Goal: Task Accomplishment & Management: Complete application form

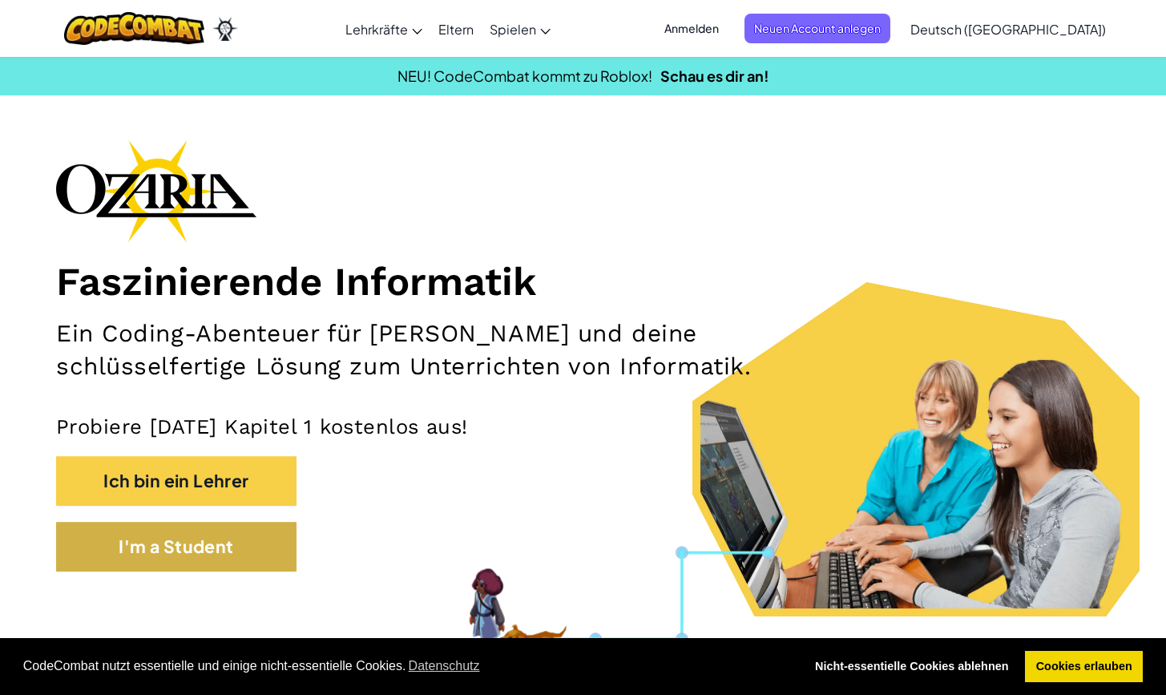
click at [146, 572] on button "I'm a Student" at bounding box center [176, 547] width 240 height 50
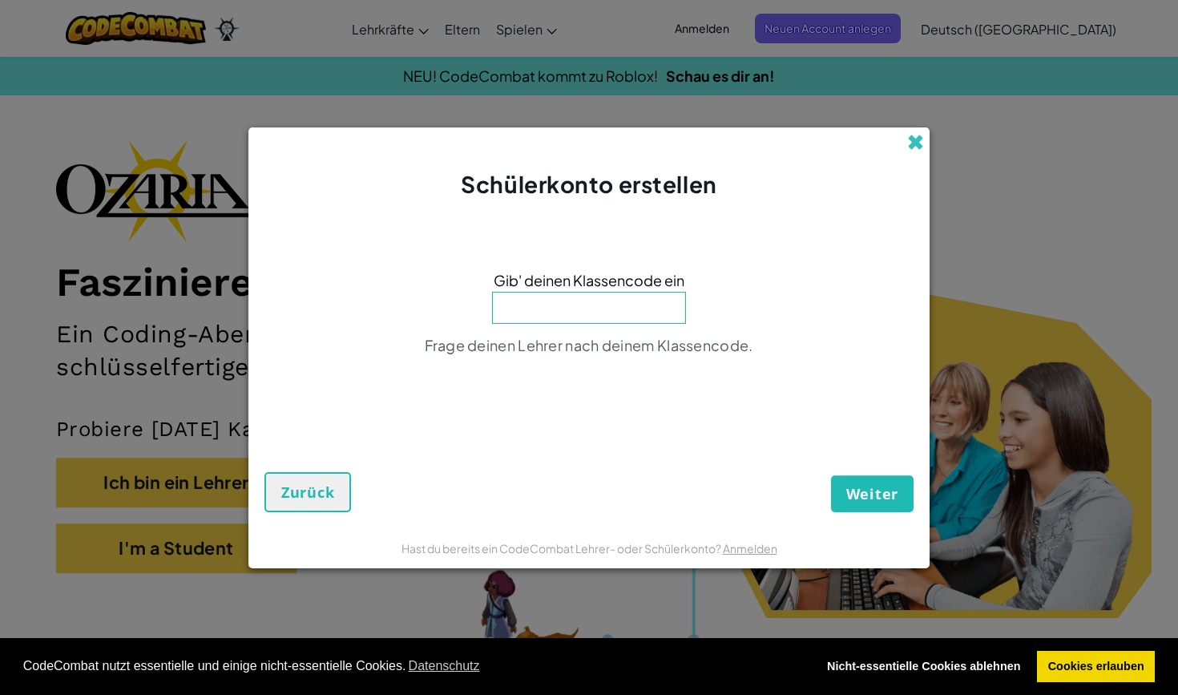
click at [920, 136] on span at bounding box center [915, 142] width 17 height 17
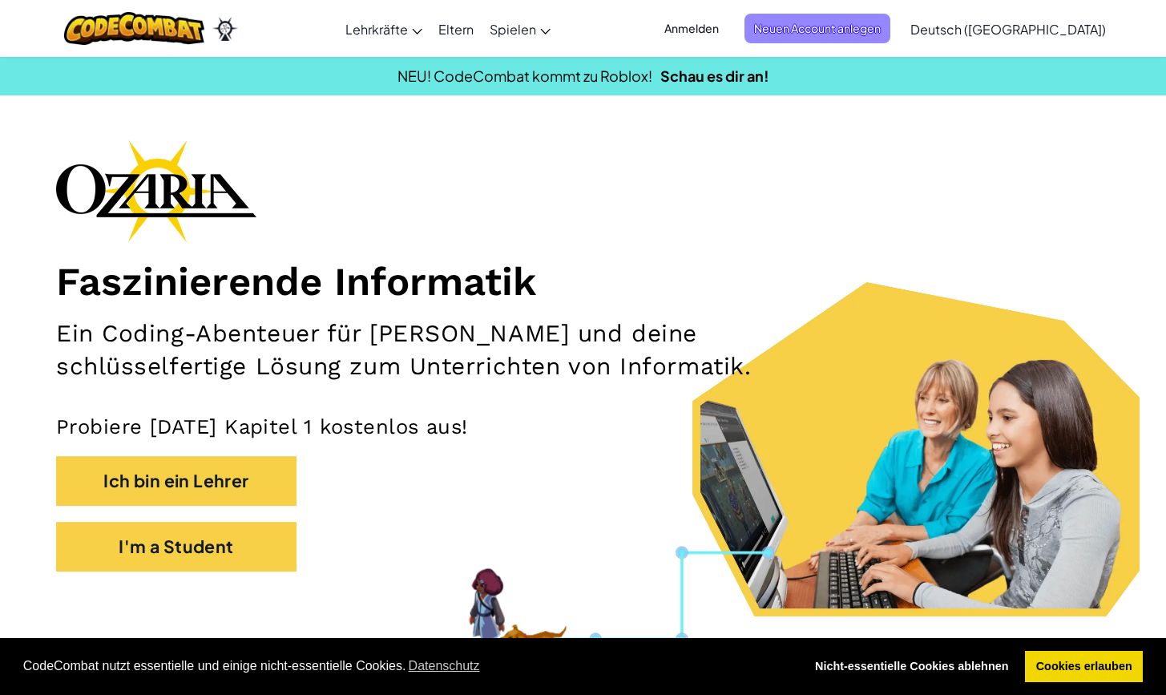
click at [891, 26] on span "Neuen Account anlegen" at bounding box center [818, 29] width 146 height 30
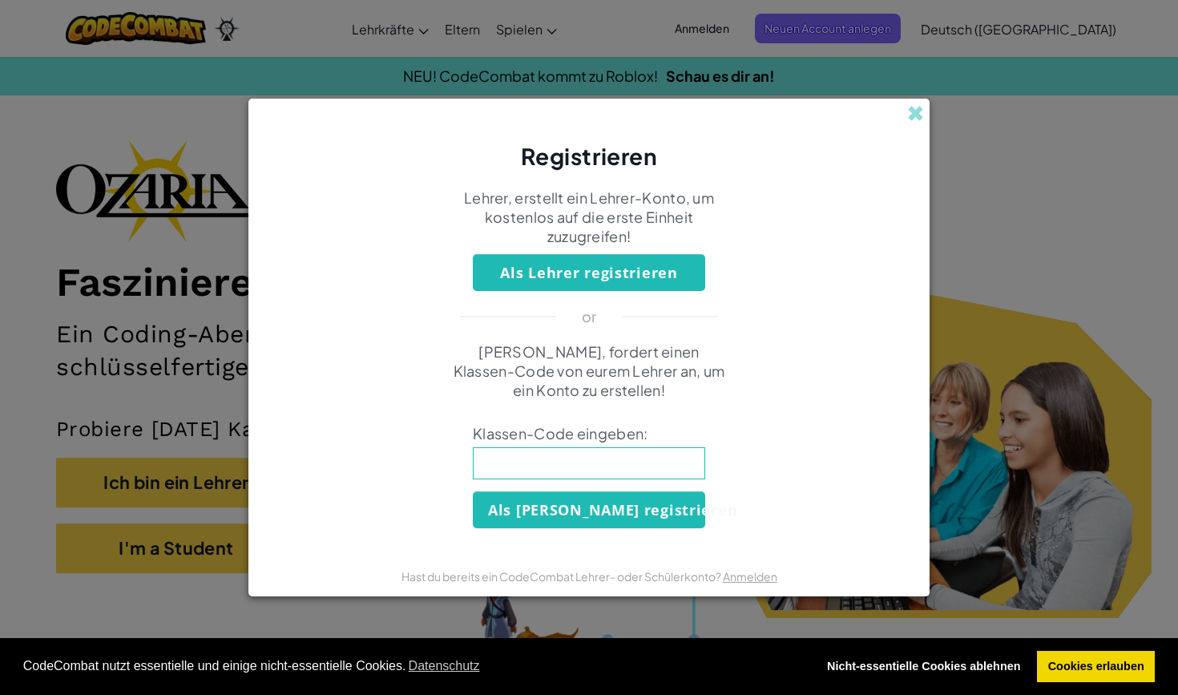
click at [633, 463] on input at bounding box center [589, 463] width 232 height 32
type input "YesSickLamp"
click at [632, 519] on button "Als Schüler registrieren" at bounding box center [589, 509] width 232 height 37
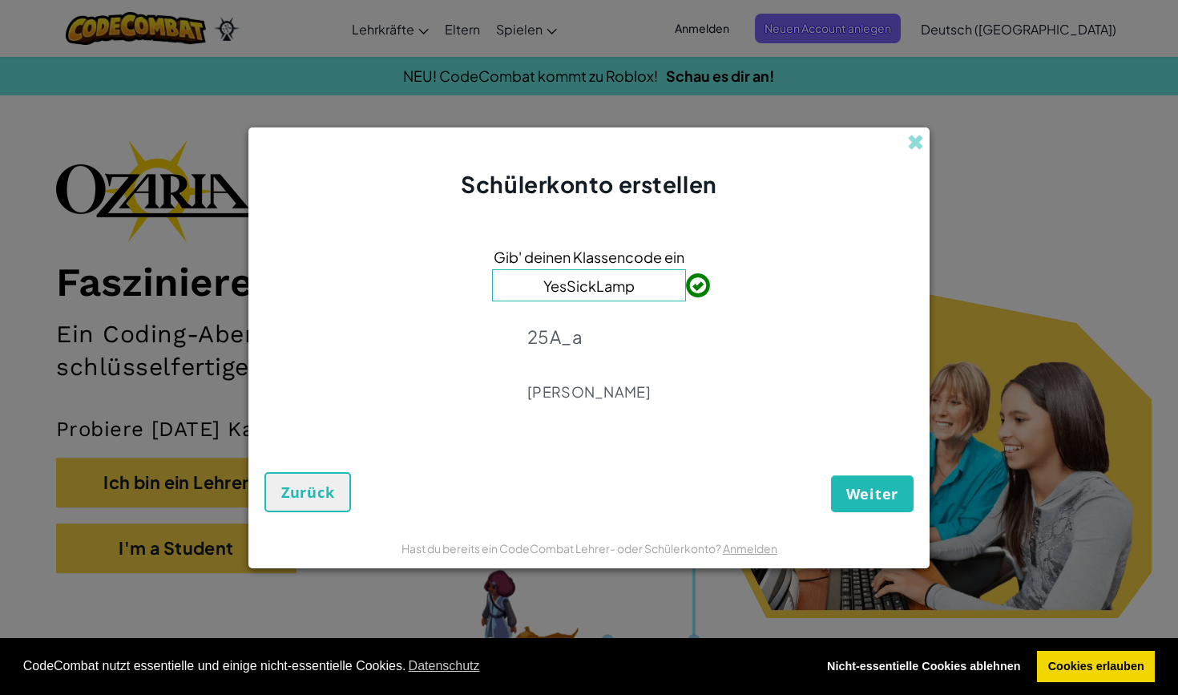
click at [885, 495] on span "Weiter" at bounding box center [873, 493] width 52 height 19
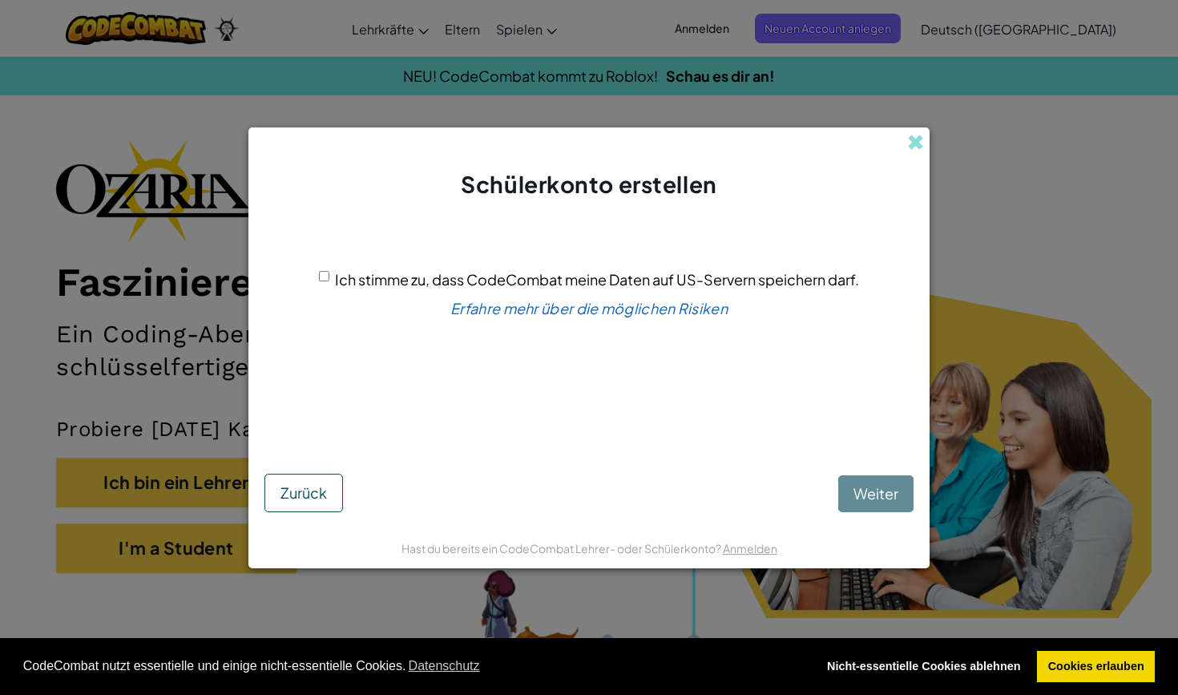
click at [322, 266] on div "Ich stimme zu, dass CodeCombat meine Daten auf US-Servern speichern darf. Erfah…" at bounding box center [589, 331] width 649 height 230
click at [319, 276] on input "Ich stimme zu, dass CodeCombat meine Daten auf US-Servern speichern darf." at bounding box center [324, 276] width 10 height 10
checkbox input "true"
click at [887, 493] on span "Weiter" at bounding box center [876, 493] width 45 height 18
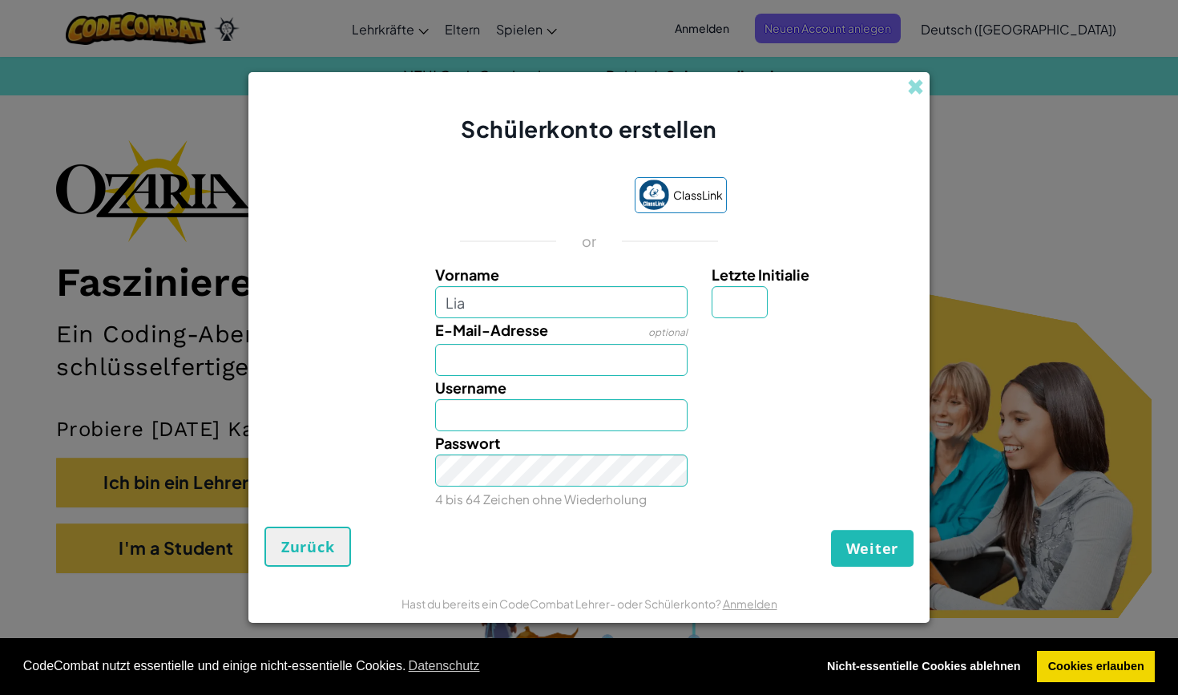
type input "Lia"
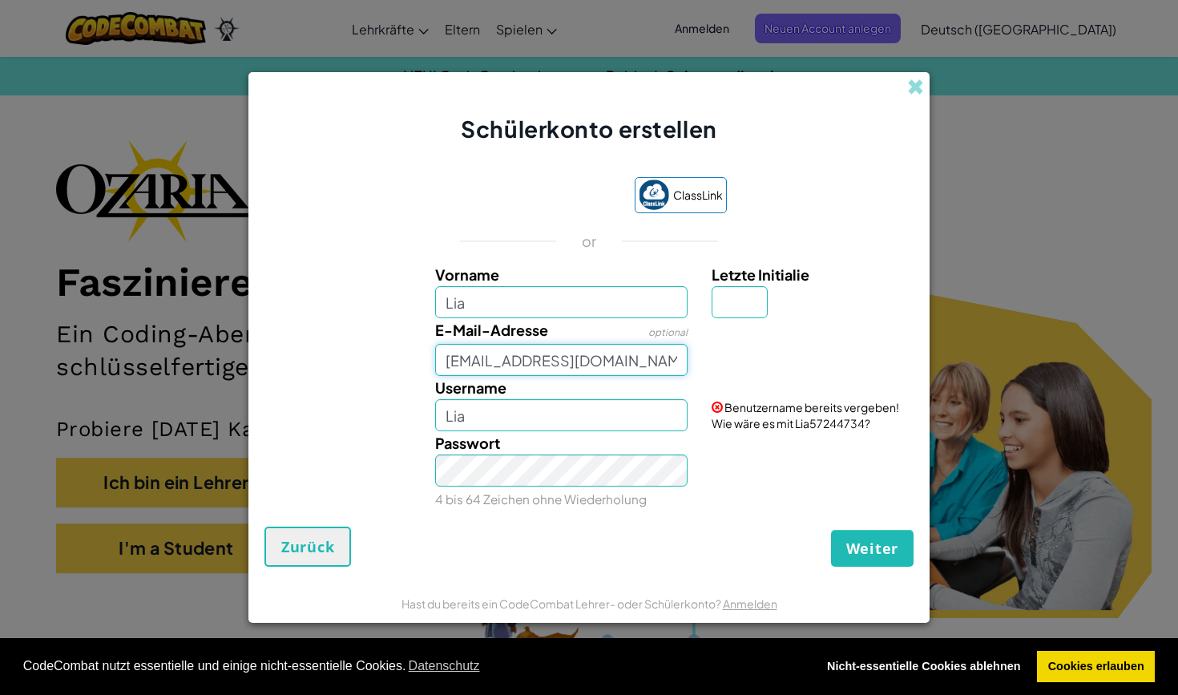
click at [550, 364] on input "lia.glatz@pmstzg.ch" at bounding box center [561, 360] width 253 height 32
type input "lia.glatz@pmstg.ch"
click at [747, 303] on input "Letzte Initialie" at bounding box center [740, 302] width 56 height 32
type input "G"
type input "Lia G123"
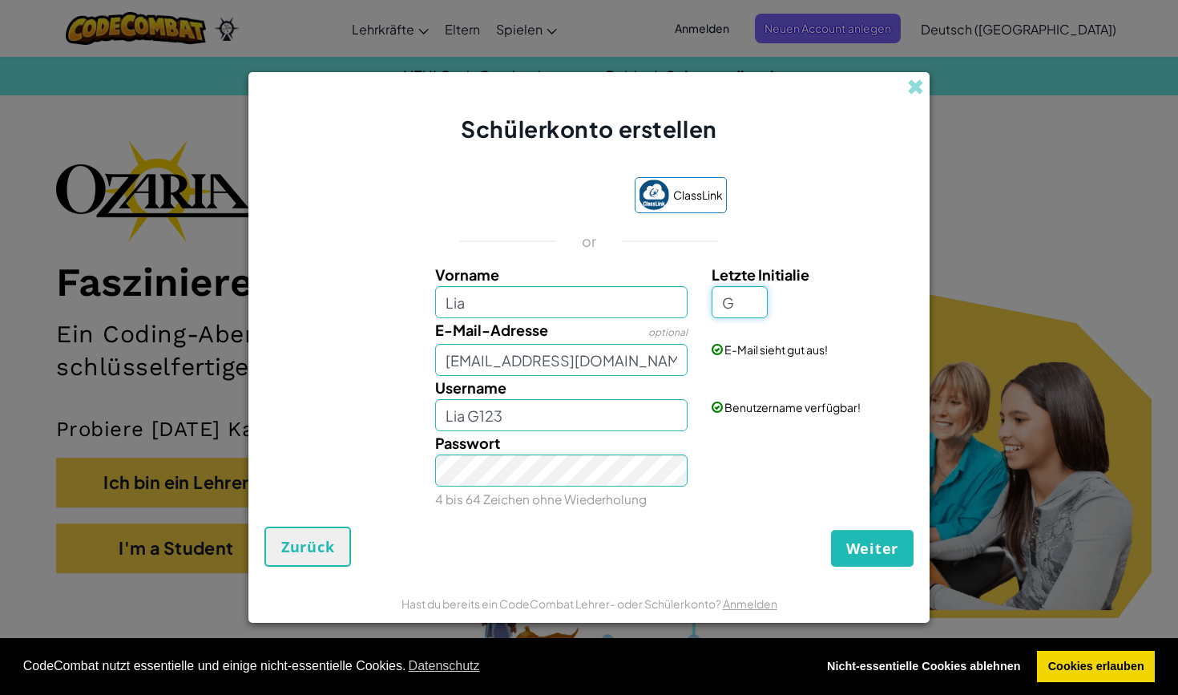
click at [728, 301] on input "G" at bounding box center [740, 302] width 56 height 32
click at [738, 305] on input "G" at bounding box center [740, 302] width 56 height 32
click at [548, 421] on input "Lia" at bounding box center [561, 415] width 253 height 32
click at [522, 414] on input "Lia 123" at bounding box center [561, 415] width 253 height 32
type input "Lia 1234"
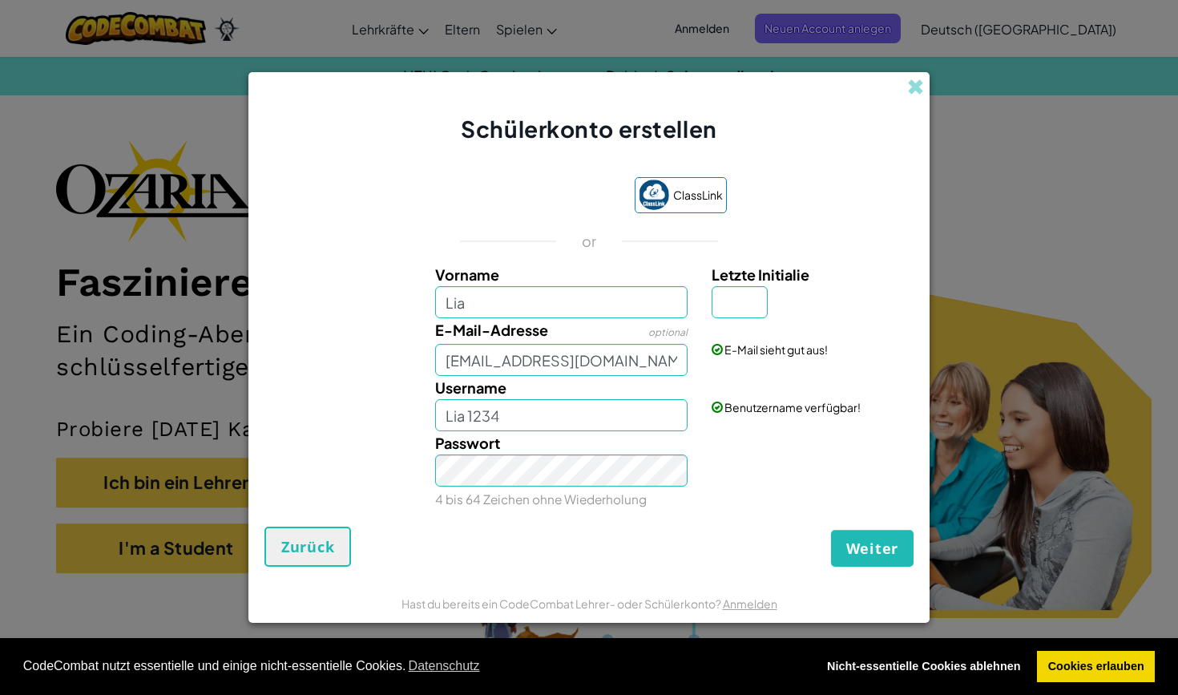
click at [872, 545] on span "Weiter" at bounding box center [873, 548] width 52 height 19
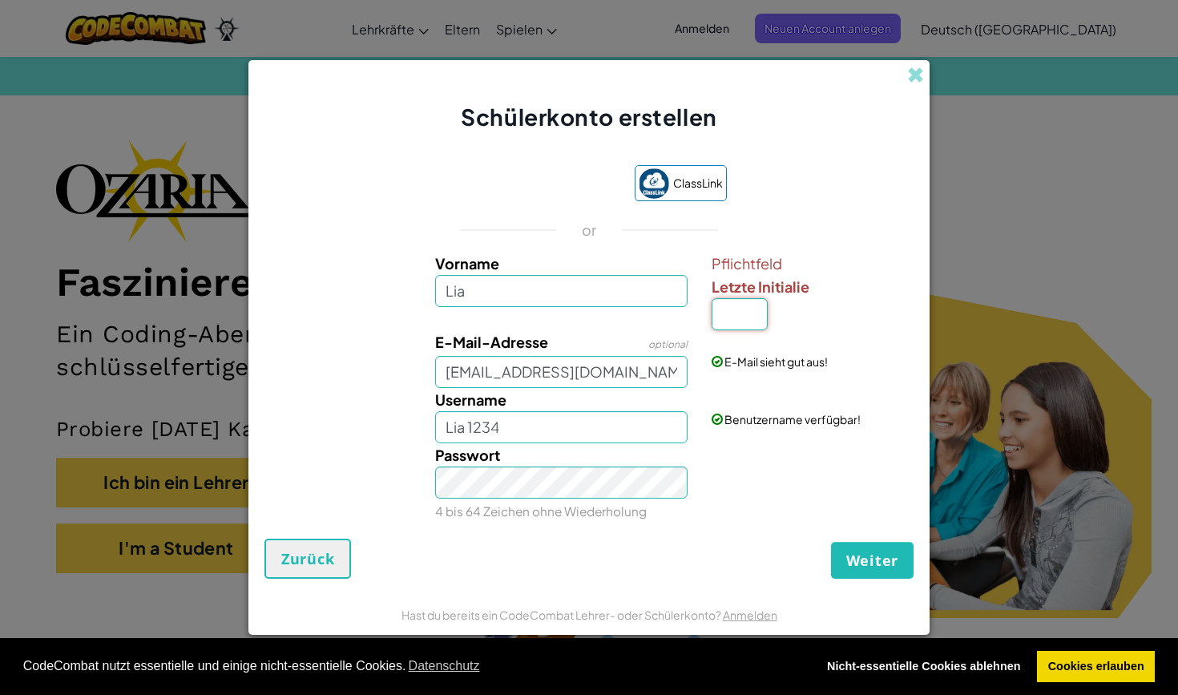
click at [738, 311] on input "Letzte Initialie" at bounding box center [740, 314] width 56 height 32
type input "z"
type input "LiaZ"
click at [874, 558] on span "Weiter" at bounding box center [873, 560] width 52 height 19
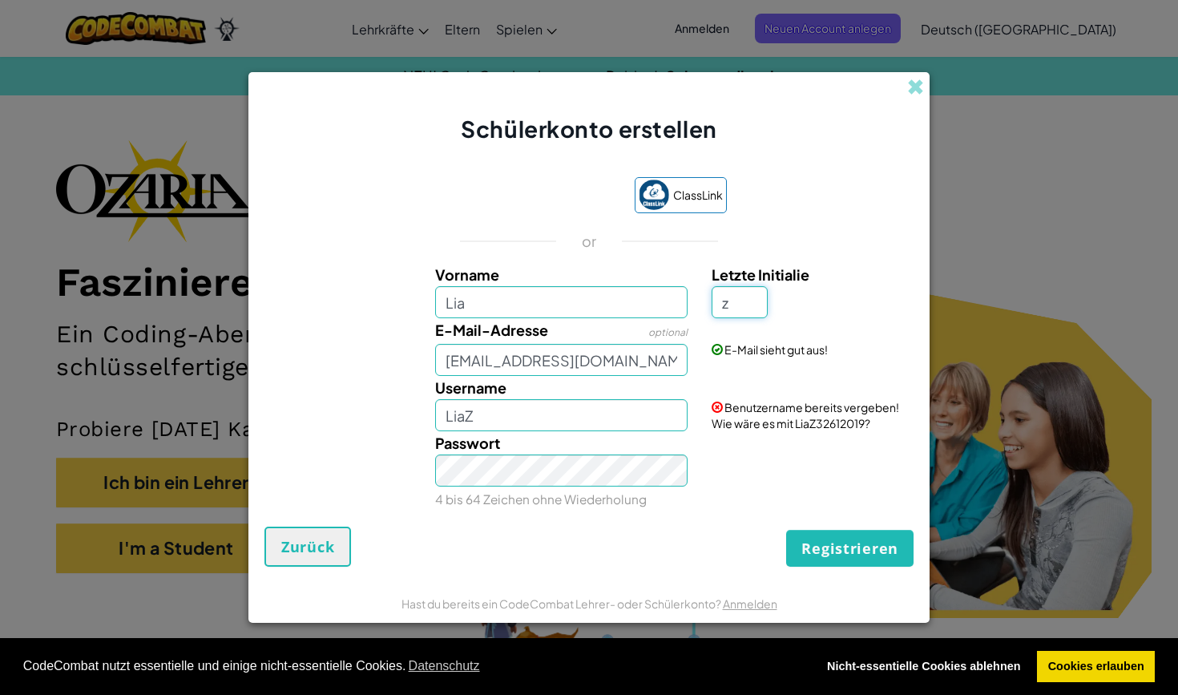
drag, startPoint x: 721, startPoint y: 302, endPoint x: 750, endPoint y: 306, distance: 29.9
click at [750, 306] on input "z" at bounding box center [740, 302] width 56 height 32
type input "G"
click at [837, 541] on button "Registrieren" at bounding box center [849, 548] width 127 height 37
click at [551, 406] on input "LiaG" at bounding box center [561, 415] width 253 height 32
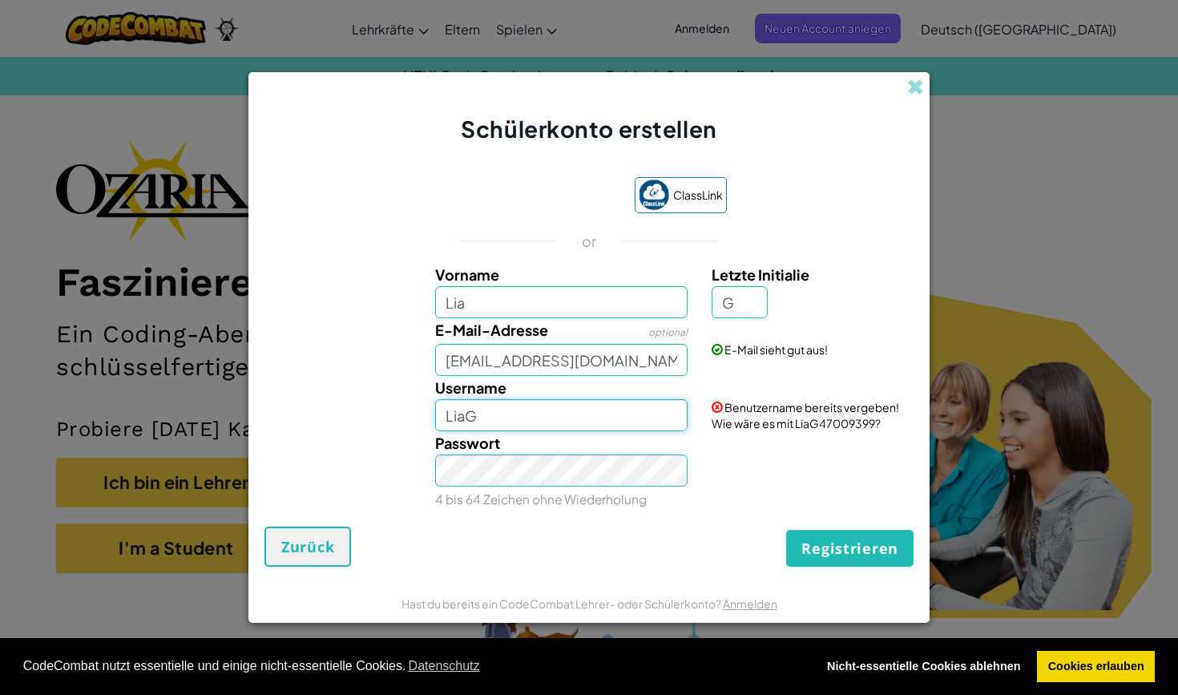
click at [539, 415] on input "LiaG" at bounding box center [561, 415] width 253 height 32
type input "LiaG123"
click at [877, 543] on button "Registrieren" at bounding box center [849, 548] width 127 height 37
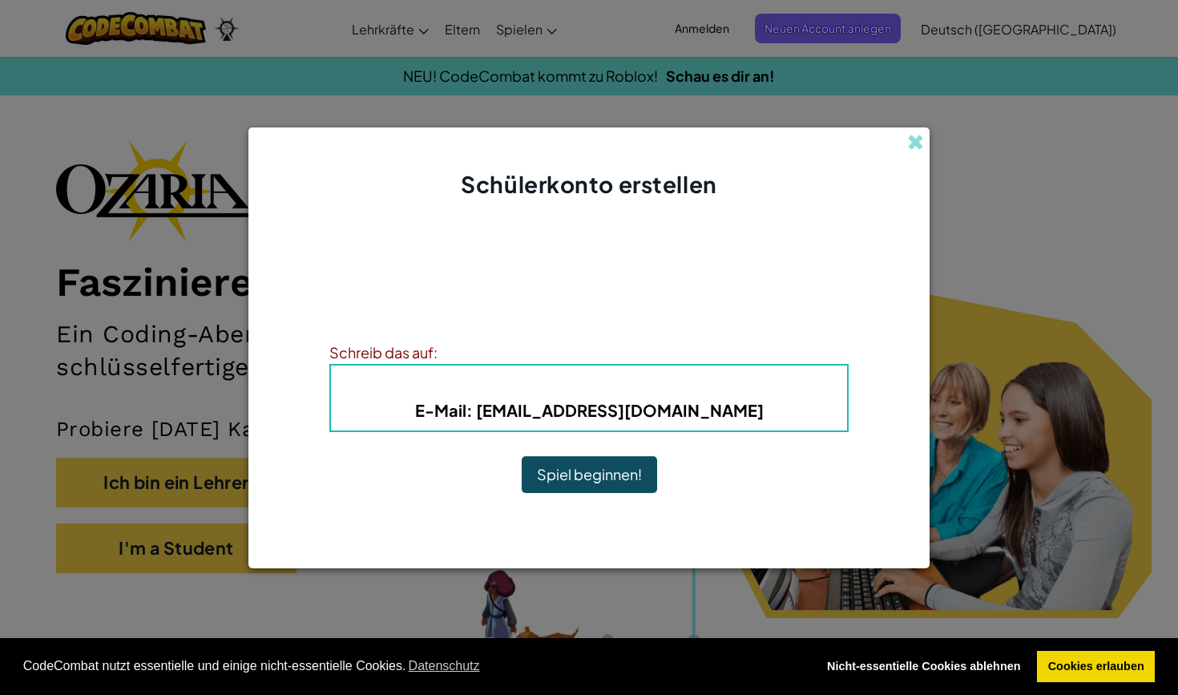
click at [634, 483] on button "Spiel beginnen!" at bounding box center [589, 474] width 135 height 37
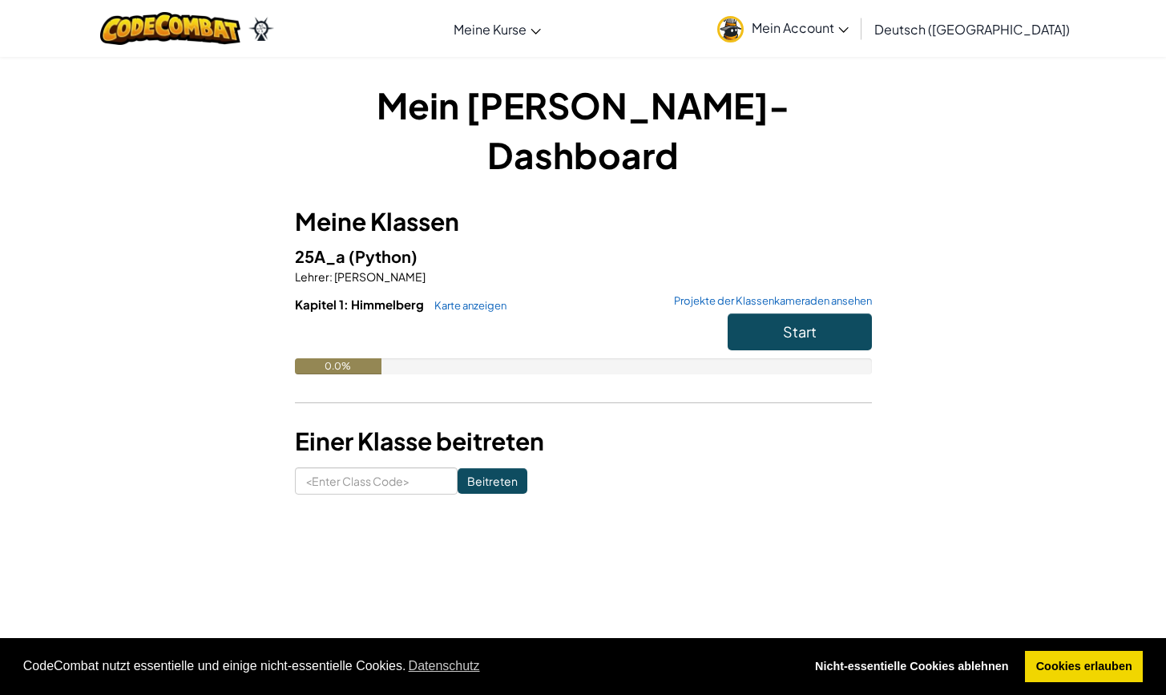
click at [833, 313] on button "Start" at bounding box center [800, 331] width 144 height 37
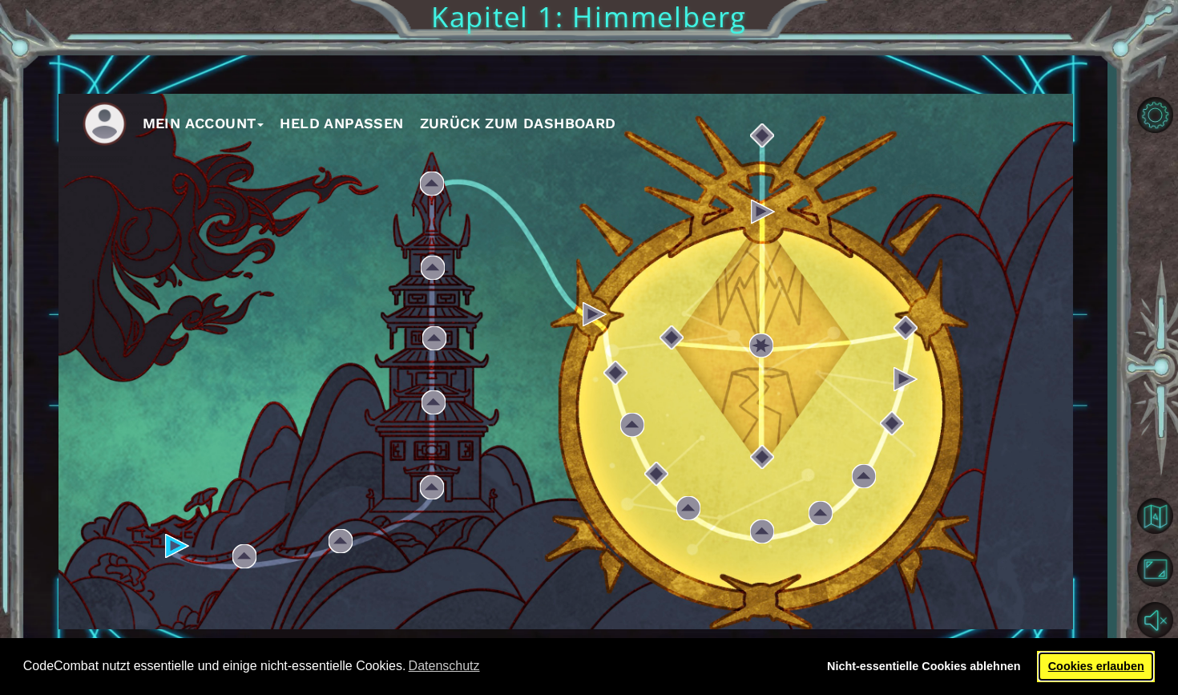
click at [1130, 668] on link "Cookies erlauben" at bounding box center [1096, 667] width 118 height 32
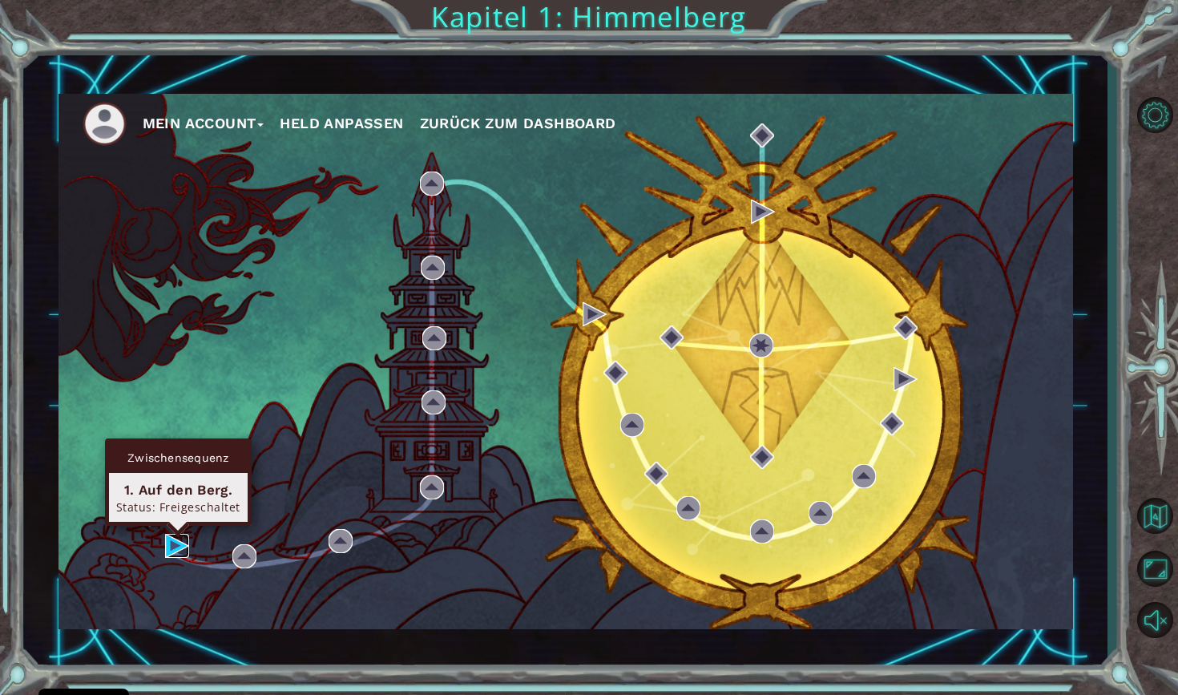
click at [170, 546] on img at bounding box center [177, 546] width 24 height 24
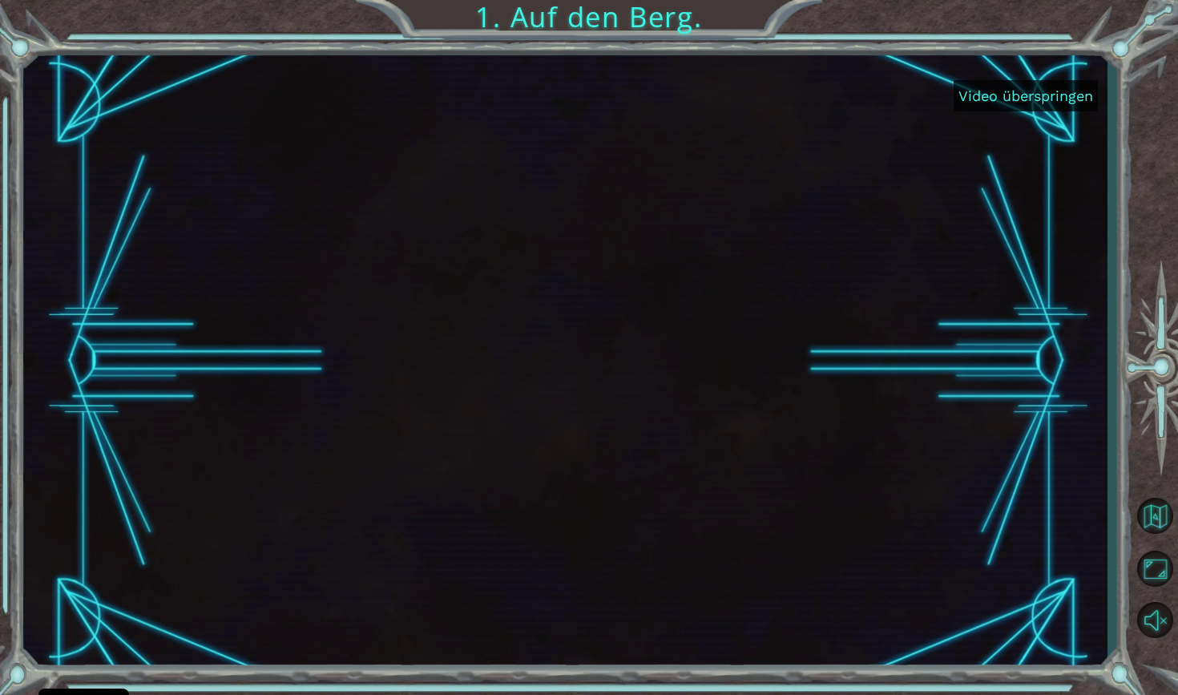
click at [1045, 95] on button "Video überspringen" at bounding box center [1026, 95] width 144 height 31
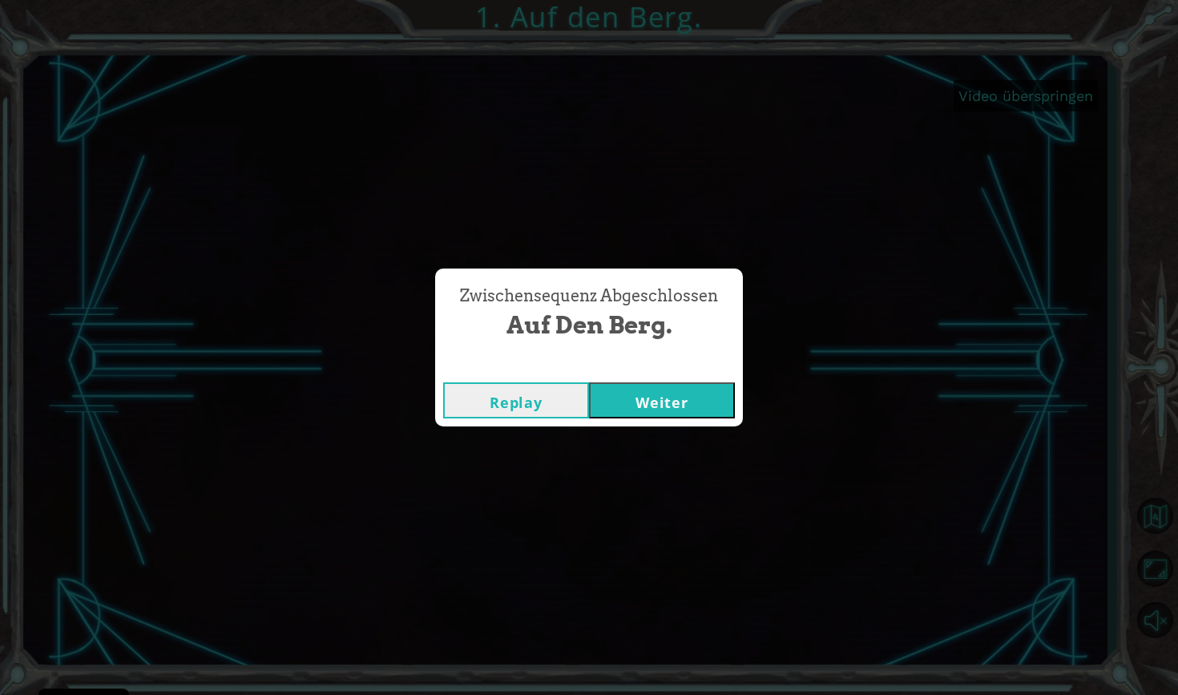
click at [666, 407] on button "Weiter" at bounding box center [662, 400] width 146 height 36
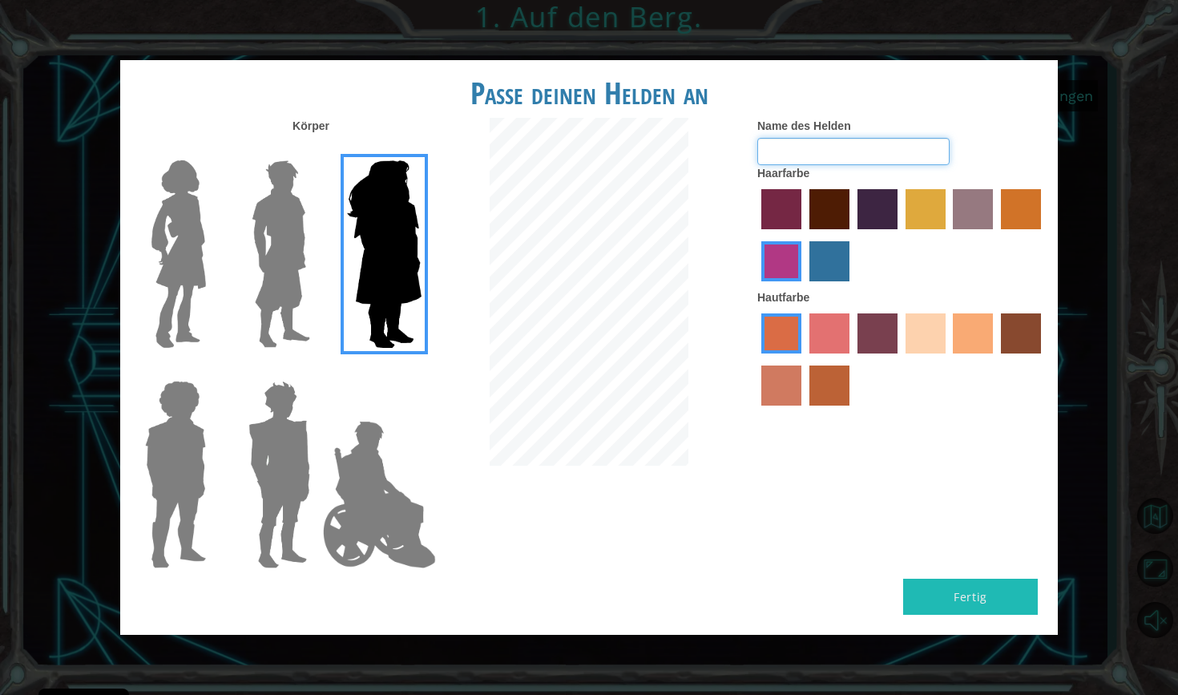
click at [819, 165] on input "Name des Helden" at bounding box center [854, 151] width 192 height 27
type input "b"
type input "M"
click at [290, 261] on img at bounding box center [280, 254] width 71 height 200
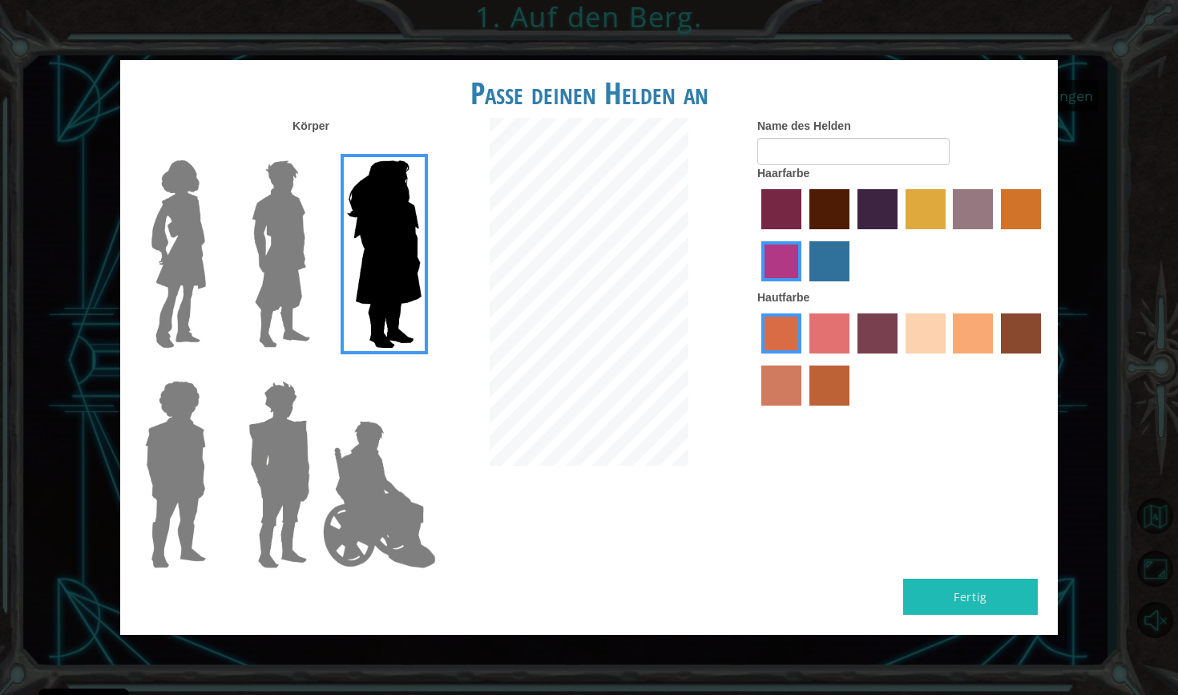
click at [317, 150] on input "Hero Lars" at bounding box center [317, 150] width 0 height 0
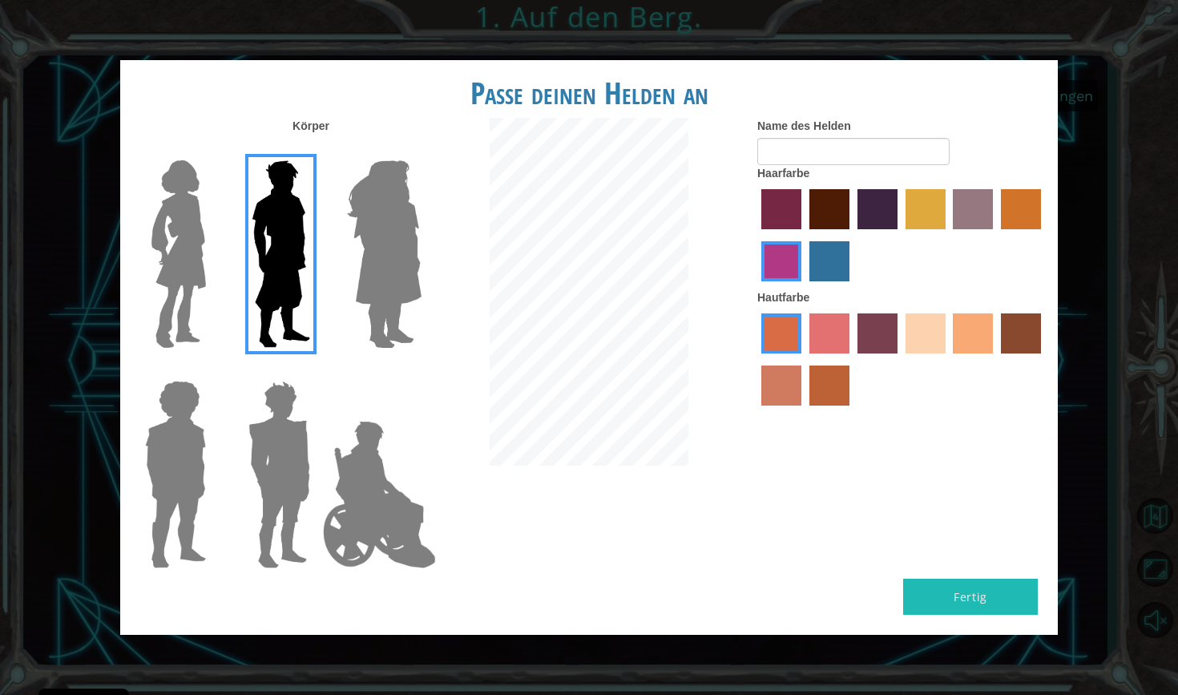
click at [178, 268] on img at bounding box center [178, 254] width 67 height 200
click at [212, 150] on input "Hero Connie" at bounding box center [212, 150] width 0 height 0
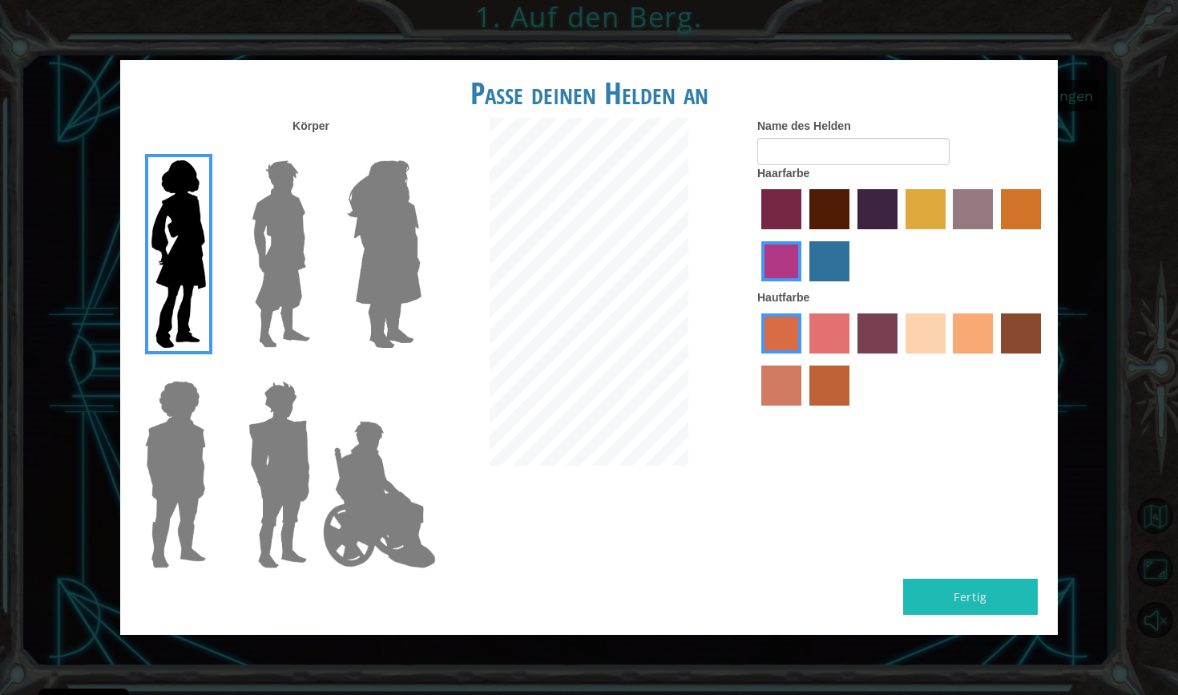
click at [180, 425] on img at bounding box center [176, 474] width 74 height 200
click at [212, 370] on input "Hero Steven" at bounding box center [212, 370] width 0 height 0
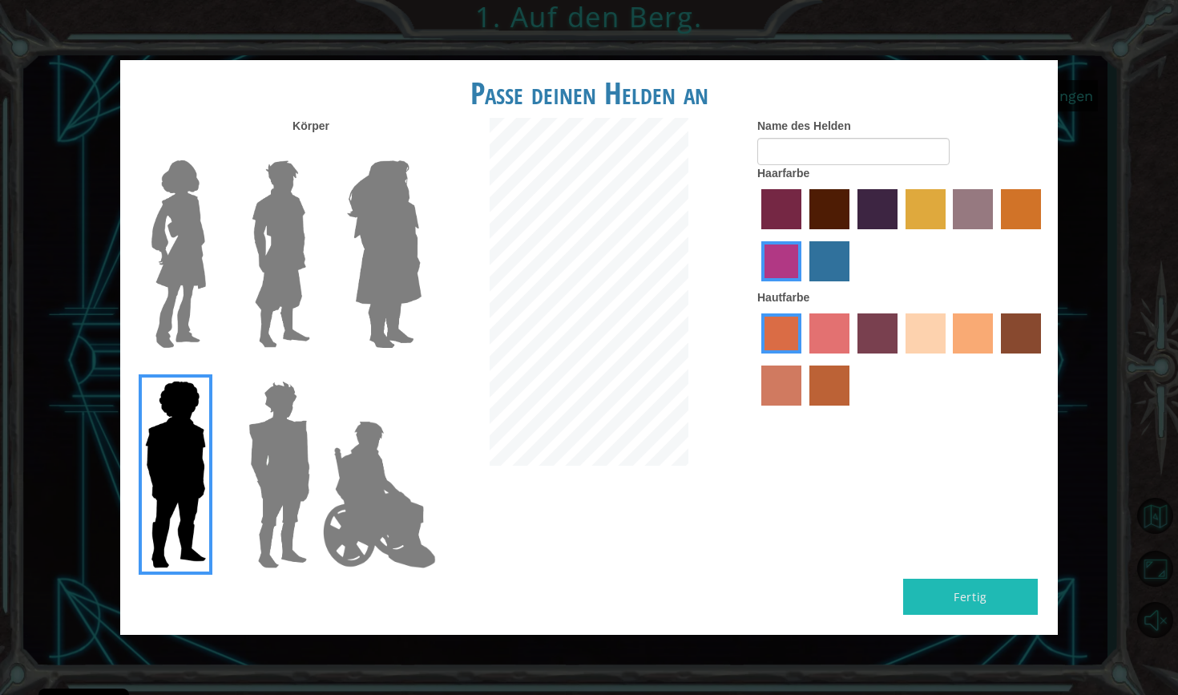
click at [390, 477] on img at bounding box center [380, 494] width 126 height 160
click at [421, 370] on input "Hero Jamie" at bounding box center [421, 370] width 0 height 0
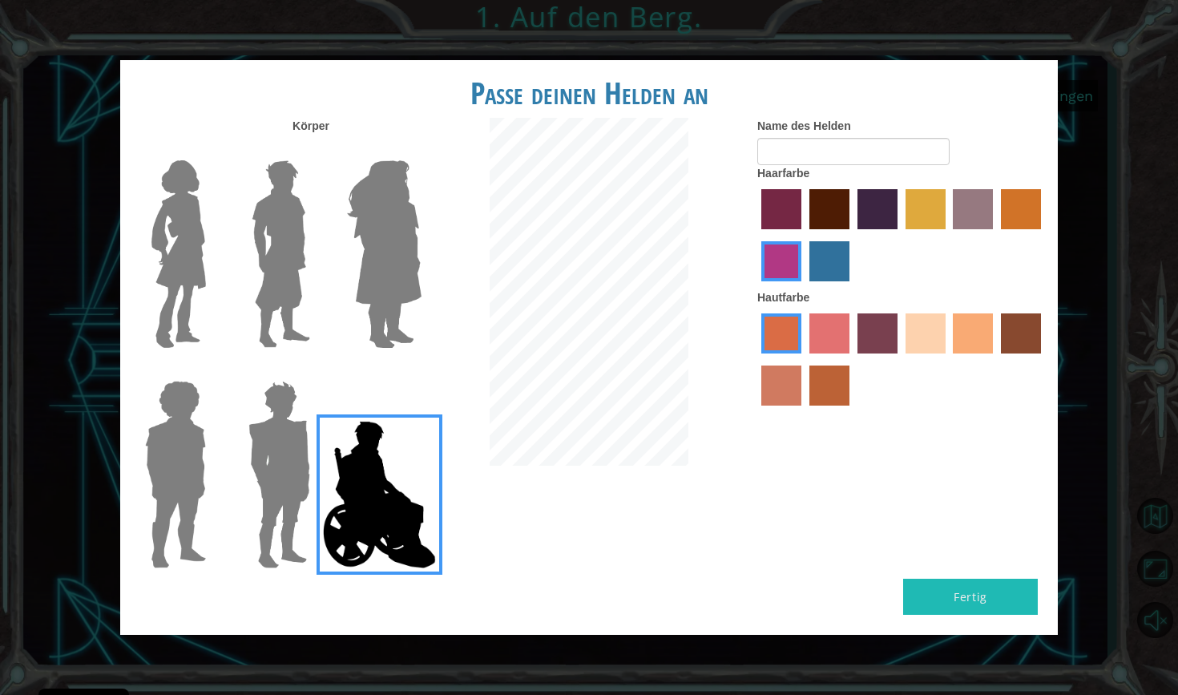
click at [250, 481] on img at bounding box center [279, 474] width 75 height 200
click at [317, 370] on input "Hero Garnet" at bounding box center [317, 370] width 0 height 0
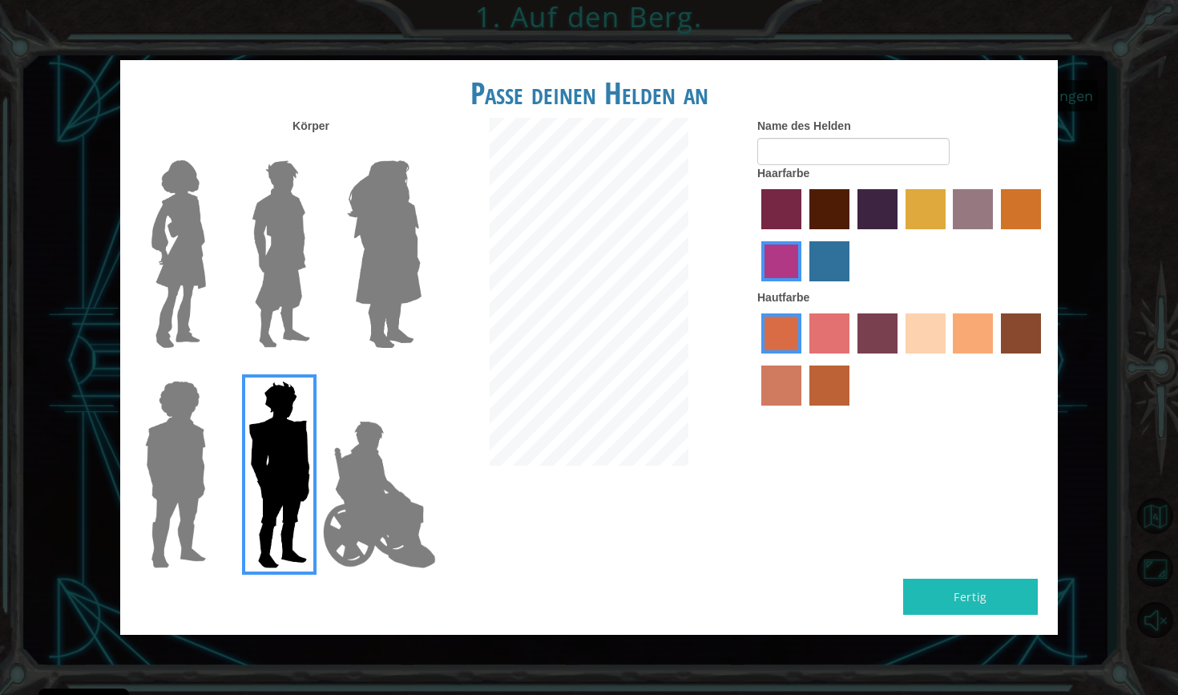
click at [265, 281] on img at bounding box center [280, 254] width 71 height 200
click at [317, 150] on input "Hero Lars" at bounding box center [317, 150] width 0 height 0
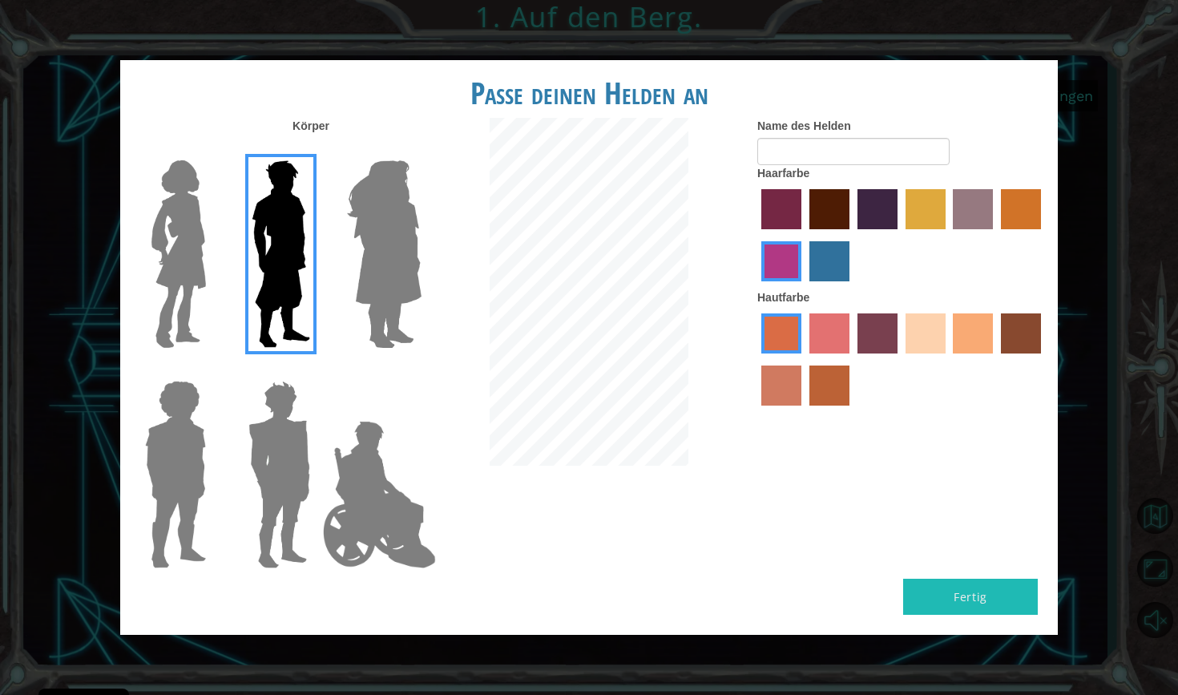
click at [360, 273] on img at bounding box center [384, 254] width 87 height 200
click at [421, 150] on input "Hero Amethyst" at bounding box center [421, 150] width 0 height 0
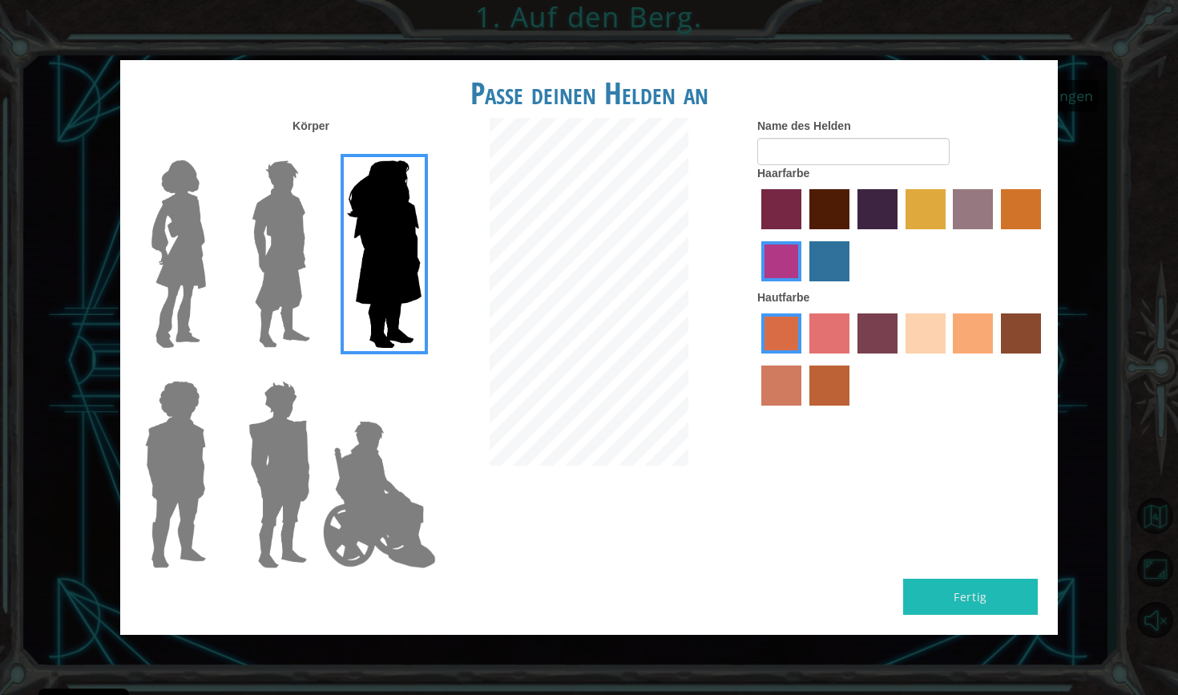
click at [198, 252] on img at bounding box center [178, 254] width 67 height 200
click at [212, 150] on input "Hero Connie" at bounding box center [212, 150] width 0 height 0
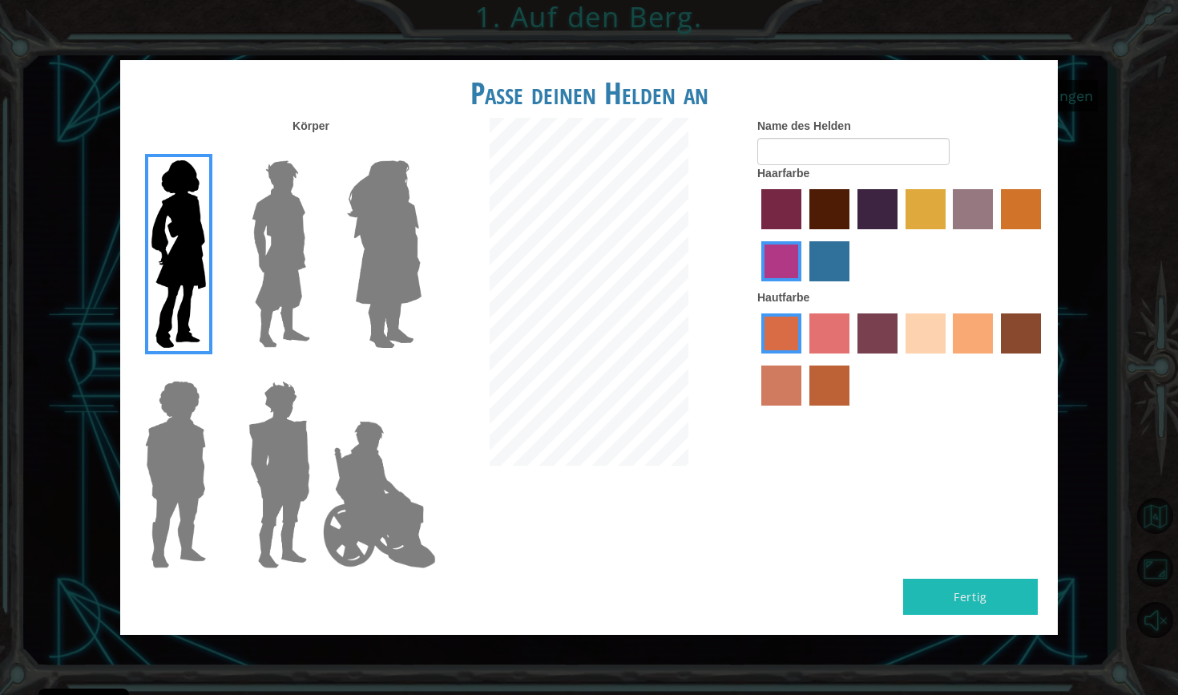
click at [930, 220] on label "tulip tree hair color" at bounding box center [926, 209] width 40 height 40
click at [900, 235] on input "tulip tree hair color" at bounding box center [900, 235] width 0 height 0
click at [1019, 224] on label "gold drop hair color" at bounding box center [1021, 209] width 40 height 40
click at [996, 235] on input "gold drop hair color" at bounding box center [996, 235] width 0 height 0
click at [936, 351] on label "sandy beach skin color" at bounding box center [926, 333] width 40 height 40
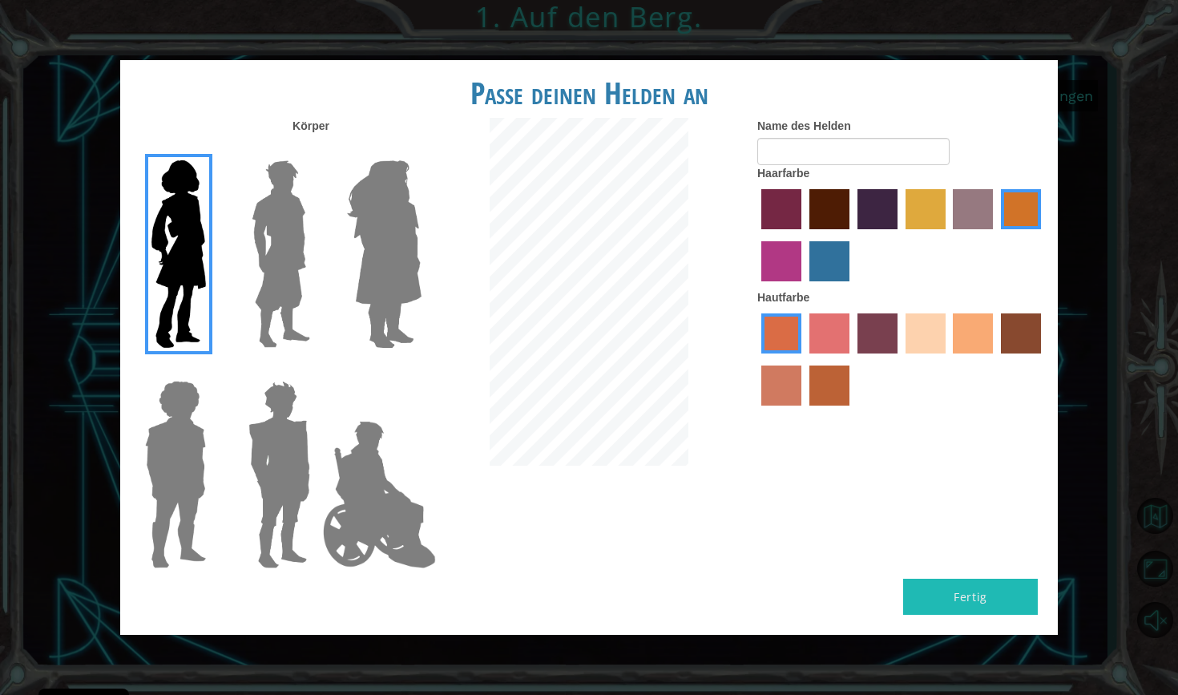
click at [900, 359] on input "sandy beach skin color" at bounding box center [900, 359] width 0 height 0
click at [817, 165] on input "Name des Helden" at bounding box center [854, 151] width 192 height 27
type input "Maya"
drag, startPoint x: 763, startPoint y: 167, endPoint x: 847, endPoint y: 176, distance: 84.7
click at [847, 165] on input "Maya" at bounding box center [854, 151] width 192 height 27
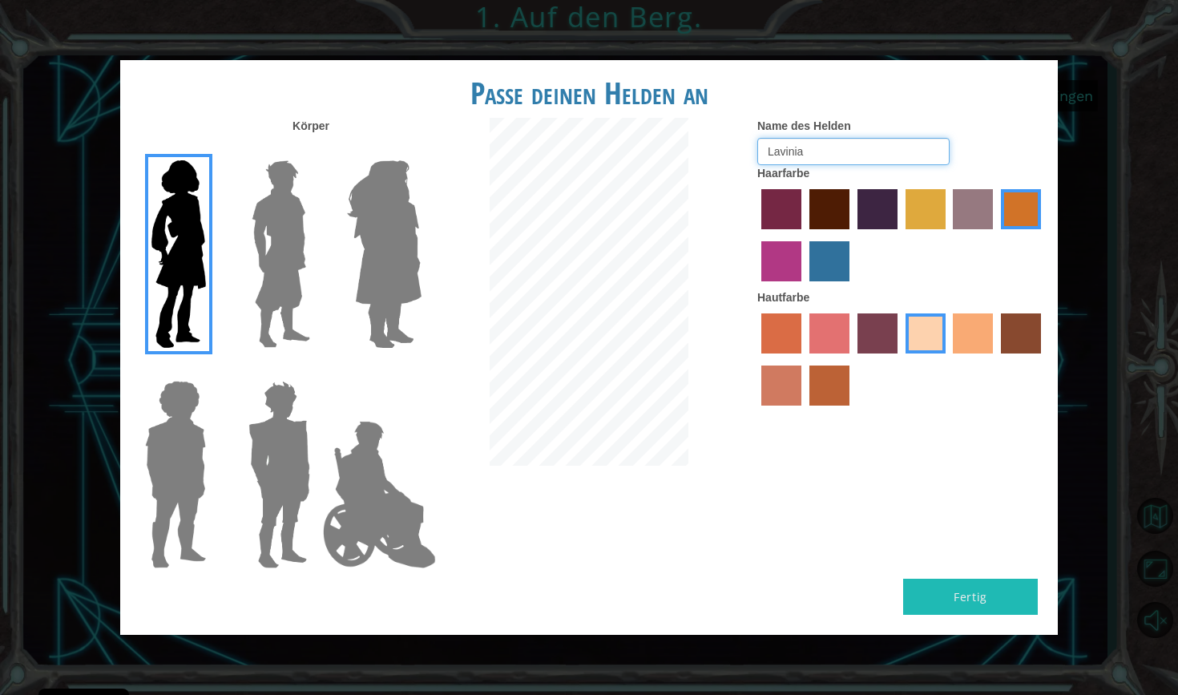
type input "Lavinia"
click at [977, 579] on button "Fertig" at bounding box center [970, 597] width 135 height 36
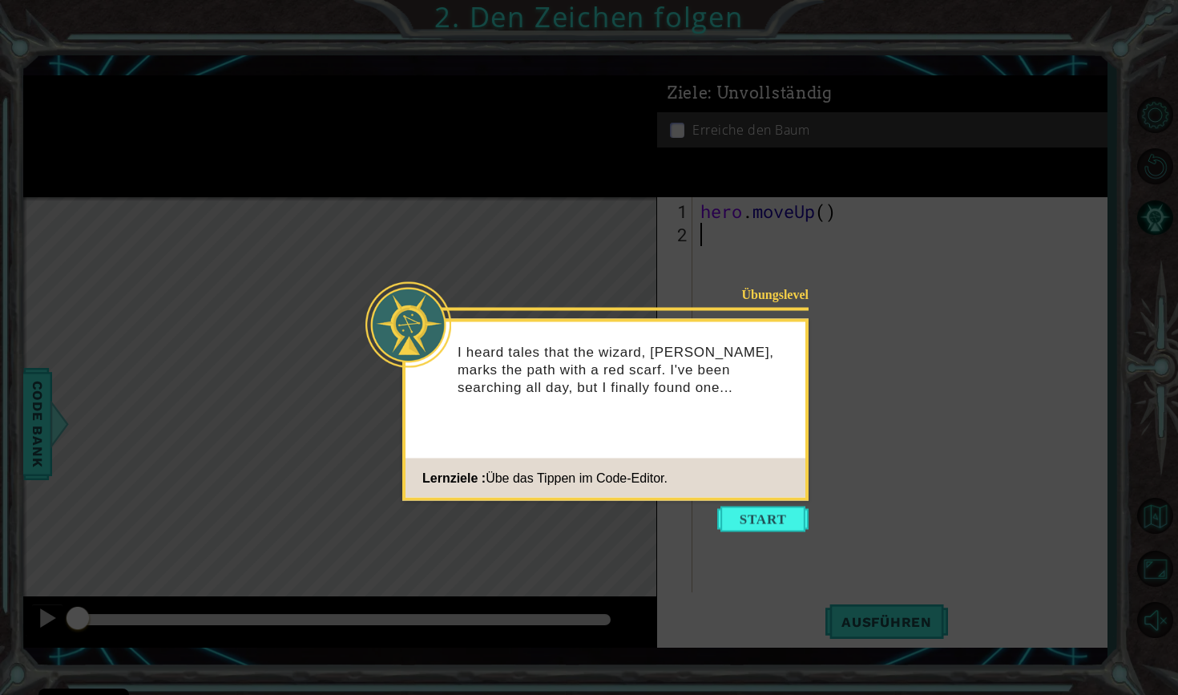
click at [789, 539] on icon at bounding box center [589, 347] width 1178 height 695
click at [774, 512] on button "Start" at bounding box center [762, 520] width 91 height 26
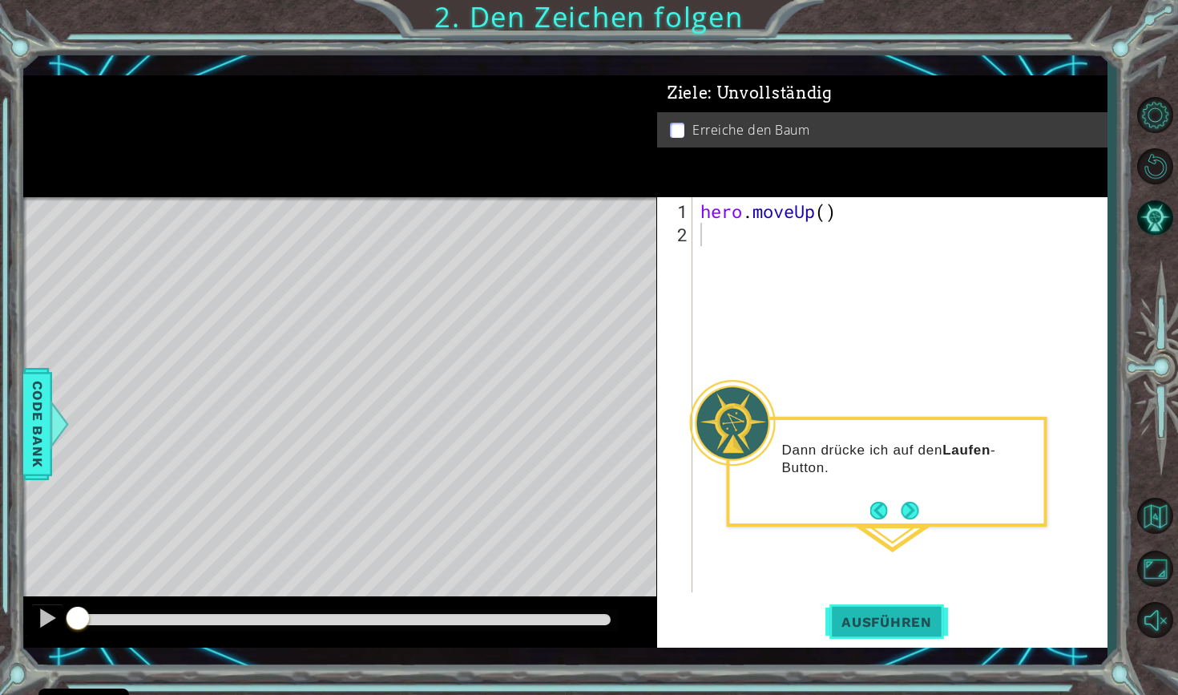
click at [892, 622] on span "Ausführen" at bounding box center [887, 622] width 123 height 16
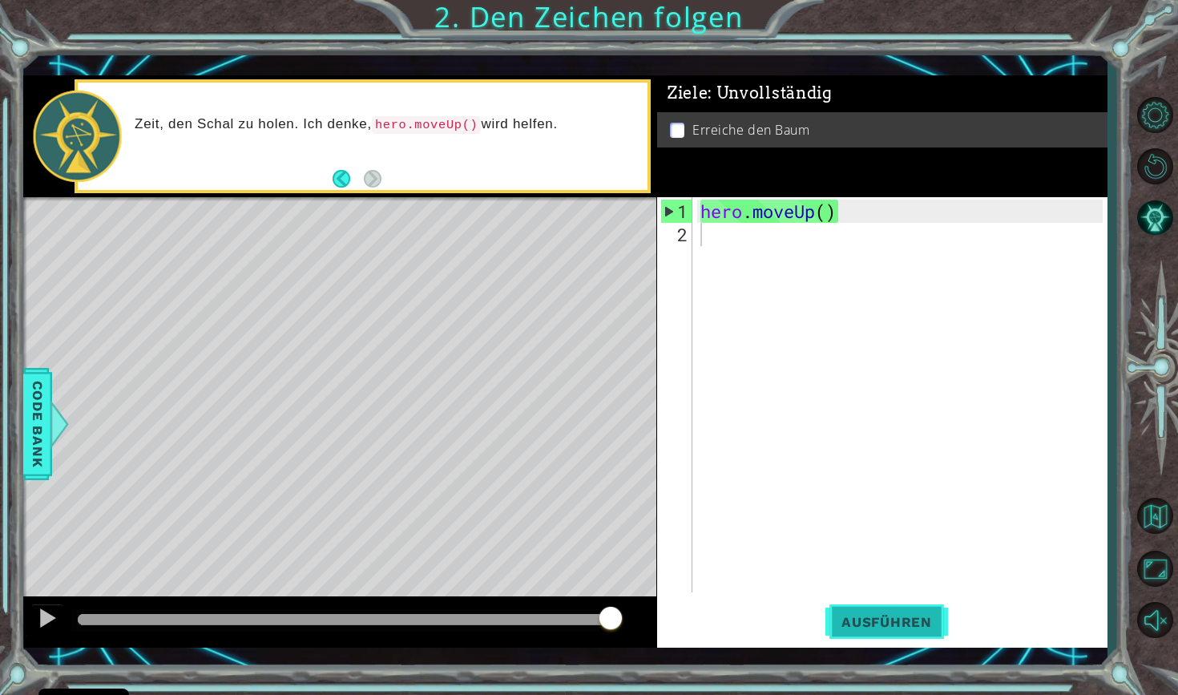
click at [885, 627] on span "Ausführen" at bounding box center [887, 622] width 123 height 16
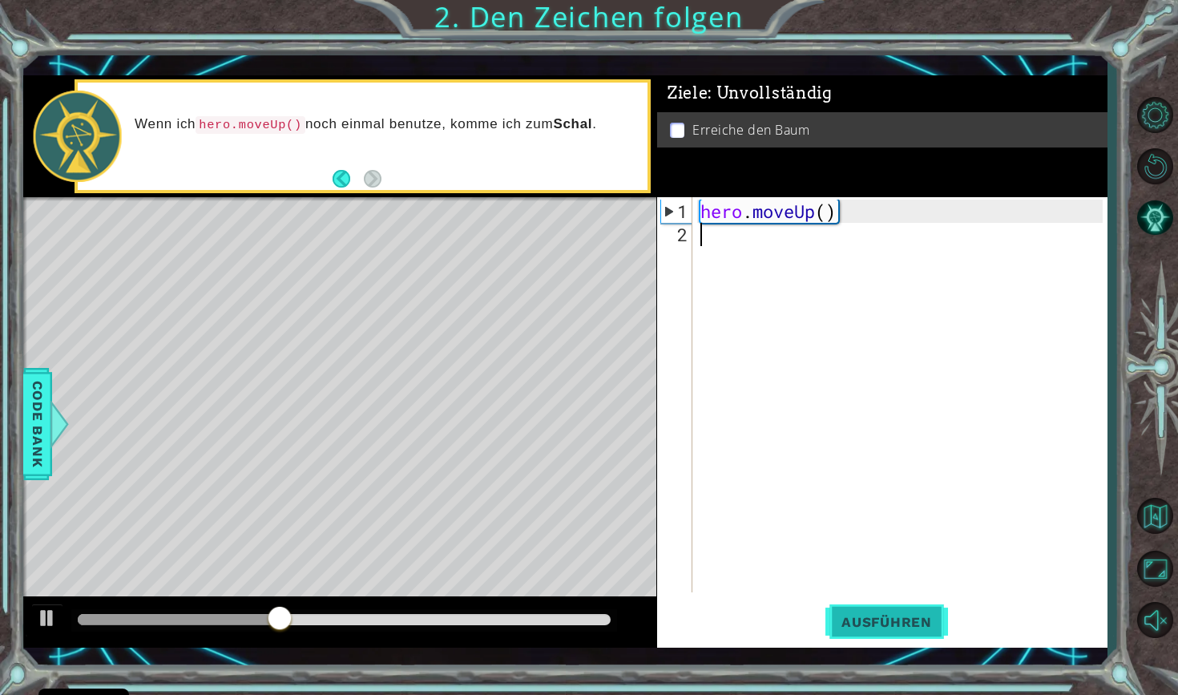
click at [885, 627] on span "Ausführen" at bounding box center [887, 622] width 123 height 16
type textarea "p"
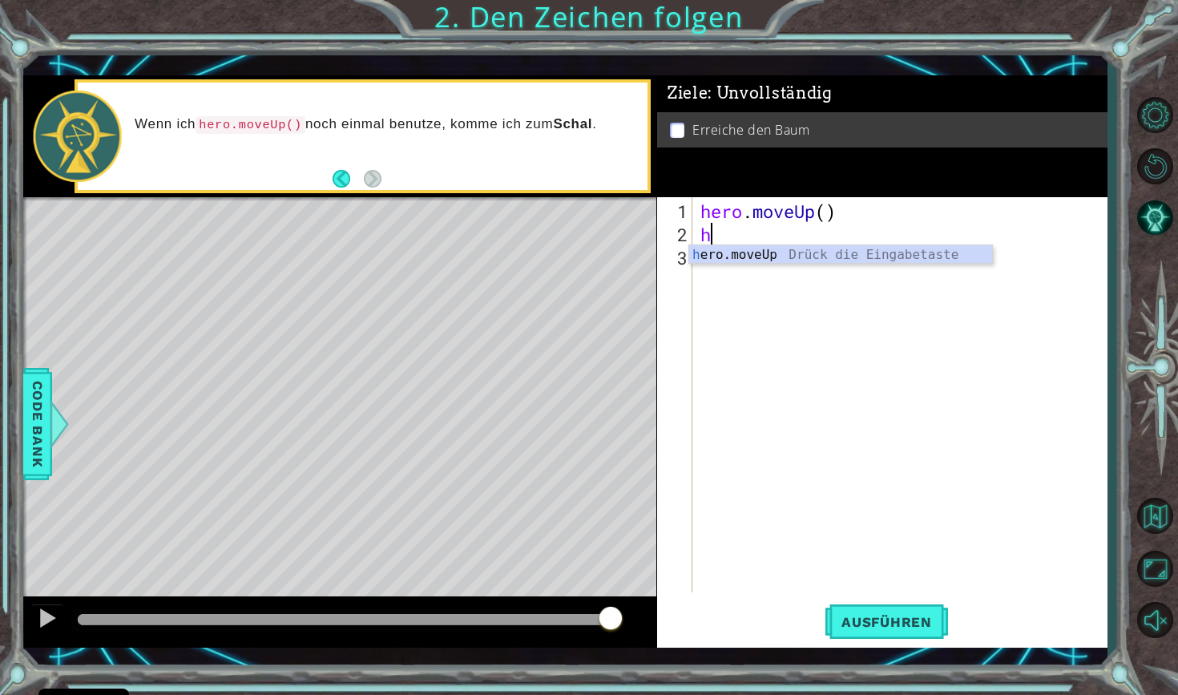
type textarea "he"
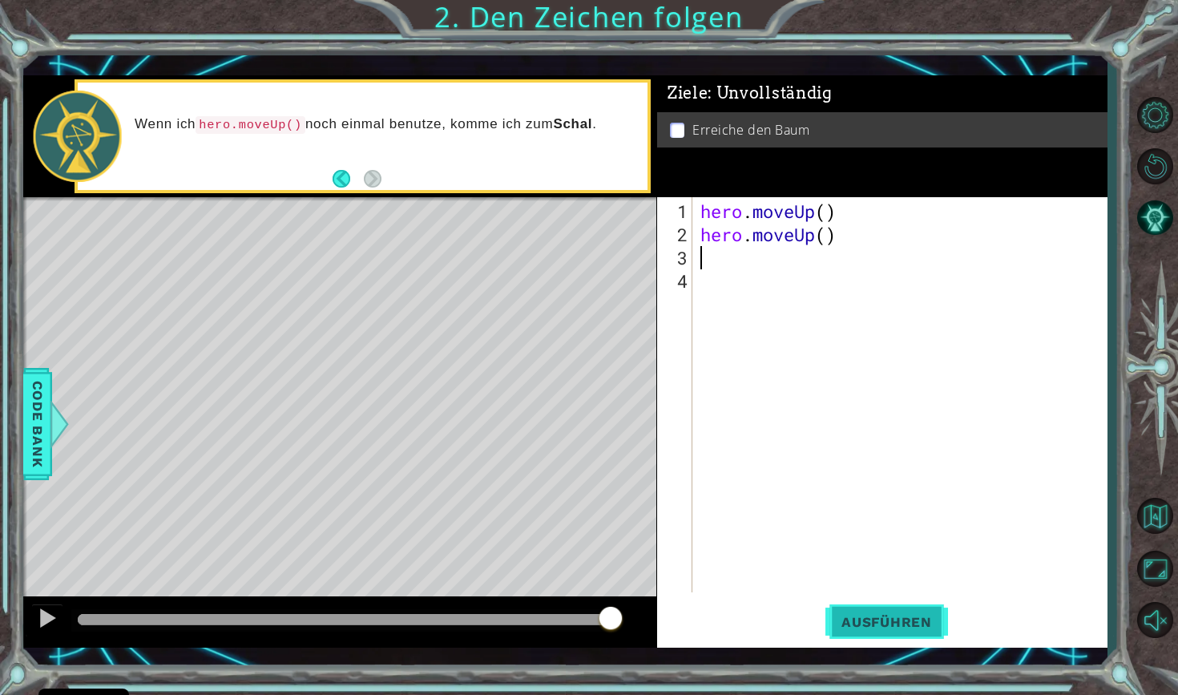
click at [900, 610] on button "Ausführen" at bounding box center [887, 621] width 123 height 45
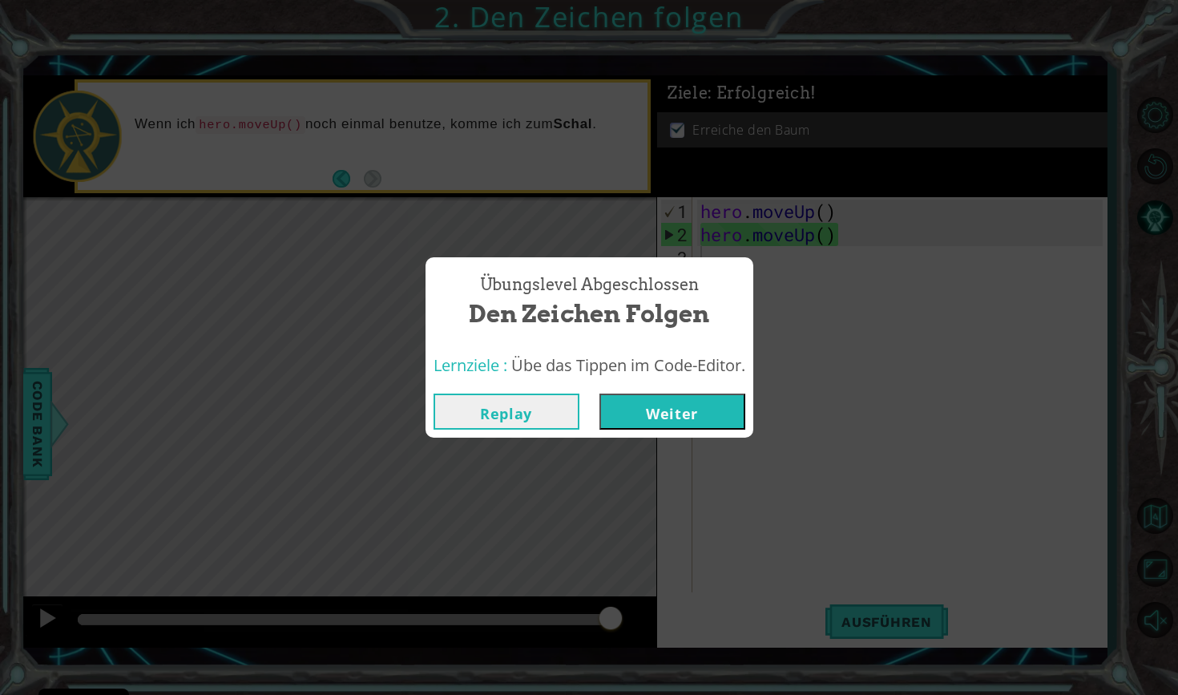
click at [646, 412] on button "Weiter" at bounding box center [673, 412] width 146 height 36
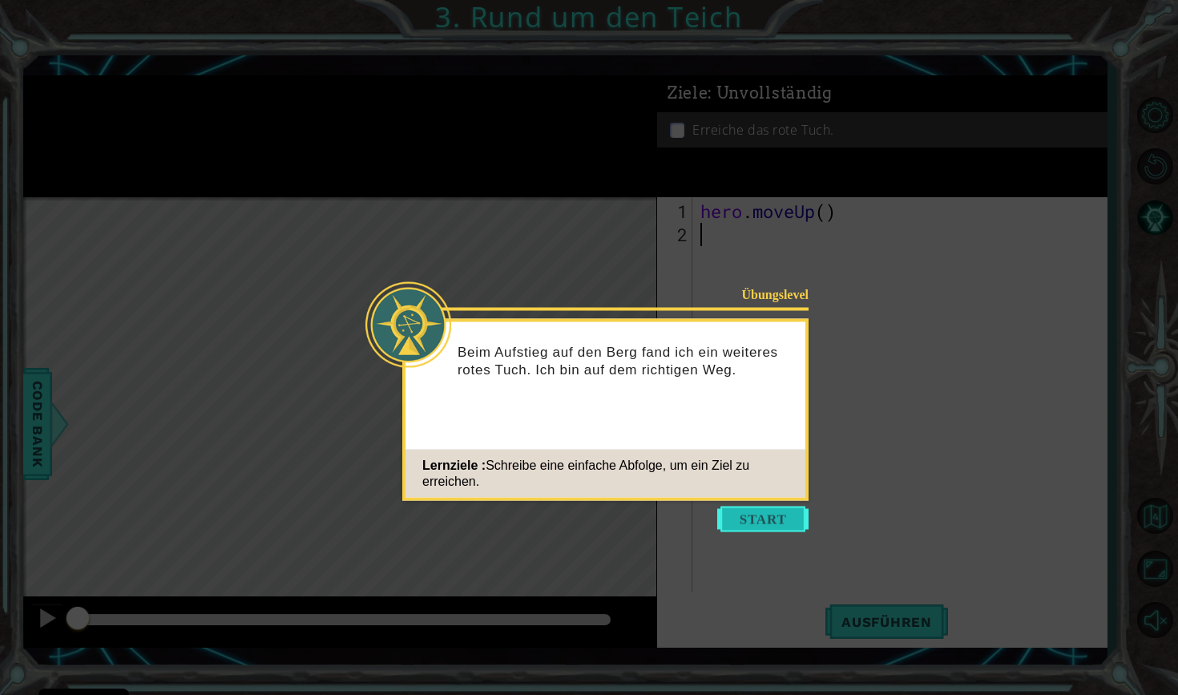
click at [774, 520] on button "Start" at bounding box center [762, 520] width 91 height 26
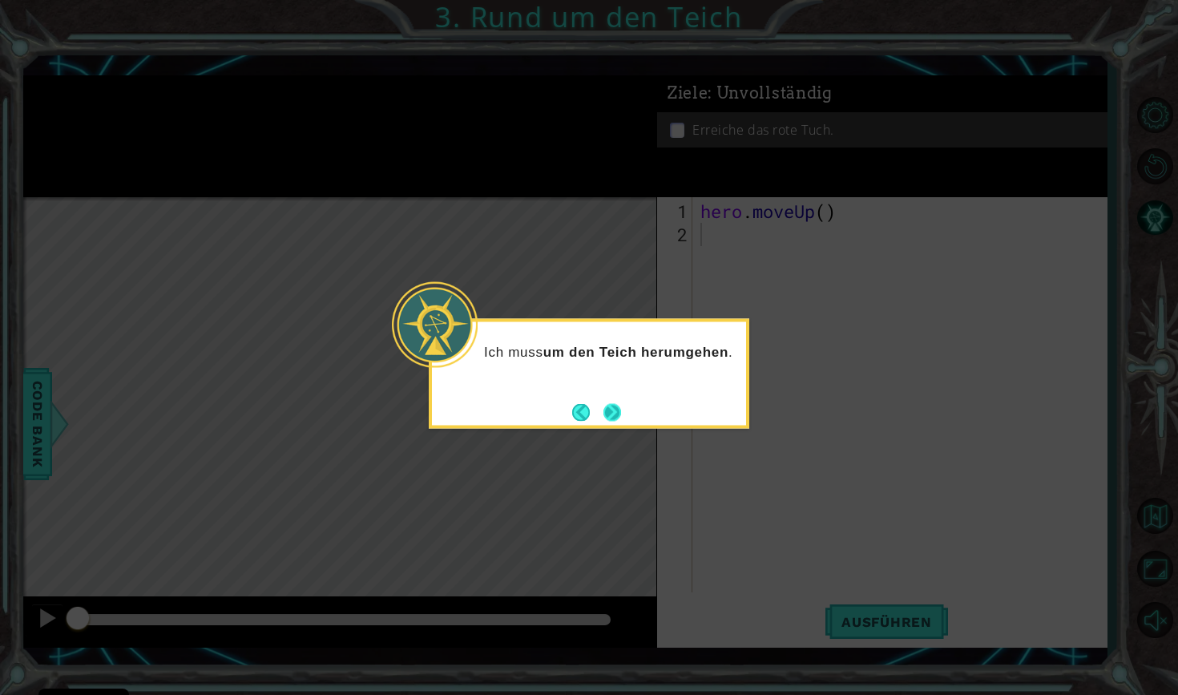
click at [613, 412] on button "Next" at bounding box center [612, 413] width 30 height 30
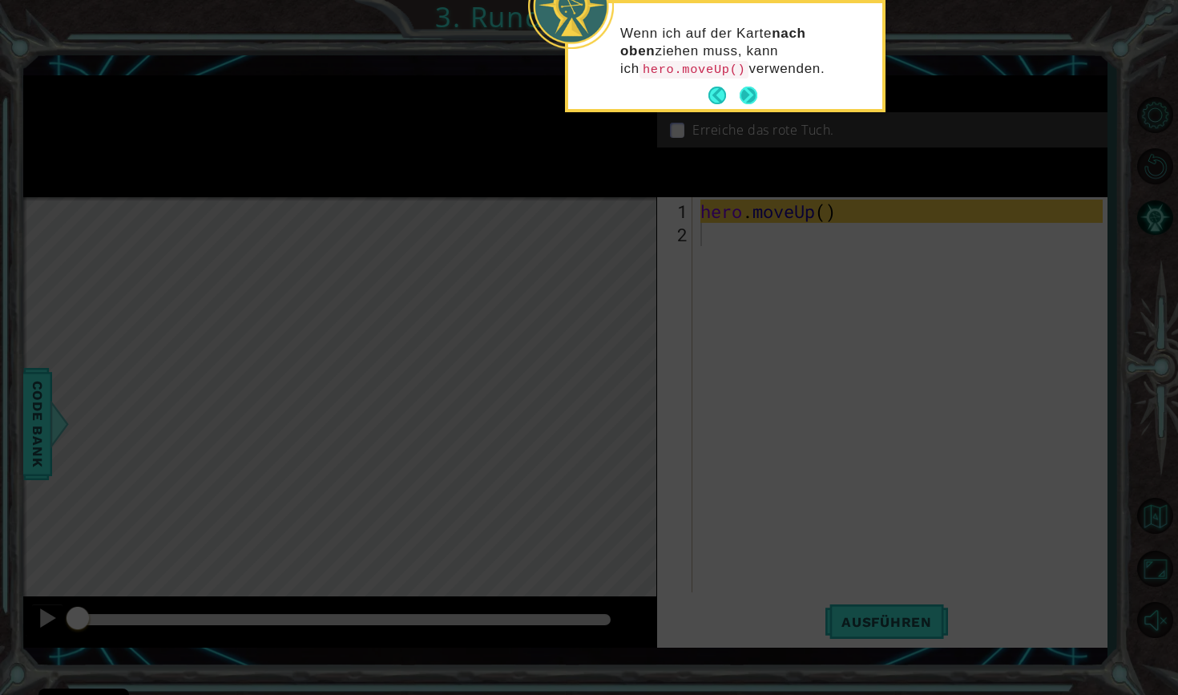
click at [747, 93] on button "Next" at bounding box center [749, 96] width 18 height 18
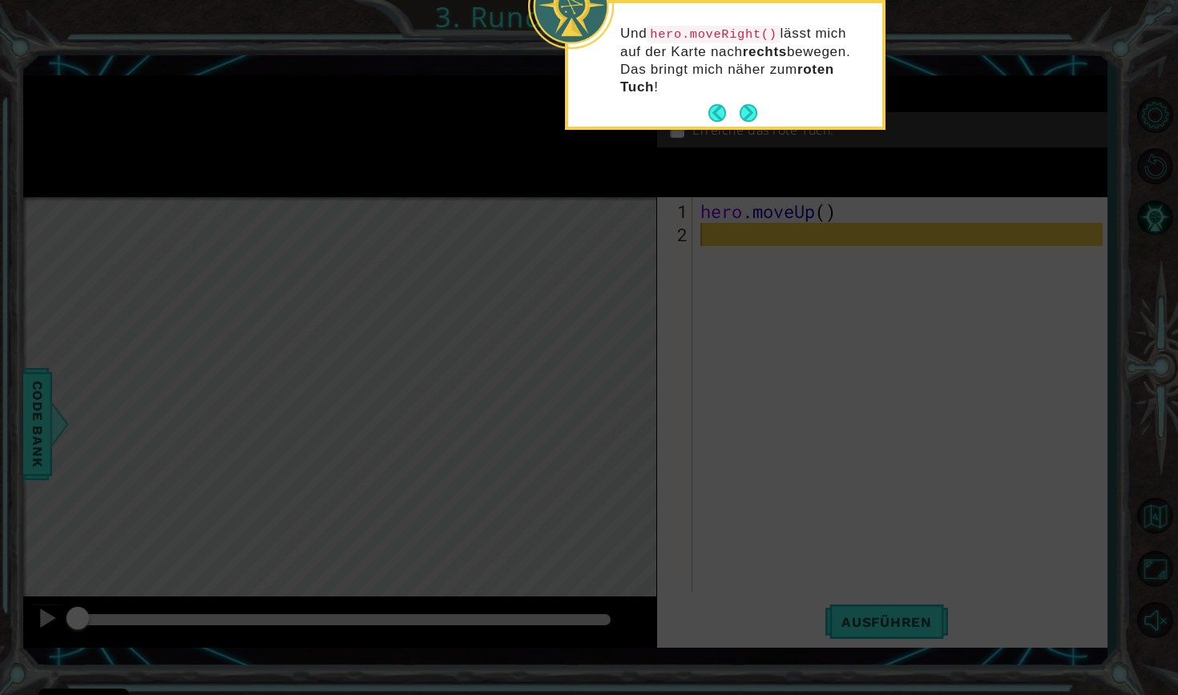
click at [747, 92] on p "Und hero.moveRight() lässt mich auf der Karte nach rechts bewegen. Das bringt m…" at bounding box center [745, 60] width 251 height 71
click at [746, 110] on button "Next" at bounding box center [748, 113] width 23 height 23
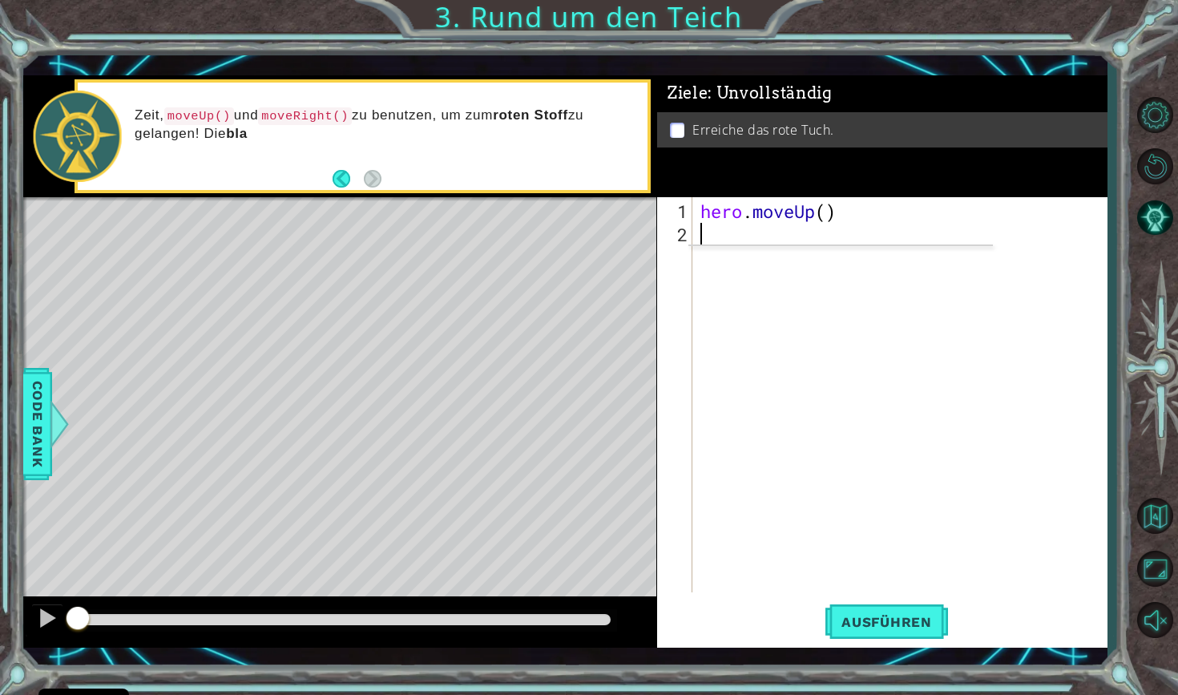
type textarea "he"
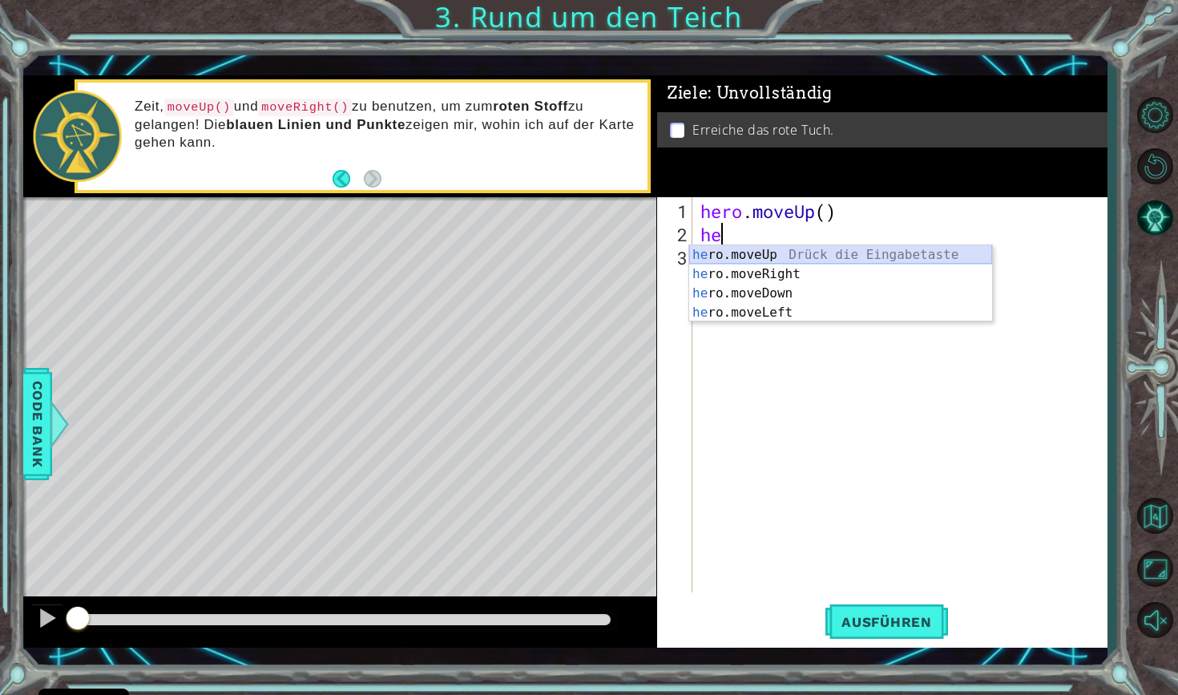
click at [757, 256] on div "he ro.moveUp Drück die Eingabetaste he ro.moveRight Drück die Eingabetaste he r…" at bounding box center [840, 302] width 303 height 115
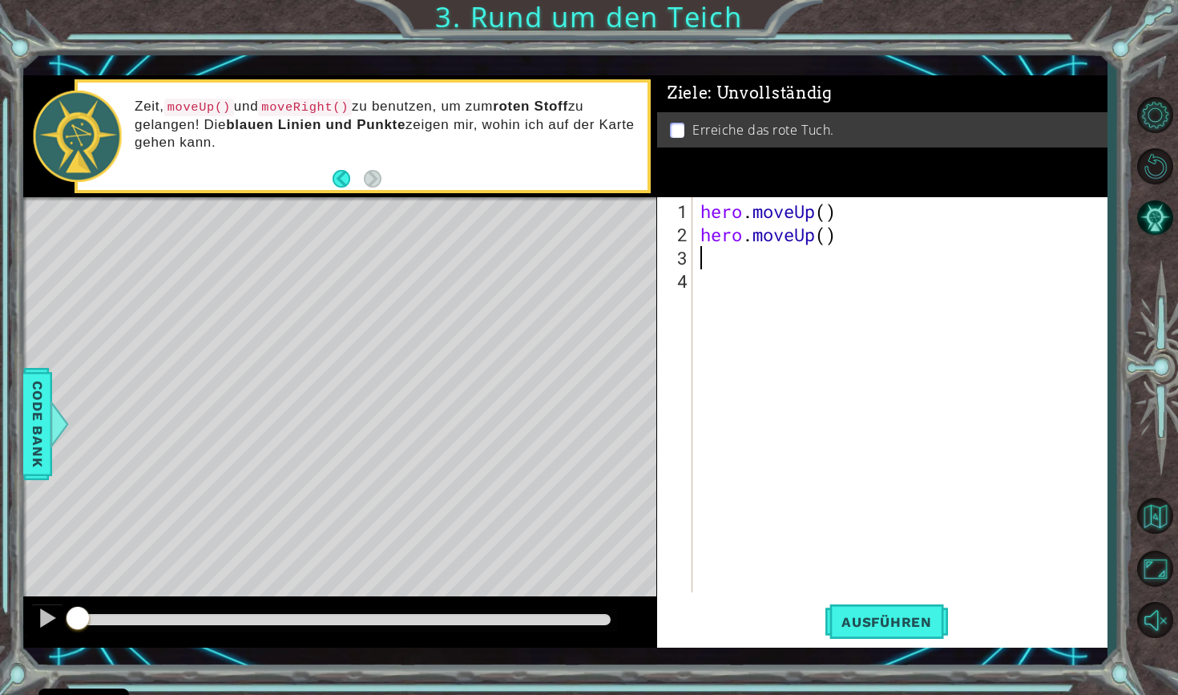
click at [805, 284] on div "hero . moveUp ( ) hero . moveUp ( )" at bounding box center [904, 421] width 414 height 442
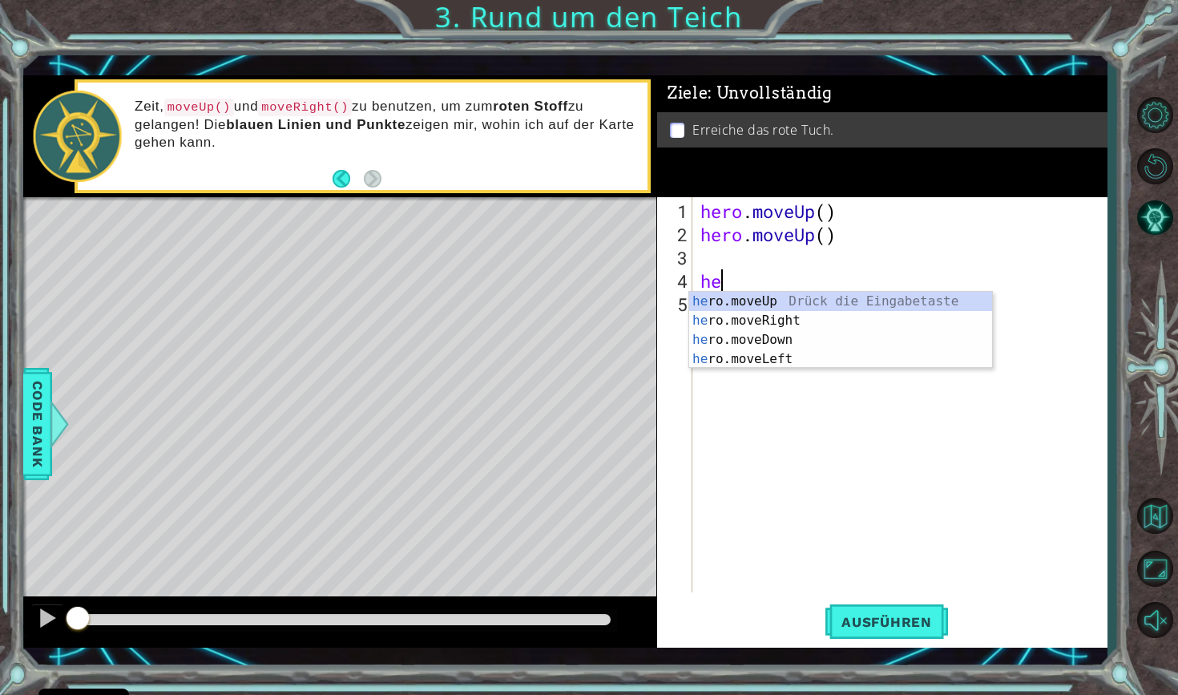
type textarea "her"
click at [785, 320] on div "her o.moveUp Drück die Eingabetaste her o.moveRight Drück die Eingabetaste her …" at bounding box center [840, 349] width 303 height 115
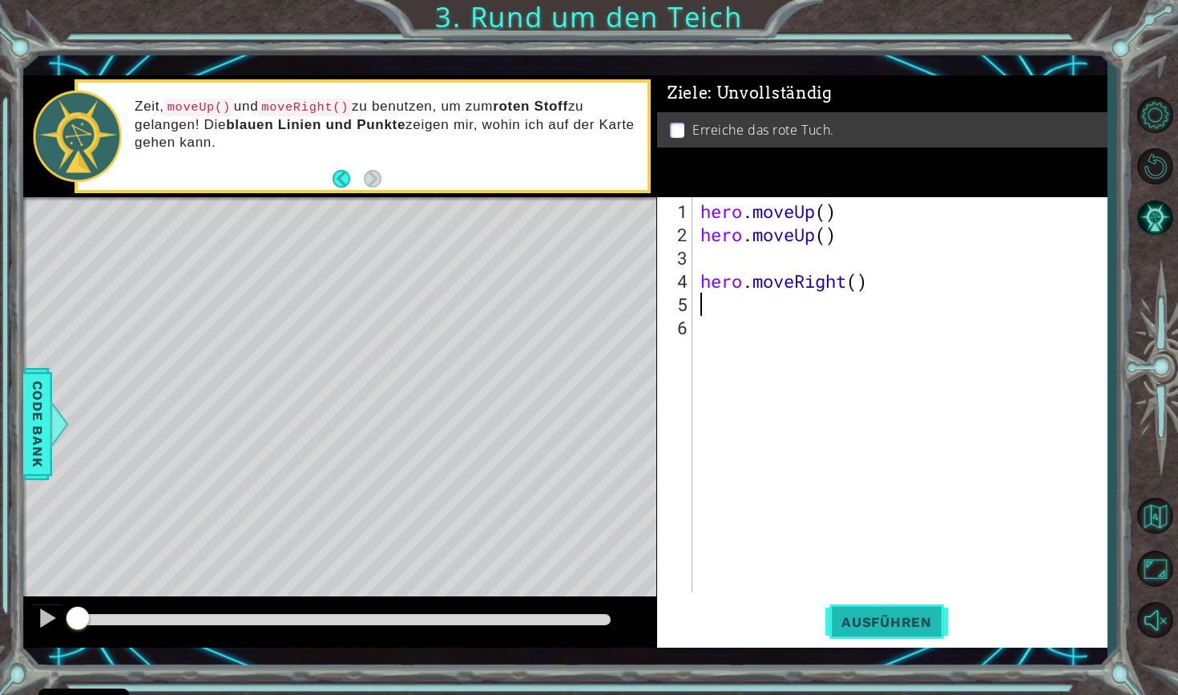
click at [862, 615] on span "Ausführen" at bounding box center [887, 622] width 123 height 16
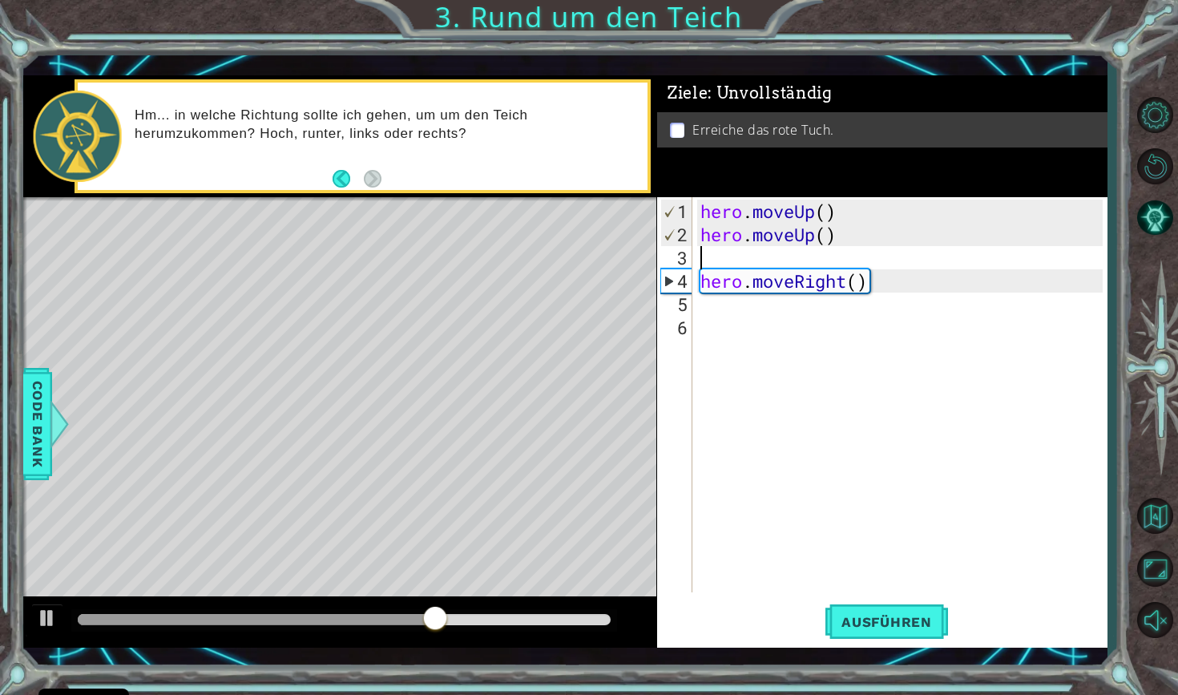
click at [733, 258] on div "hero . moveUp ( ) hero . moveUp ( ) hero . moveRight ( )" at bounding box center [904, 421] width 414 height 442
click at [731, 314] on div "hero . moveUp ( ) hero . moveUp ( ) hero . moveRight ( )" at bounding box center [904, 421] width 414 height 442
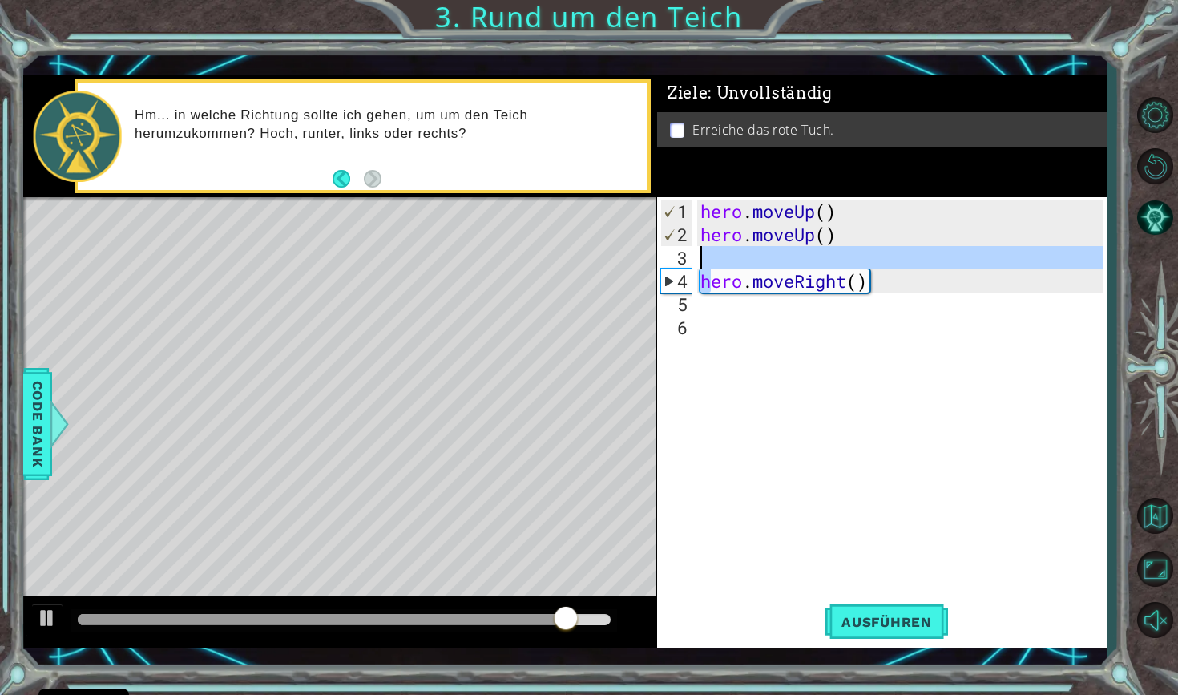
drag, startPoint x: 708, startPoint y: 280, endPoint x: 708, endPoint y: 256, distance: 24.0
click at [708, 256] on div "hero . moveUp ( ) hero . moveUp ( ) hero . moveRight ( )" at bounding box center [904, 421] width 414 height 442
type textarea "hero.moveRight()"
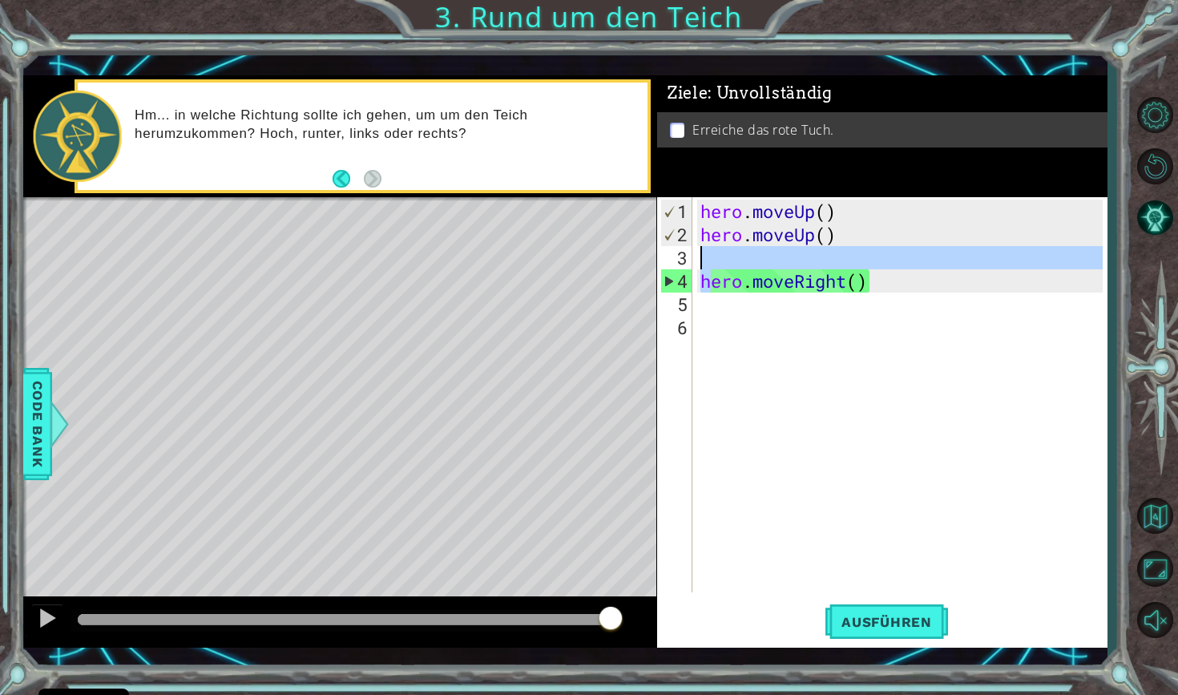
click at [771, 335] on div "hero . moveUp ( ) hero . moveUp ( ) hero . moveRight ( )" at bounding box center [904, 421] width 414 height 442
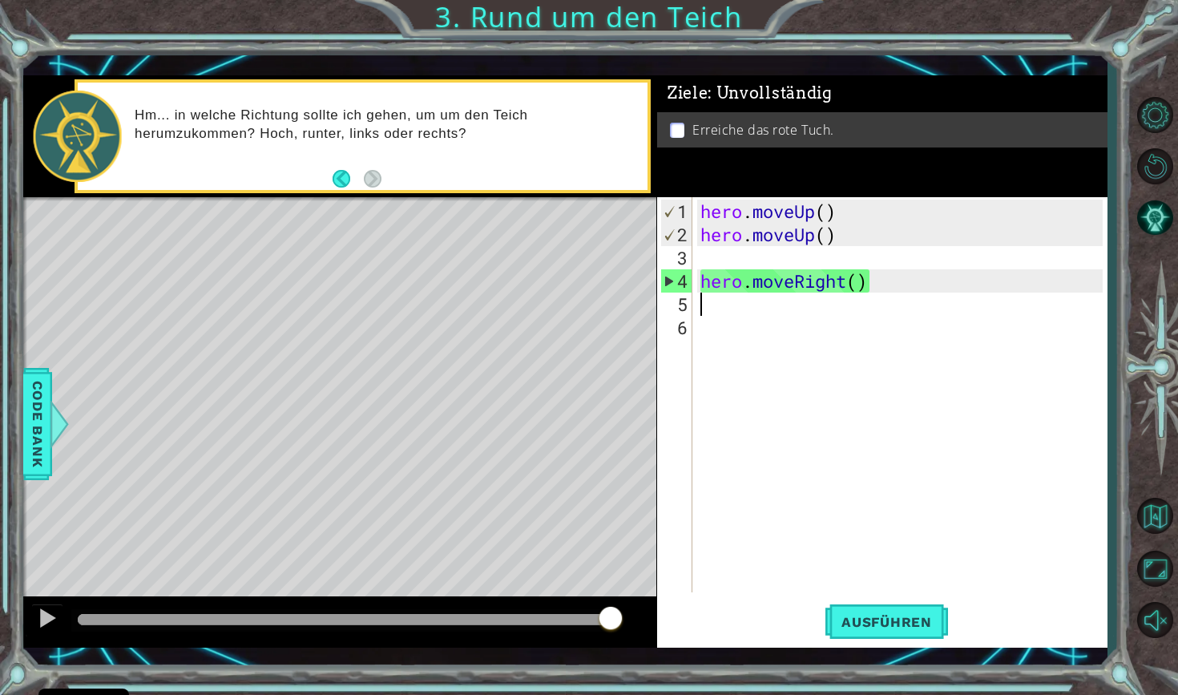
click at [705, 309] on div "hero . moveUp ( ) hero . moveUp ( ) hero . moveRight ( )" at bounding box center [904, 421] width 414 height 442
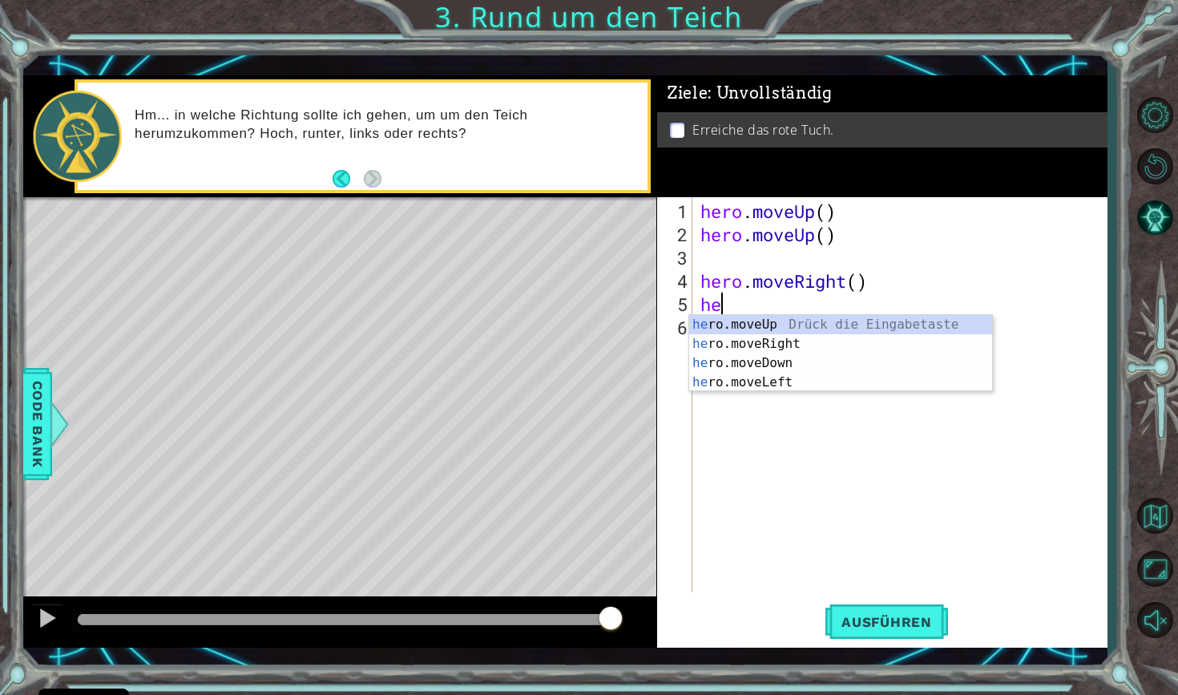
type textarea "her"
click at [718, 325] on div "her o.moveUp Drück die Eingabetaste her o.moveRight Drück die Eingabetaste her …" at bounding box center [840, 372] width 303 height 115
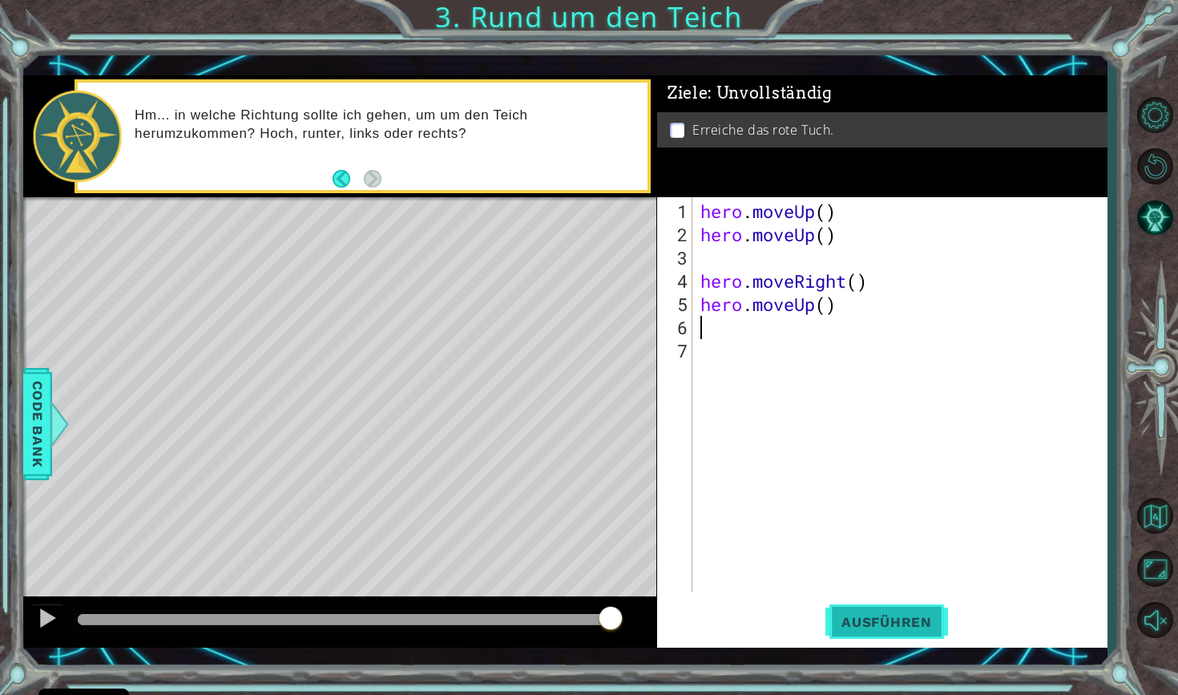
click at [915, 616] on span "Ausführen" at bounding box center [887, 622] width 123 height 16
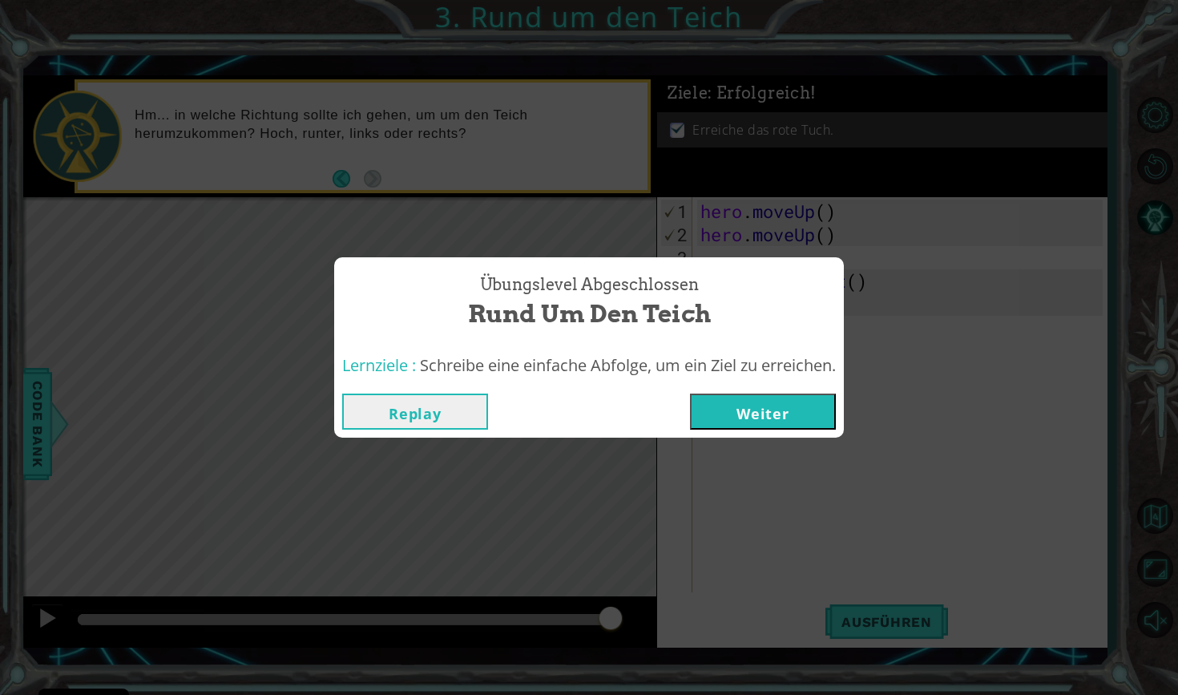
click at [808, 405] on button "Weiter" at bounding box center [763, 412] width 146 height 36
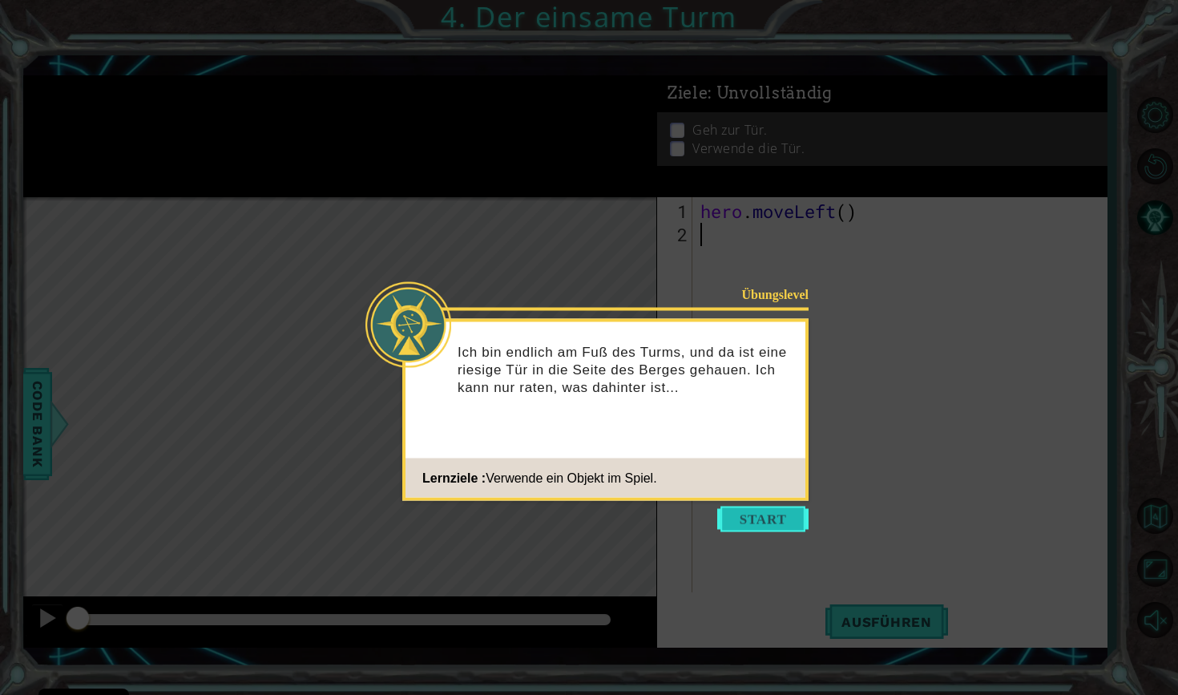
click at [769, 516] on button "Start" at bounding box center [762, 520] width 91 height 26
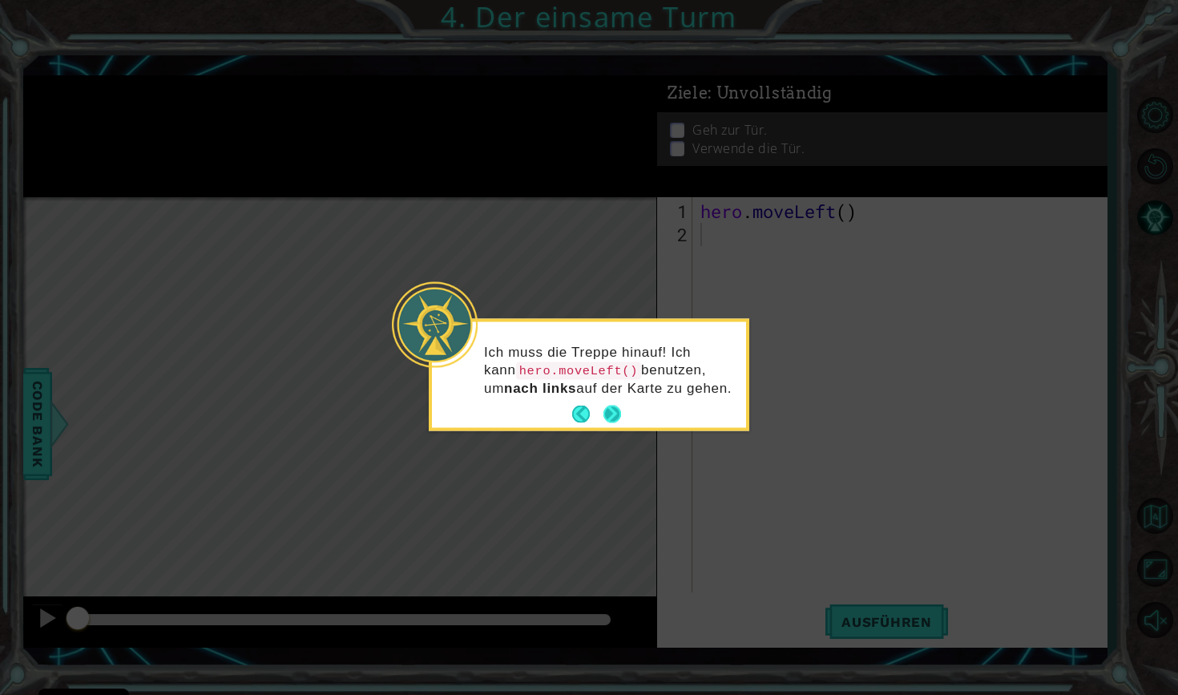
click at [606, 404] on button "Next" at bounding box center [612, 414] width 20 height 20
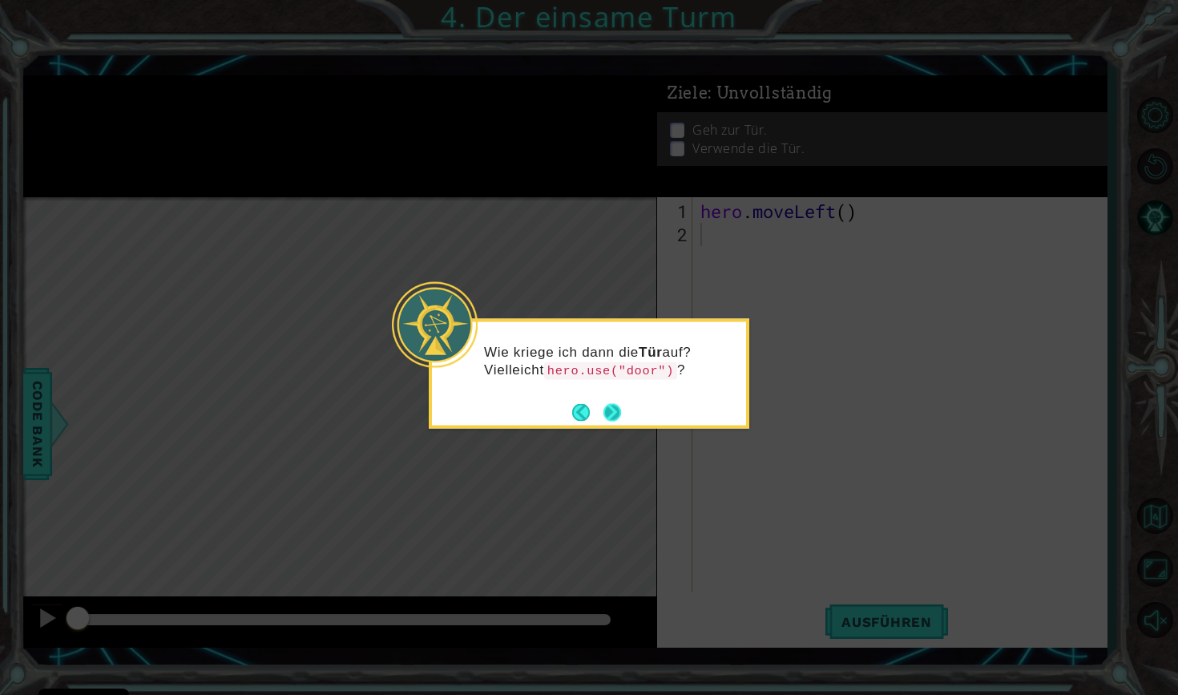
click at [606, 404] on button "Next" at bounding box center [612, 411] width 25 height 25
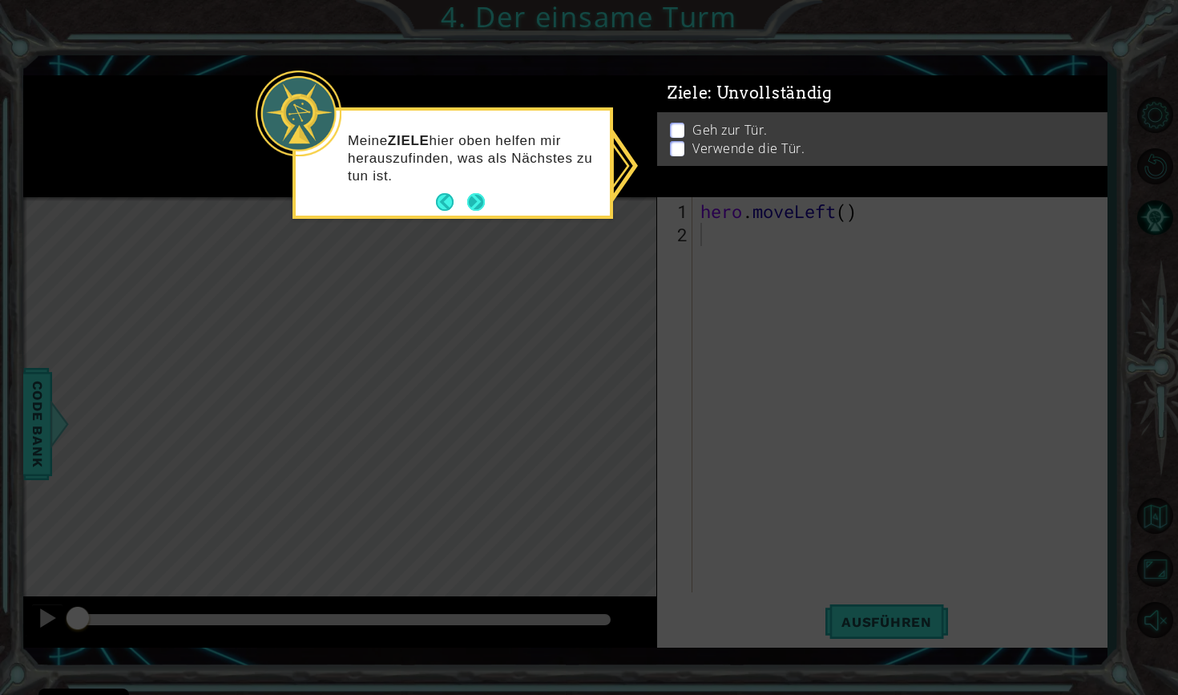
click at [479, 198] on button "Next" at bounding box center [476, 202] width 18 height 18
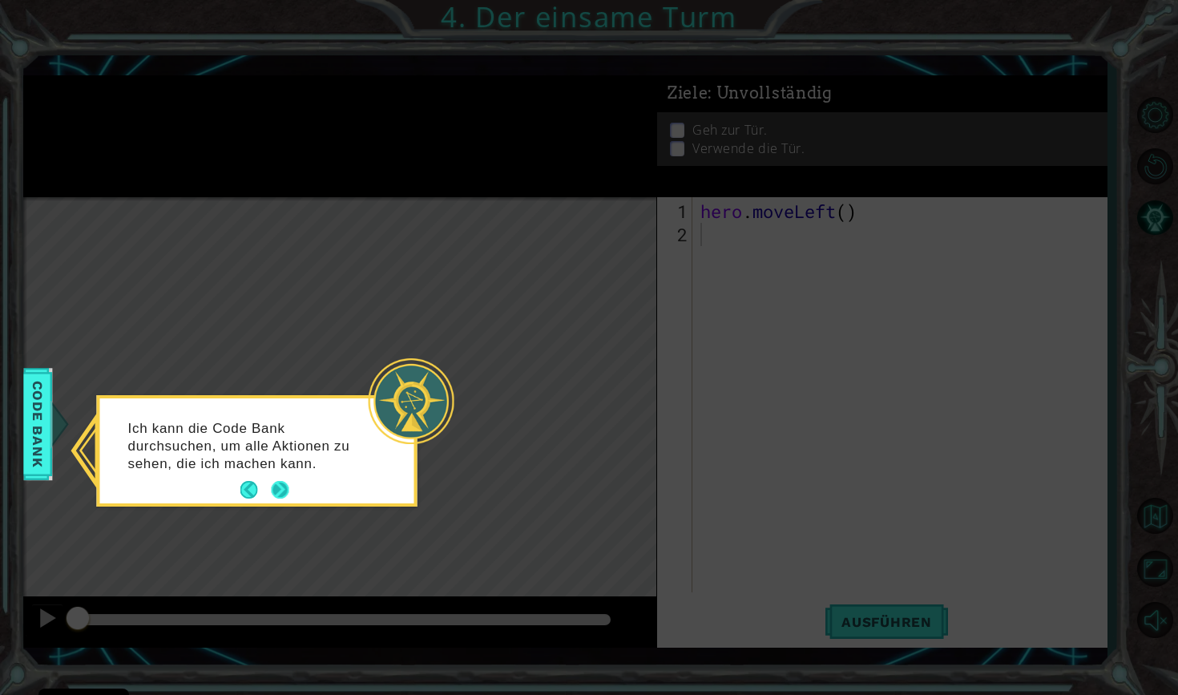
click at [277, 490] on button "Next" at bounding box center [280, 490] width 19 height 19
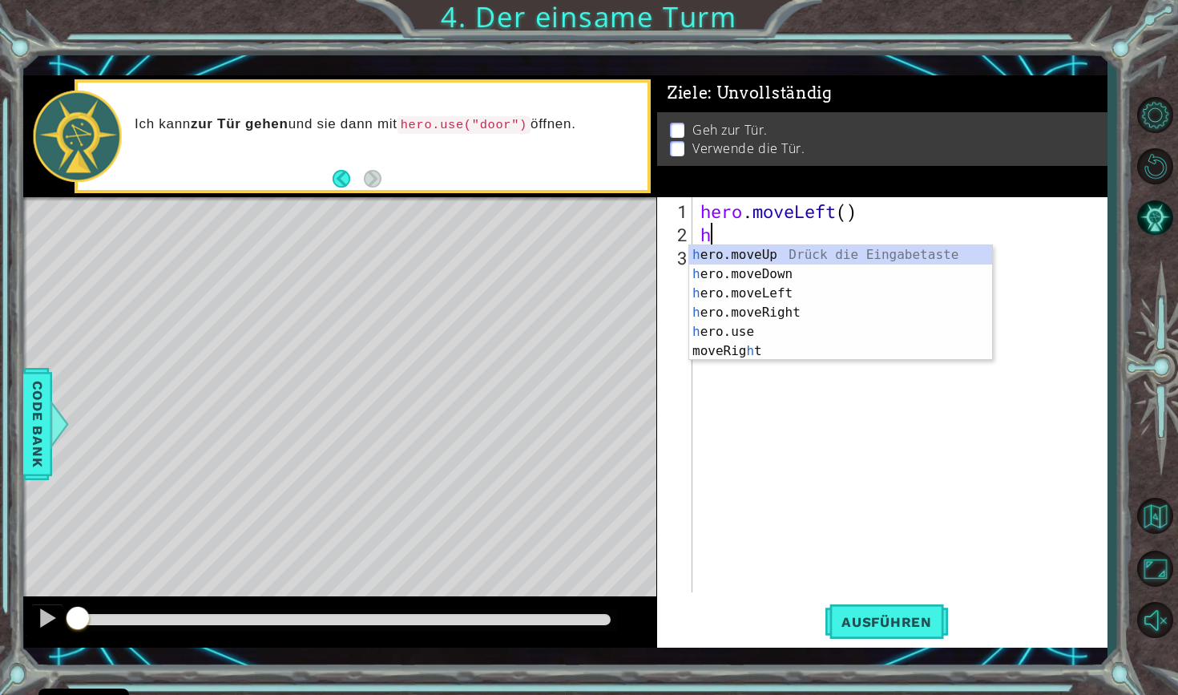
type textarea "her"
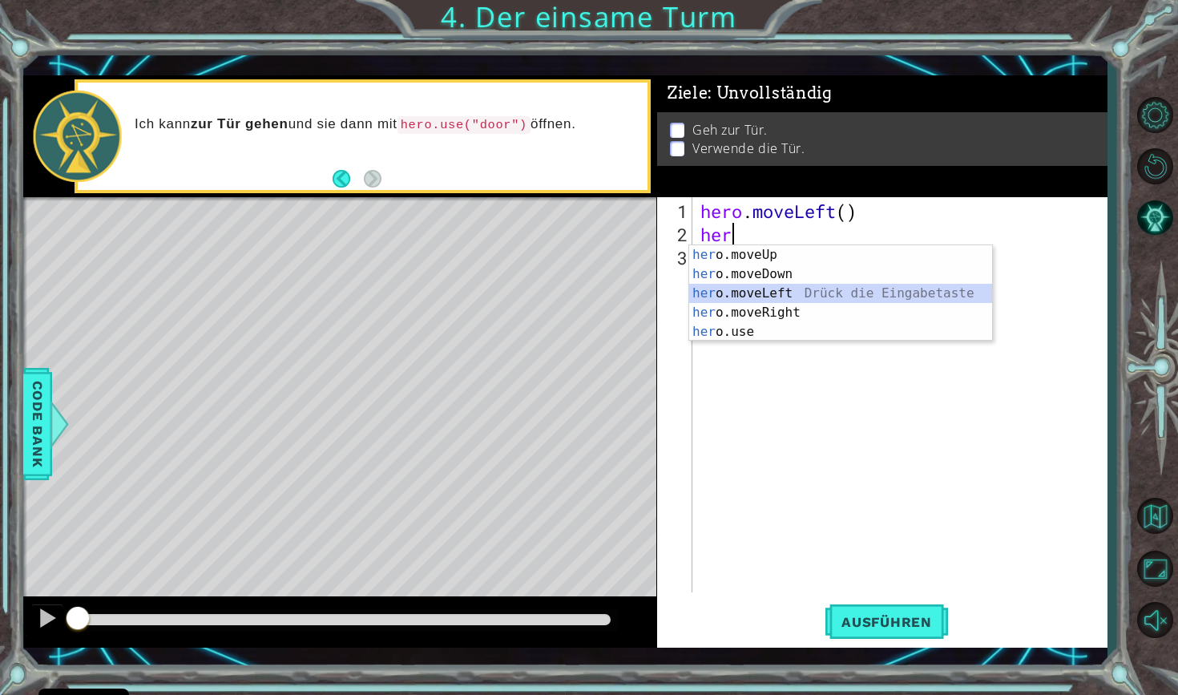
click at [742, 297] on div "her o.moveUp Drück die Eingabetaste her o.moveDown Drück die Eingabetaste her o…" at bounding box center [840, 312] width 303 height 135
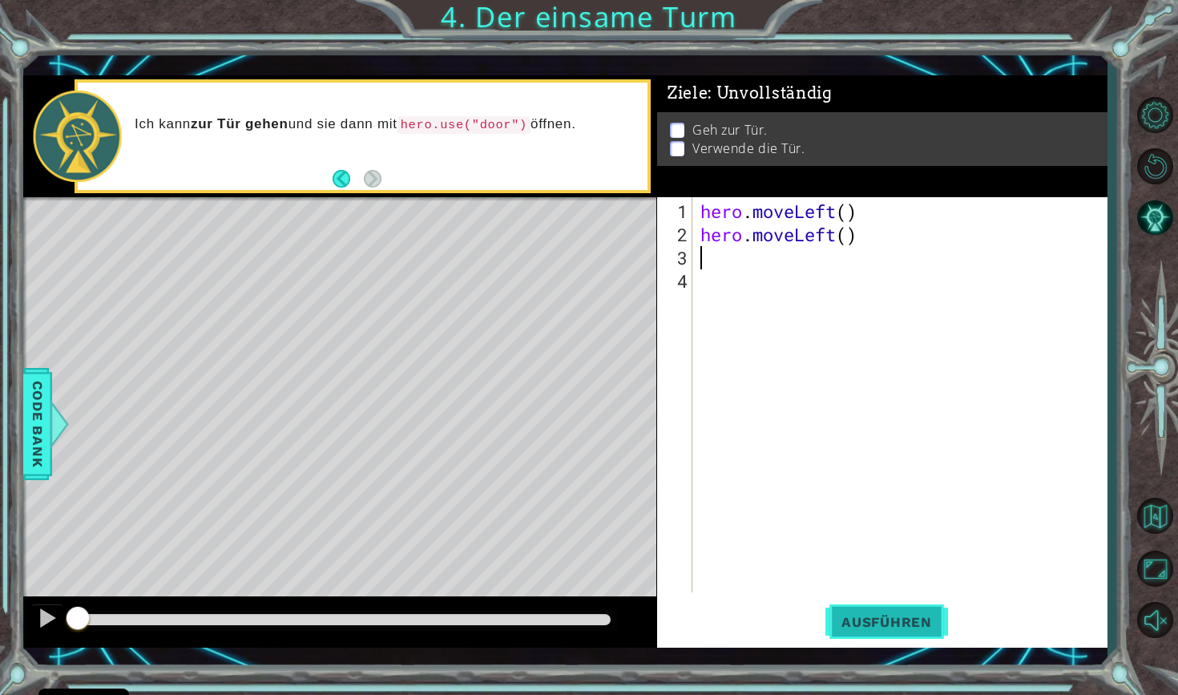
click at [915, 624] on span "Ausführen" at bounding box center [887, 622] width 123 height 16
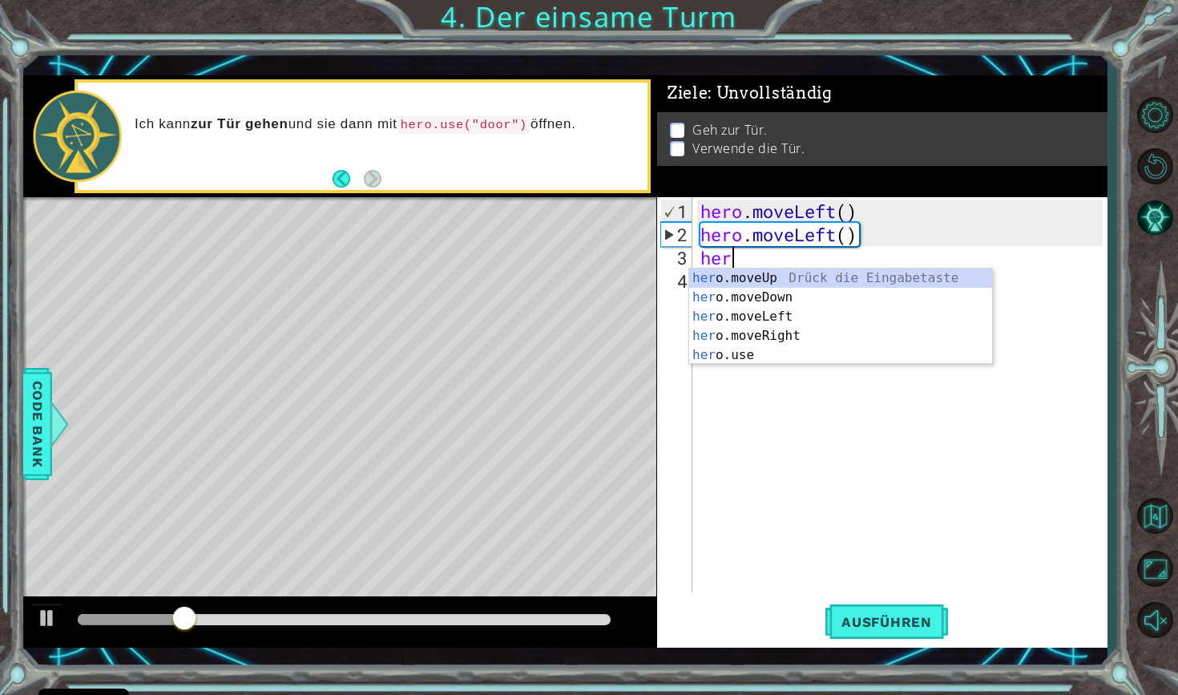
type textarea "hero"
click at [798, 276] on div "hero .moveUp Drück die Eingabetaste hero .moveDown Drück die Eingabetaste hero …" at bounding box center [840, 336] width 303 height 135
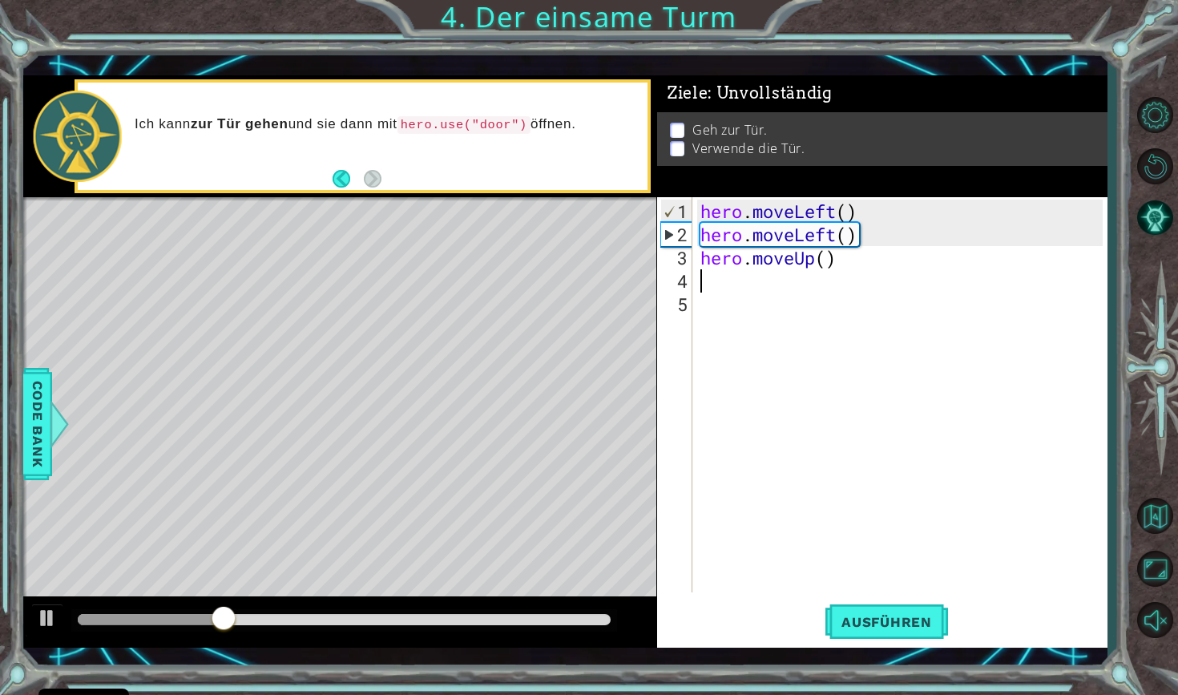
scroll to position [0, 0]
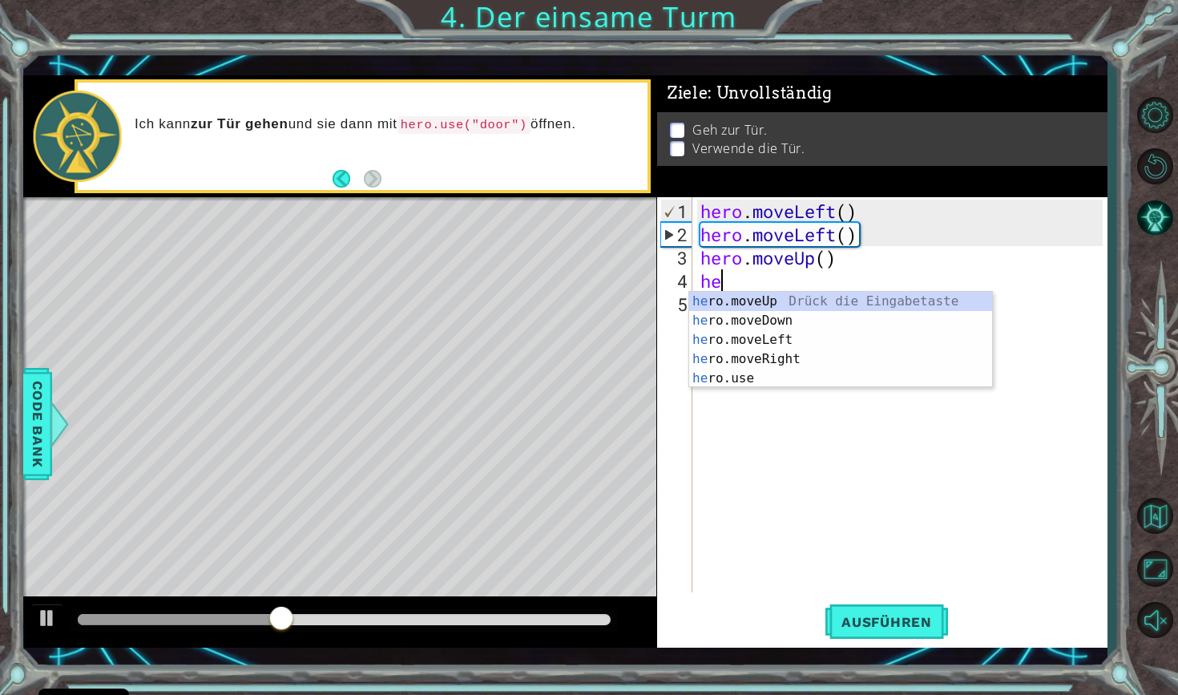
type textarea "hero"
click at [782, 358] on div "hero .moveUp Drück die Eingabetaste hero .moveDown Drück die Eingabetaste hero …" at bounding box center [840, 359] width 303 height 135
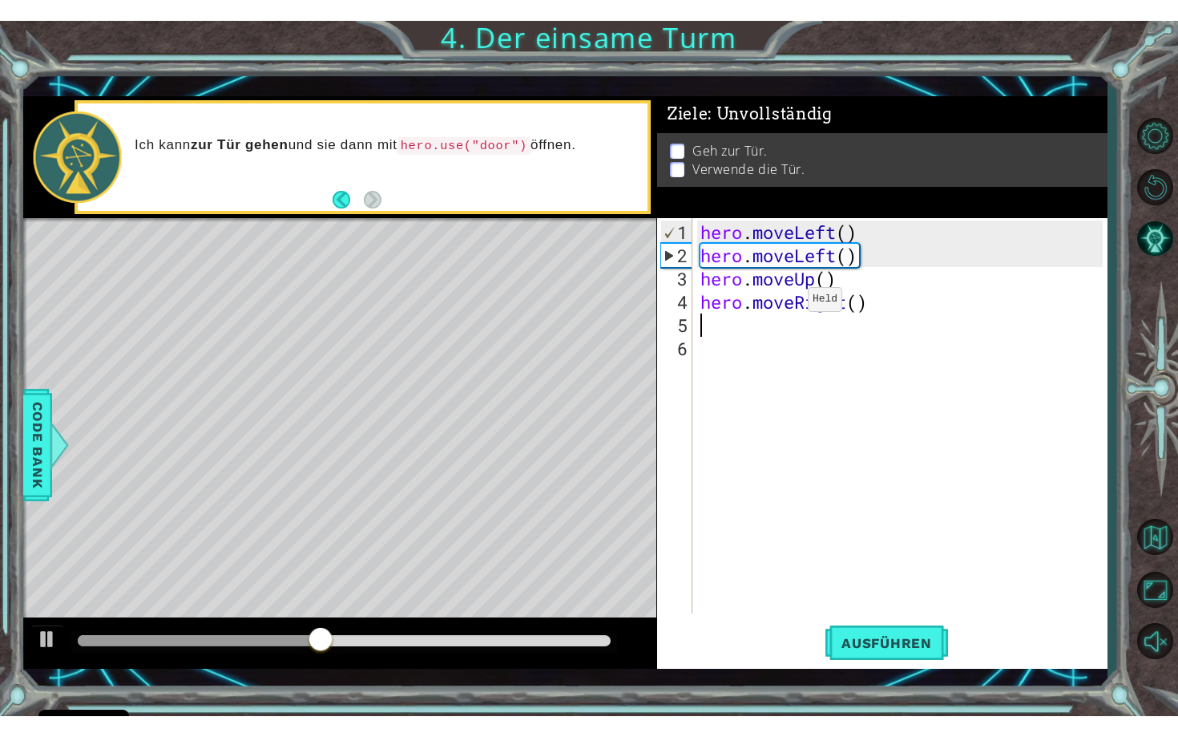
scroll to position [0, 0]
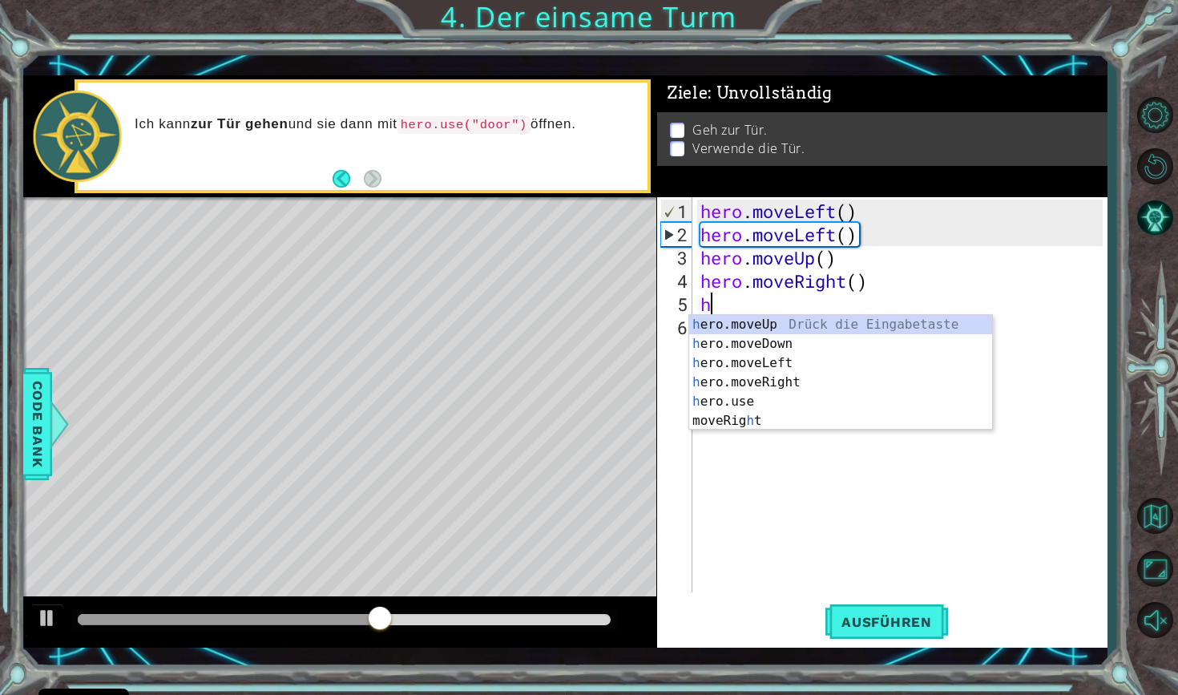
type textarea "her"
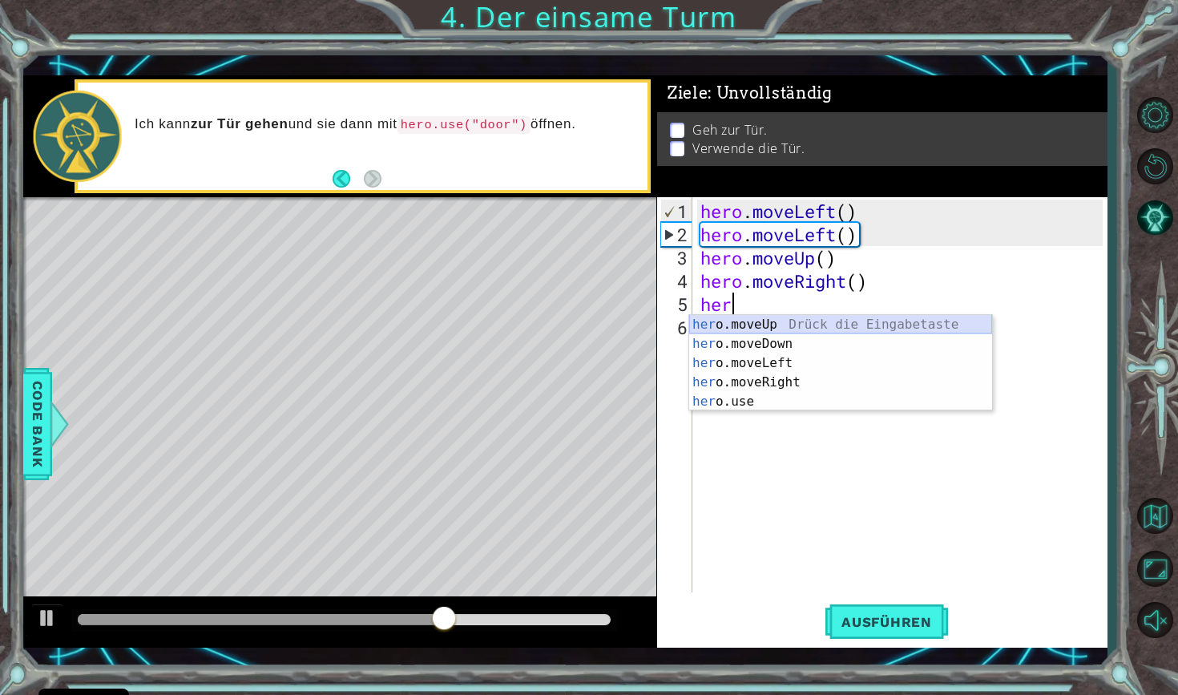
click at [735, 326] on div "her o.moveUp Drück die Eingabetaste her o.moveDown Drück die Eingabetaste her o…" at bounding box center [840, 382] width 303 height 135
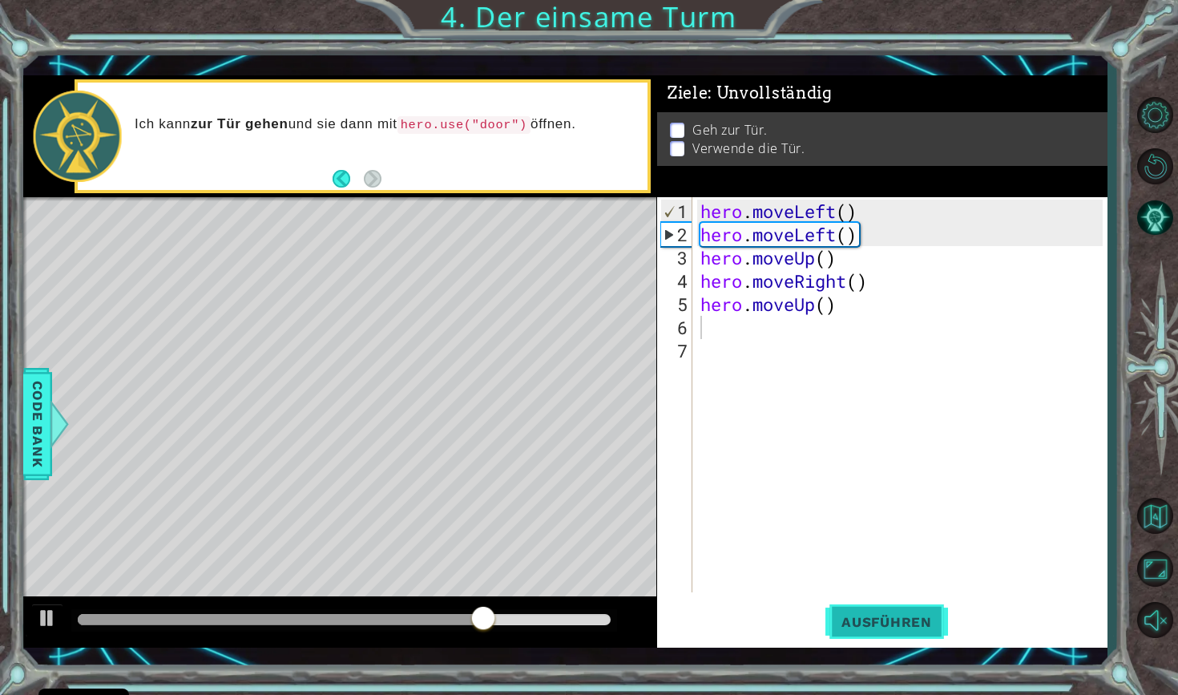
click at [885, 610] on button "Ausführen" at bounding box center [887, 621] width 123 height 45
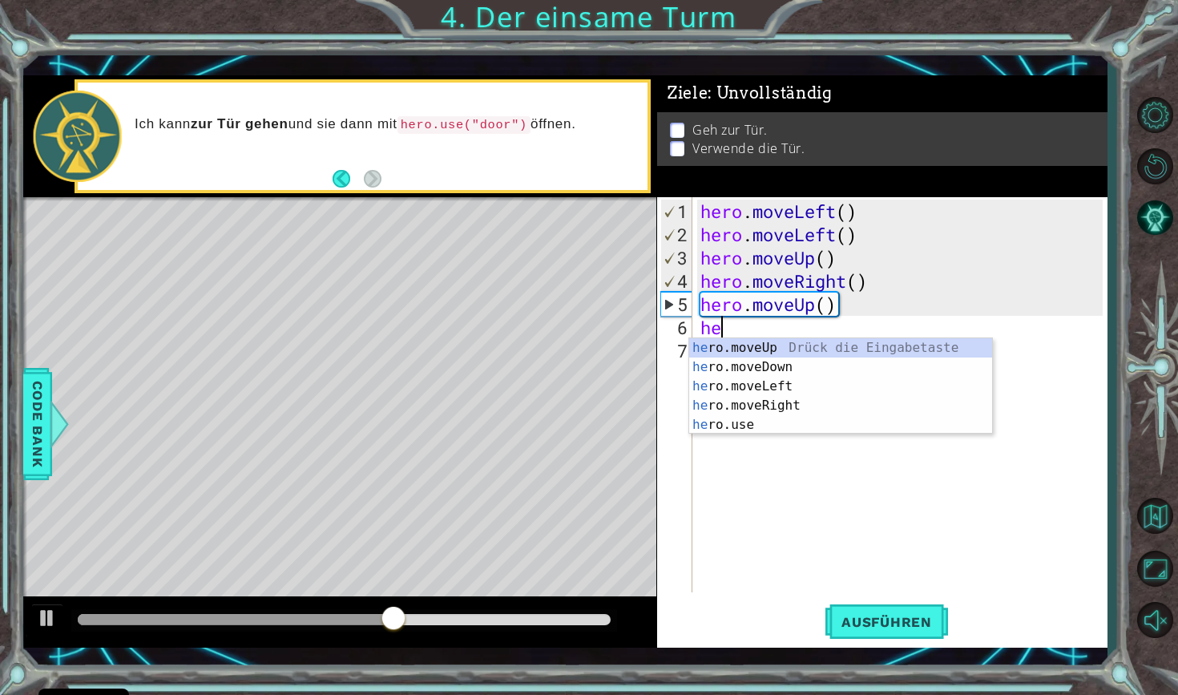
type textarea "h"
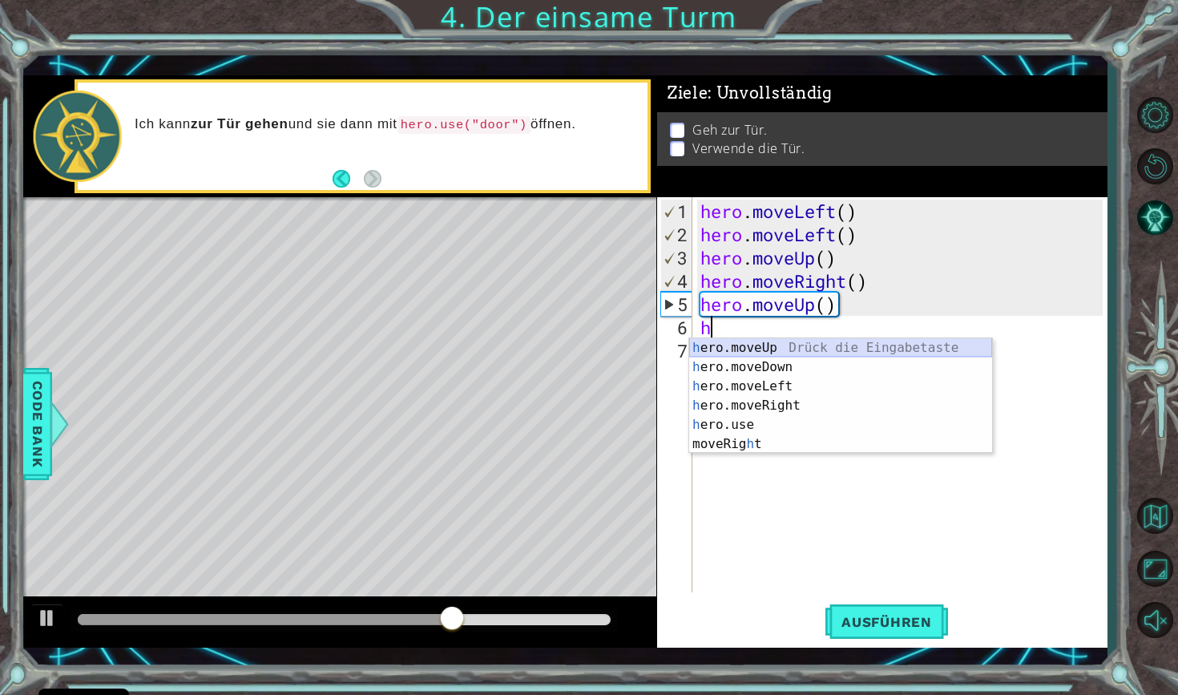
click at [730, 347] on div "h ero.moveUp Drück die Eingabetaste h ero.moveDown Drück die Eingabetaste h ero…" at bounding box center [840, 415] width 303 height 154
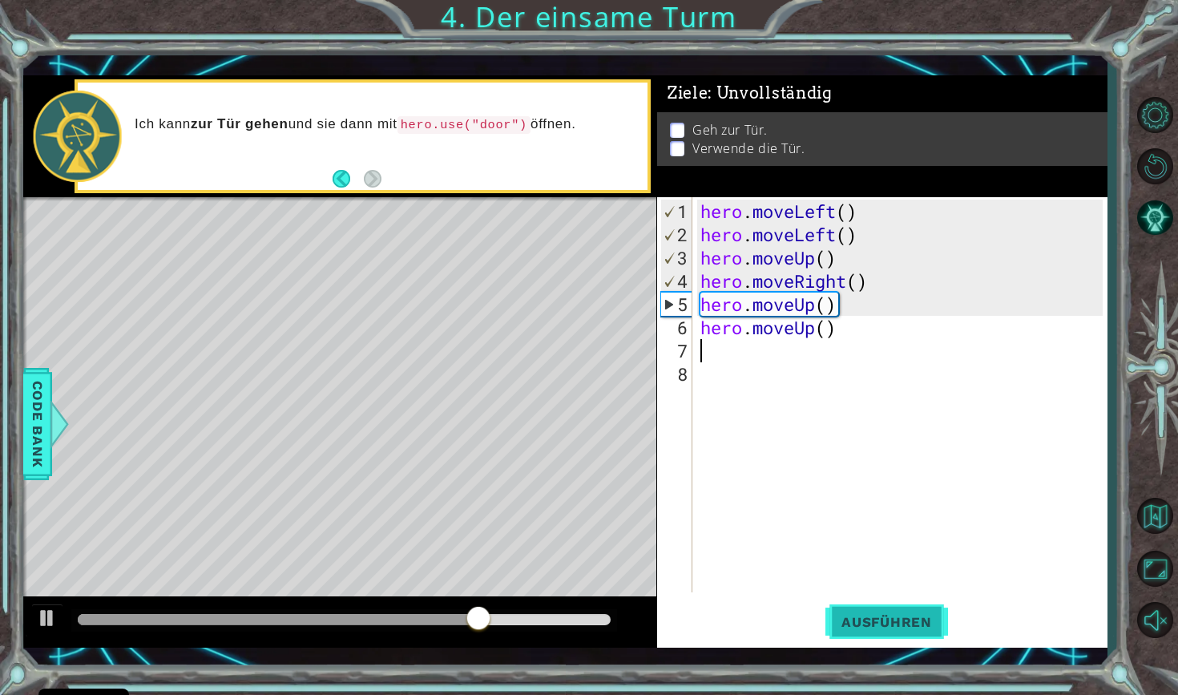
click at [921, 612] on button "Ausführen" at bounding box center [887, 621] width 123 height 45
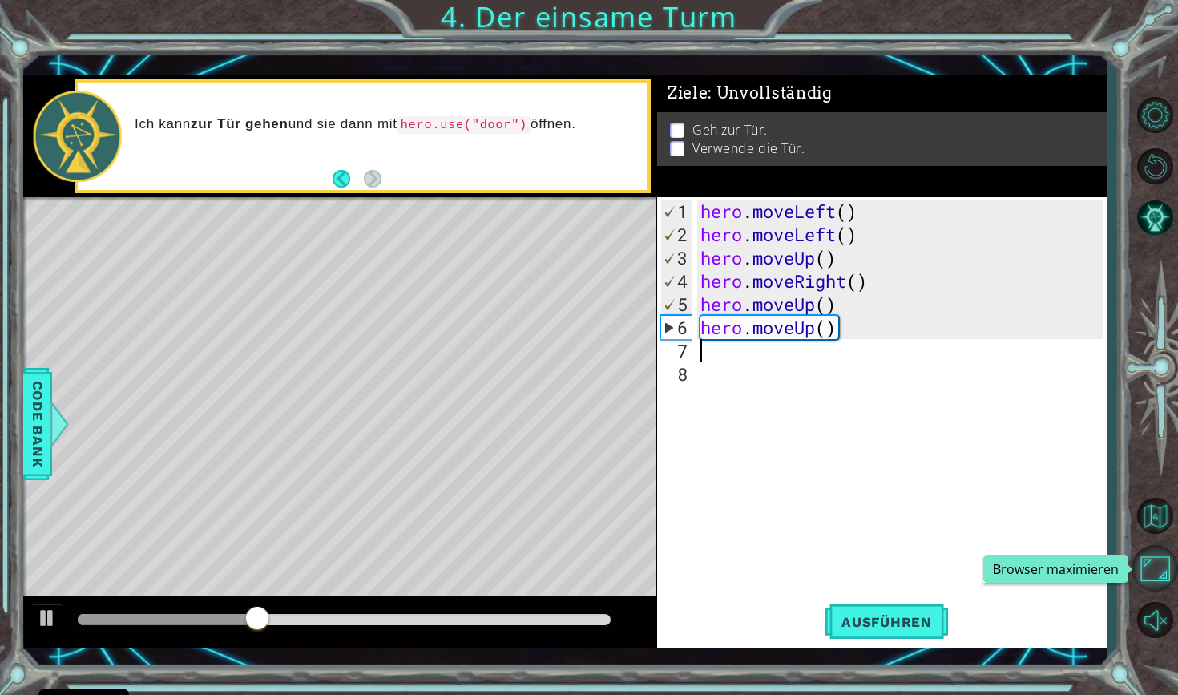
click at [1161, 564] on button "Browser maximieren" at bounding box center [1155, 568] width 46 height 46
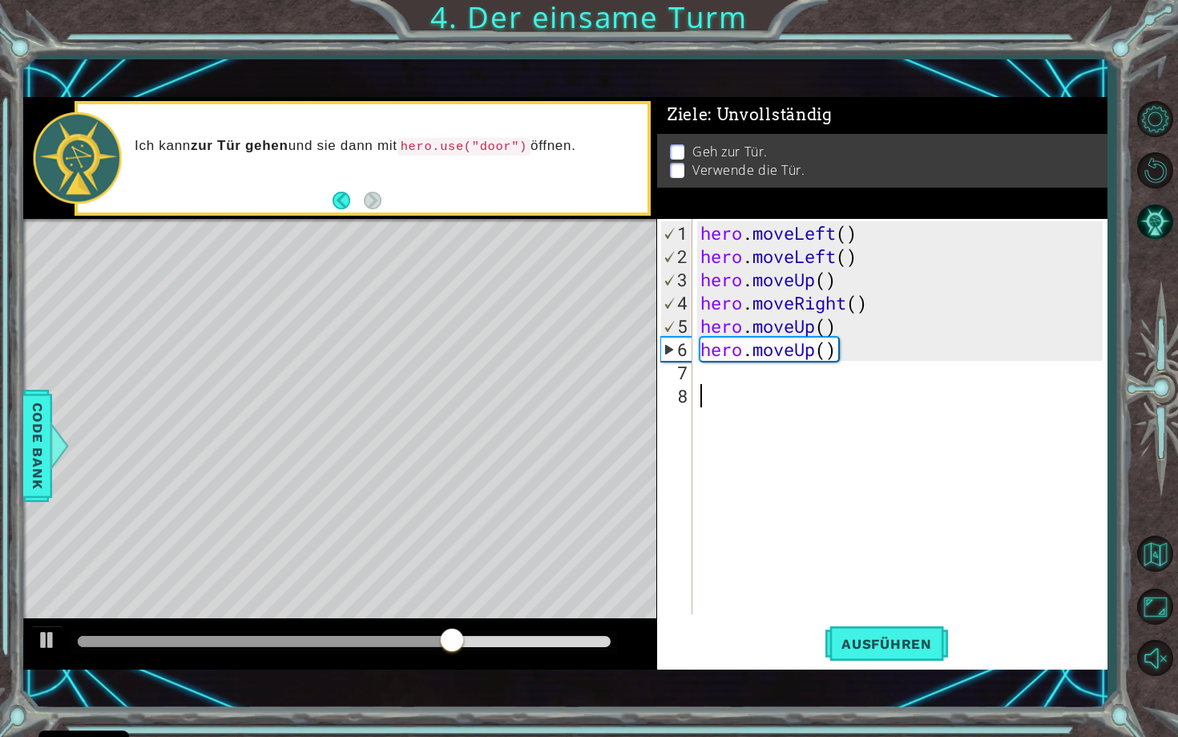
click at [744, 390] on div "hero . moveLeft ( ) hero . moveLeft ( ) hero . moveUp ( ) hero . moveRight ( ) …" at bounding box center [904, 442] width 414 height 442
click at [726, 366] on div "hero . moveLeft ( ) hero . moveLeft ( ) hero . moveUp ( ) hero . moveRight ( ) …" at bounding box center [904, 442] width 414 height 442
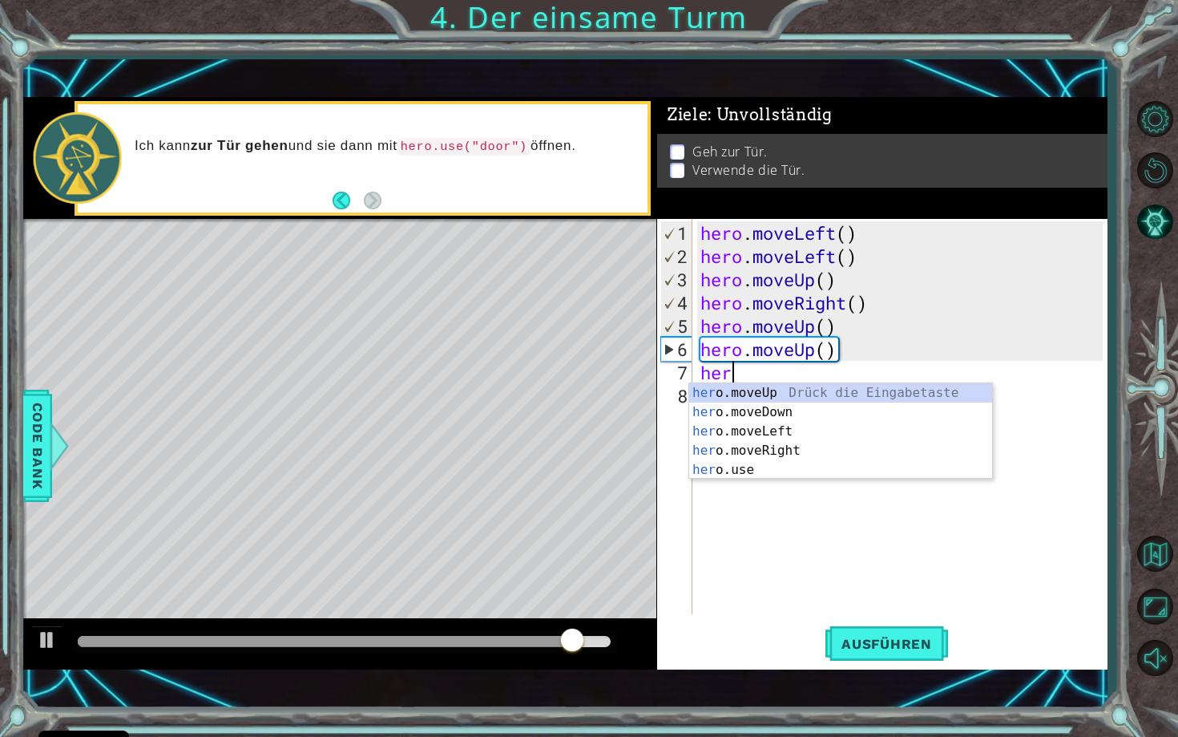
type textarea "hero"
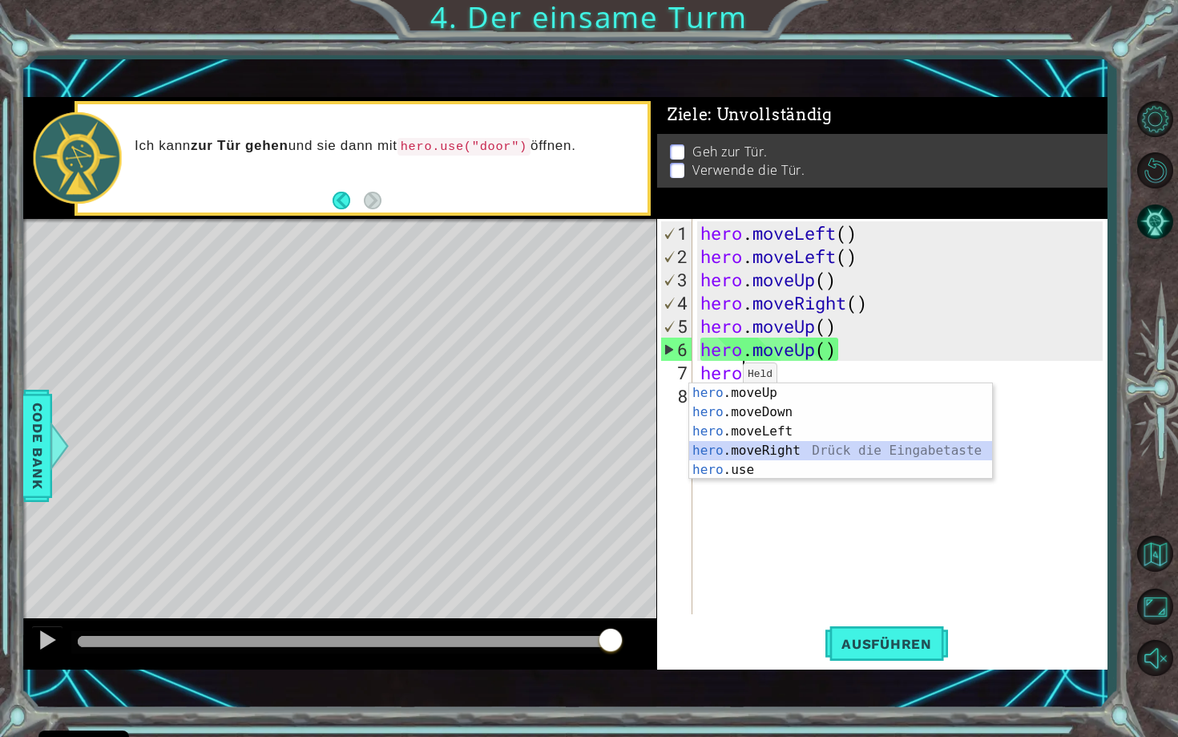
click at [752, 448] on div "hero .moveUp Drück die Eingabetaste hero .moveDown Drück die Eingabetaste hero …" at bounding box center [840, 450] width 303 height 135
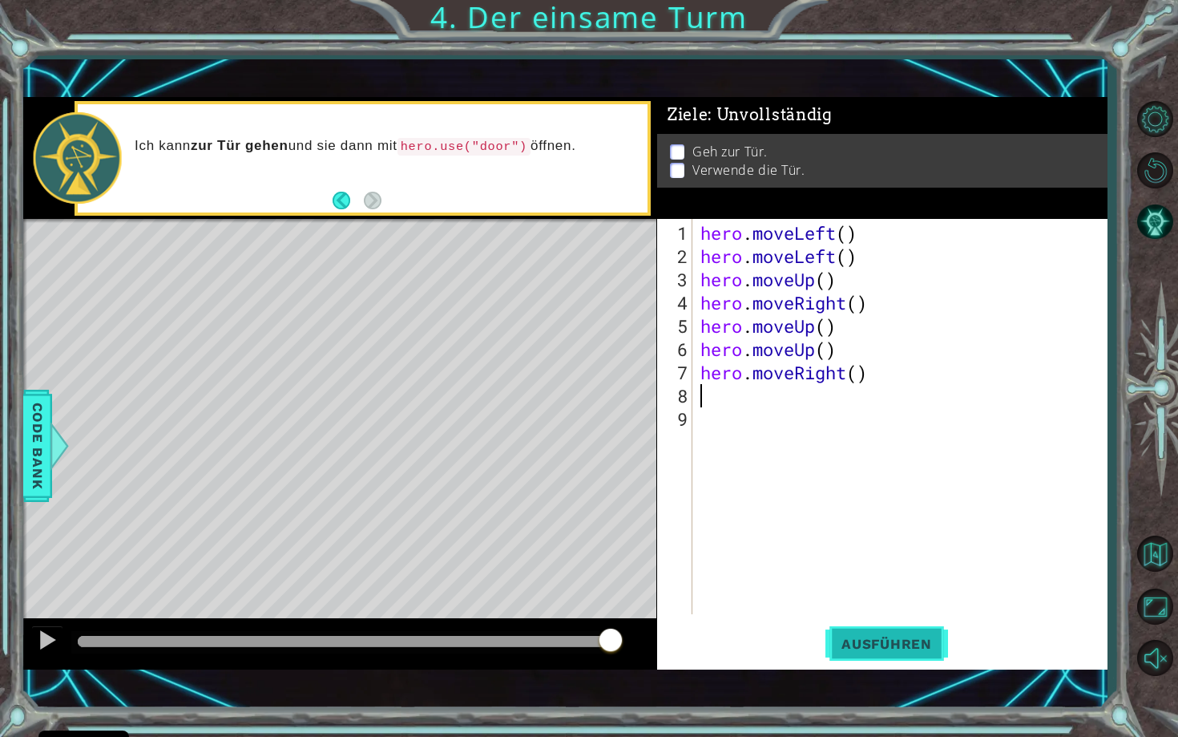
click at [890, 628] on button "Ausführen" at bounding box center [887, 643] width 123 height 45
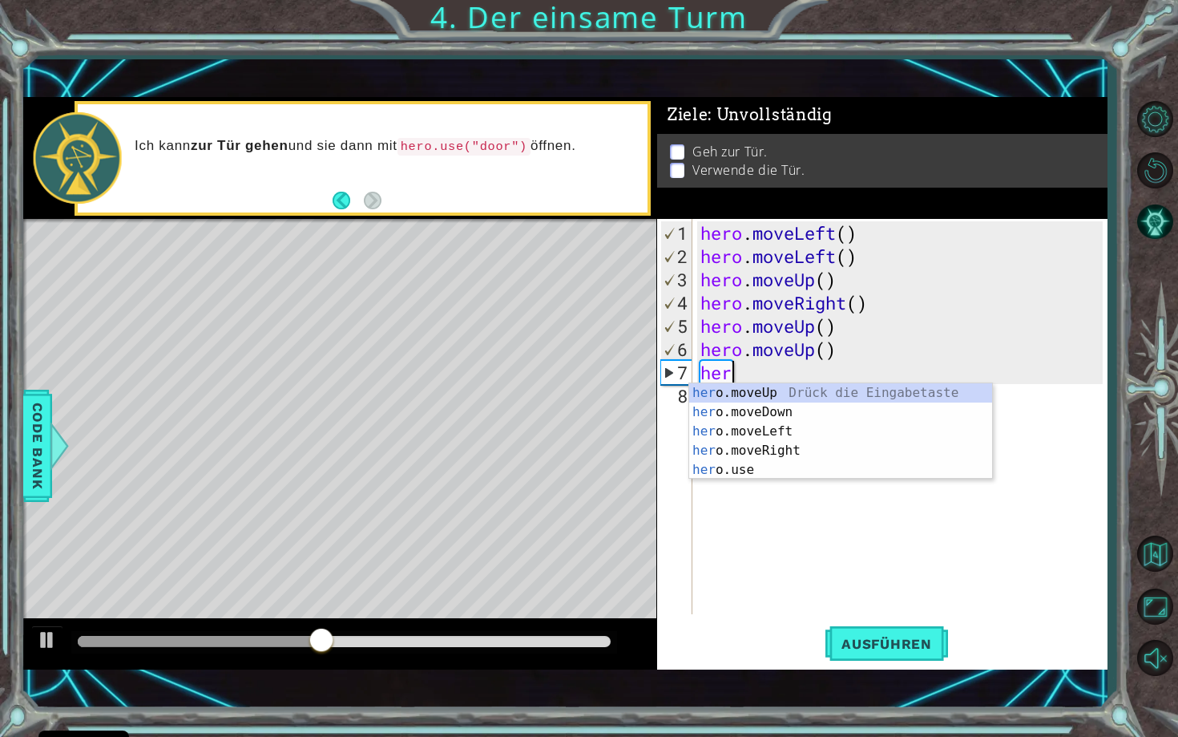
type textarea "h"
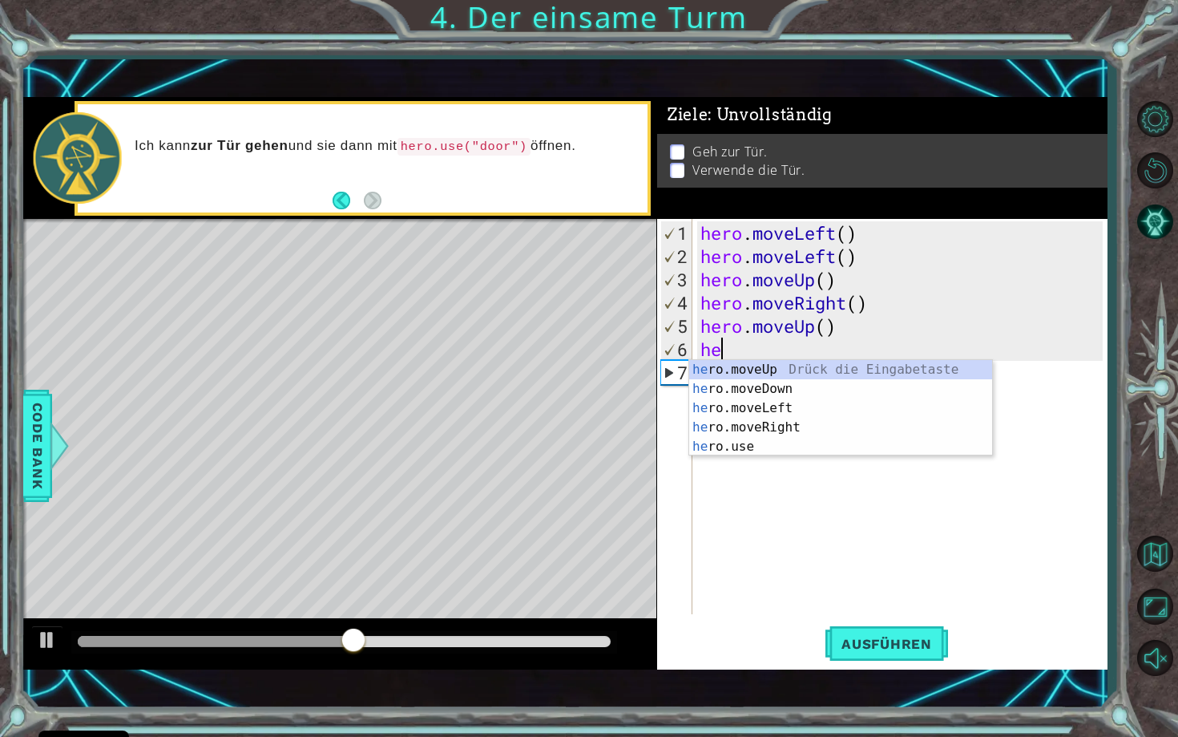
type textarea "h"
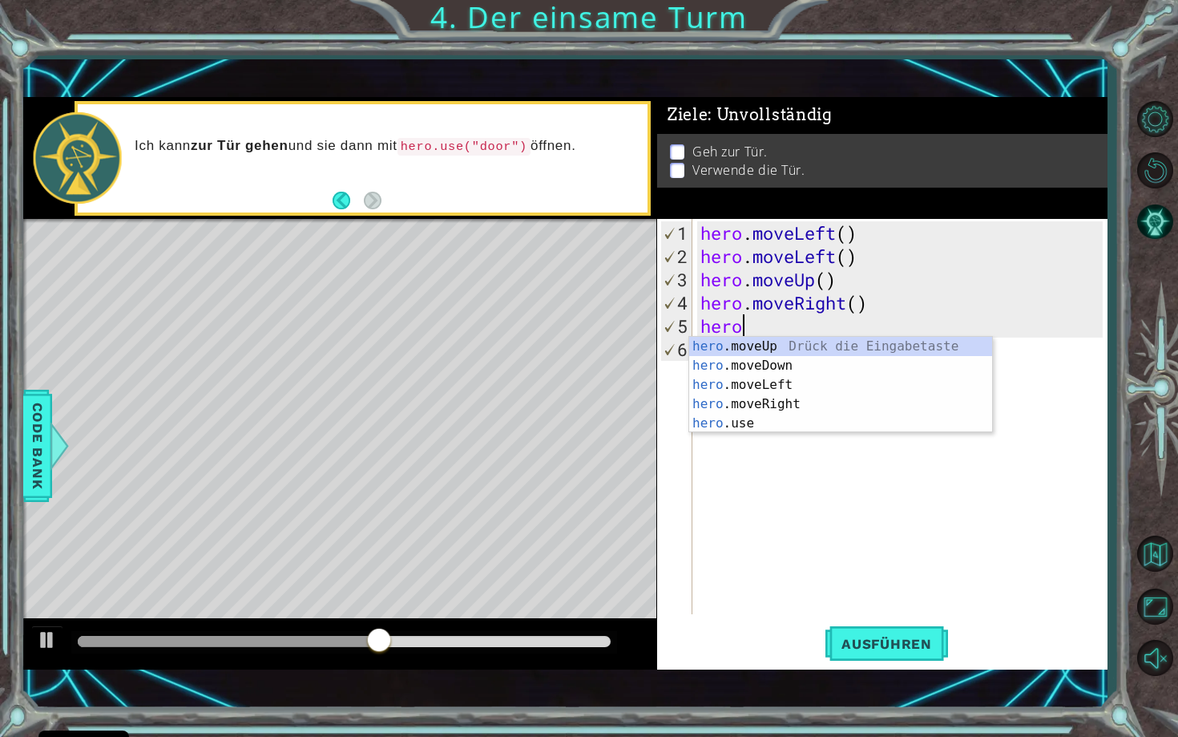
type textarea "h"
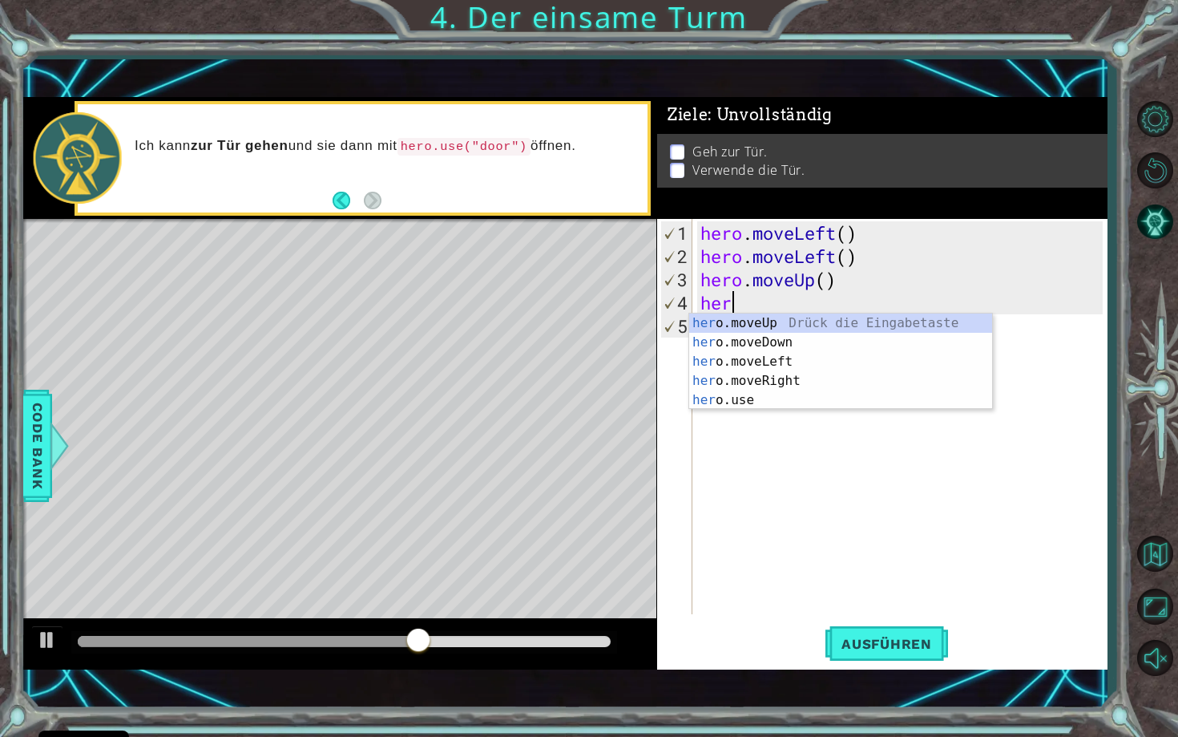
type textarea "h"
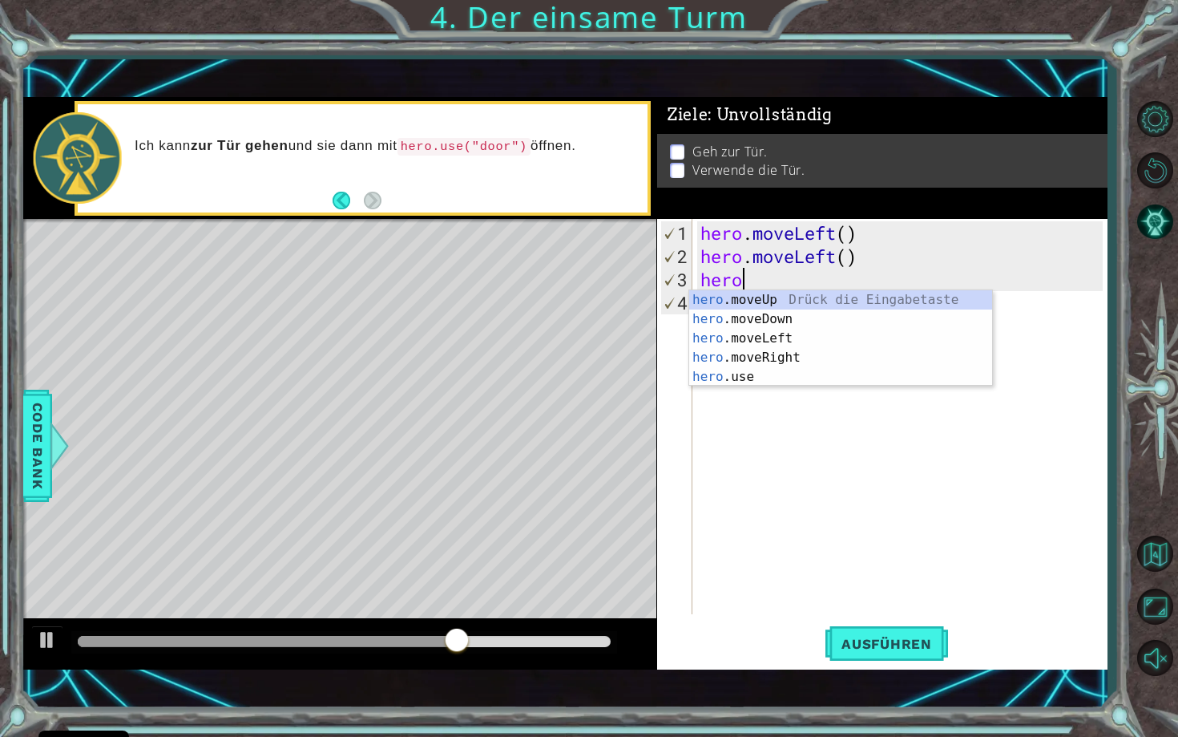
type textarea "h"
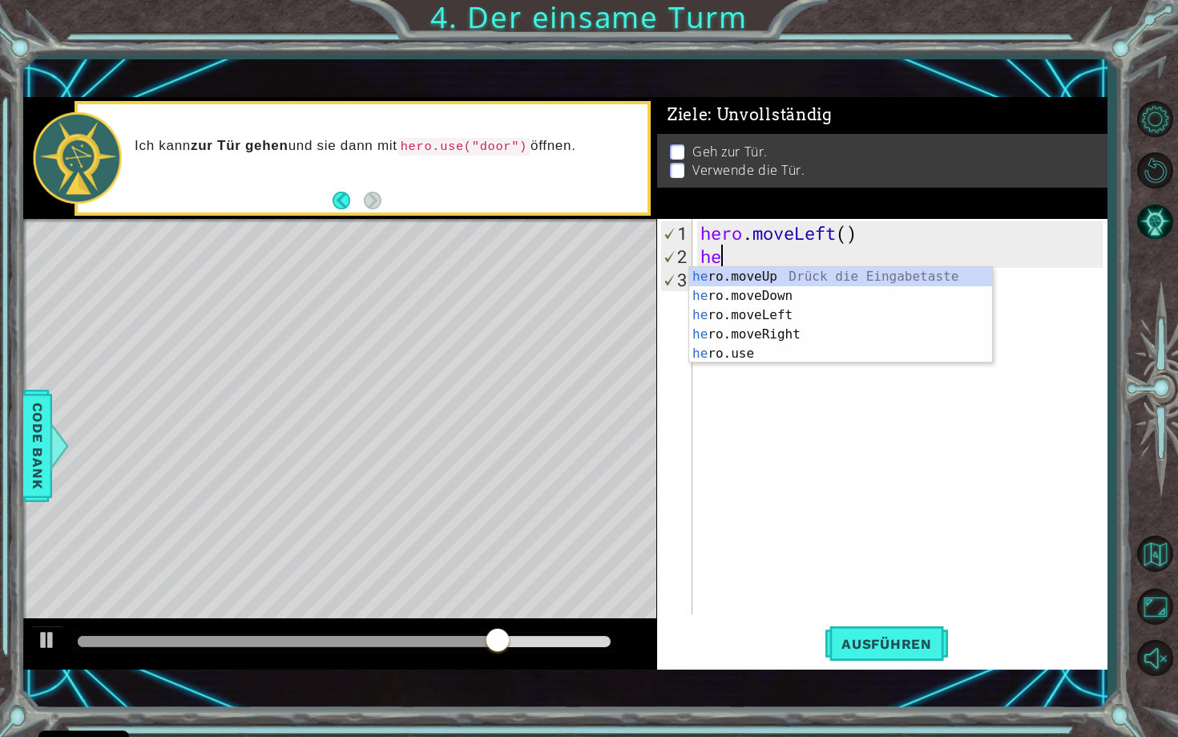
type textarea "h"
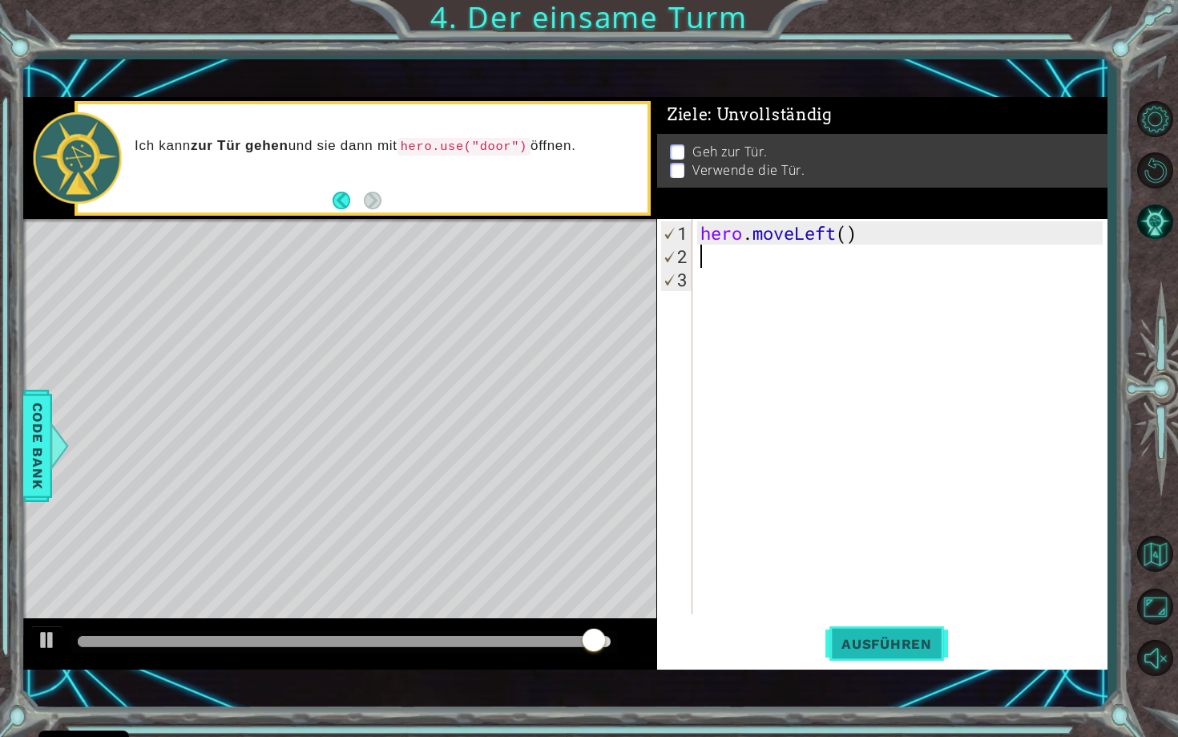
click at [911, 639] on span "Ausführen" at bounding box center [887, 644] width 123 height 16
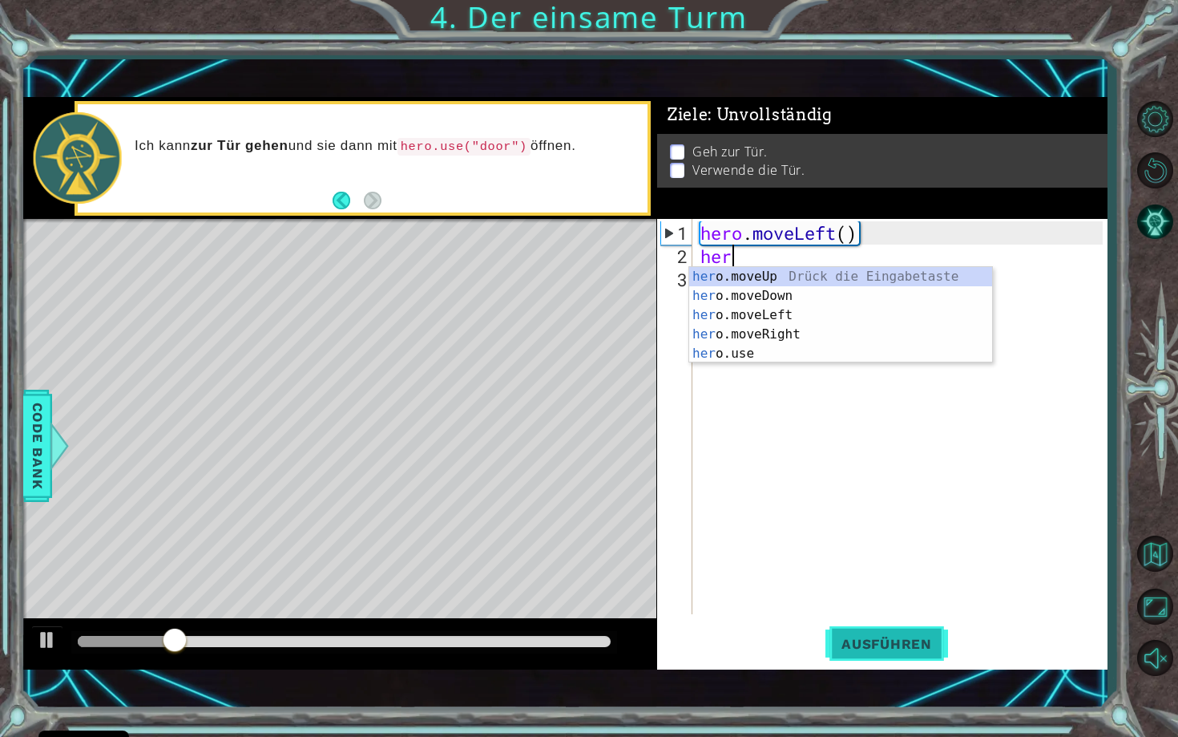
type textarea "hero"
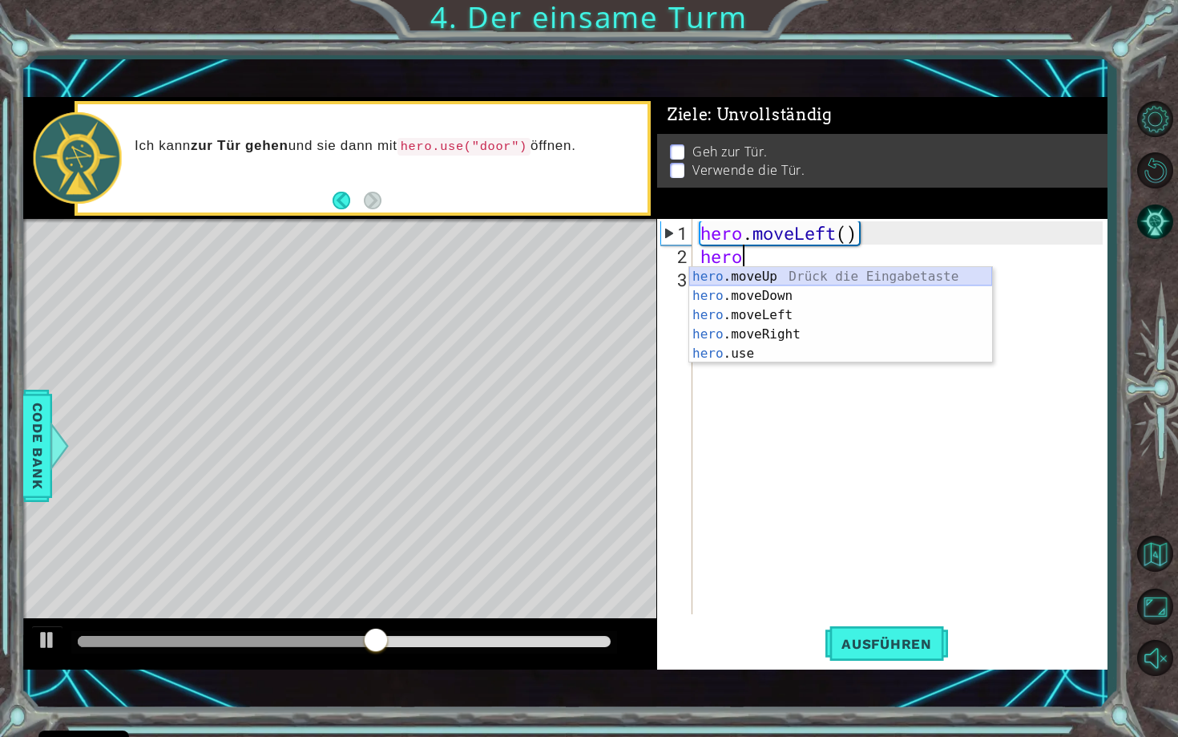
click at [770, 274] on div "hero .moveUp Drück die Eingabetaste hero .moveDown Drück die Eingabetaste hero …" at bounding box center [840, 334] width 303 height 135
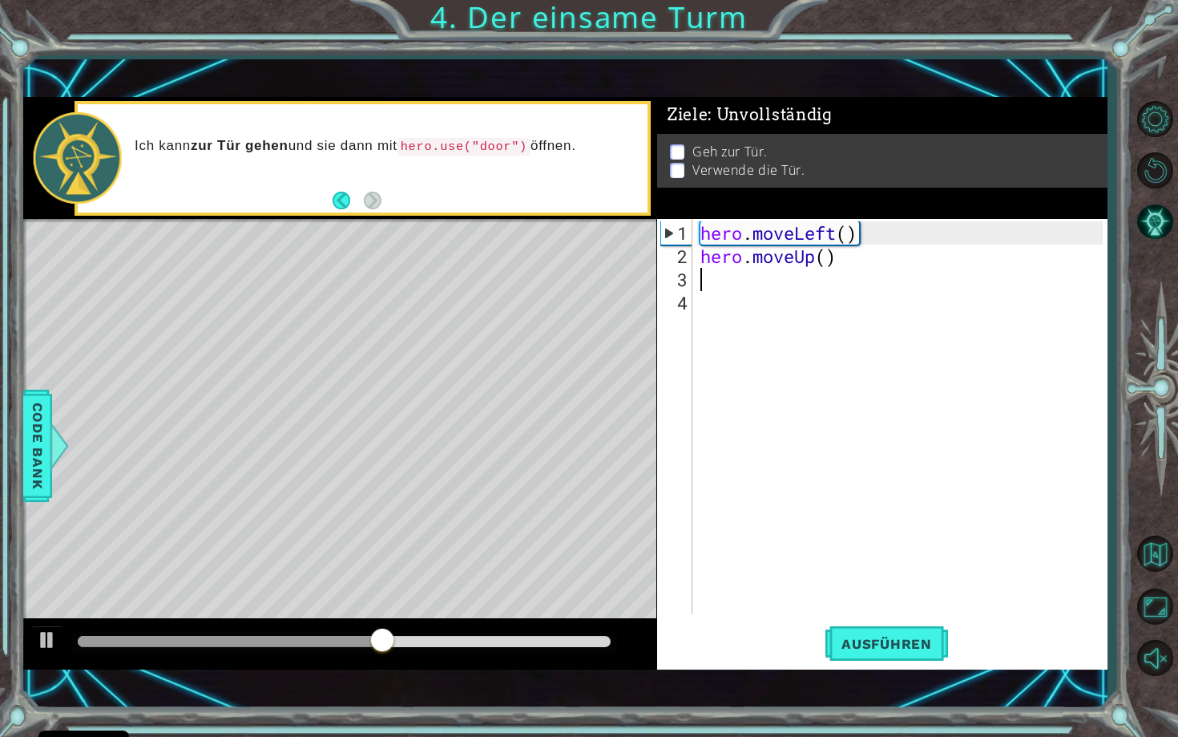
scroll to position [0, 0]
click at [897, 646] on span "Ausführen" at bounding box center [887, 644] width 123 height 16
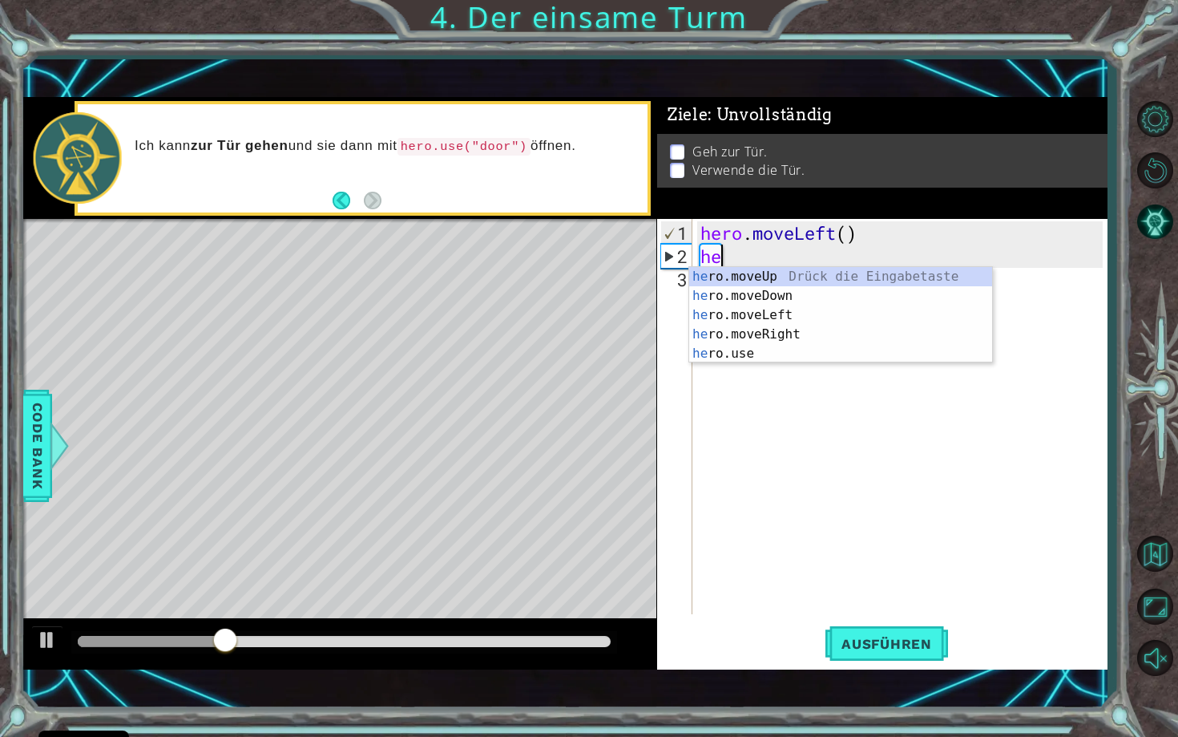
type textarea "h"
type textarea "hero.moveLeft()"
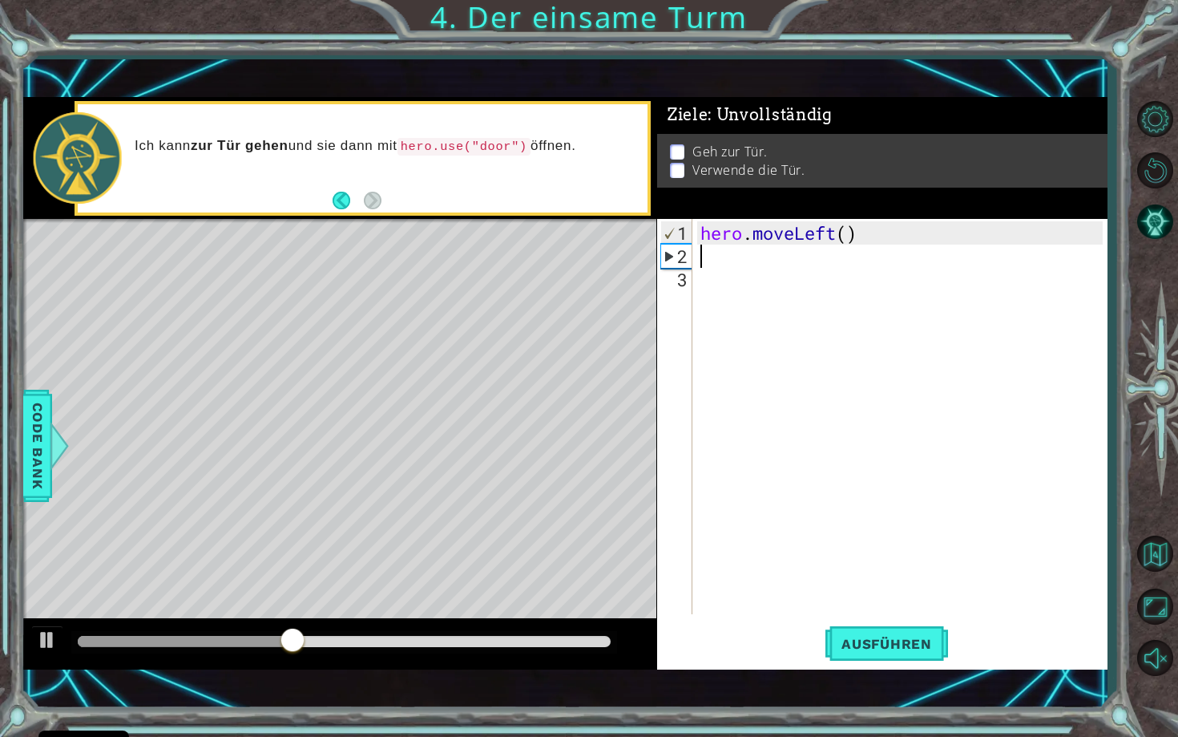
click at [774, 254] on div "hero . moveLeft ( )" at bounding box center [904, 442] width 414 height 442
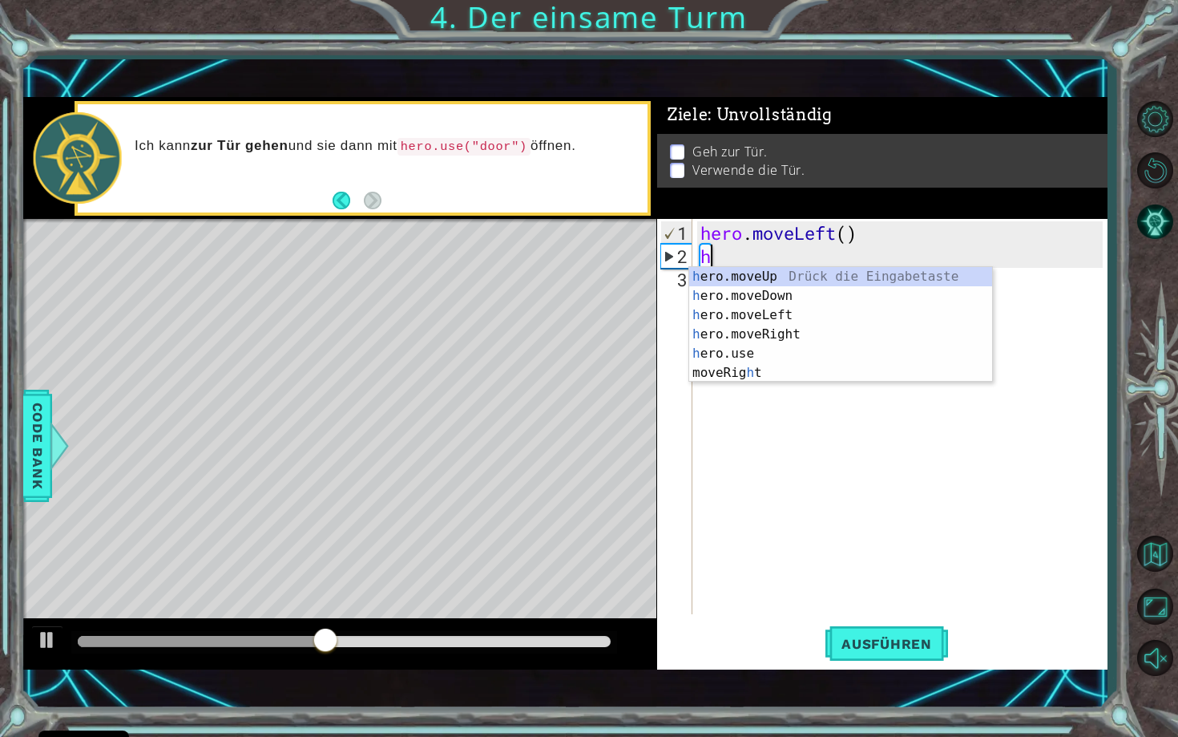
type textarea "her"
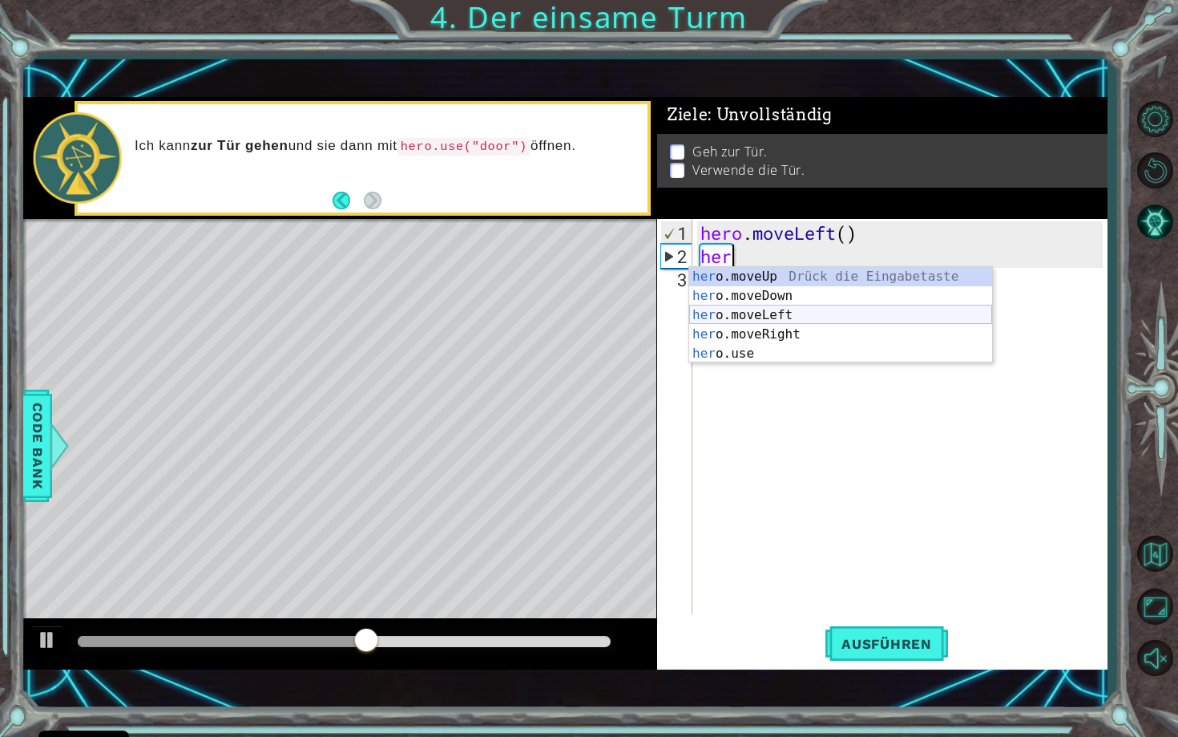
click at [727, 317] on div "her o.moveUp Drück die Eingabetaste her o.moveDown Drück die Eingabetaste her o…" at bounding box center [840, 334] width 303 height 135
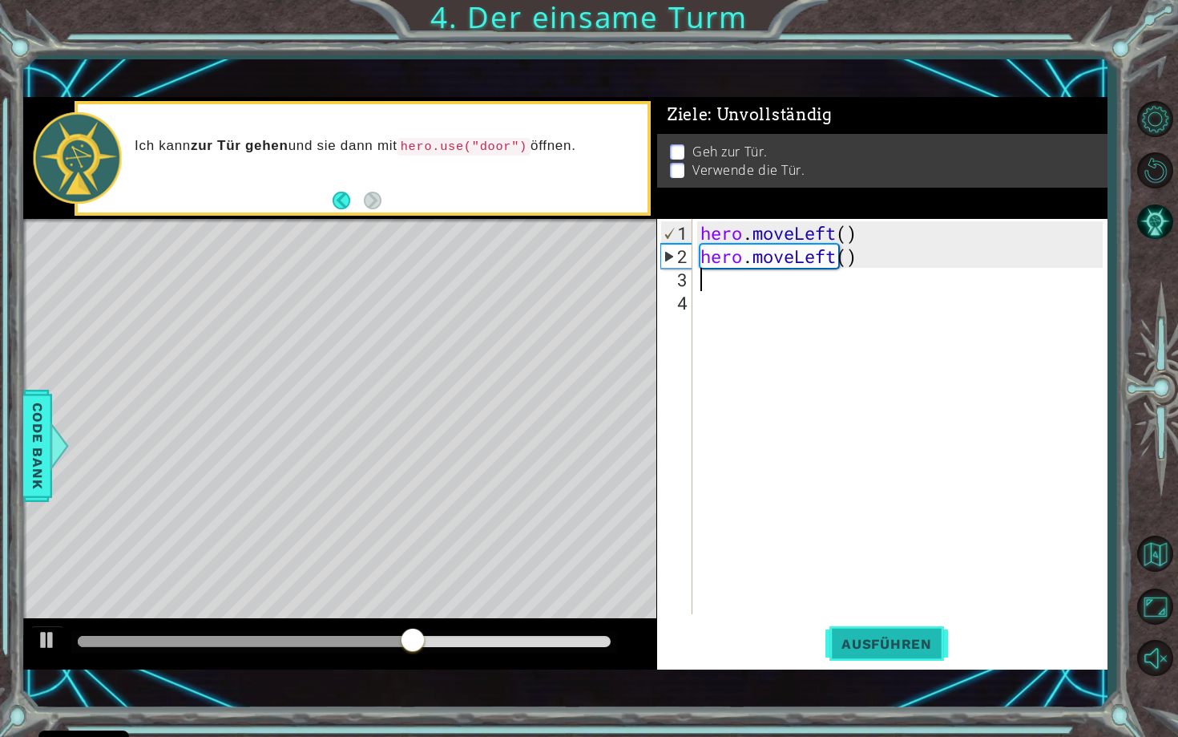
click at [915, 644] on span "Ausführen" at bounding box center [887, 644] width 123 height 16
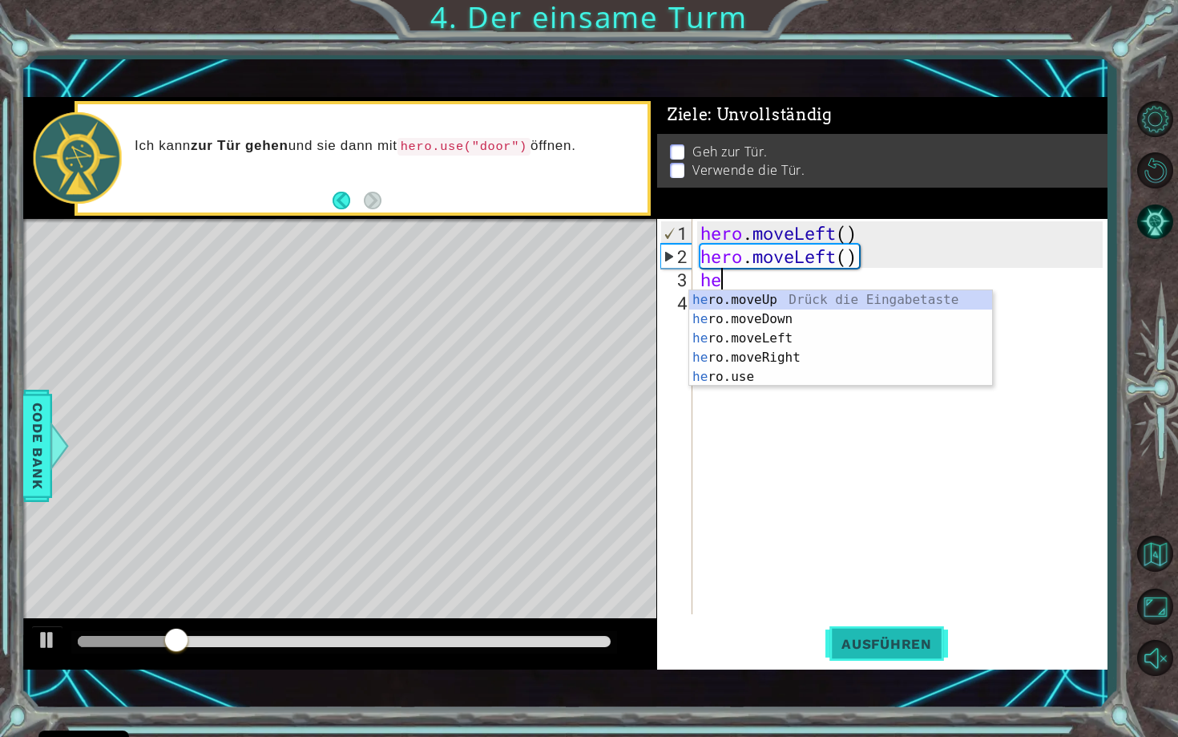
type textarea "hero"
click at [820, 295] on div "hero .moveUp Drück die Eingabetaste hero .moveDown Drück die Eingabetaste hero …" at bounding box center [840, 357] width 303 height 135
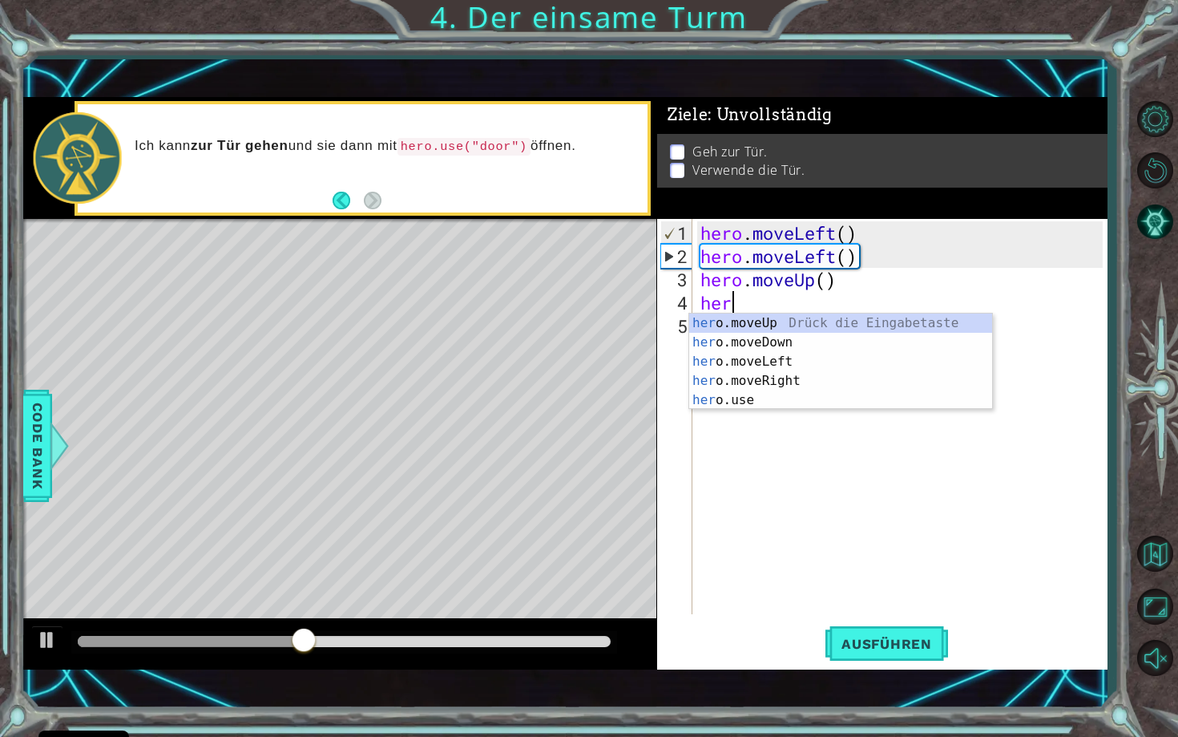
scroll to position [0, 0]
type textarea "h"
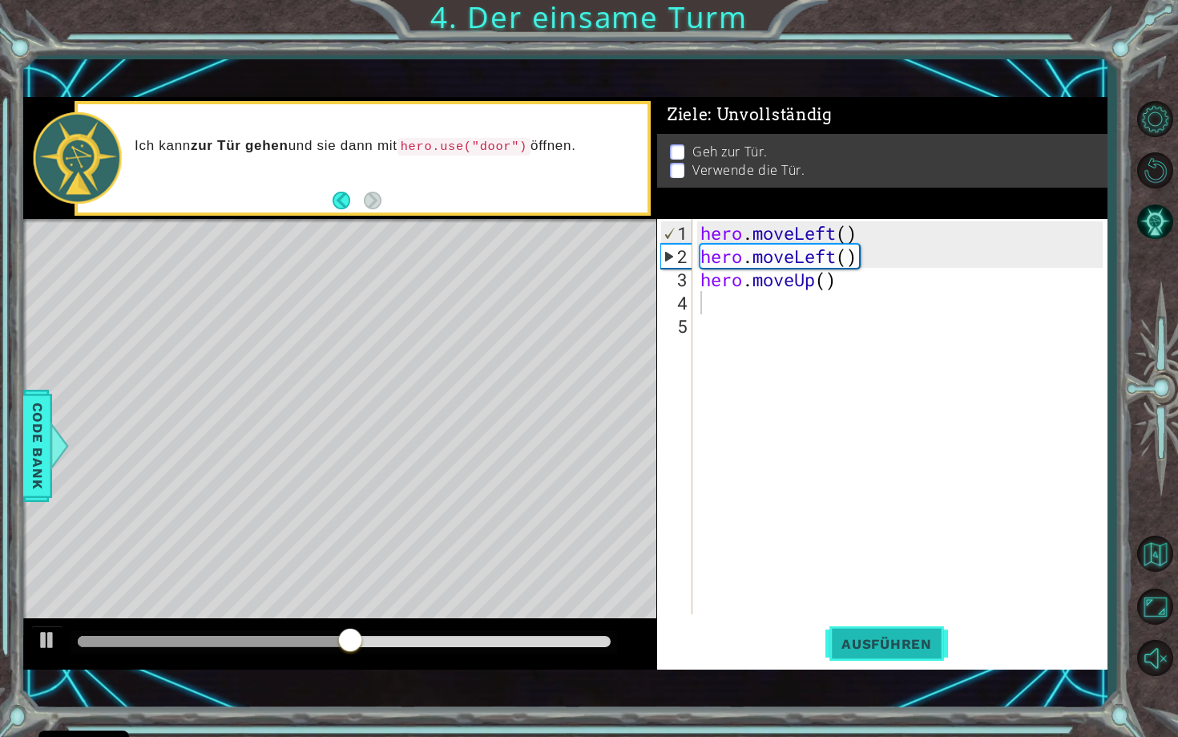
click at [879, 647] on span "Ausführen" at bounding box center [887, 644] width 123 height 16
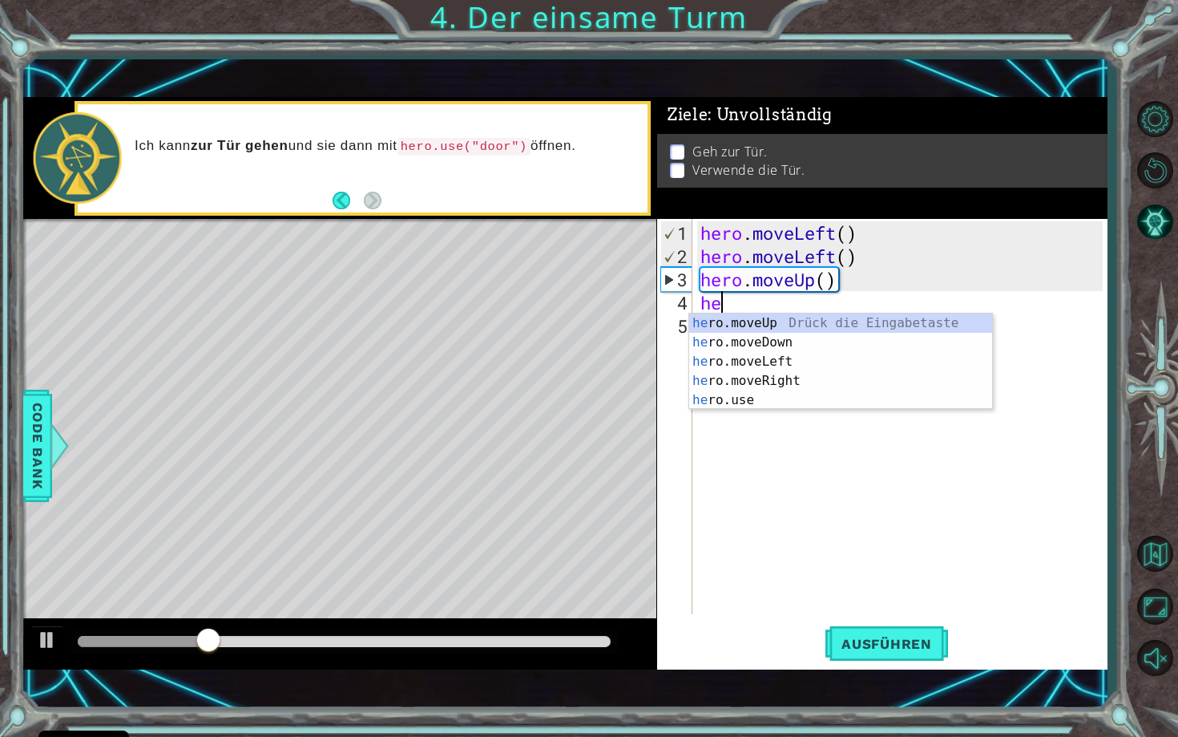
type textarea "hero"
click at [798, 329] on div "hero .moveUp Drück die Eingabetaste hero .moveDown Drück die Eingabetaste hero …" at bounding box center [840, 380] width 303 height 135
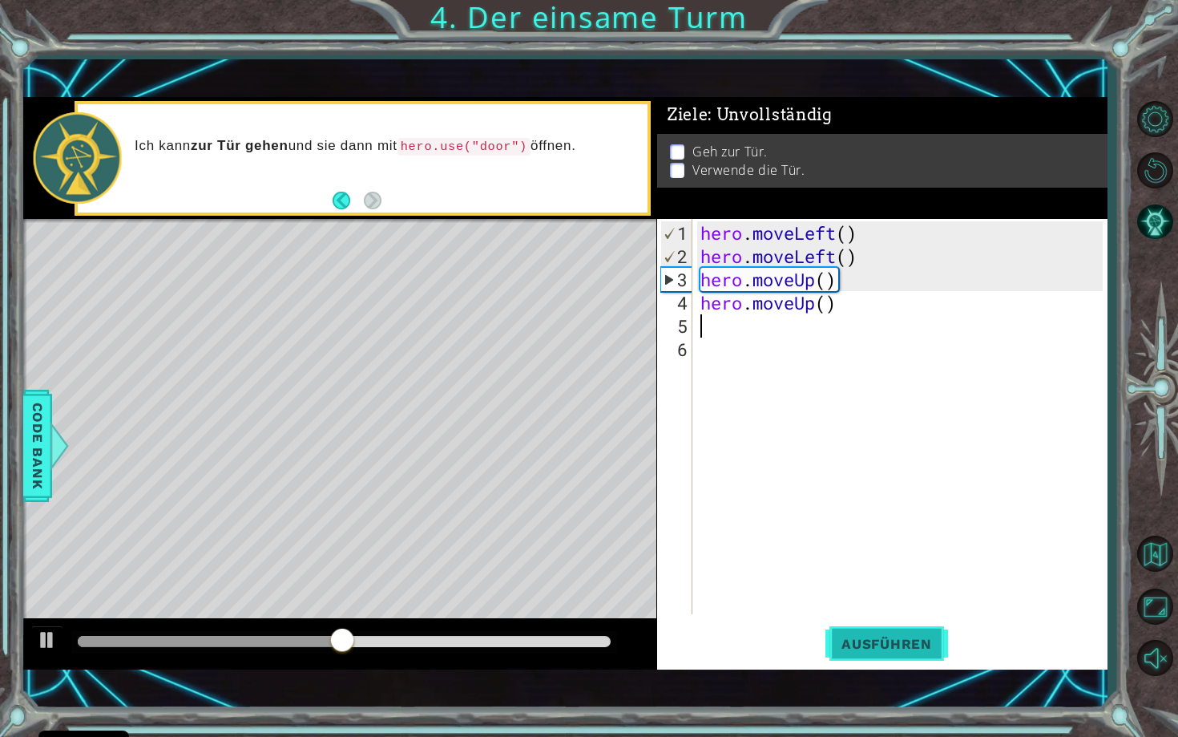
click at [911, 653] on button "Ausführen" at bounding box center [887, 643] width 123 height 45
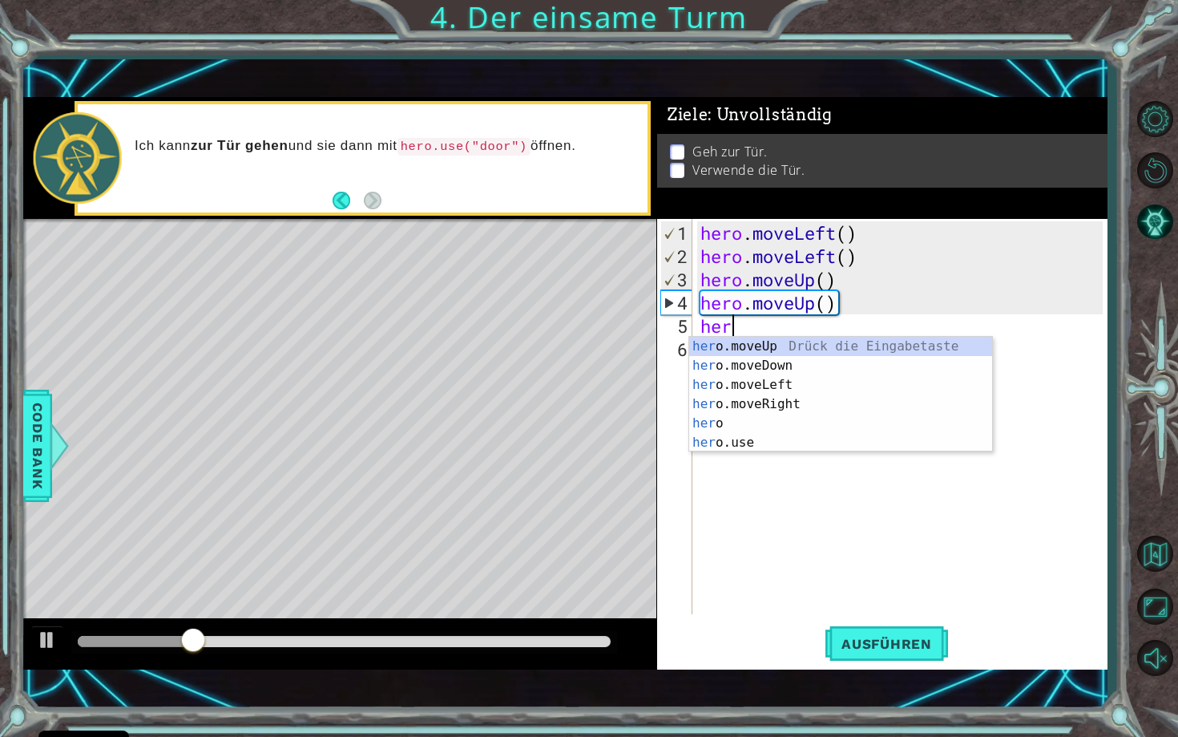
type textarea "hero"
click at [746, 425] on div "hero Drück die Eingabetaste hero .moveUp Drück die Eingabetaste hero .moveDown …" at bounding box center [840, 414] width 303 height 154
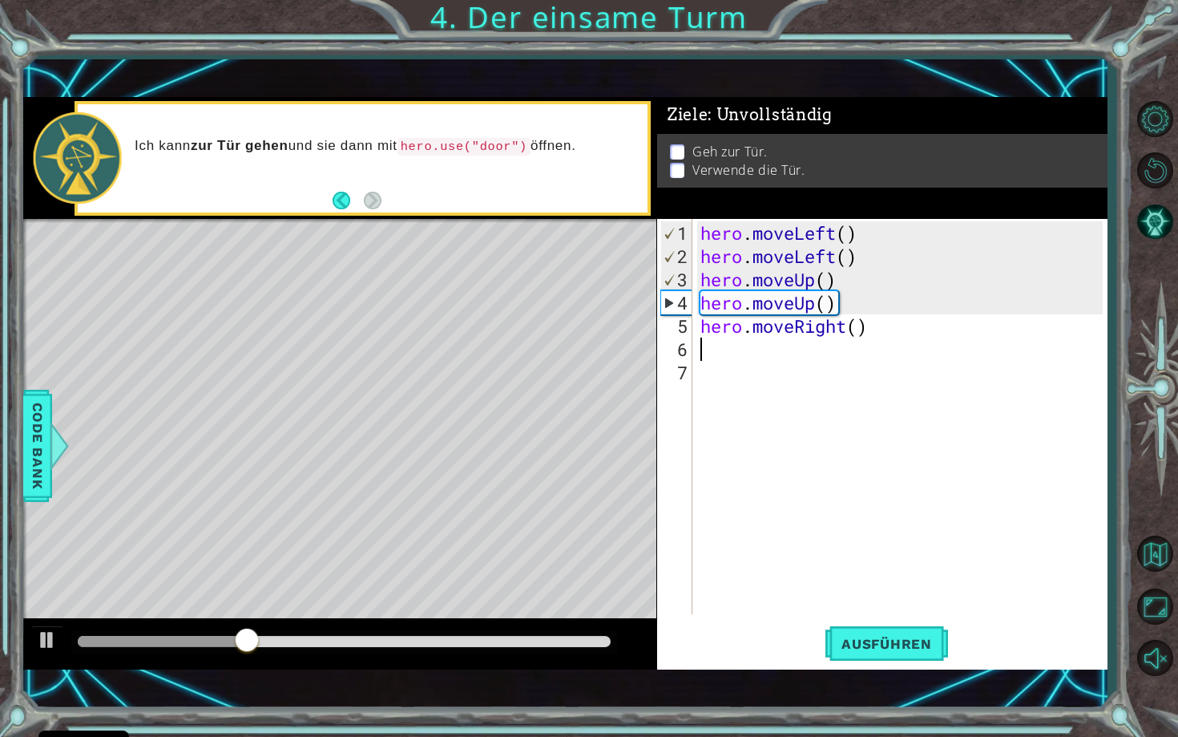
scroll to position [0, 0]
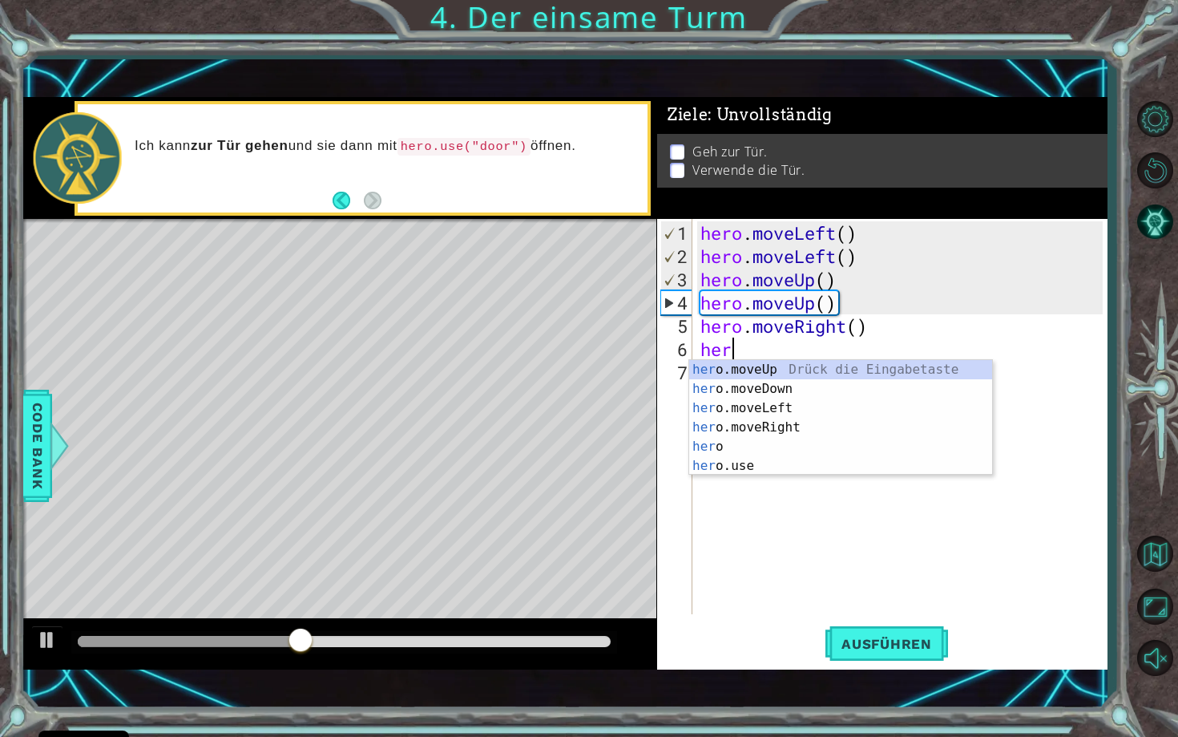
type textarea "hero"
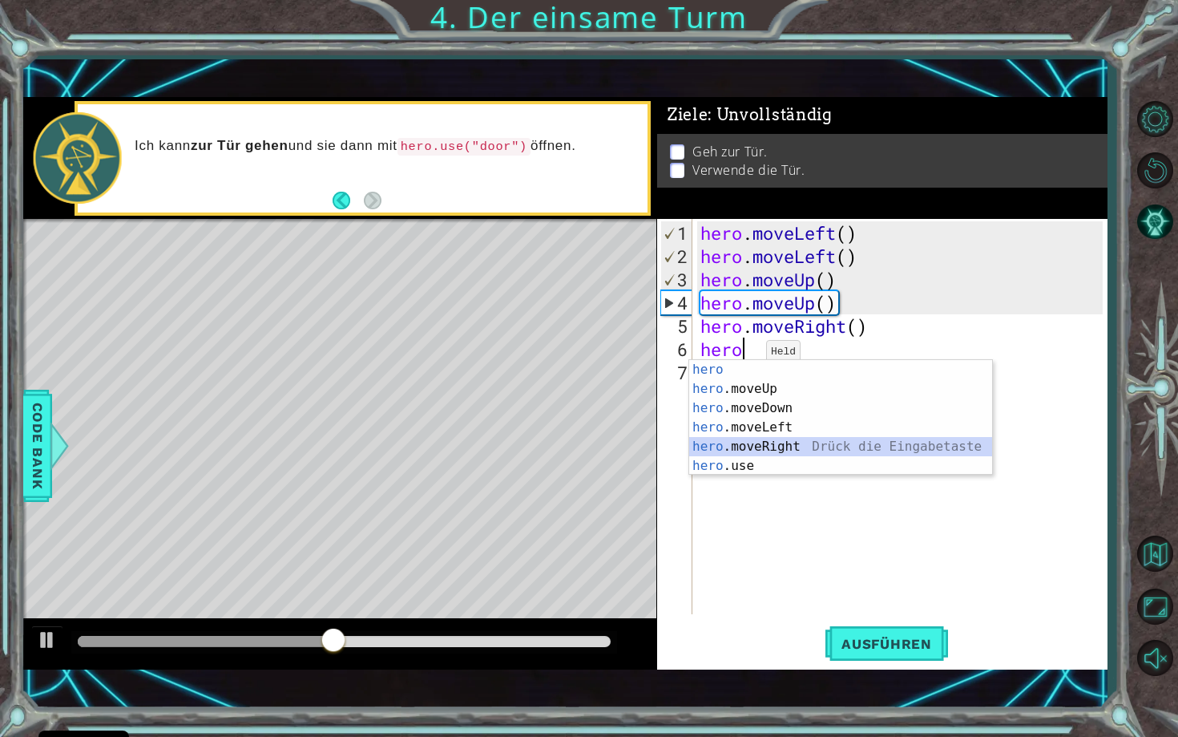
click at [766, 447] on div "hero Drück die Eingabetaste hero .moveUp Drück die Eingabetaste hero .moveDown …" at bounding box center [840, 437] width 303 height 154
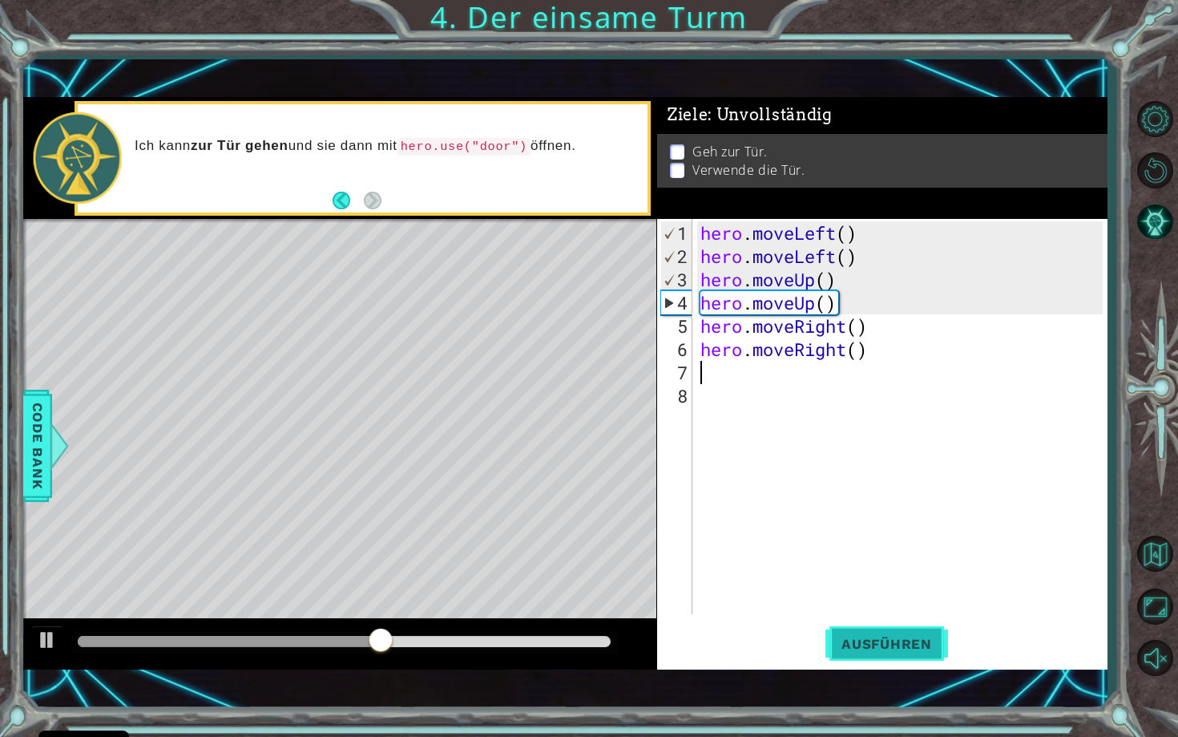
click at [887, 644] on span "Ausführen" at bounding box center [887, 644] width 123 height 16
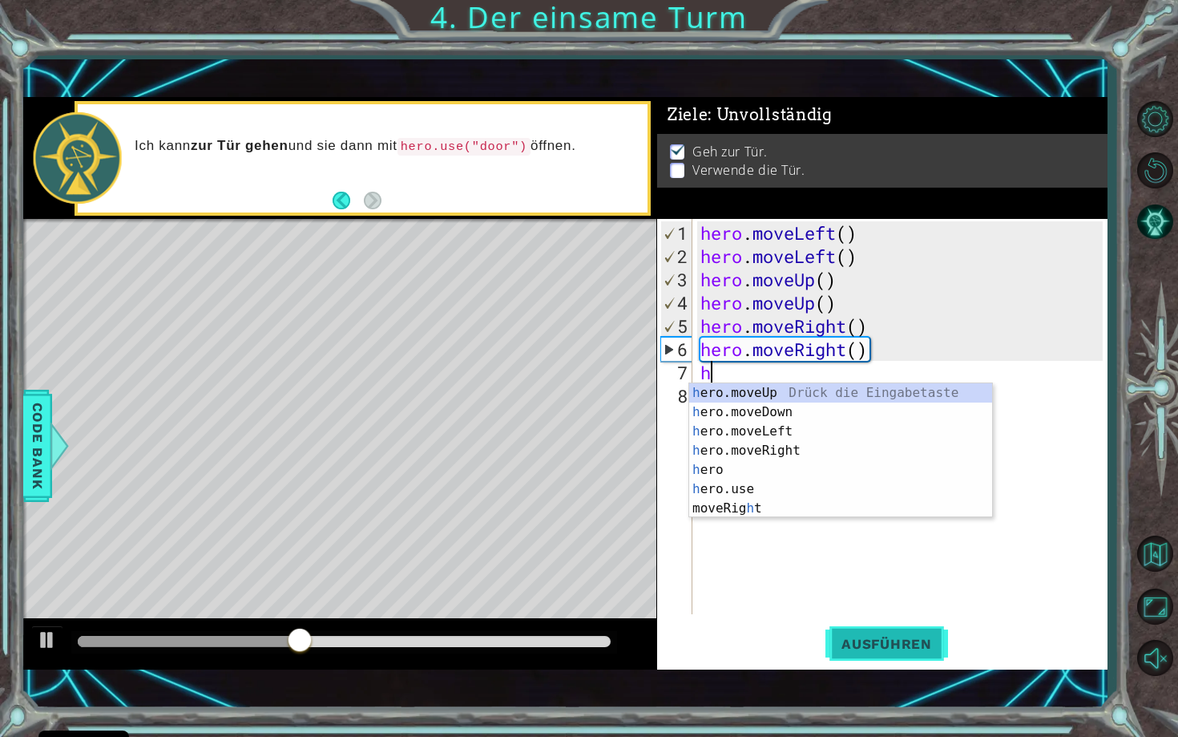
type textarea "hero"
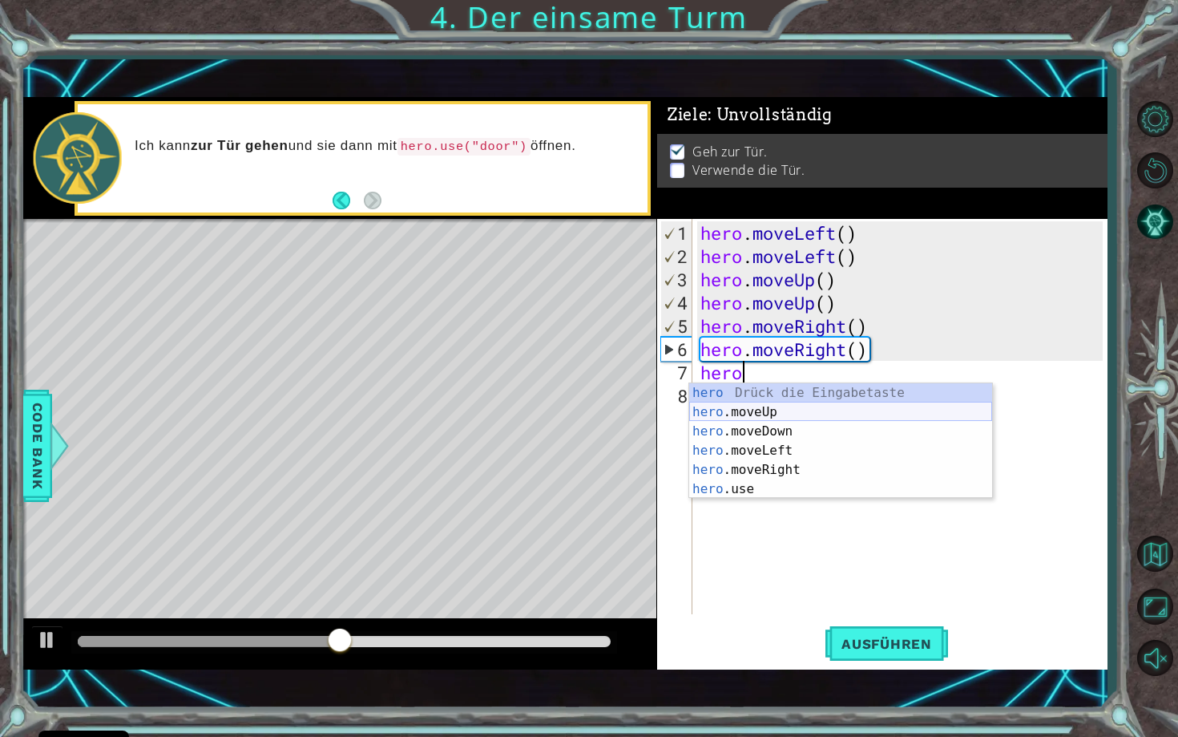
click at [793, 414] on div "hero Drück die Eingabetaste hero .moveUp Drück die Eingabetaste hero .moveDown …" at bounding box center [840, 460] width 303 height 154
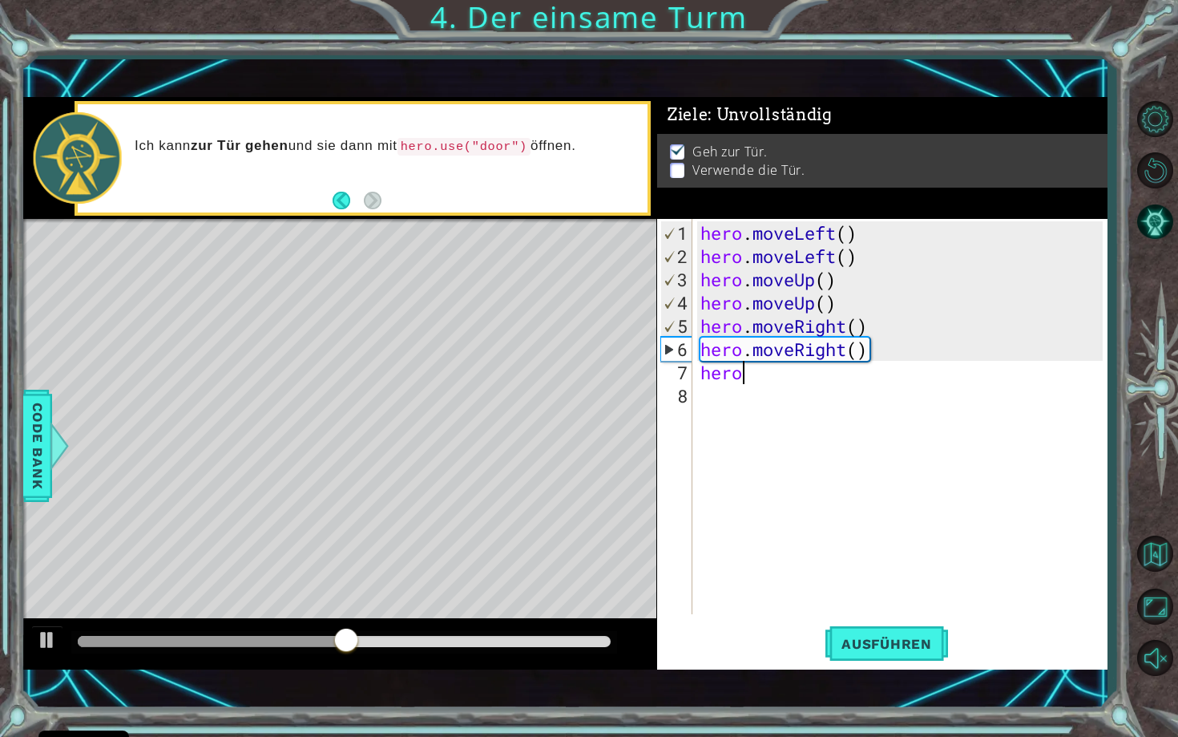
scroll to position [0, 0]
click at [879, 650] on span "Ausführen" at bounding box center [887, 644] width 123 height 16
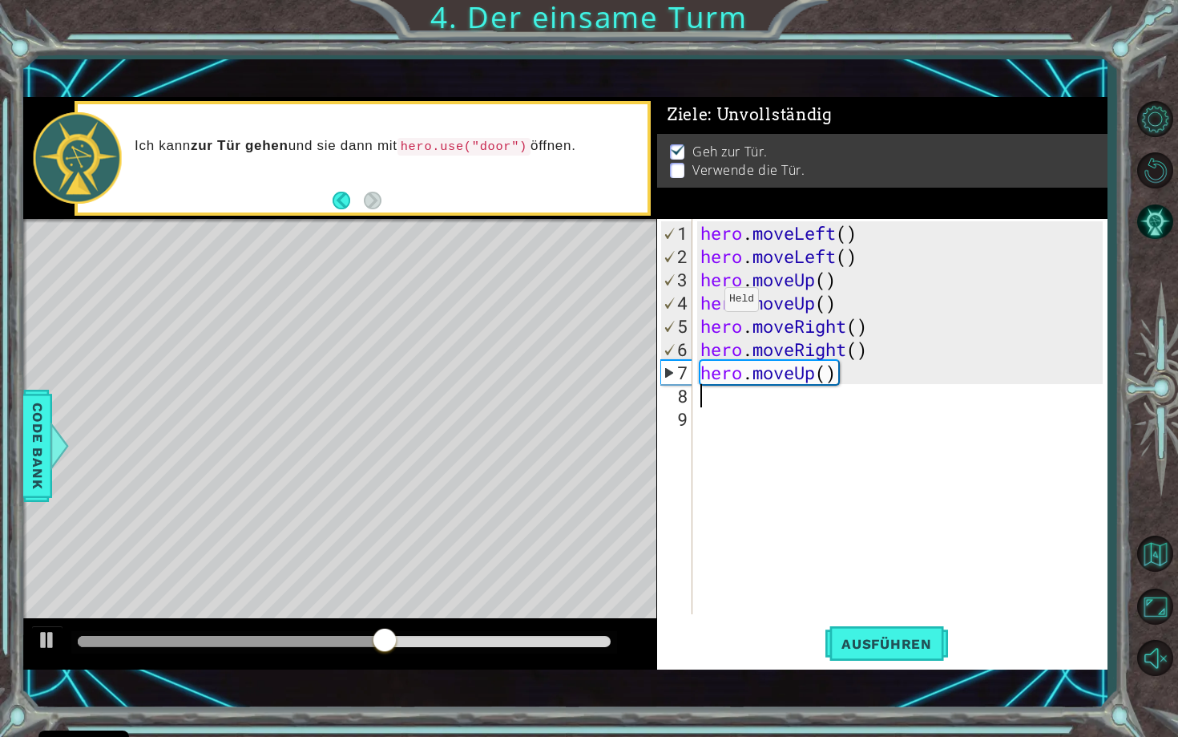
click at [679, 164] on p at bounding box center [677, 170] width 14 height 15
click at [713, 403] on div "hero . moveLeft ( ) hero . moveLeft ( ) hero . moveUp ( ) hero . moveUp ( ) her…" at bounding box center [904, 442] width 414 height 442
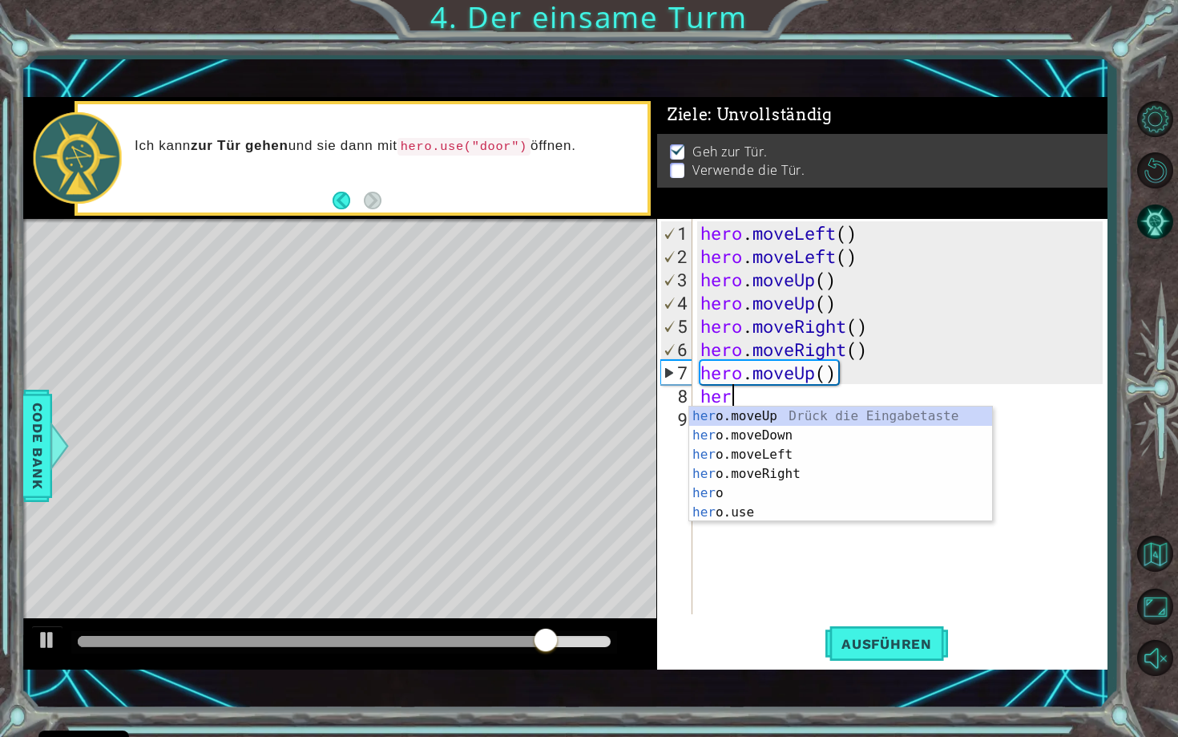
scroll to position [0, 1]
click at [733, 511] on div "hero Drück die Eingabetaste hero .moveUp Drück die Eingabetaste hero .moveDown …" at bounding box center [840, 483] width 303 height 154
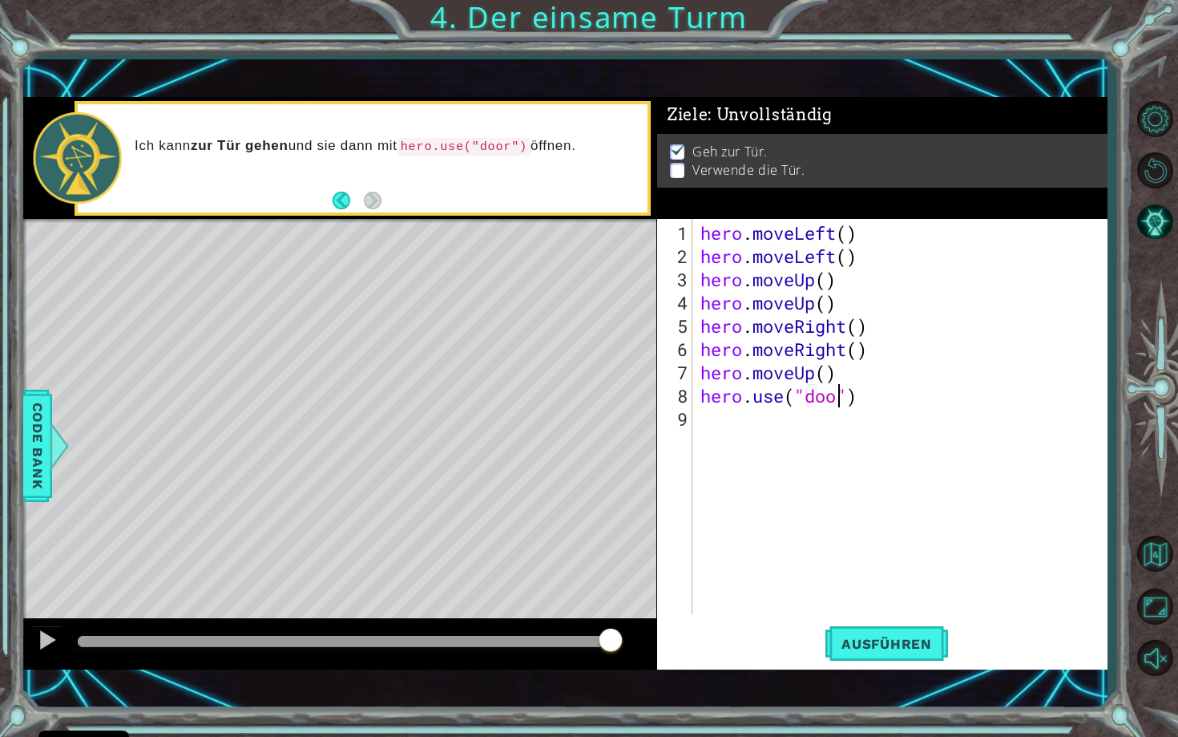
scroll to position [0, 6]
click at [914, 649] on span "Ausführen" at bounding box center [887, 644] width 123 height 16
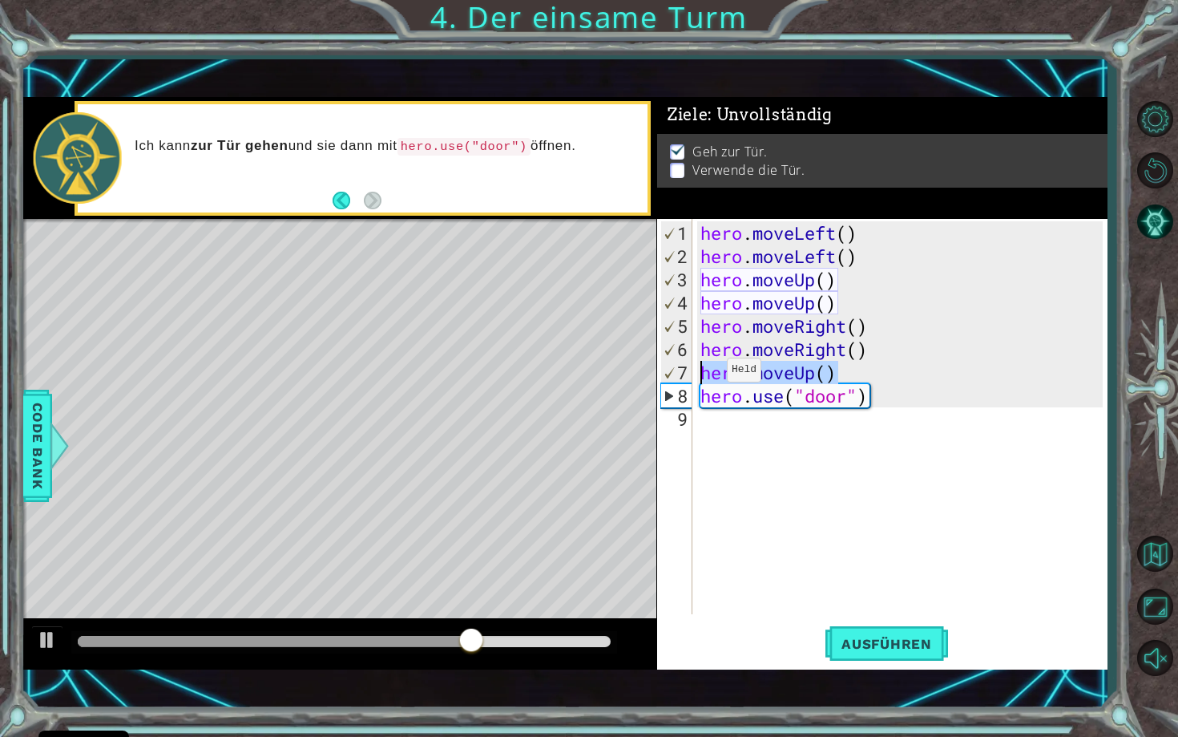
drag, startPoint x: 840, startPoint y: 372, endPoint x: 701, endPoint y: 376, distance: 138.7
click at [701, 376] on div "hero . moveLeft ( ) hero . moveLeft ( ) hero . moveUp ( ) hero . moveUp ( ) her…" at bounding box center [904, 442] width 414 height 442
type textarea "hero.moveUp()"
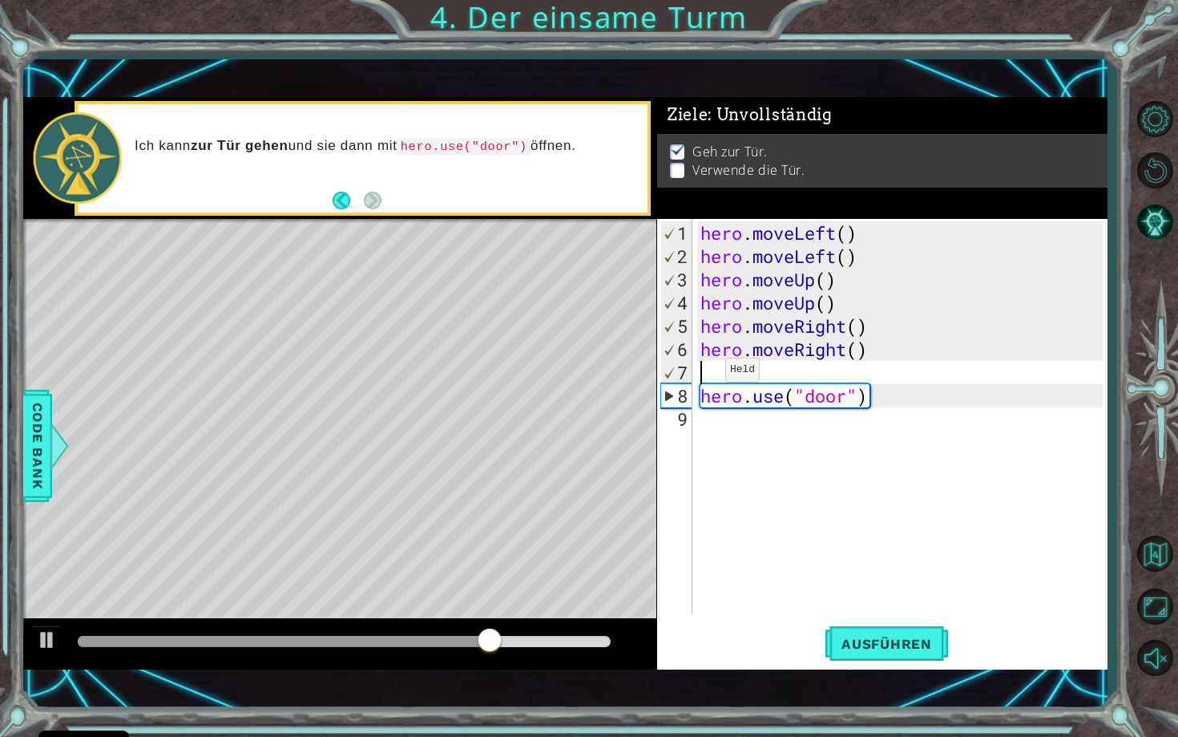
scroll to position [0, 0]
click at [915, 643] on span "Ausführen" at bounding box center [887, 644] width 123 height 16
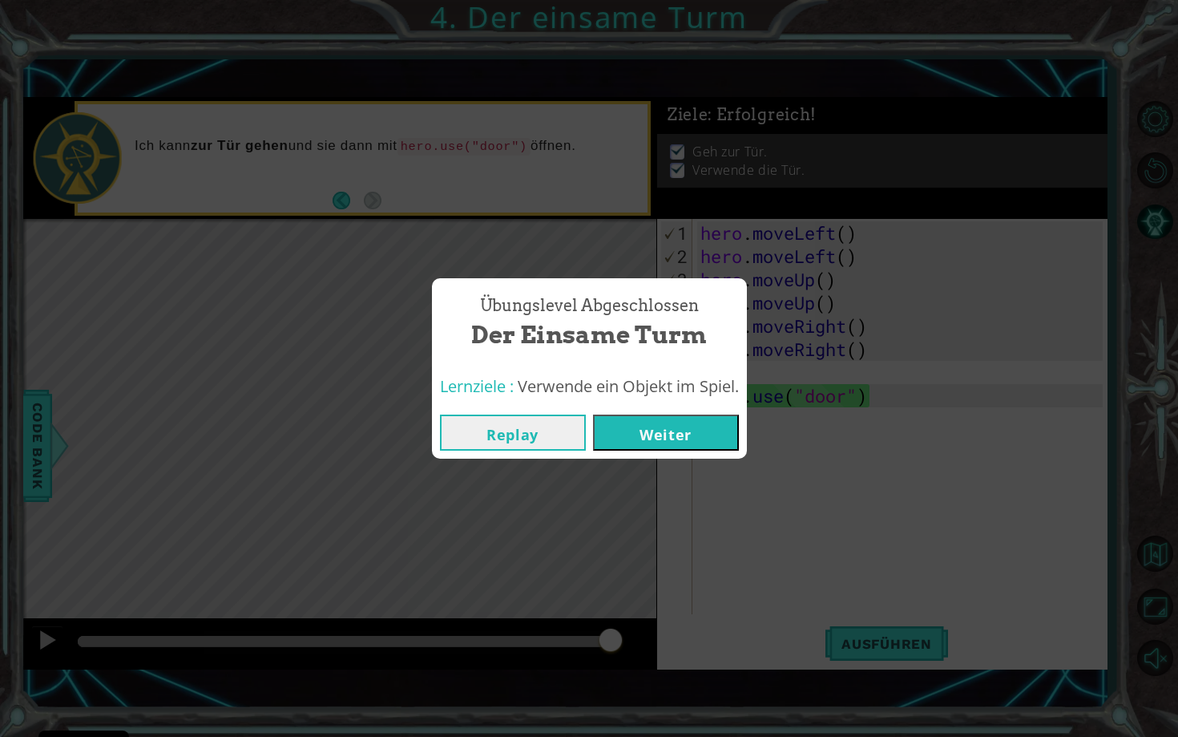
click at [693, 434] on button "Weiter" at bounding box center [666, 432] width 146 height 36
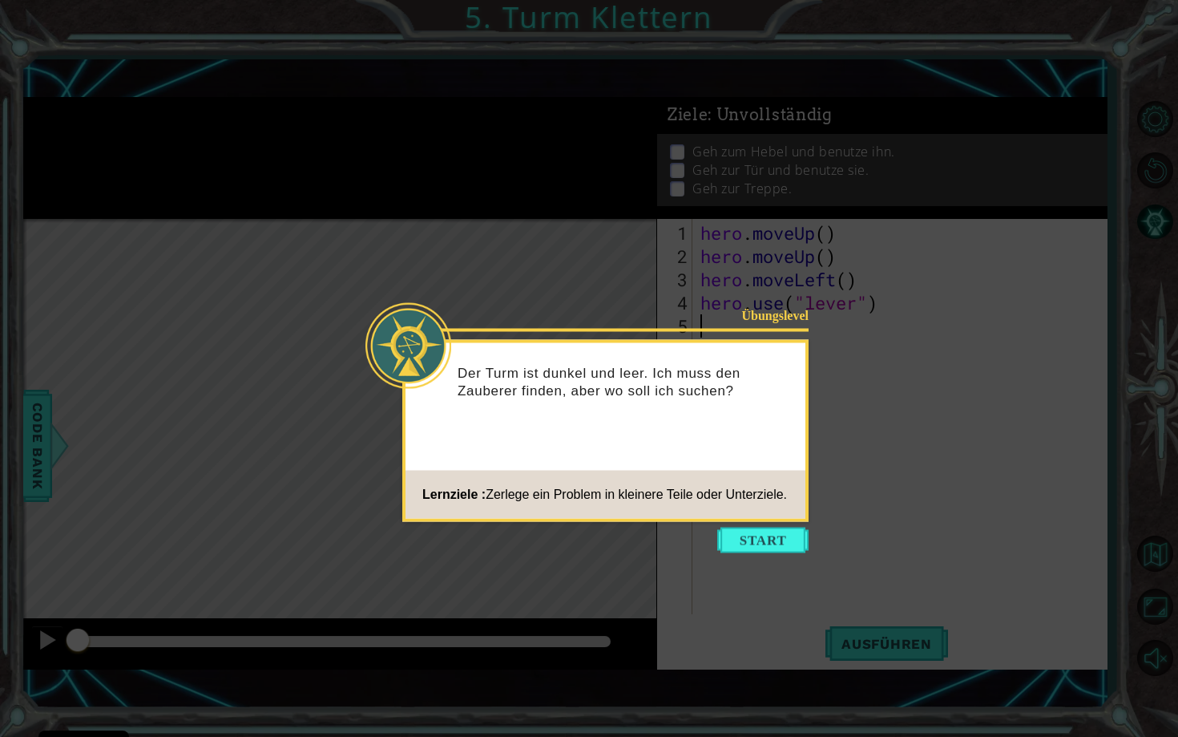
click at [758, 524] on icon at bounding box center [589, 368] width 1178 height 737
click at [764, 539] on button "Start" at bounding box center [762, 540] width 91 height 26
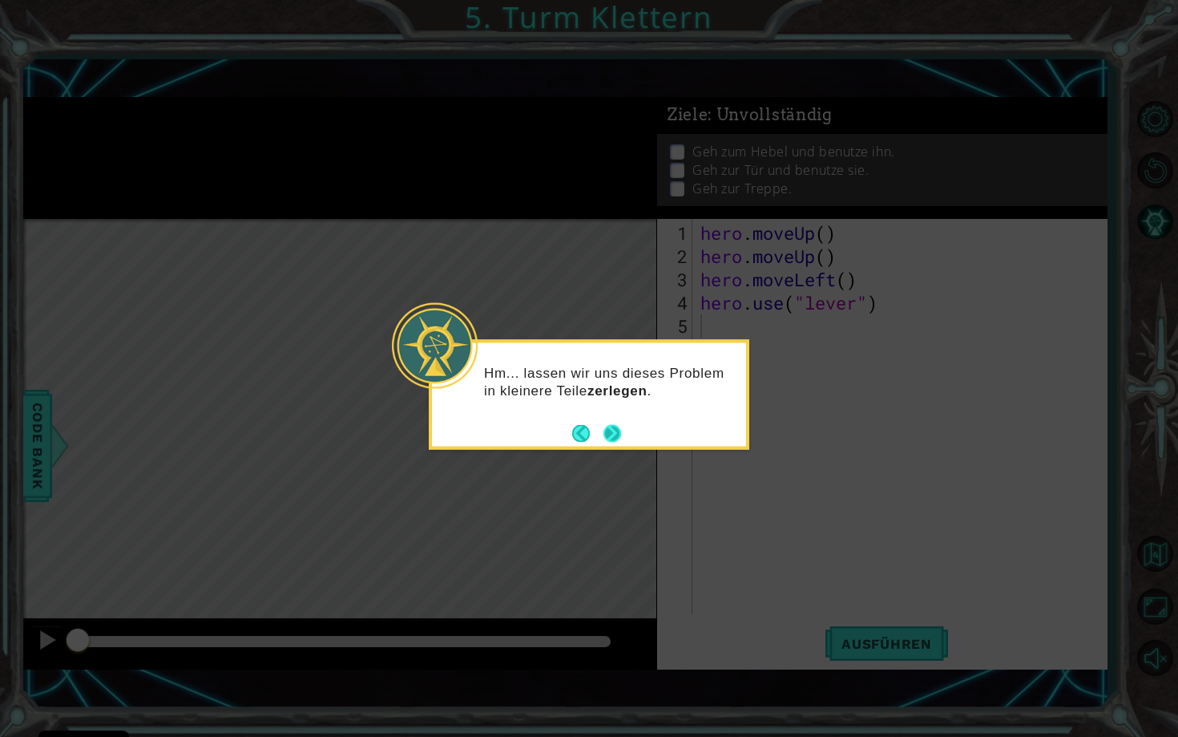
click at [610, 429] on button "Next" at bounding box center [613, 433] width 18 height 18
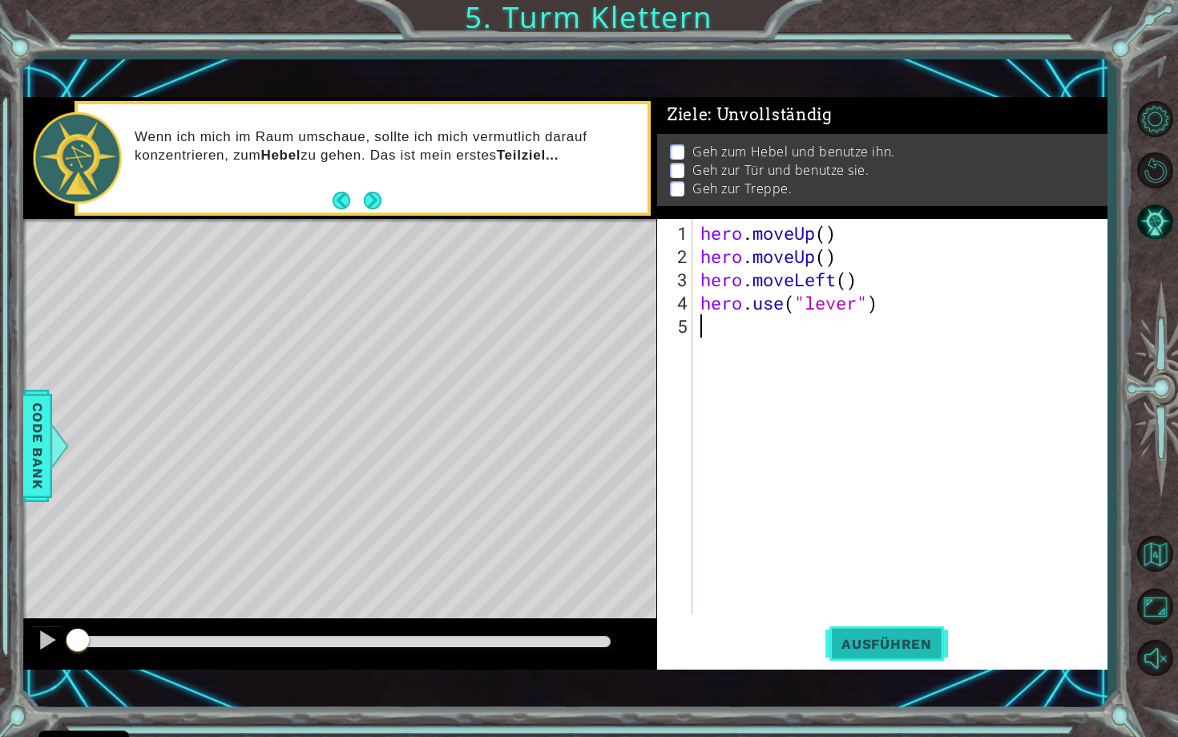
click at [931, 644] on span "Ausführen" at bounding box center [887, 644] width 123 height 16
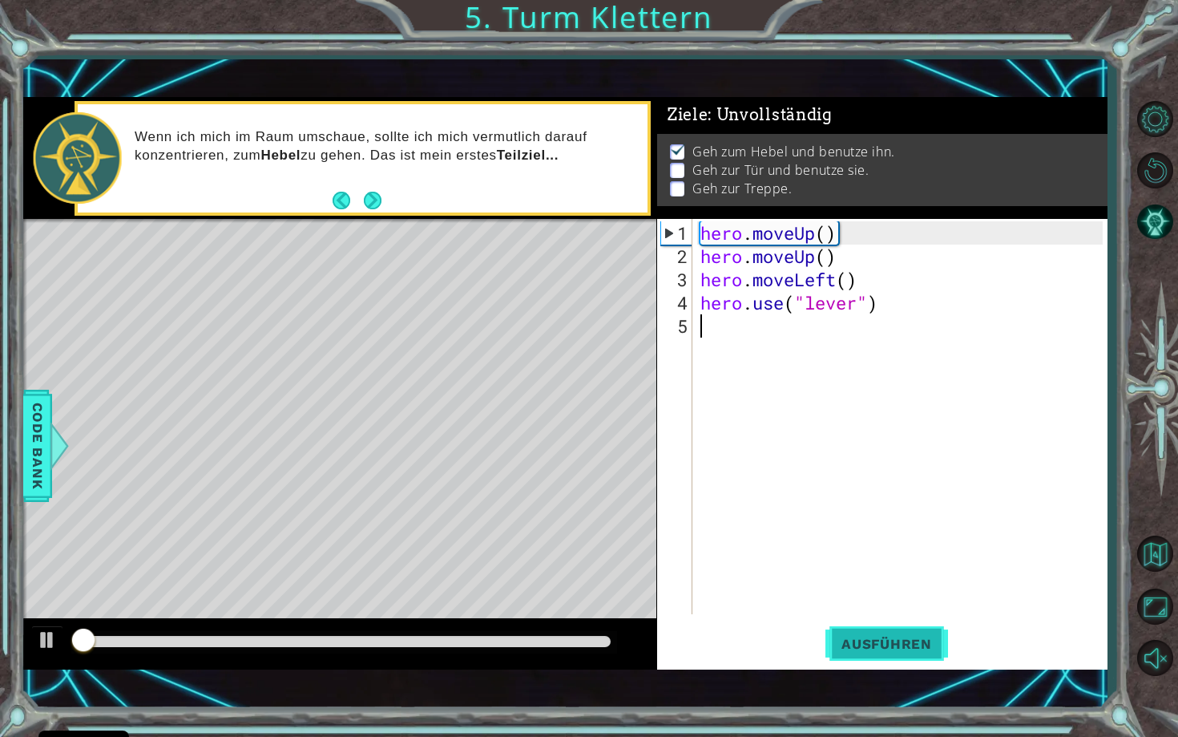
scroll to position [3, 0]
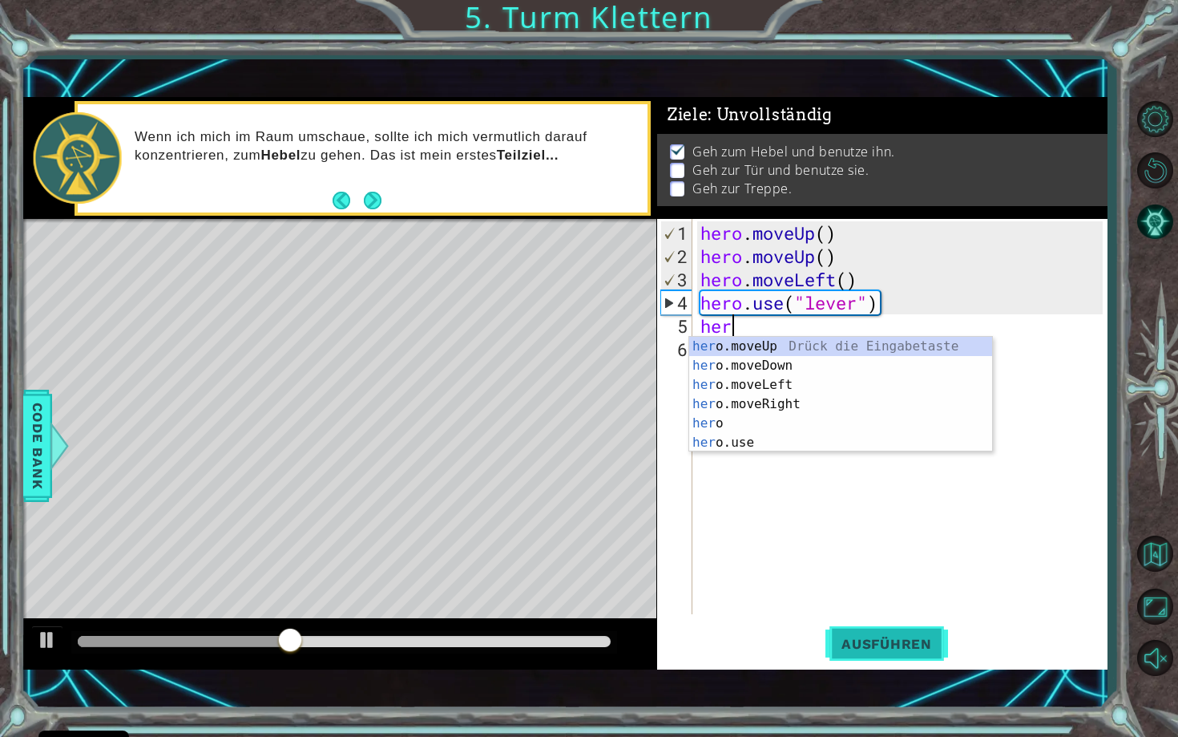
type textarea "hero"
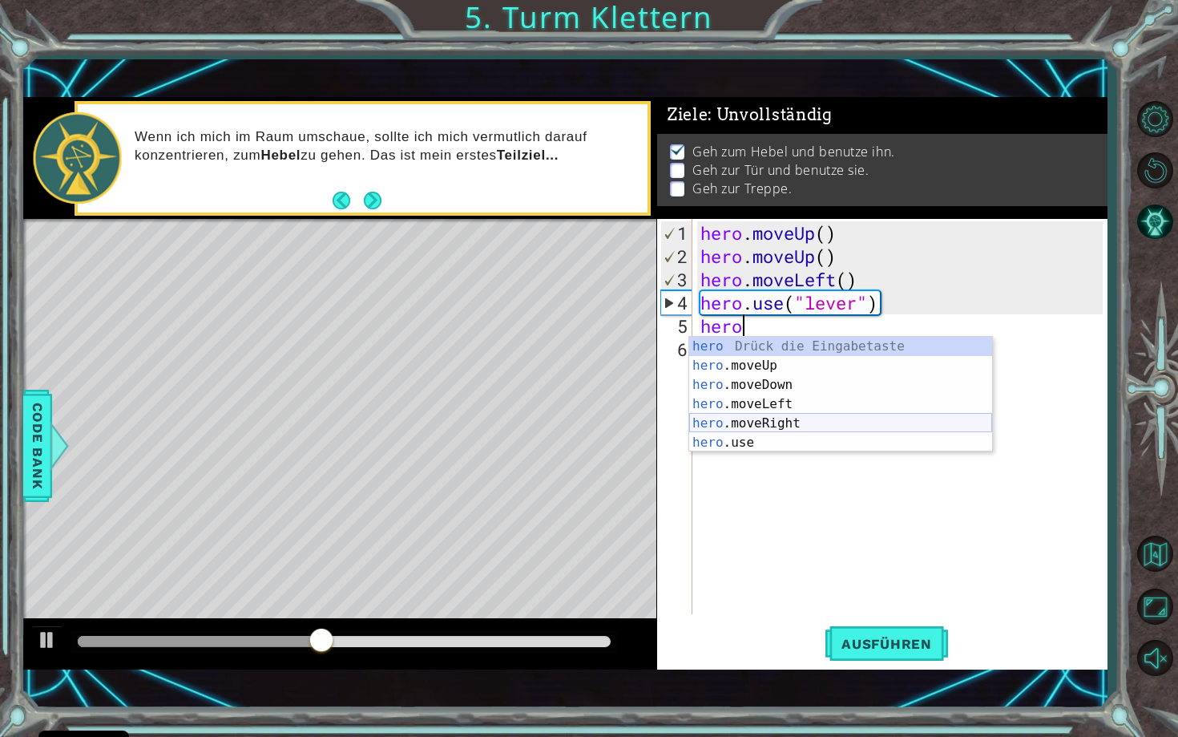
click at [818, 418] on div "hero Drück die Eingabetaste hero .moveUp Drück die Eingabetaste hero .moveDown …" at bounding box center [840, 414] width 303 height 154
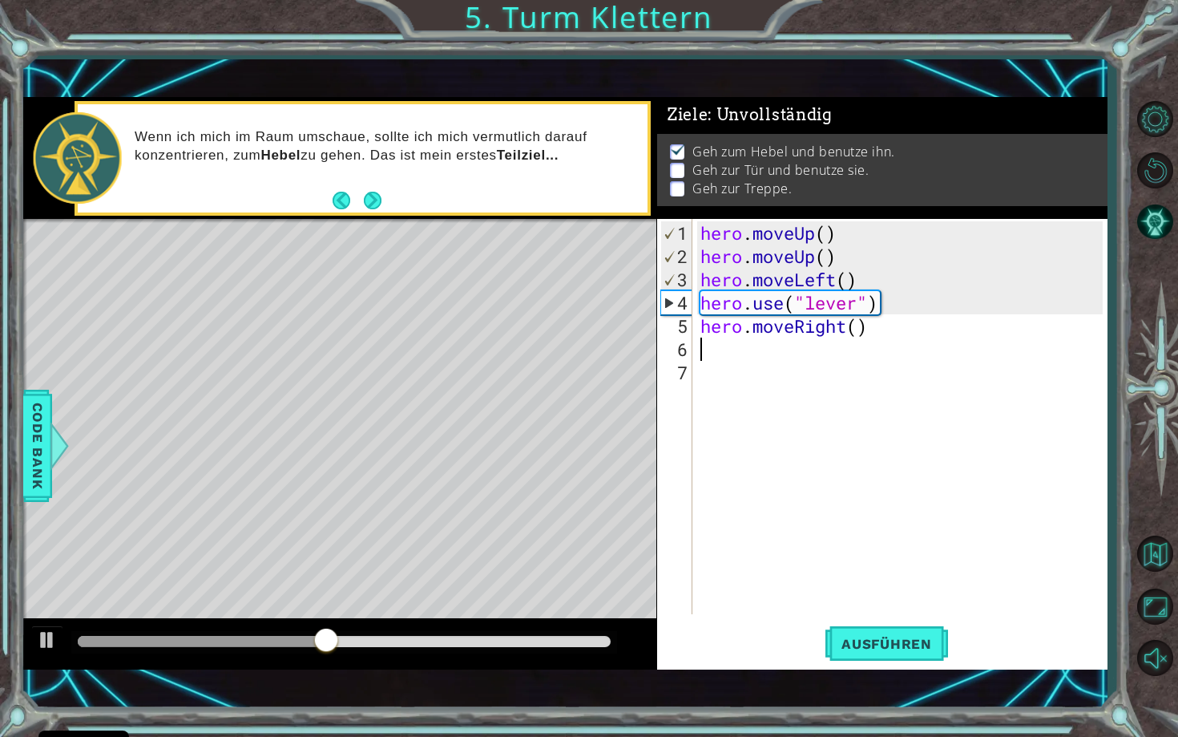
scroll to position [0, 0]
click at [919, 643] on span "Ausführen" at bounding box center [887, 644] width 123 height 16
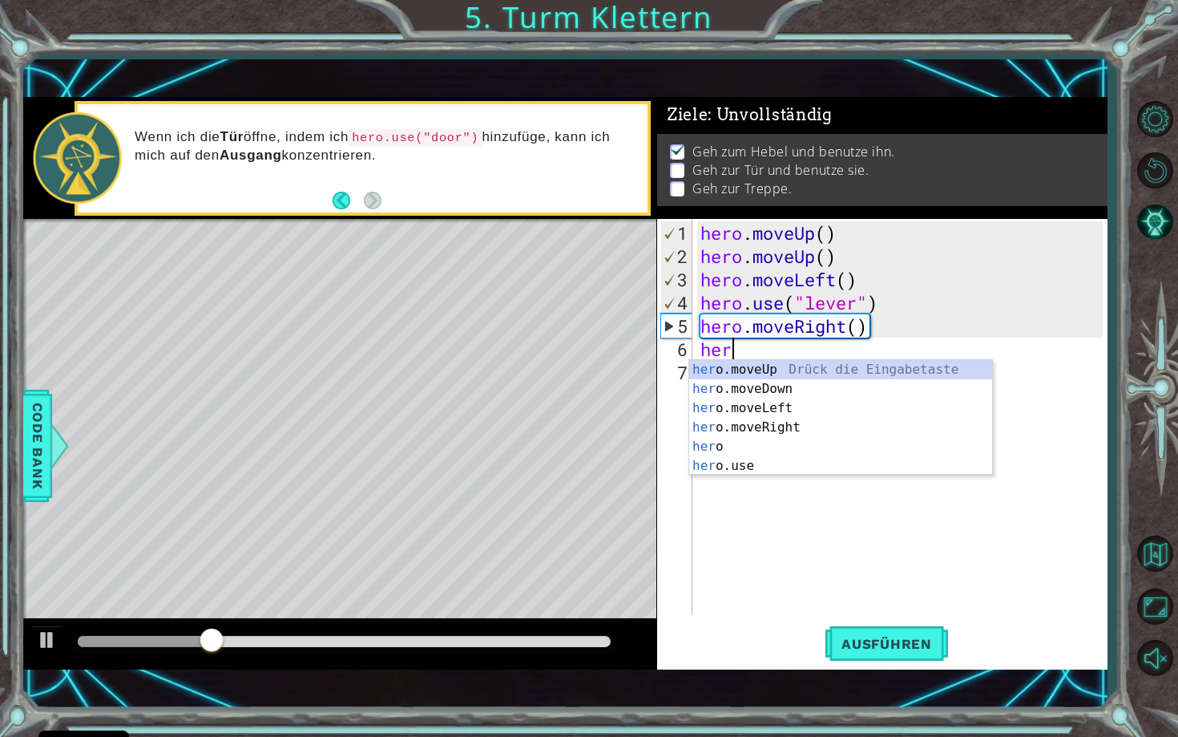
type textarea "hero"
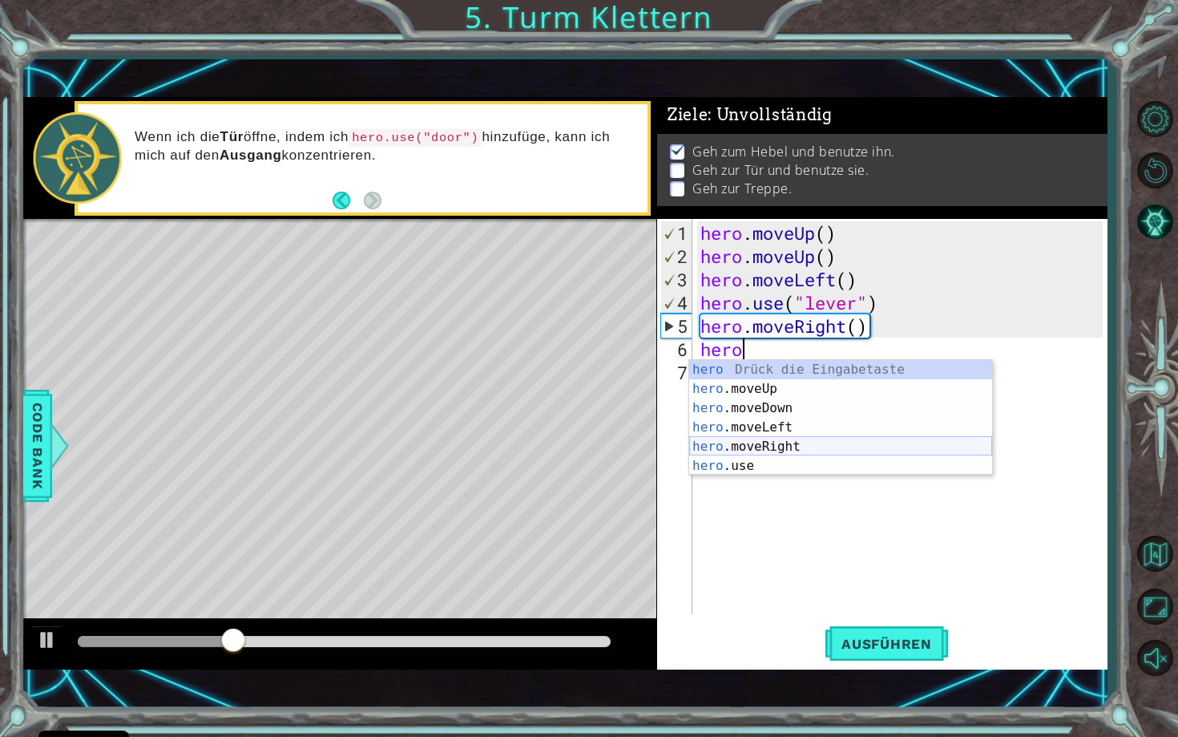
click at [756, 447] on div "hero Drück die Eingabetaste hero .moveUp Drück die Eingabetaste hero .moveDown …" at bounding box center [840, 437] width 303 height 154
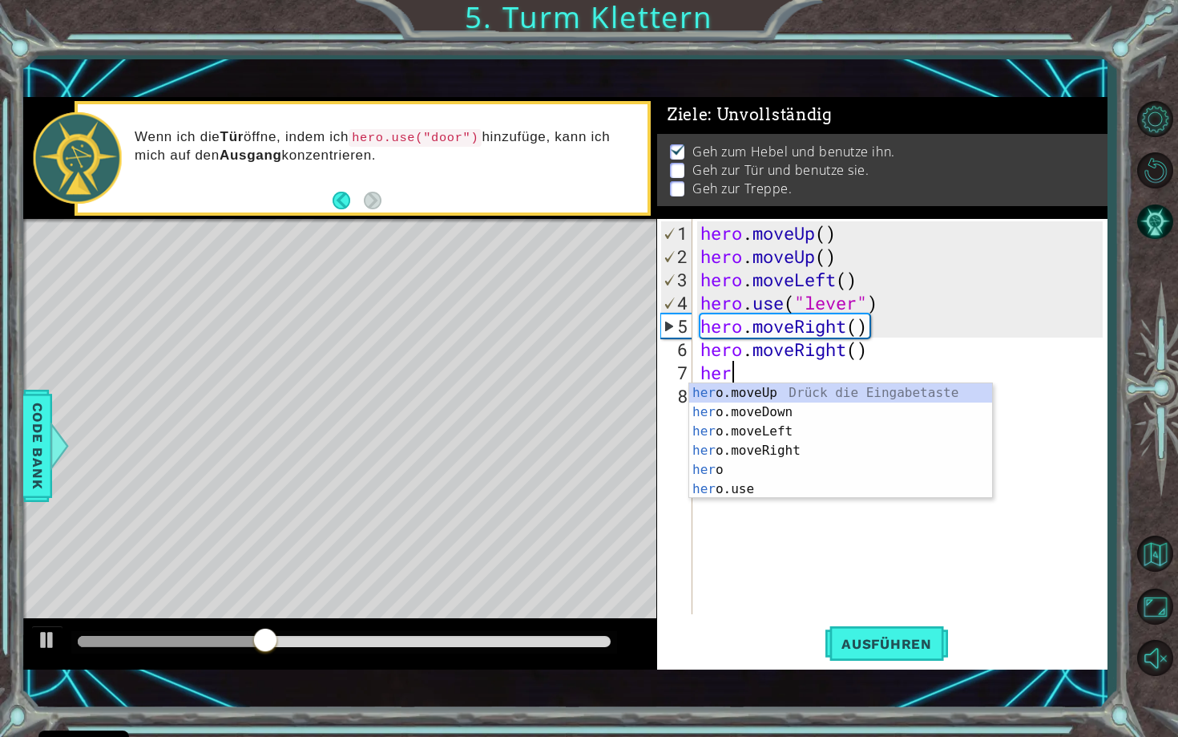
type textarea "hero"
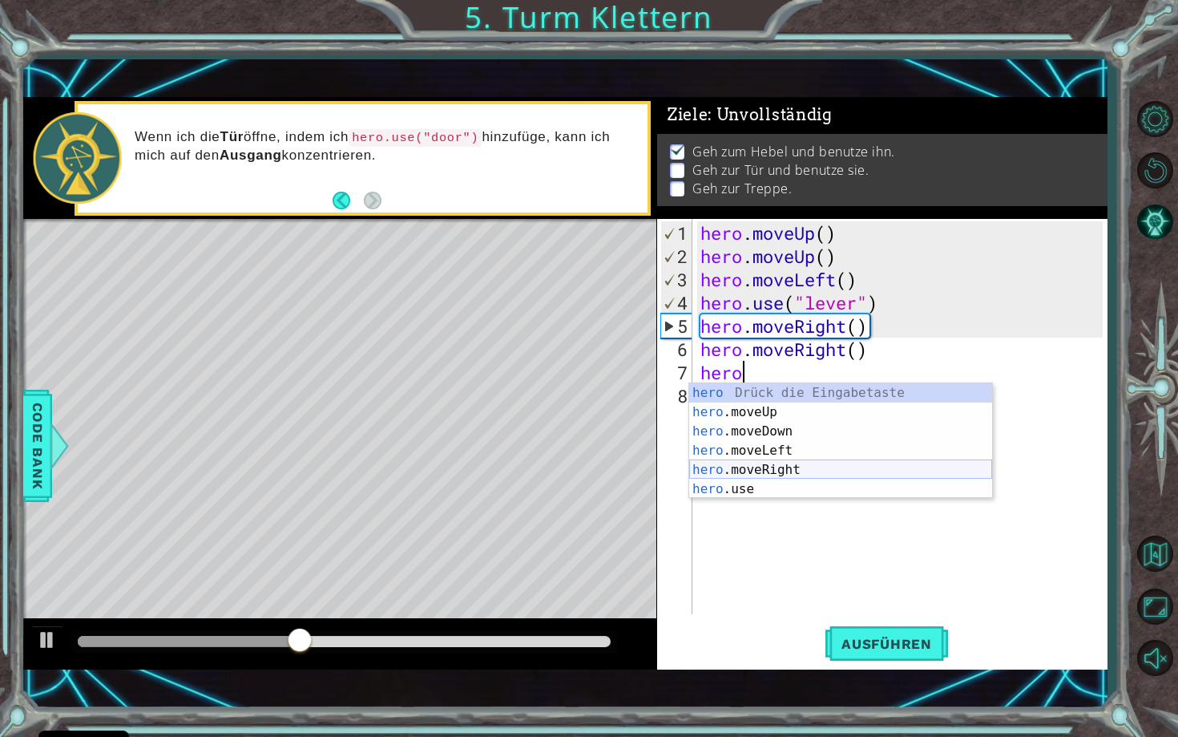
click at [778, 466] on div "hero Drück die Eingabetaste hero .moveUp Drück die Eingabetaste hero .moveDown …" at bounding box center [840, 460] width 303 height 154
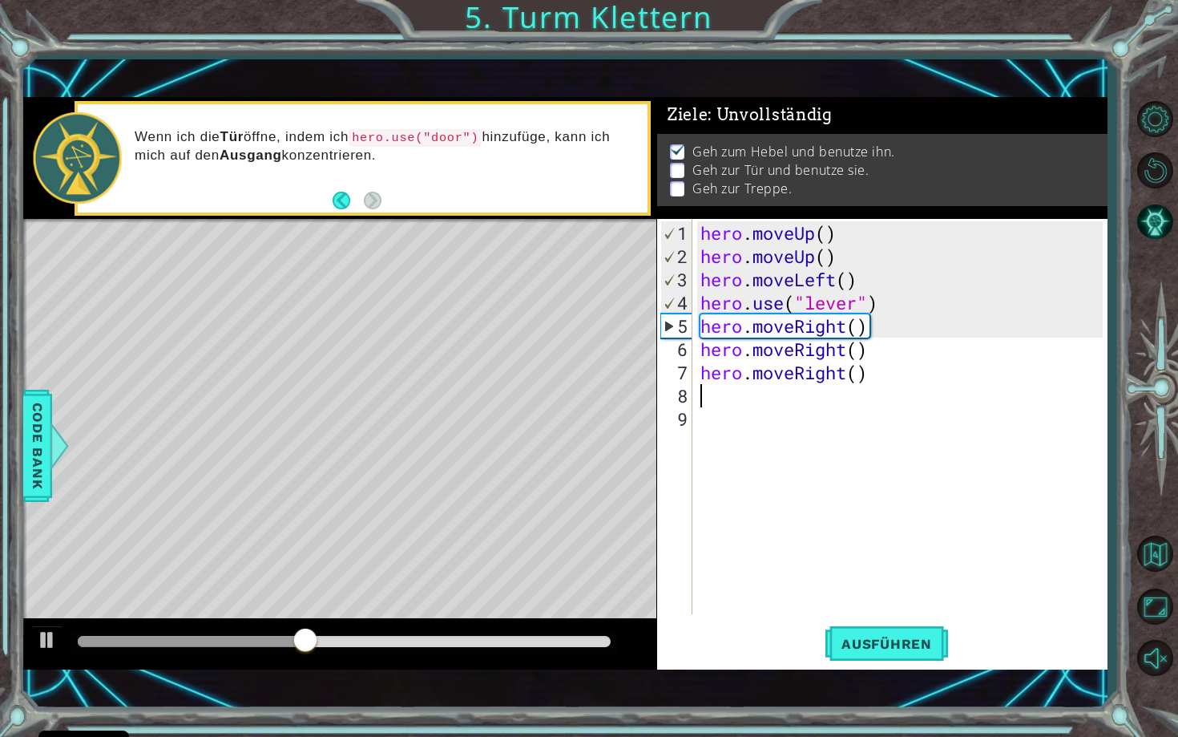
scroll to position [0, 0]
click at [888, 636] on span "Ausführen" at bounding box center [887, 644] width 123 height 16
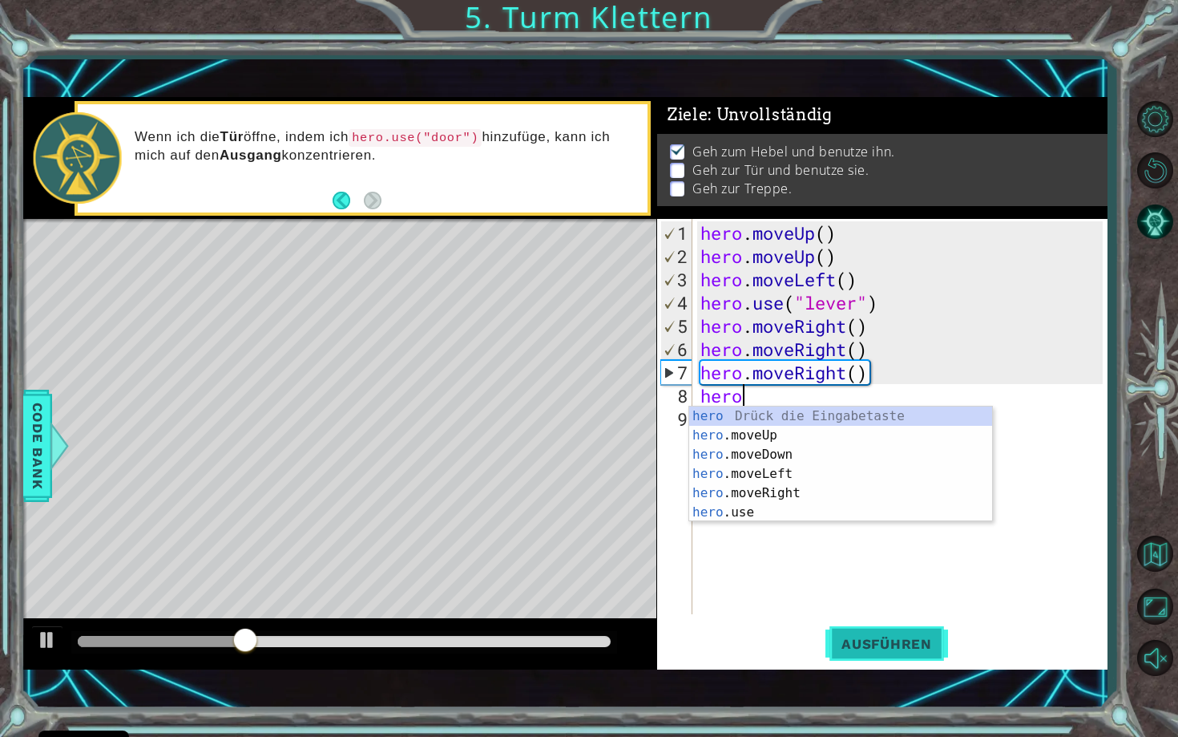
scroll to position [0, 1]
click at [820, 514] on div "hero Drück die Eingabetaste hero .moveUp Drück die Eingabetaste hero .moveDown …" at bounding box center [840, 483] width 303 height 154
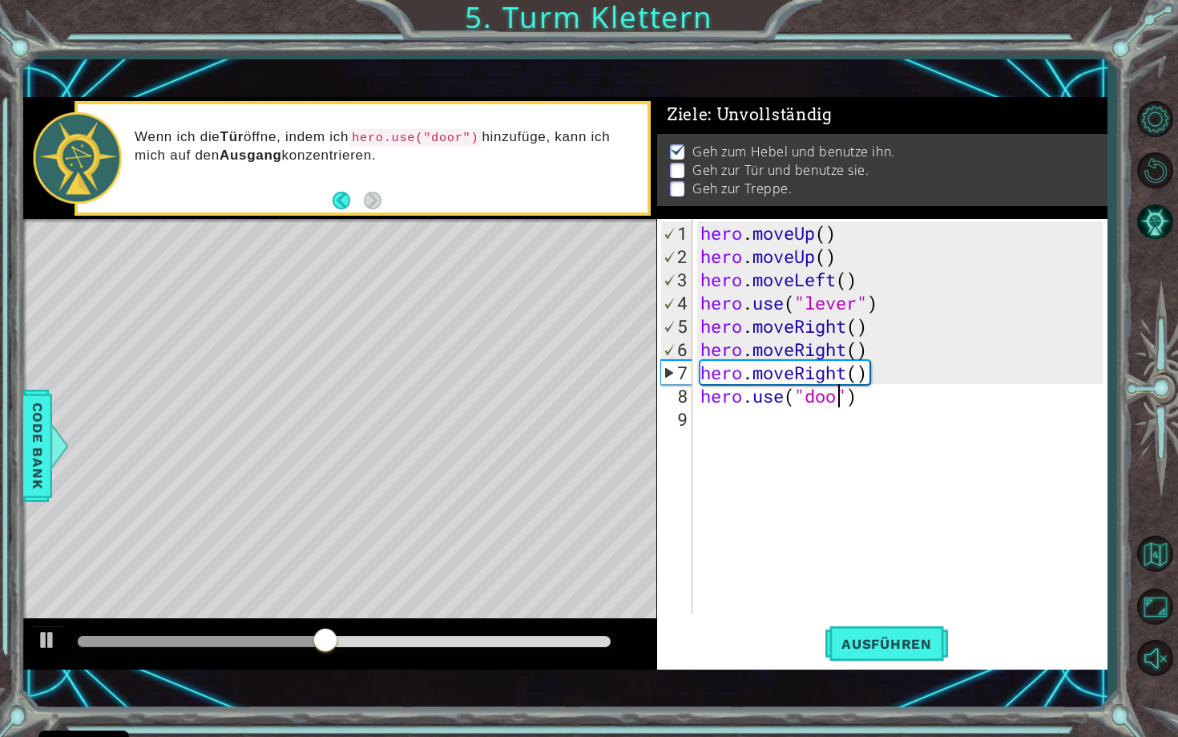
type textarea "hero.use("door")"
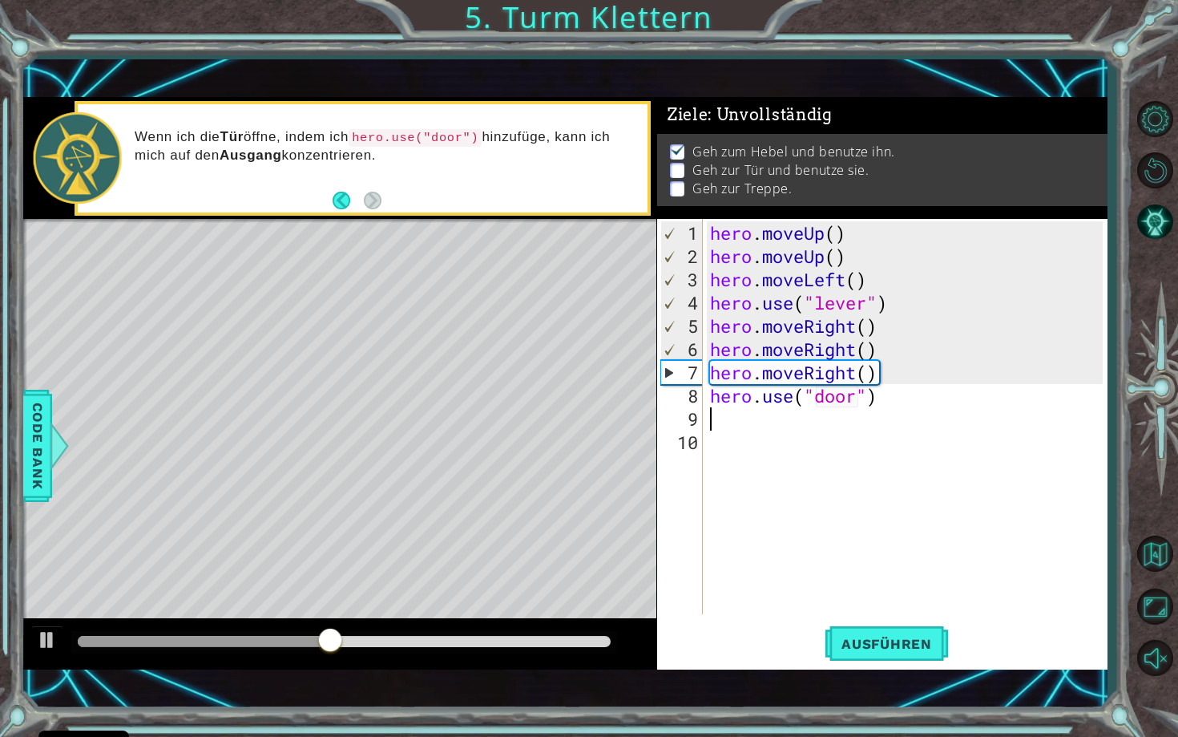
scroll to position [0, 0]
click at [899, 636] on span "Ausführen" at bounding box center [887, 644] width 123 height 16
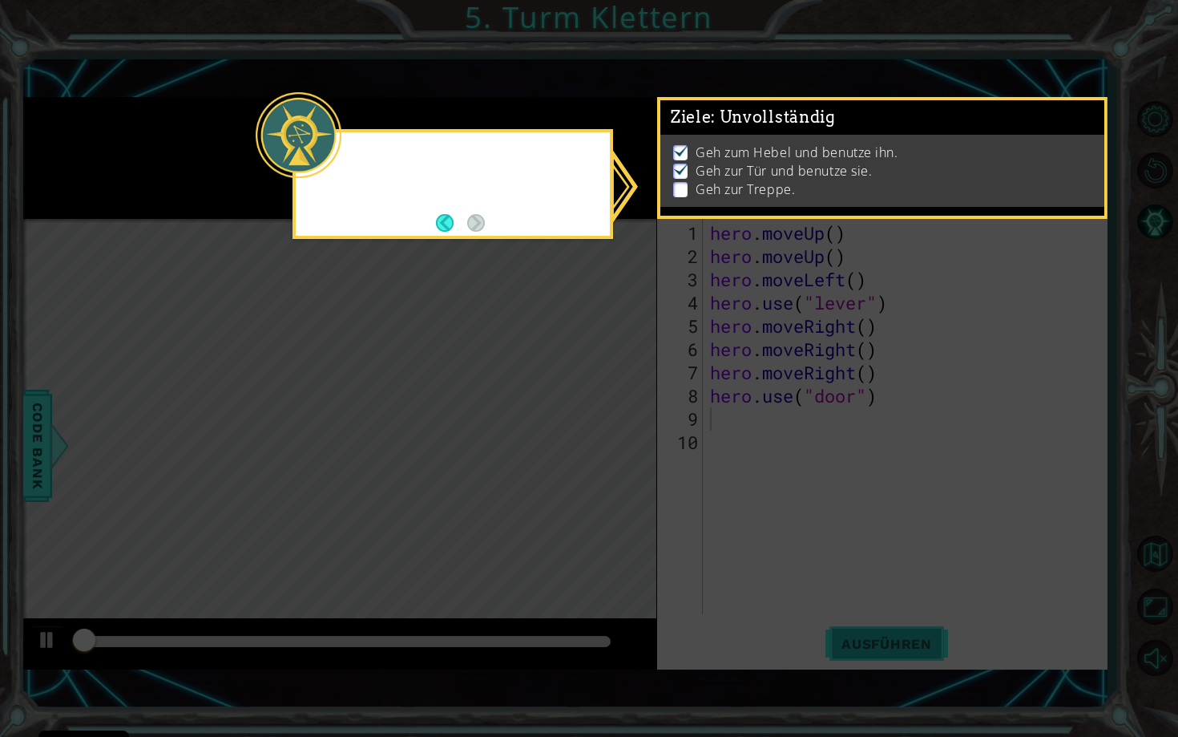
scroll to position [3, 0]
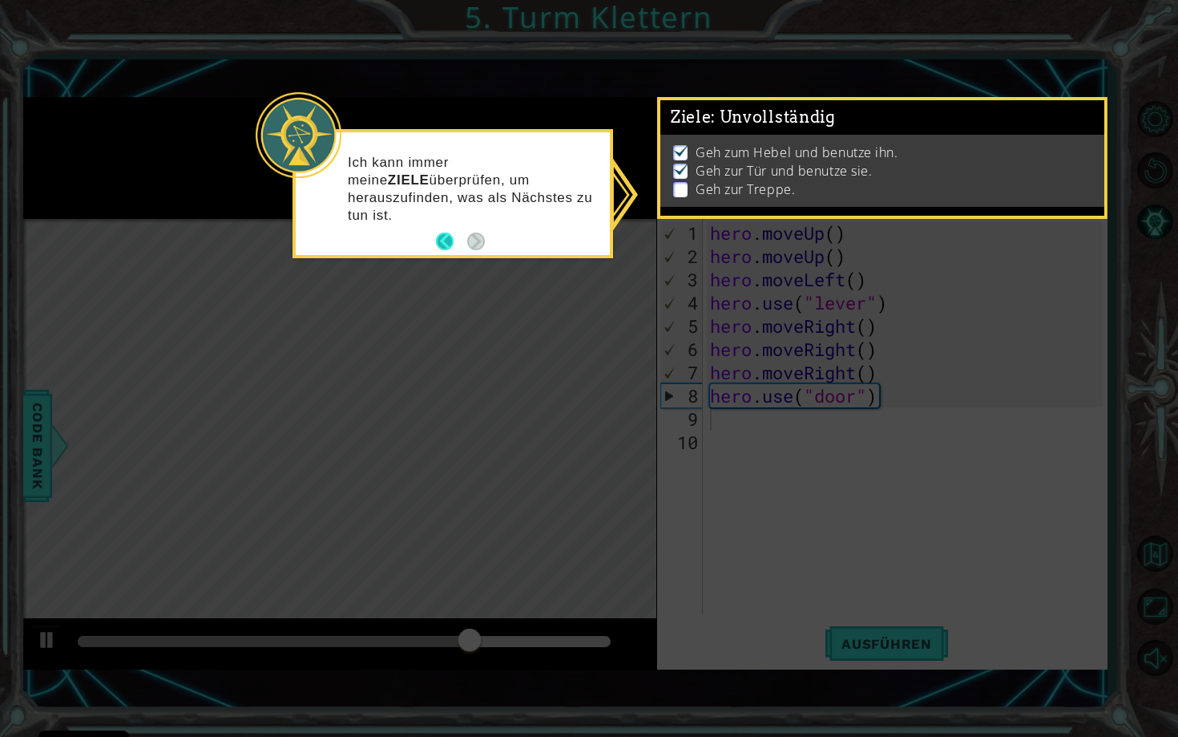
click at [451, 232] on button "Back" at bounding box center [451, 241] width 31 height 18
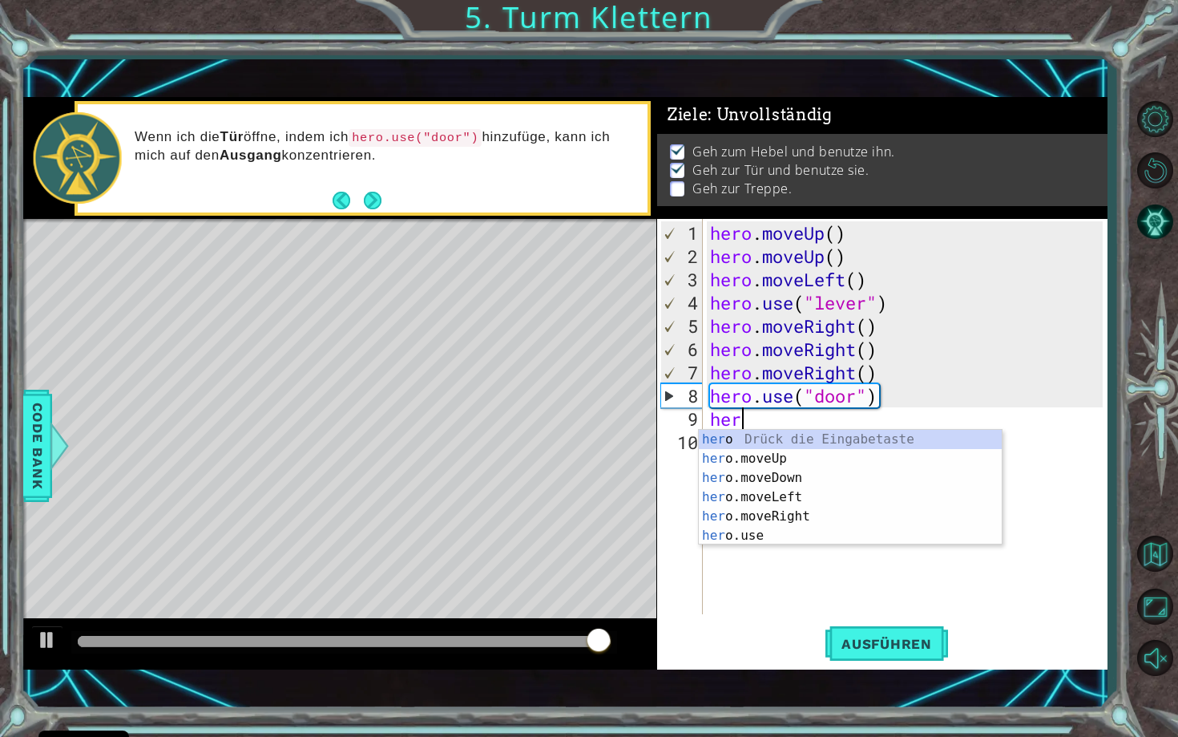
type textarea "hero"
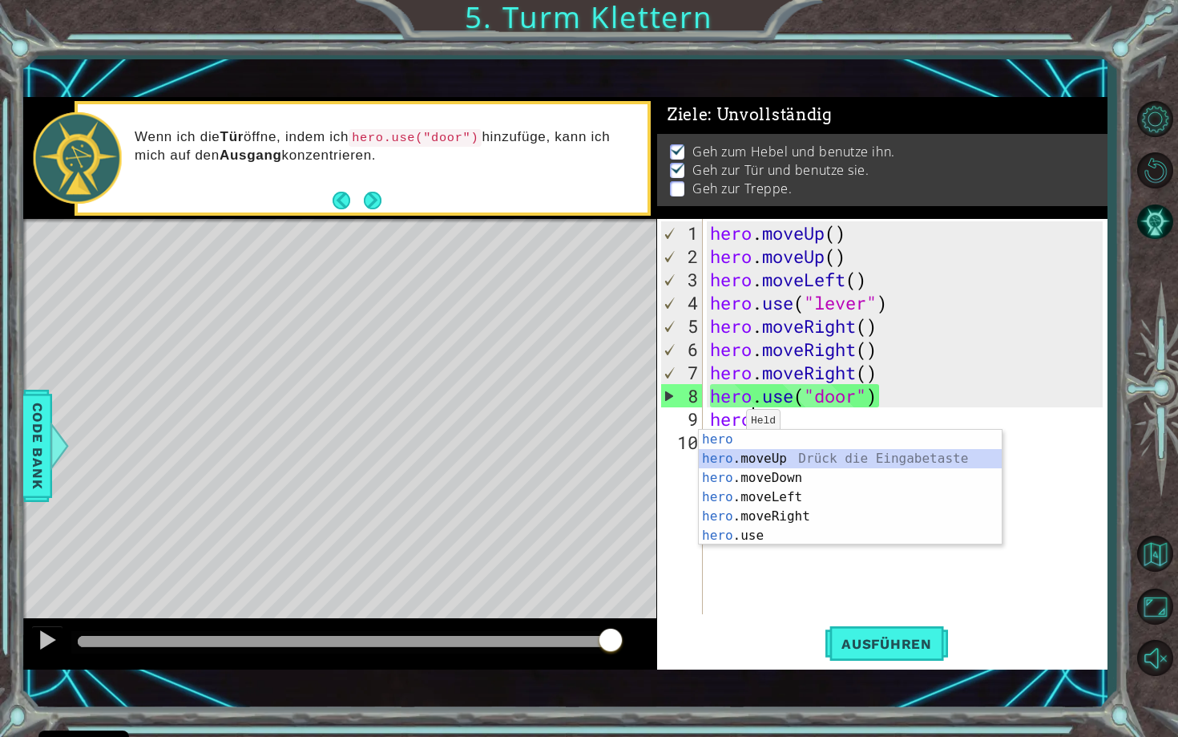
click at [750, 468] on div "hero Drück die Eingabetaste hero .moveUp Drück die Eingabetaste hero .moveDown …" at bounding box center [850, 507] width 303 height 154
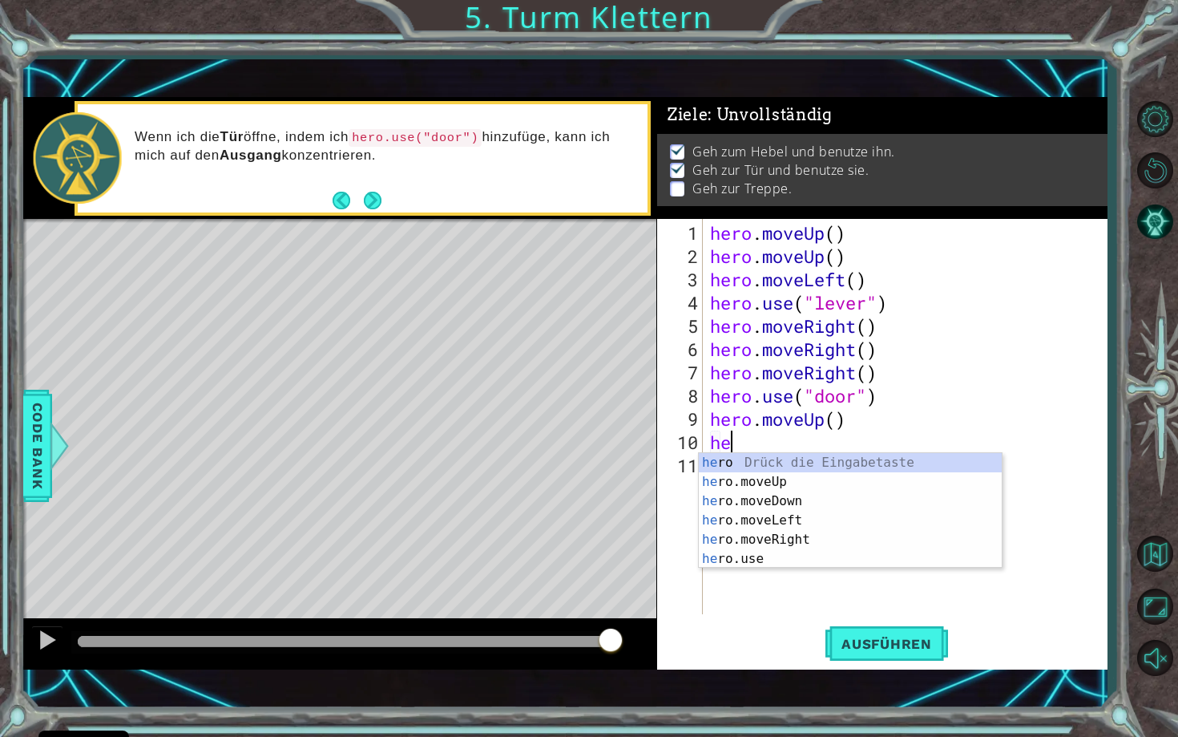
type textarea "hero"
click at [778, 487] on div "hero Drück die Eingabetaste hero .moveUp Drück die Eingabetaste hero .moveDown …" at bounding box center [850, 530] width 303 height 154
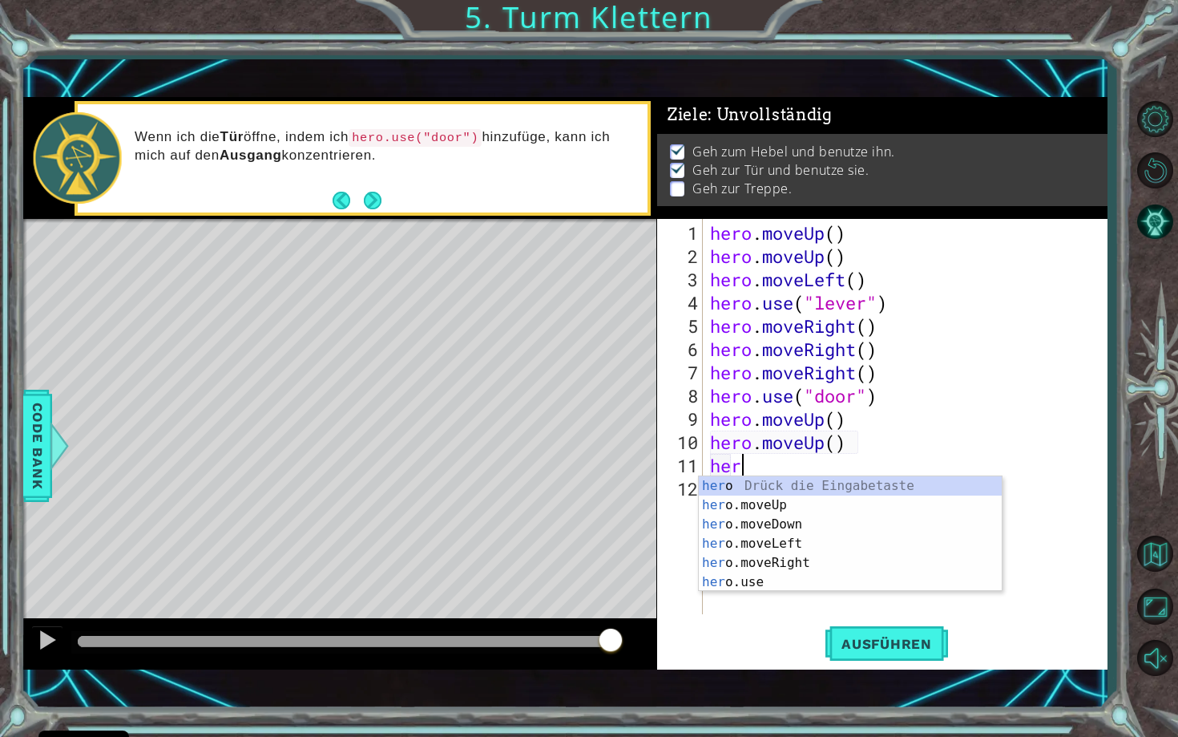
type textarea "hero"
click at [776, 541] on div "hero Drück die Eingabetaste hero .moveUp Drück die Eingabetaste hero .moveDown …" at bounding box center [850, 553] width 303 height 154
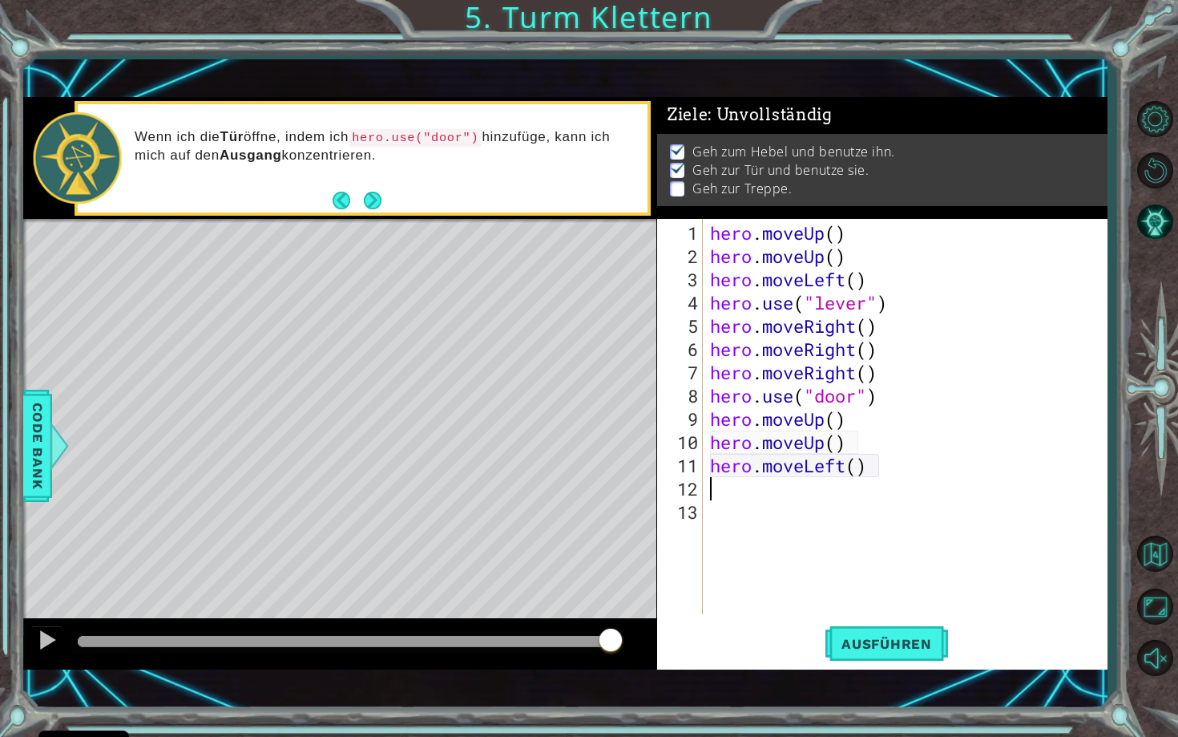
scroll to position [0, 0]
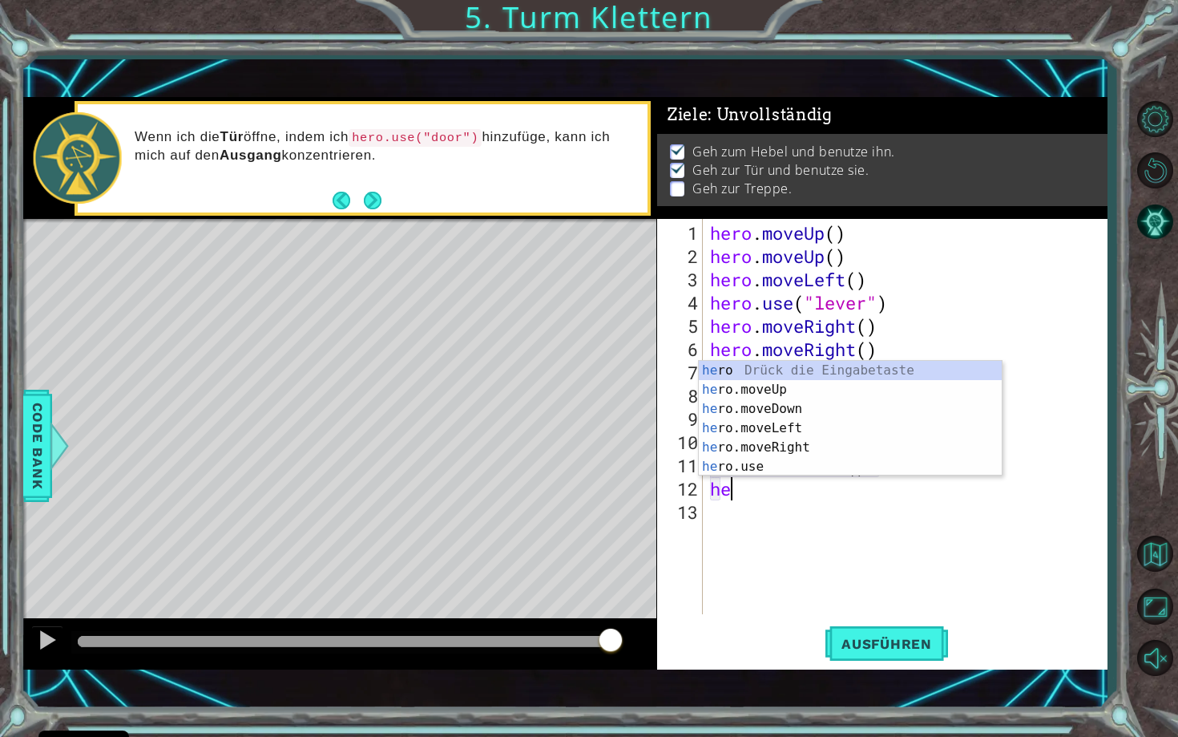
type textarea "hero"
click at [786, 425] on div "hero Drück die Eingabetaste hero .moveUp Drück die Eingabetaste hero .moveDown …" at bounding box center [850, 438] width 303 height 154
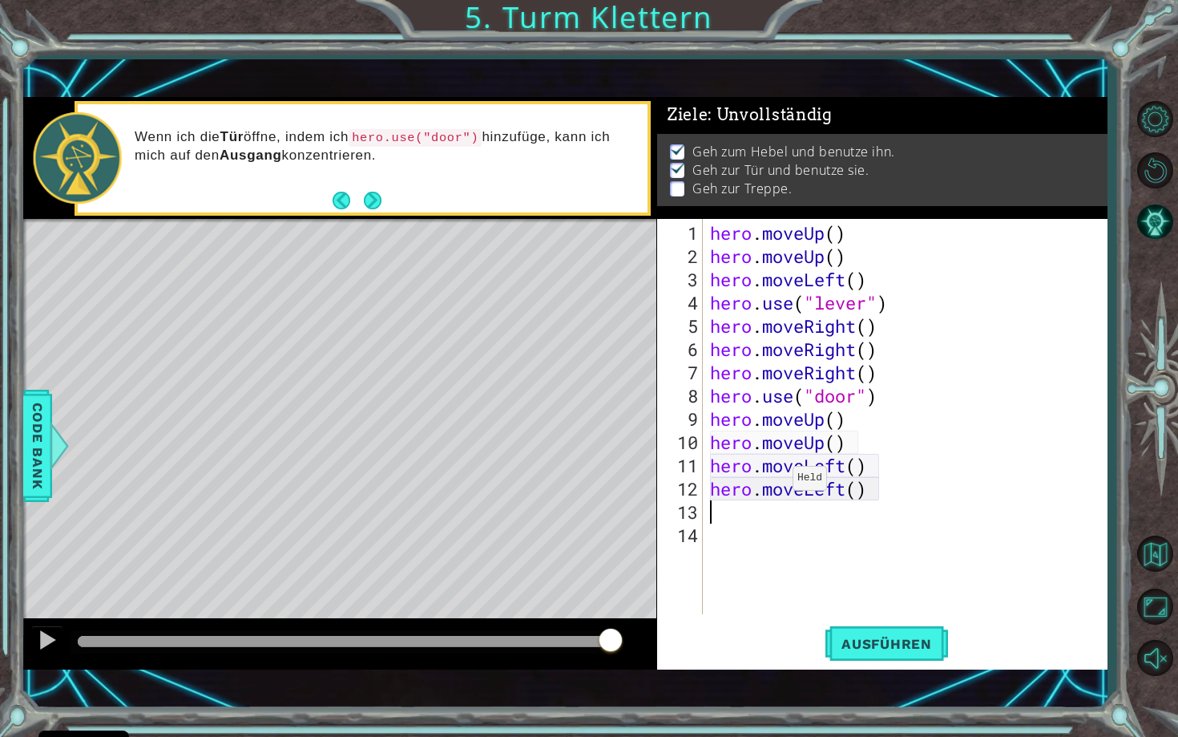
scroll to position [0, 0]
click at [880, 645] on span "Ausführen" at bounding box center [887, 644] width 123 height 16
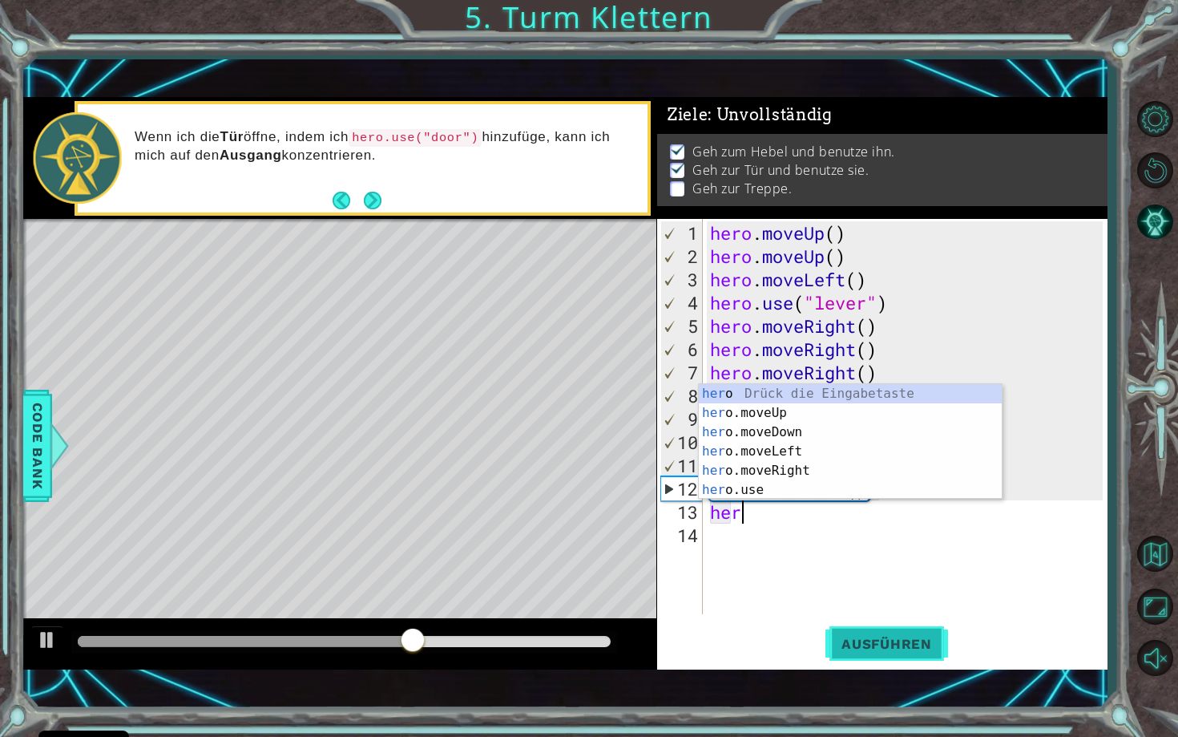
type textarea "hero"
click at [810, 451] on div "hero Drück die Eingabetaste hero .moveUp Drück die Eingabetaste hero .moveDown …" at bounding box center [850, 461] width 303 height 154
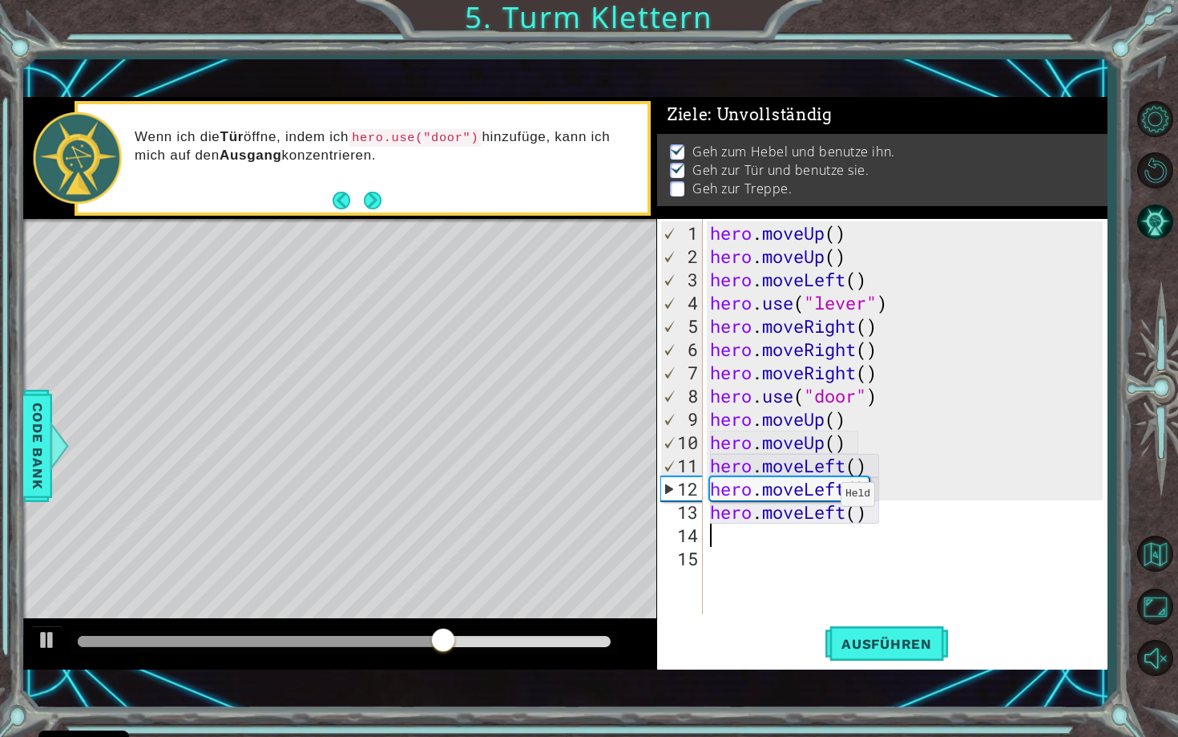
scroll to position [0, 0]
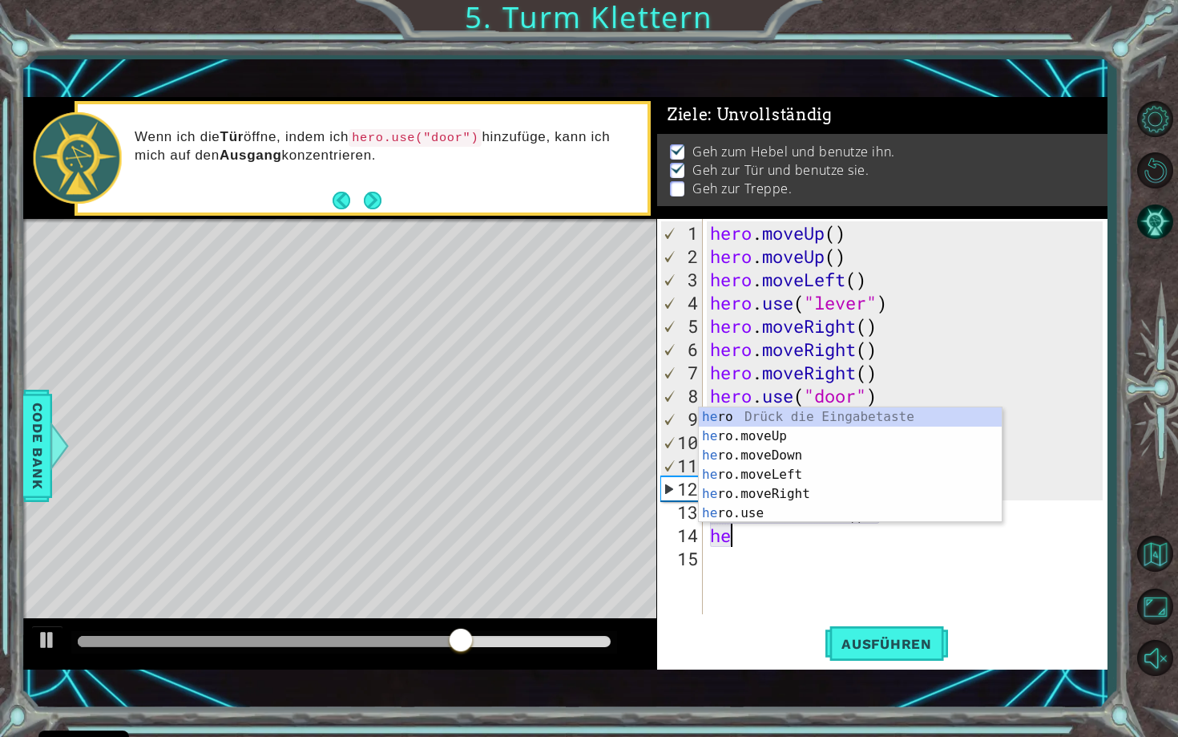
type textarea "hero"
click at [783, 443] on div "hero Drück die Eingabetaste hero .moveUp Drück die Eingabetaste hero .moveDown …" at bounding box center [850, 484] width 303 height 154
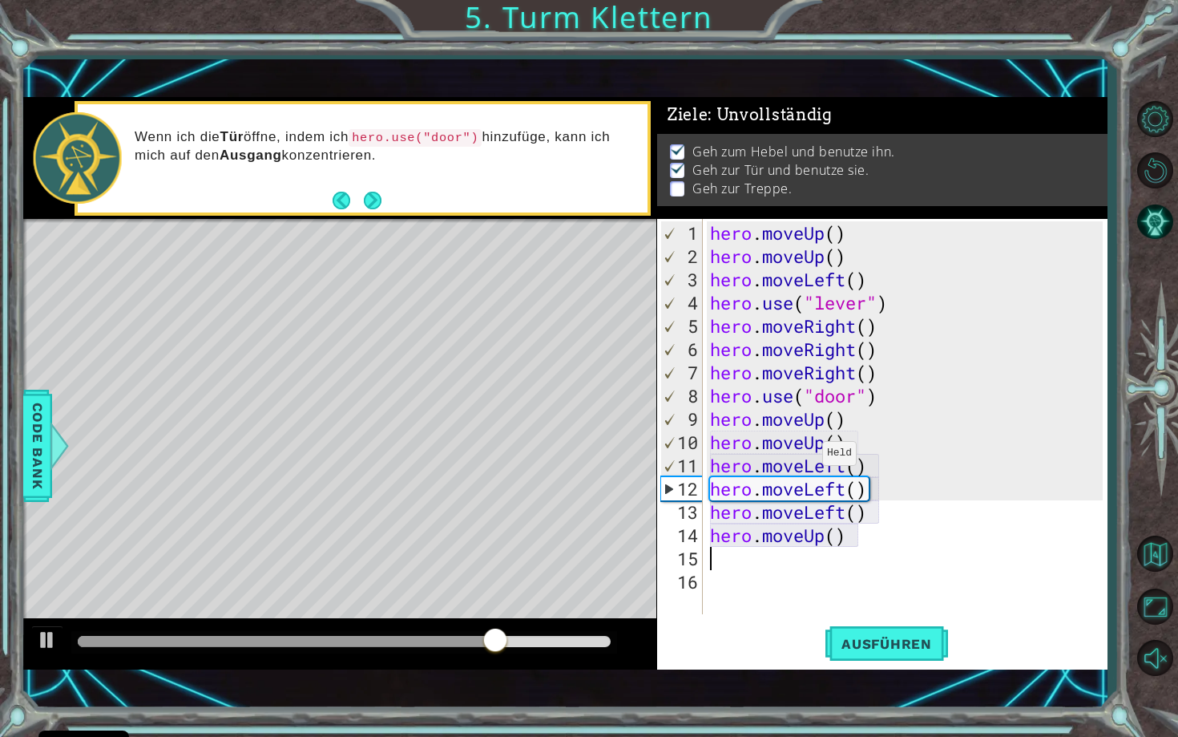
scroll to position [0, 0]
click at [911, 640] on span "Ausführen" at bounding box center [887, 644] width 123 height 16
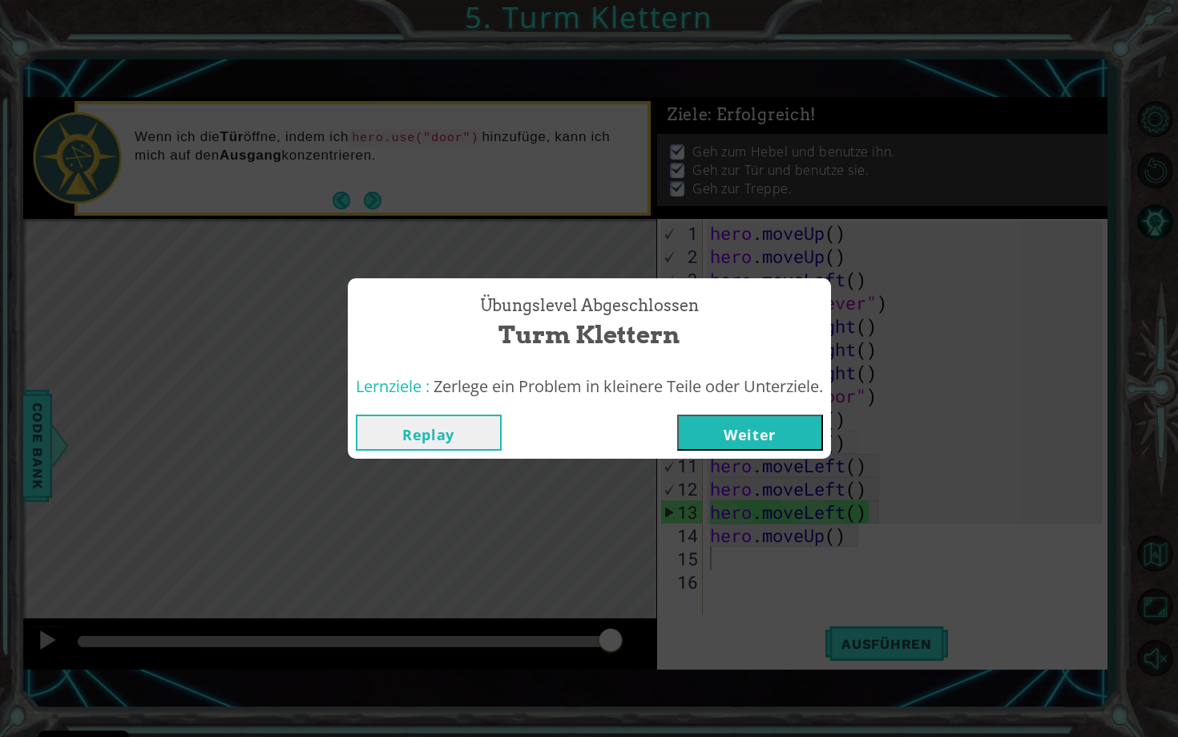
click at [802, 430] on button "Weiter" at bounding box center [750, 432] width 146 height 36
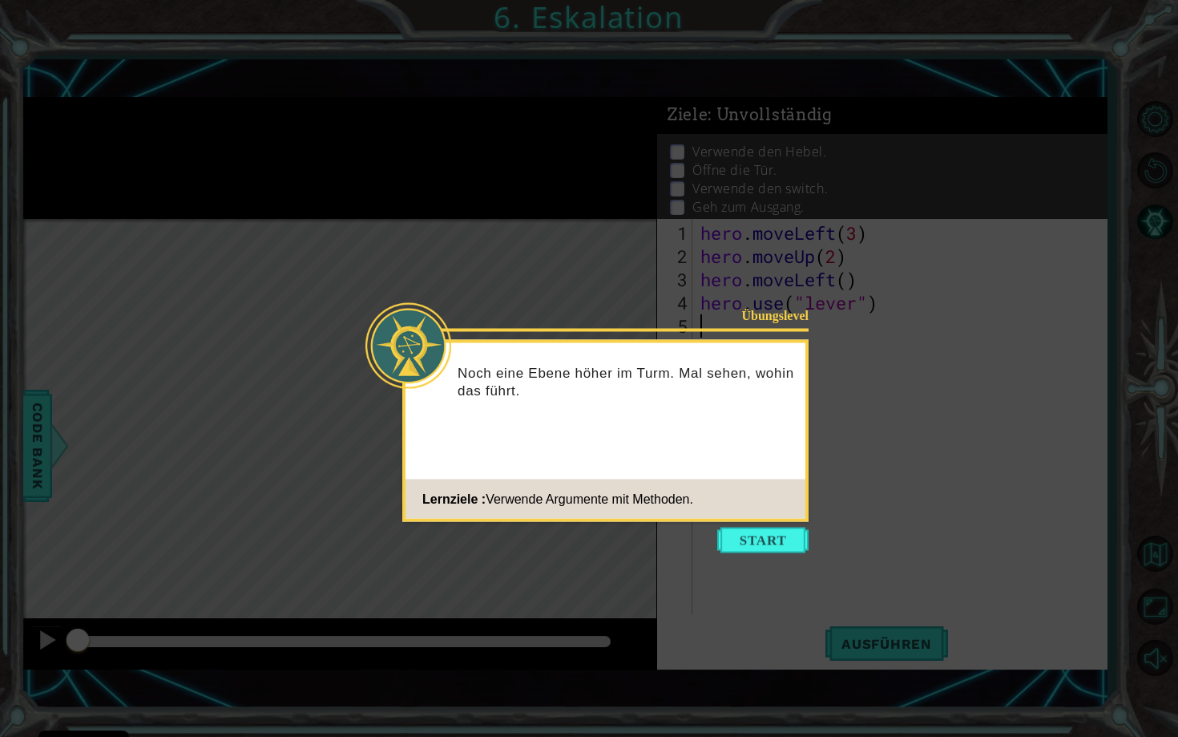
click at [802, 430] on div "Übungslevel Noch eine Ebene höher im Turm. Mal sehen, wohin das führt. Lernziel…" at bounding box center [605, 431] width 406 height 182
click at [783, 531] on button "Start" at bounding box center [762, 540] width 91 height 26
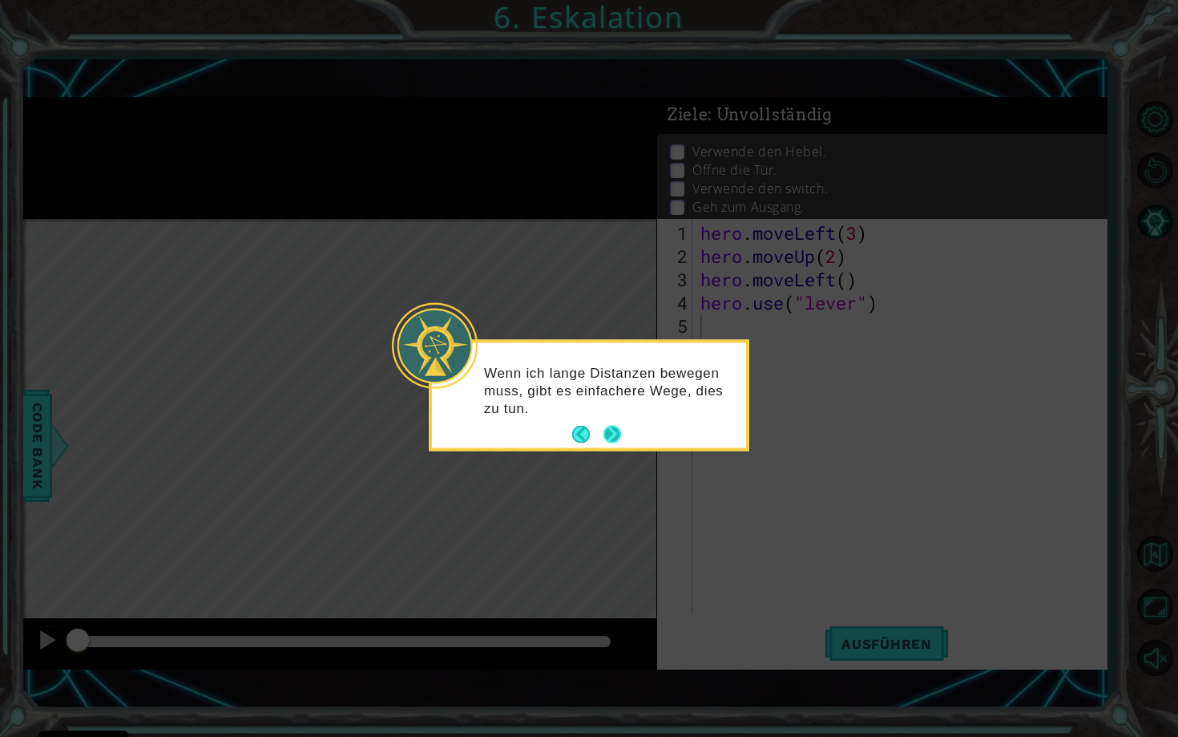
click at [614, 430] on button "Next" at bounding box center [611, 433] width 23 height 23
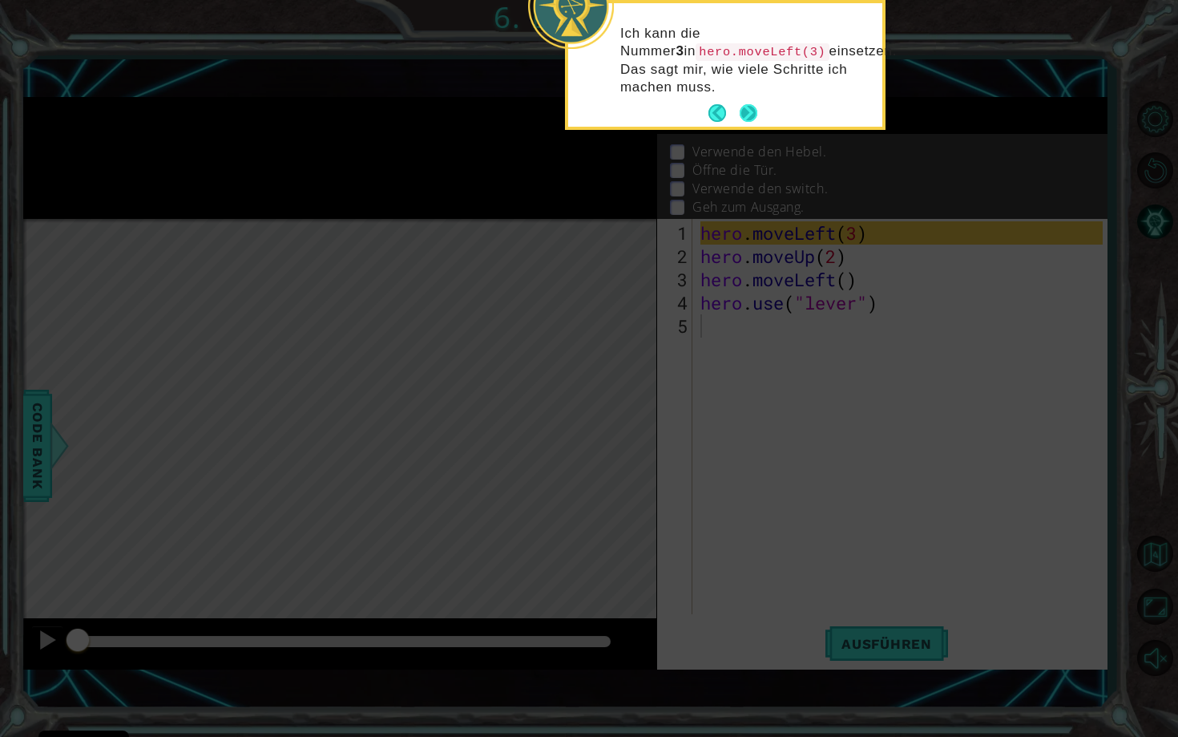
click at [749, 107] on button "Next" at bounding box center [749, 113] width 26 height 26
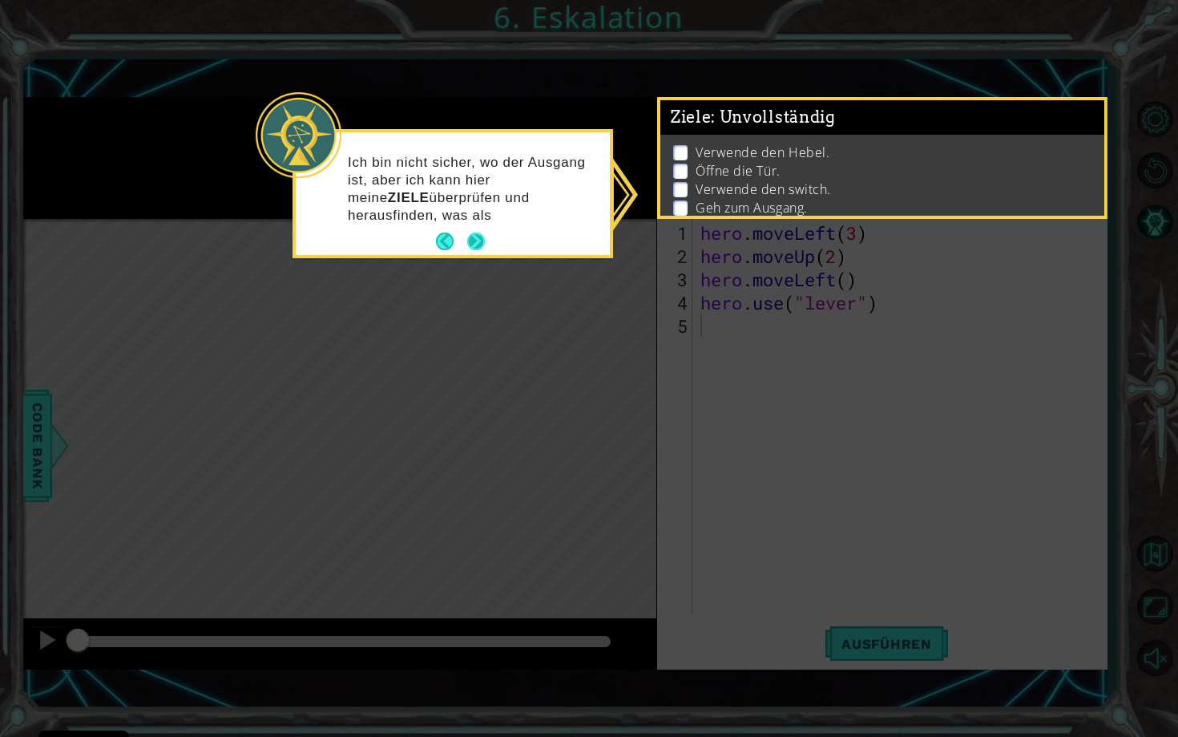
click at [476, 224] on p "Ich bin nicht sicher, wo der Ausgang ist, aber ich kann hier meine ZIELE überpr…" at bounding box center [473, 189] width 251 height 71
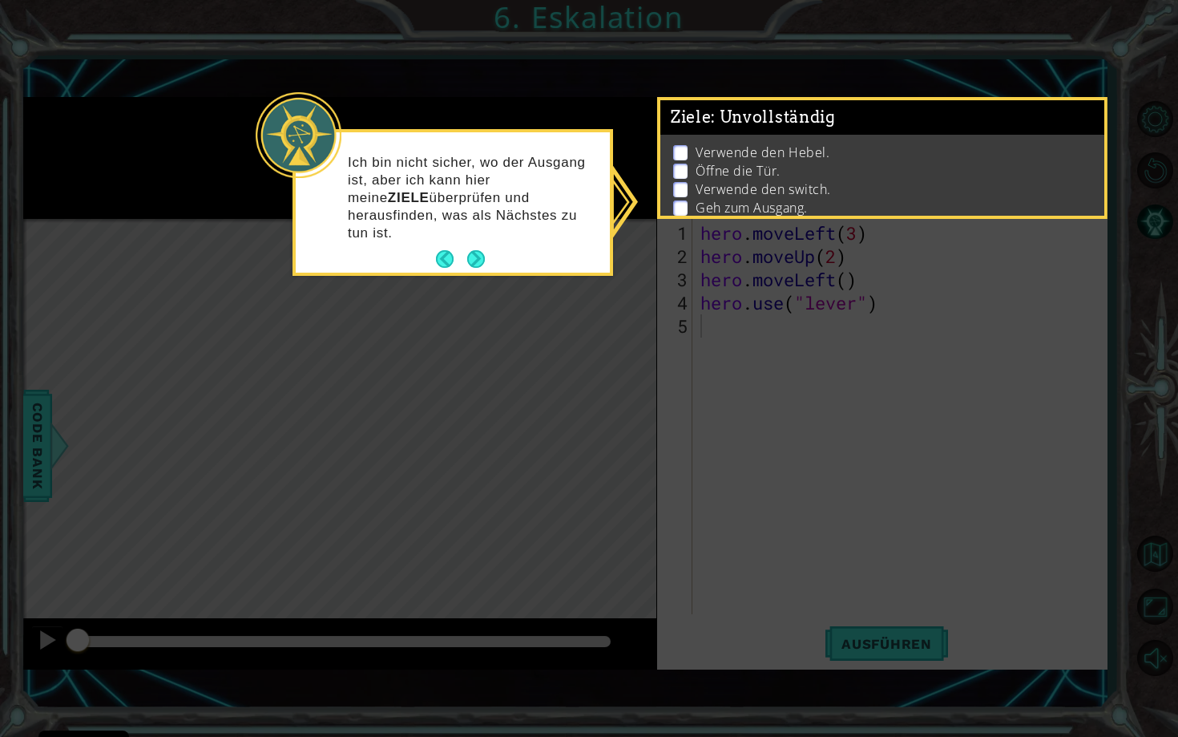
click at [476, 247] on footer at bounding box center [460, 259] width 49 height 24
click at [475, 250] on button "Next" at bounding box center [476, 259] width 18 height 18
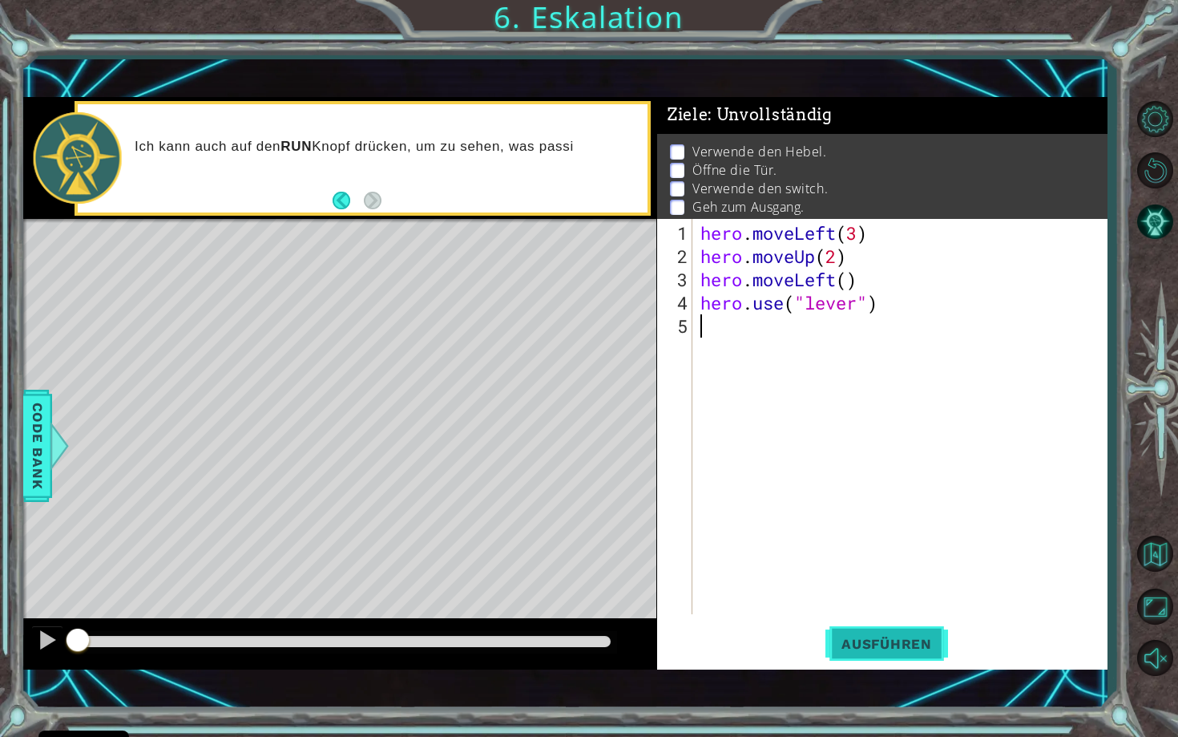
click at [919, 636] on span "Ausführen" at bounding box center [887, 644] width 123 height 16
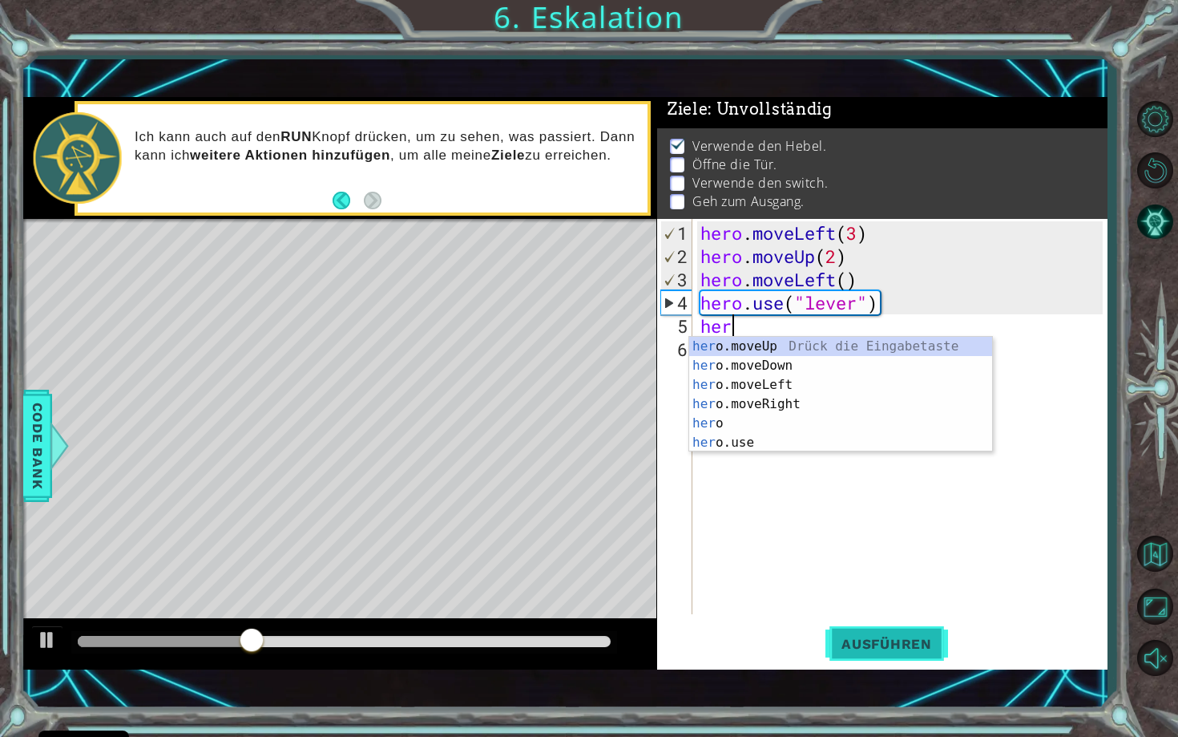
scroll to position [0, 1]
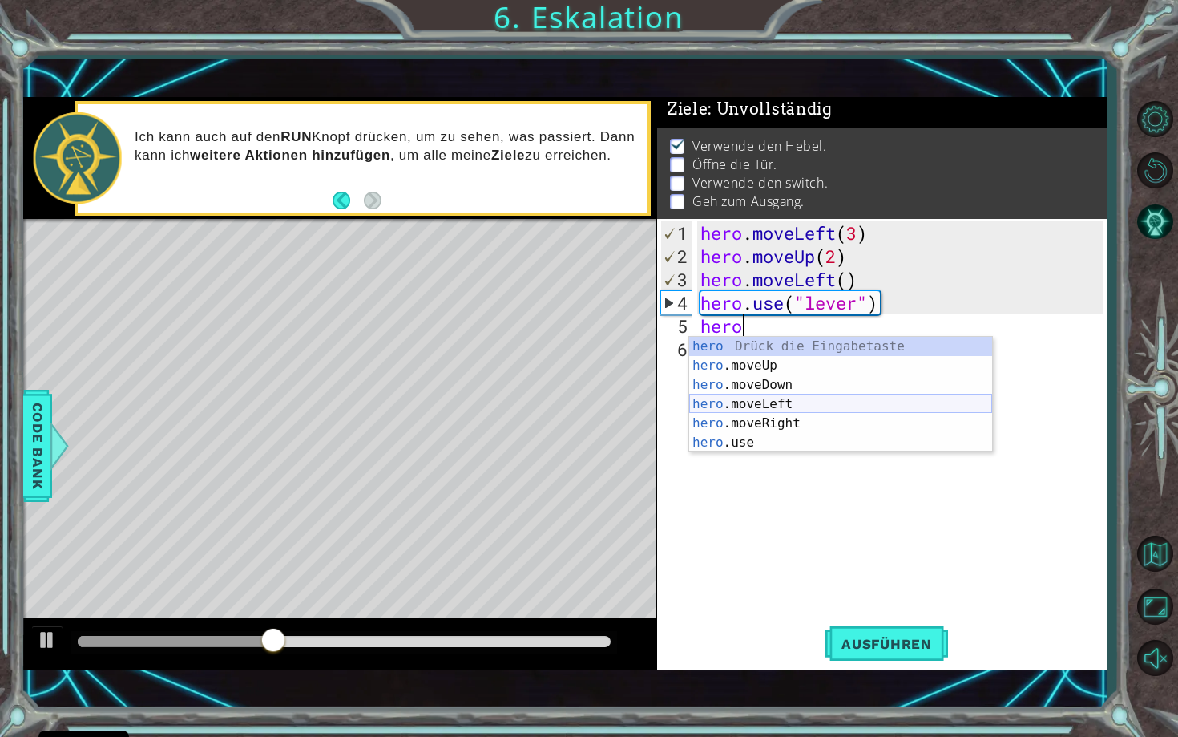
click at [788, 406] on div "hero Drück die Eingabetaste hero .moveUp Drück die Eingabetaste hero .moveDown …" at bounding box center [840, 414] width 303 height 154
type textarea "hero.moveLeft(1)"
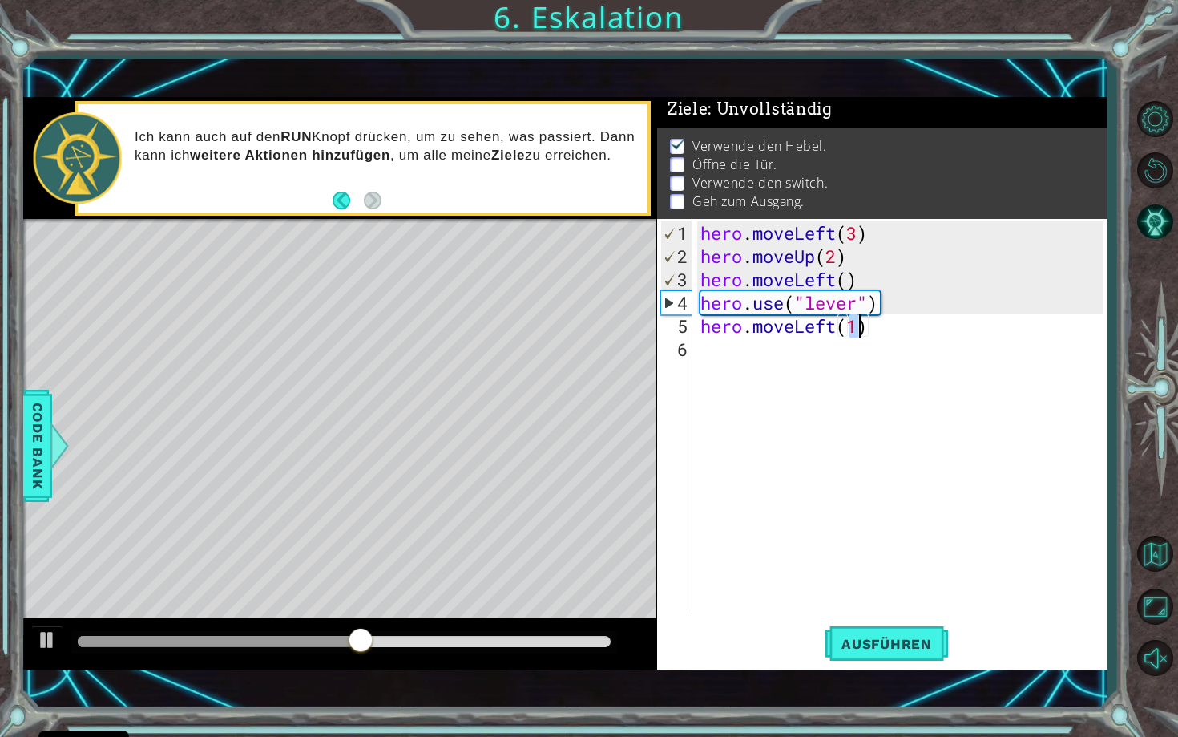
click at [746, 348] on div "hero . moveLeft ( 3 ) hero . moveUp ( 2 ) hero . moveLeft ( ) hero . use ( "lev…" at bounding box center [904, 442] width 414 height 442
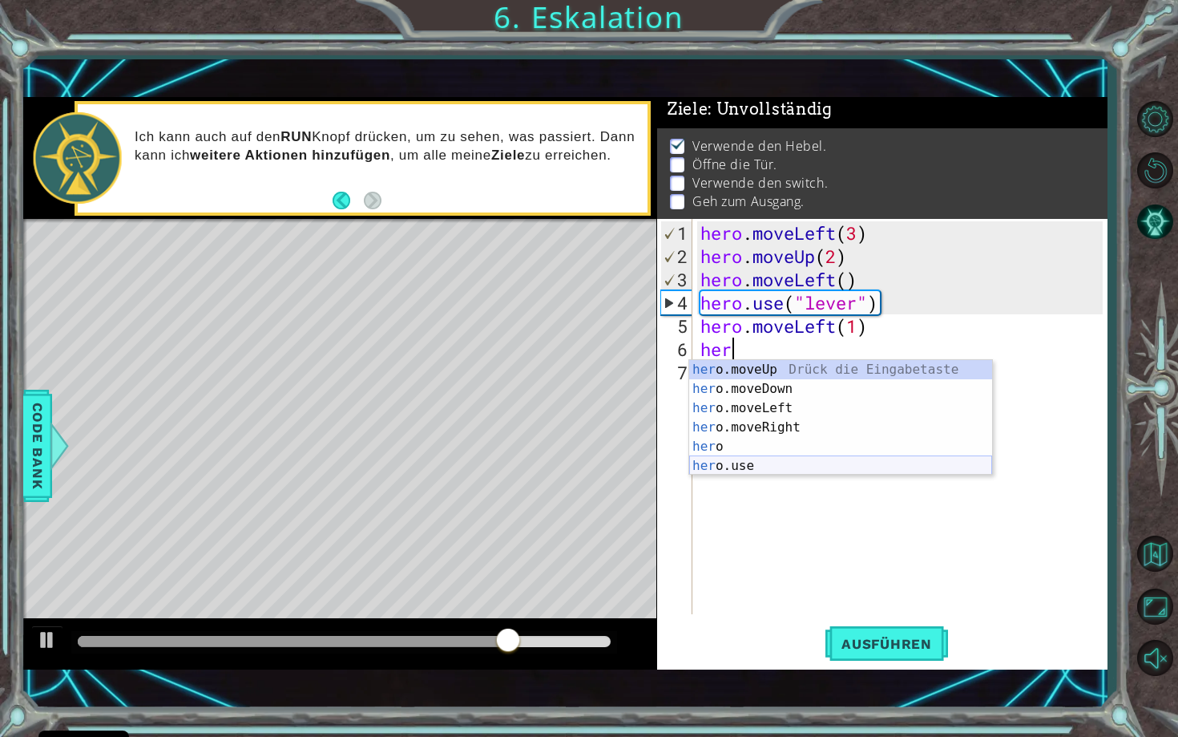
click at [759, 461] on div "her o.moveUp Drück die Eingabetaste her o.moveDown Drück die Eingabetaste her o…" at bounding box center [840, 437] width 303 height 154
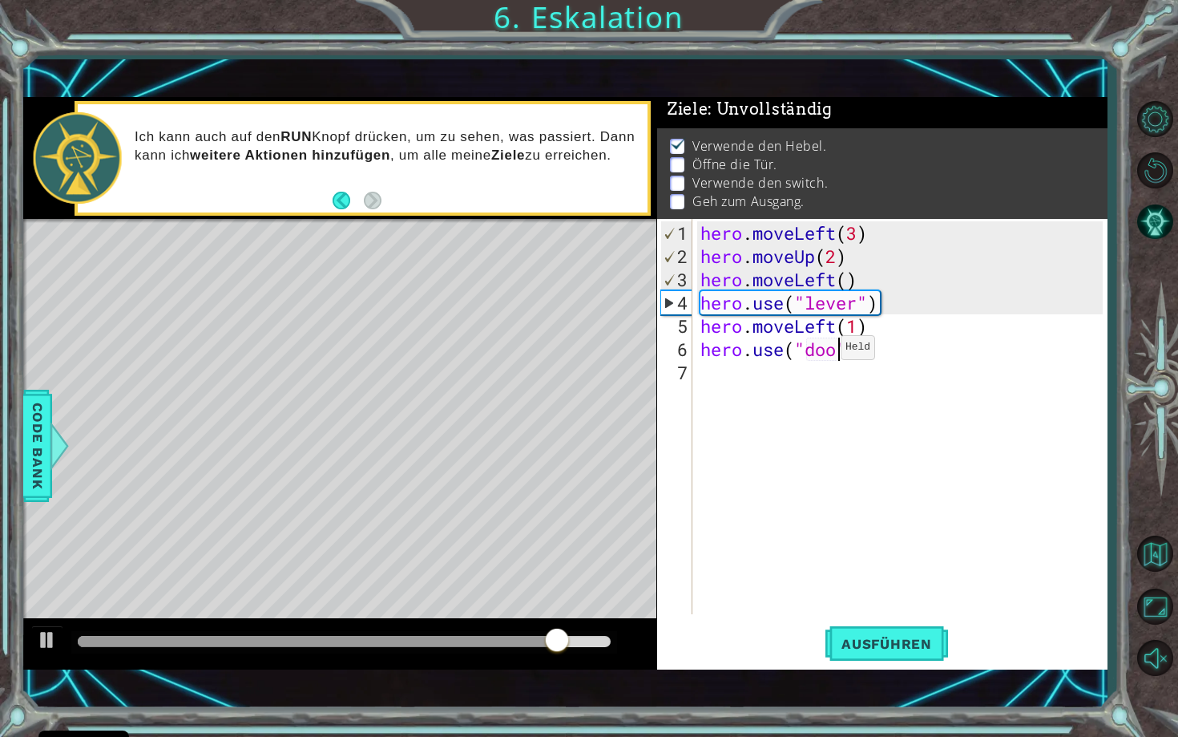
scroll to position [0, 6]
type textarea "hero.use("door")"
click at [929, 647] on span "Ausführen" at bounding box center [887, 644] width 123 height 16
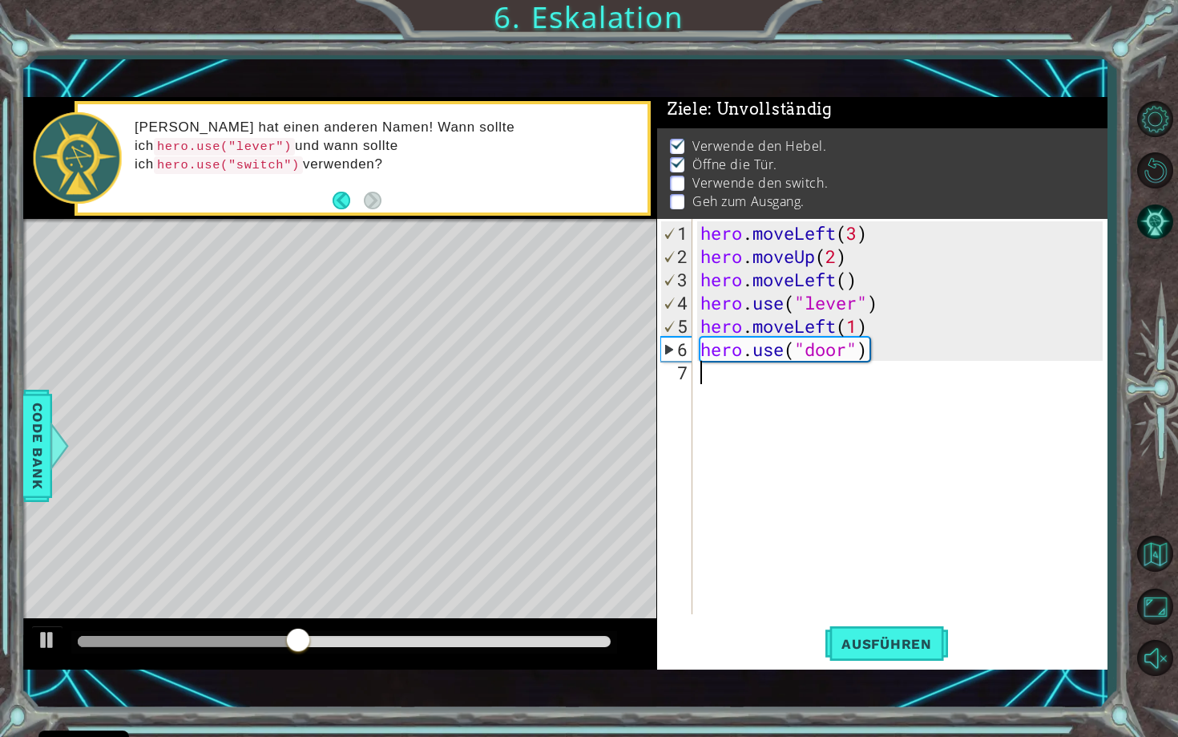
click at [772, 382] on div "hero . moveLeft ( 3 ) hero . moveUp ( 2 ) hero . moveLeft ( ) hero . use ( "lev…" at bounding box center [904, 442] width 414 height 442
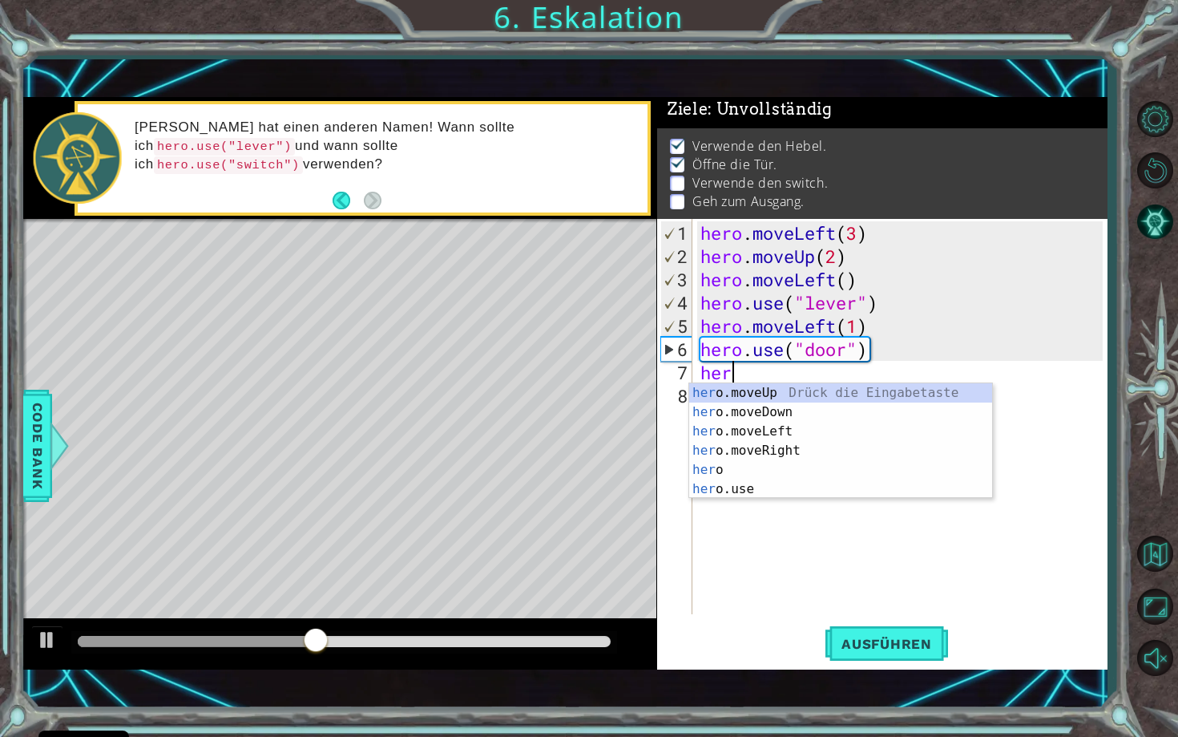
scroll to position [0, 1]
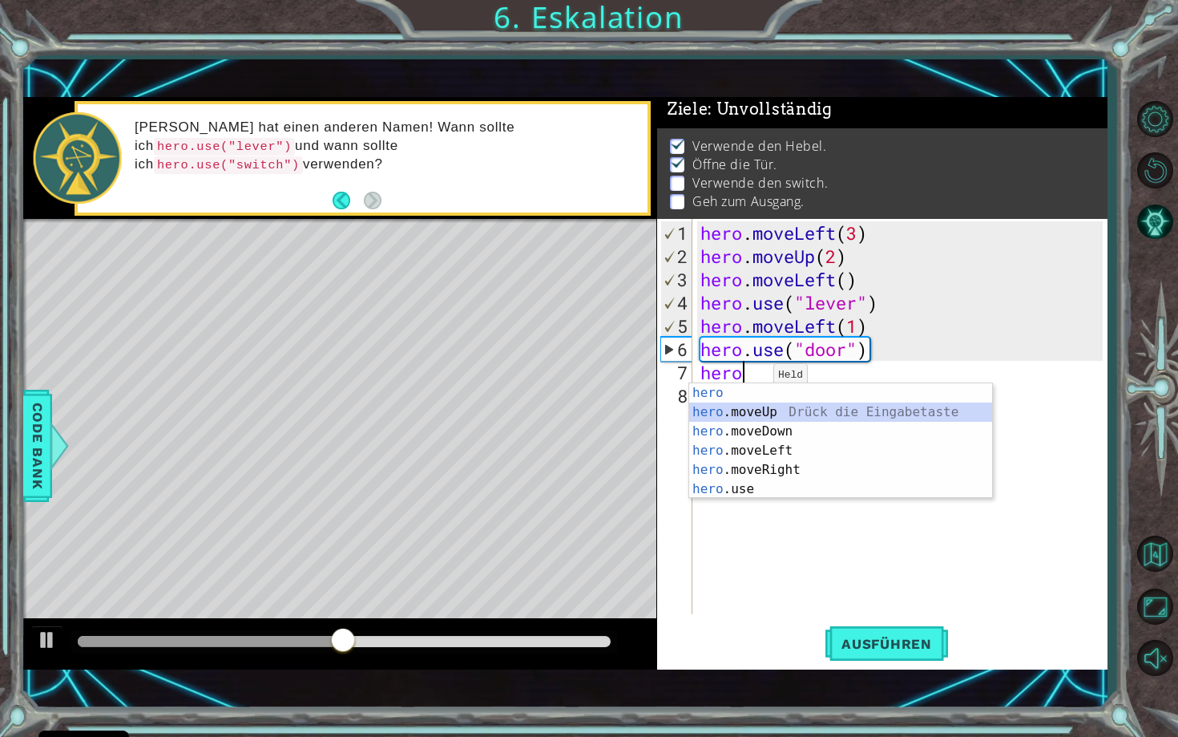
click at [754, 419] on div "hero Drück die Eingabetaste hero .moveUp Drück die Eingabetaste hero .moveDown …" at bounding box center [840, 460] width 303 height 154
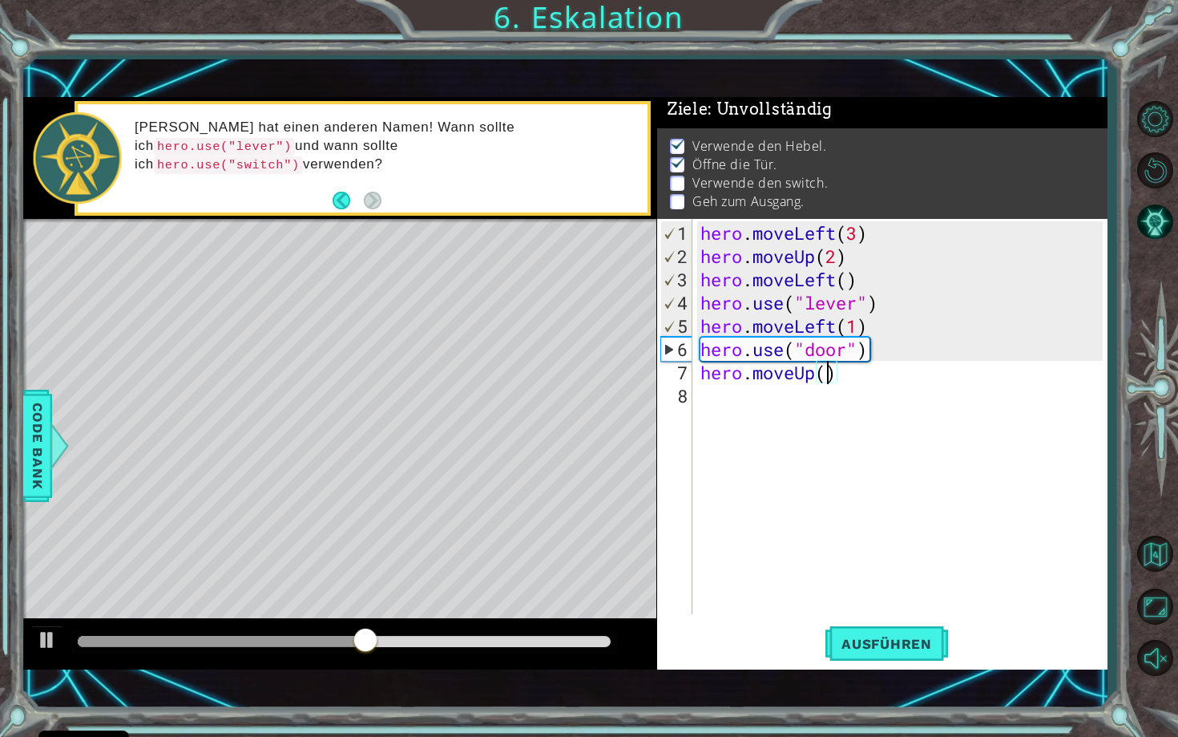
type textarea "hero.moveUp(2)"
click at [713, 390] on div "hero . moveLeft ( 3 ) hero . moveUp ( 2 ) hero . moveLeft ( ) hero . use ( "lev…" at bounding box center [904, 442] width 414 height 442
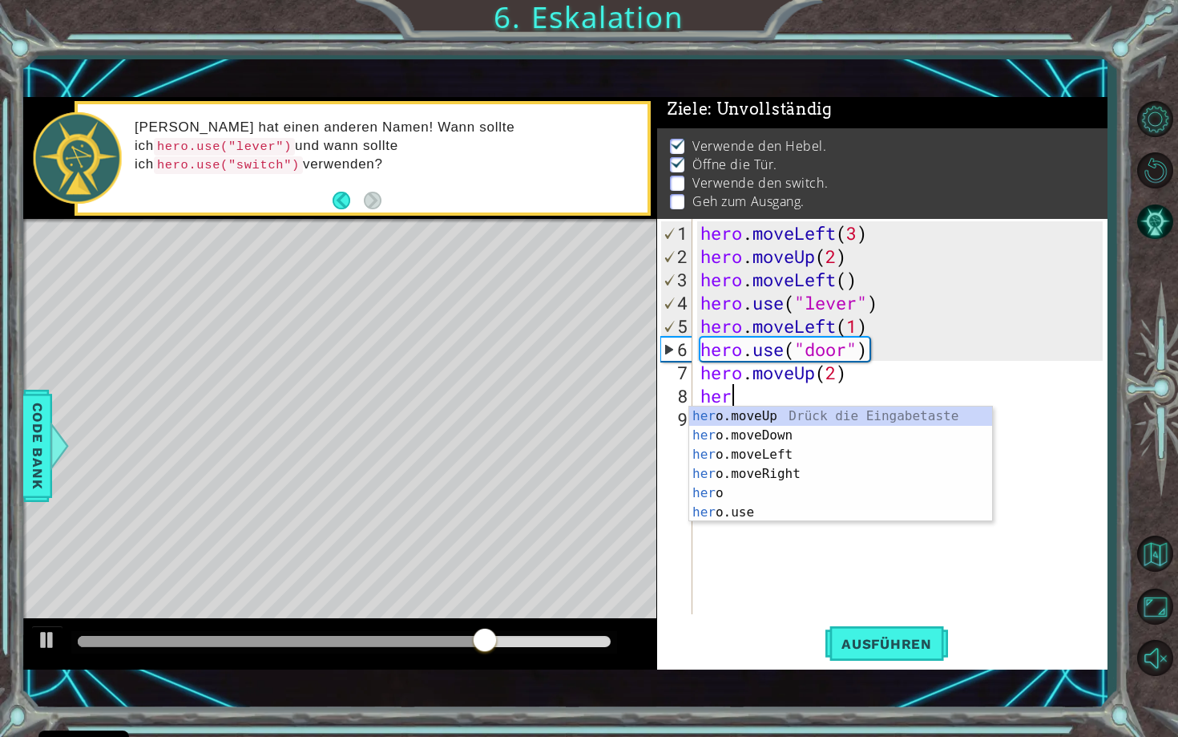
scroll to position [0, 1]
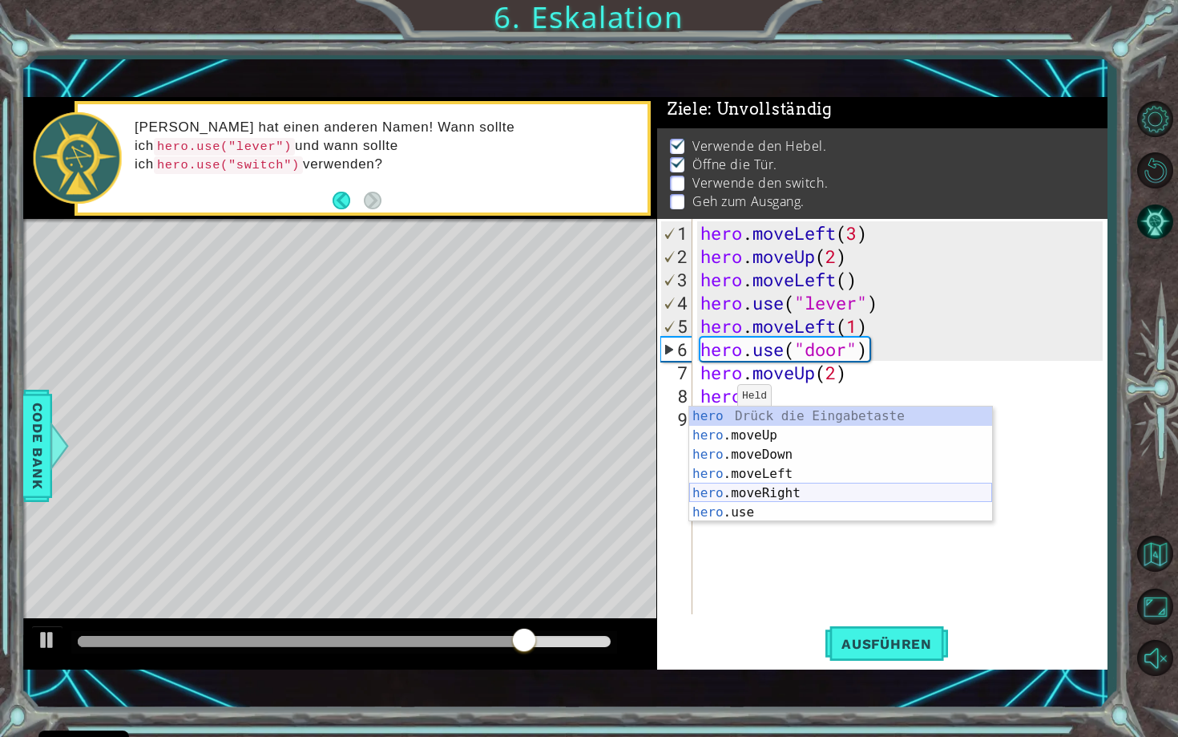
click at [747, 487] on div "hero Drück die Eingabetaste hero .moveUp Drück die Eingabetaste hero .moveDown …" at bounding box center [840, 483] width 303 height 154
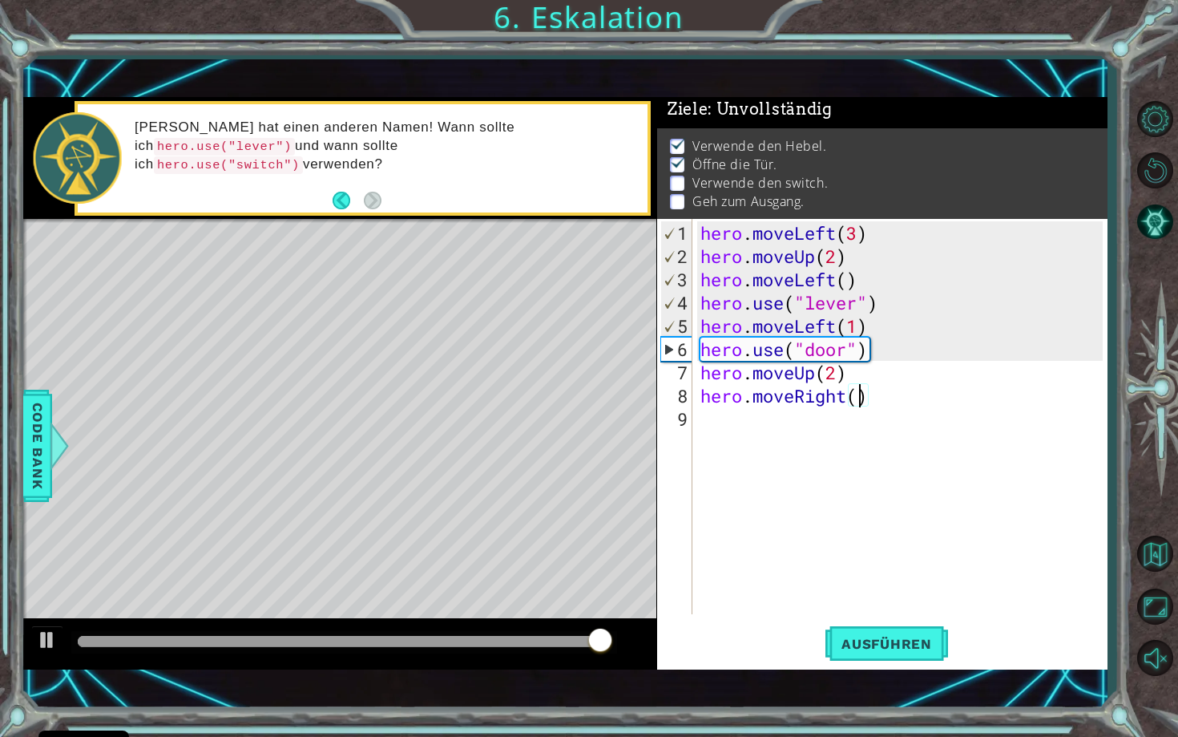
scroll to position [0, 7]
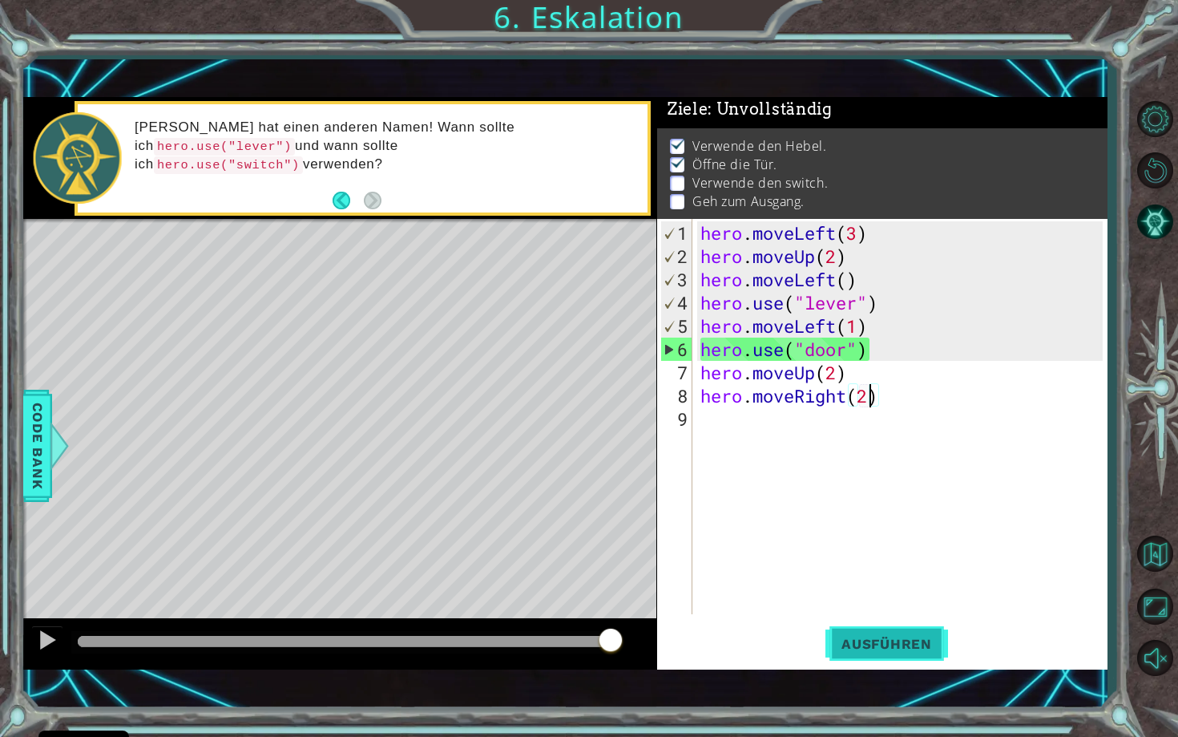
click at [884, 636] on span "Ausführen" at bounding box center [887, 644] width 123 height 16
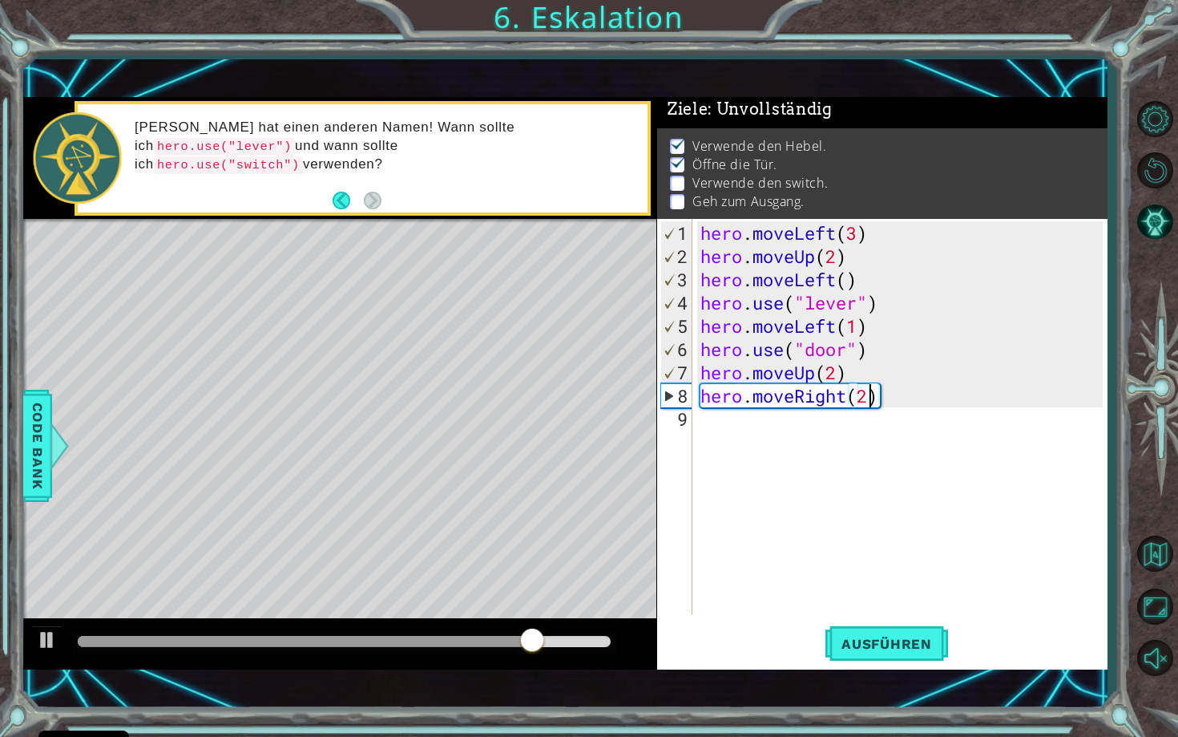
click at [888, 402] on div "hero . moveLeft ( 3 ) hero . moveUp ( 2 ) hero . moveLeft ( ) hero . use ( "lev…" at bounding box center [904, 442] width 414 height 442
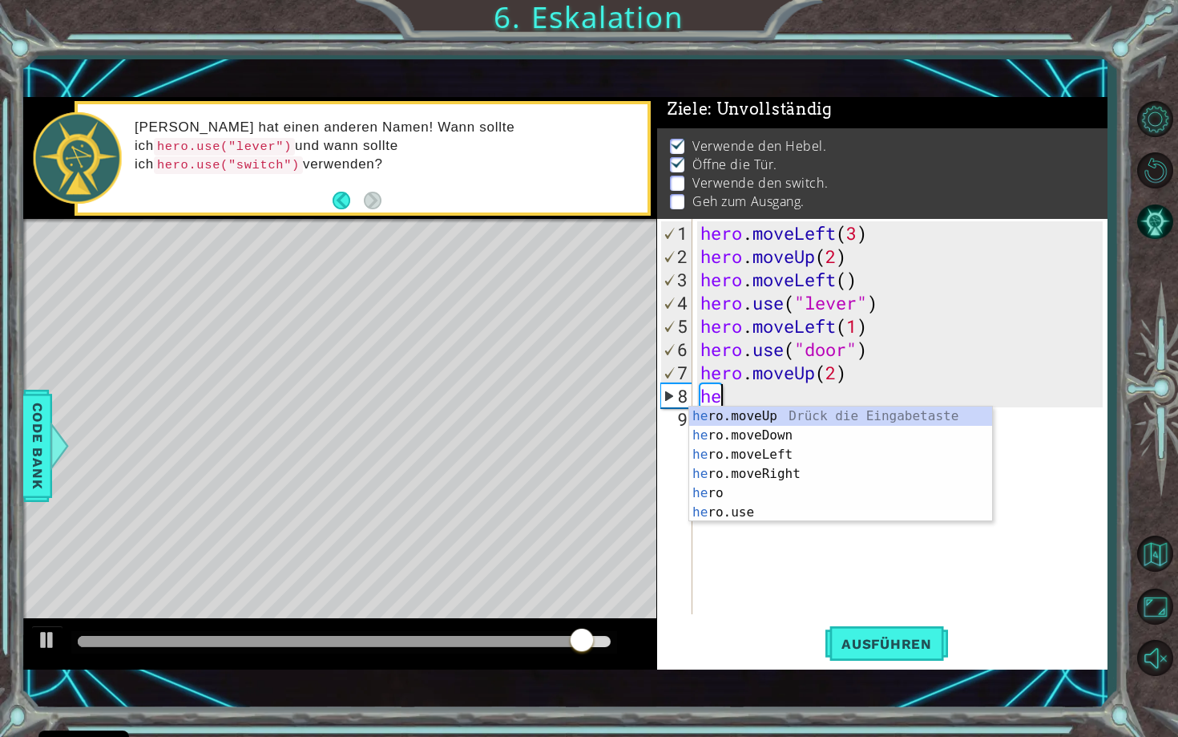
scroll to position [0, 0]
type textarea "h"
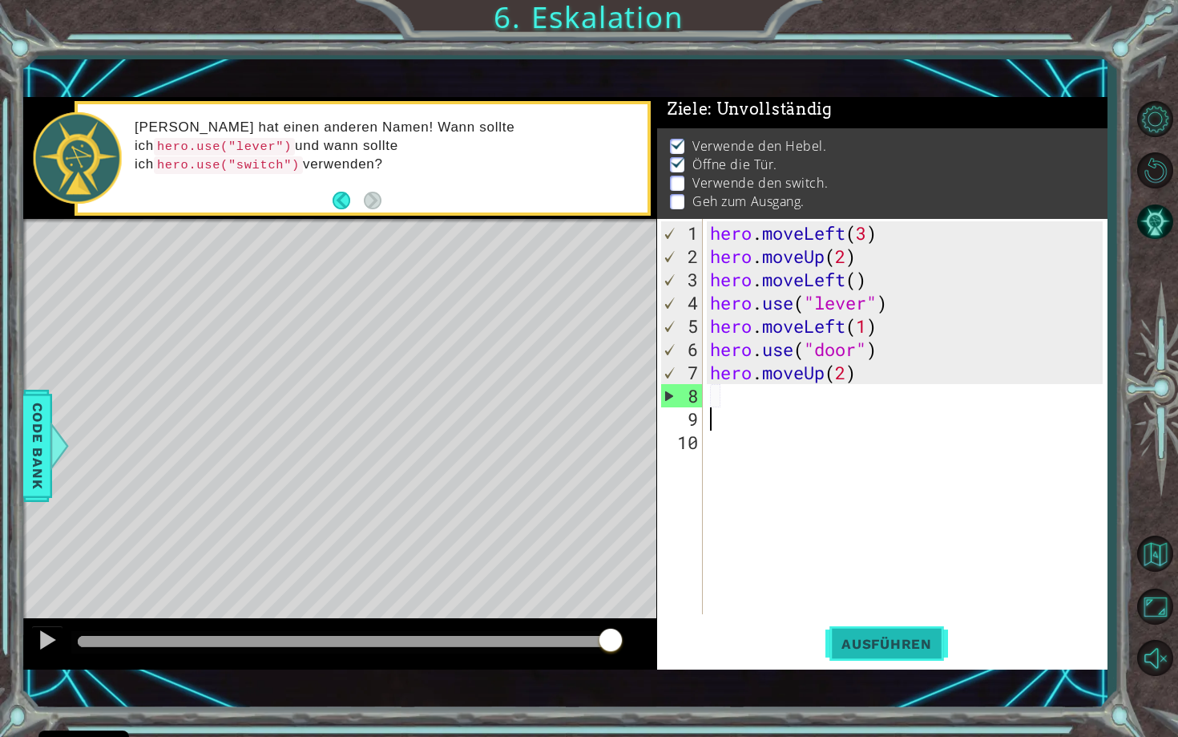
click at [896, 636] on span "Ausführen" at bounding box center [887, 644] width 123 height 16
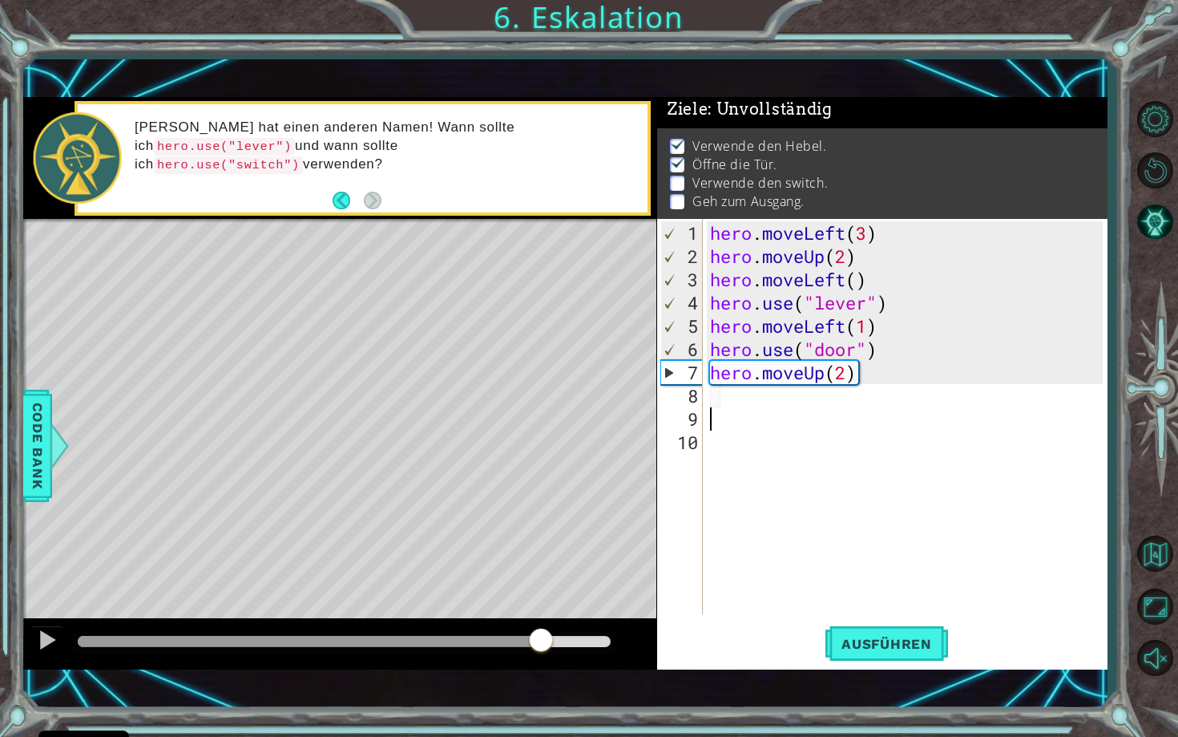
drag, startPoint x: 145, startPoint y: 630, endPoint x: 542, endPoint y: 667, distance: 398.5
click at [542, 667] on div at bounding box center [339, 643] width 633 height 51
click at [754, 395] on div "hero . moveLeft ( 3 ) hero . moveUp ( 2 ) hero . moveLeft ( ) hero . use ( "lev…" at bounding box center [909, 442] width 404 height 442
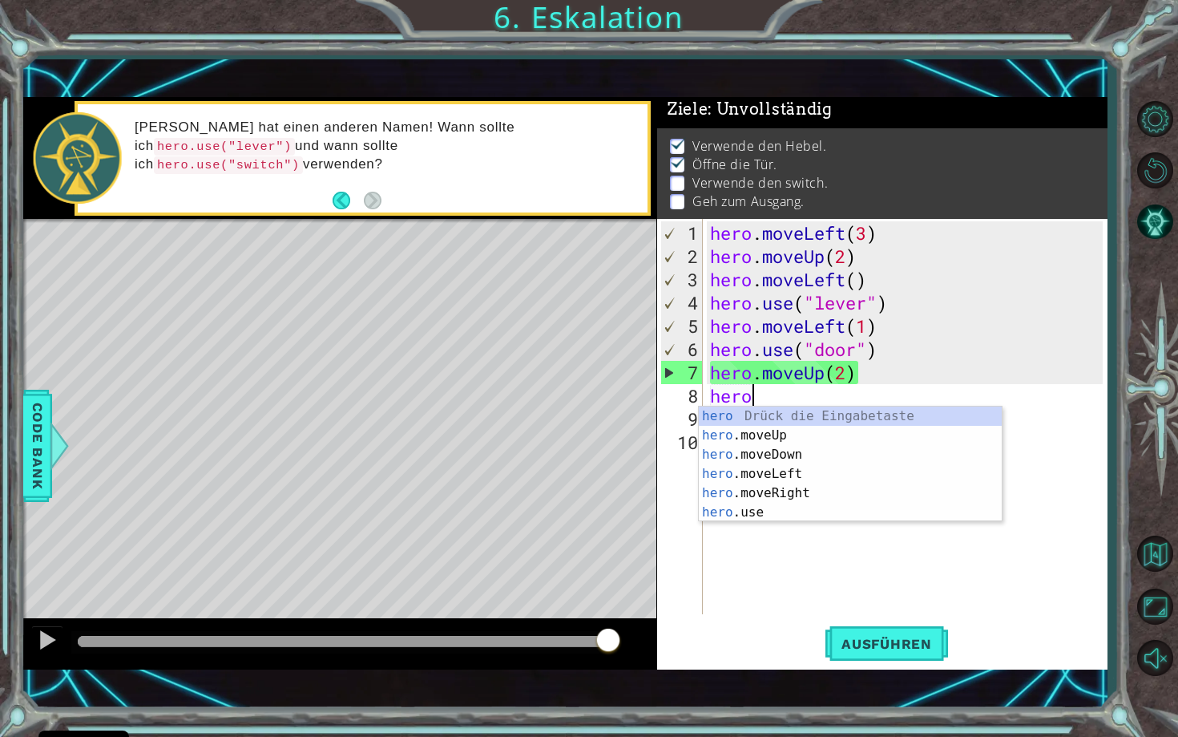
scroll to position [0, 1]
click at [770, 492] on div "hero Drück die Eingabetaste hero .moveUp Drück die Eingabetaste hero .moveDown …" at bounding box center [850, 483] width 303 height 154
type textarea "hero.moveRight(1)"
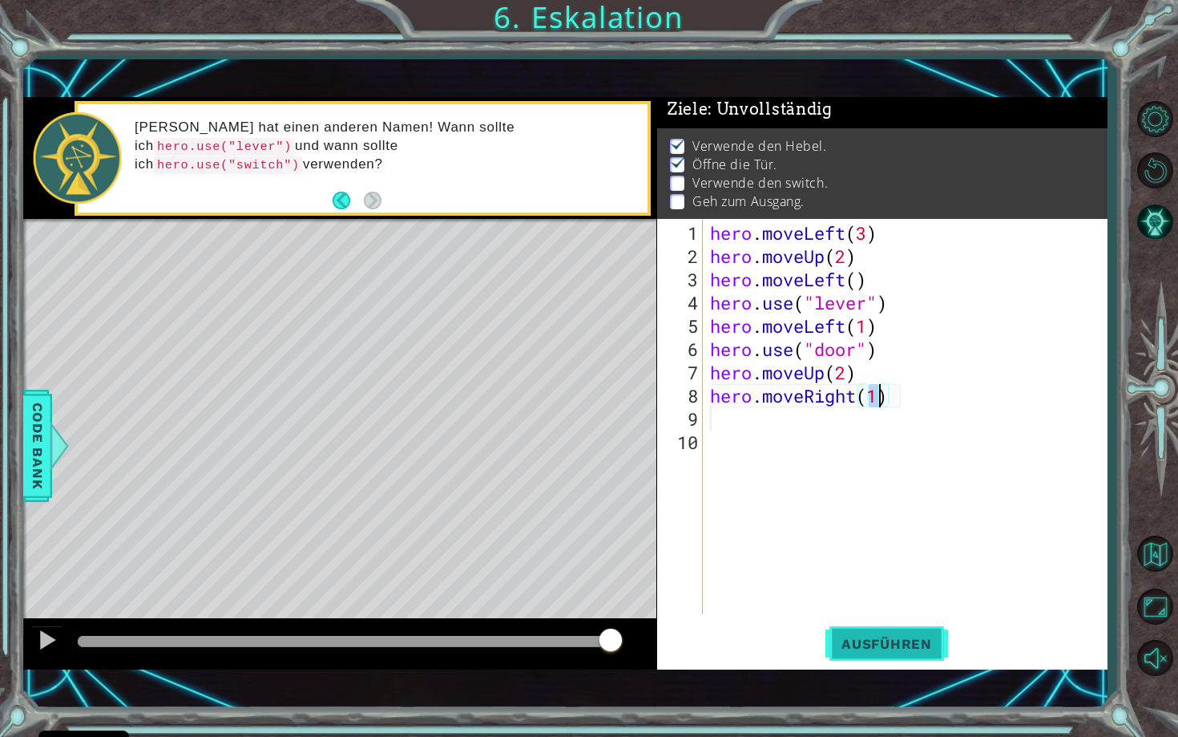
click at [901, 642] on span "Ausführen" at bounding box center [887, 644] width 123 height 16
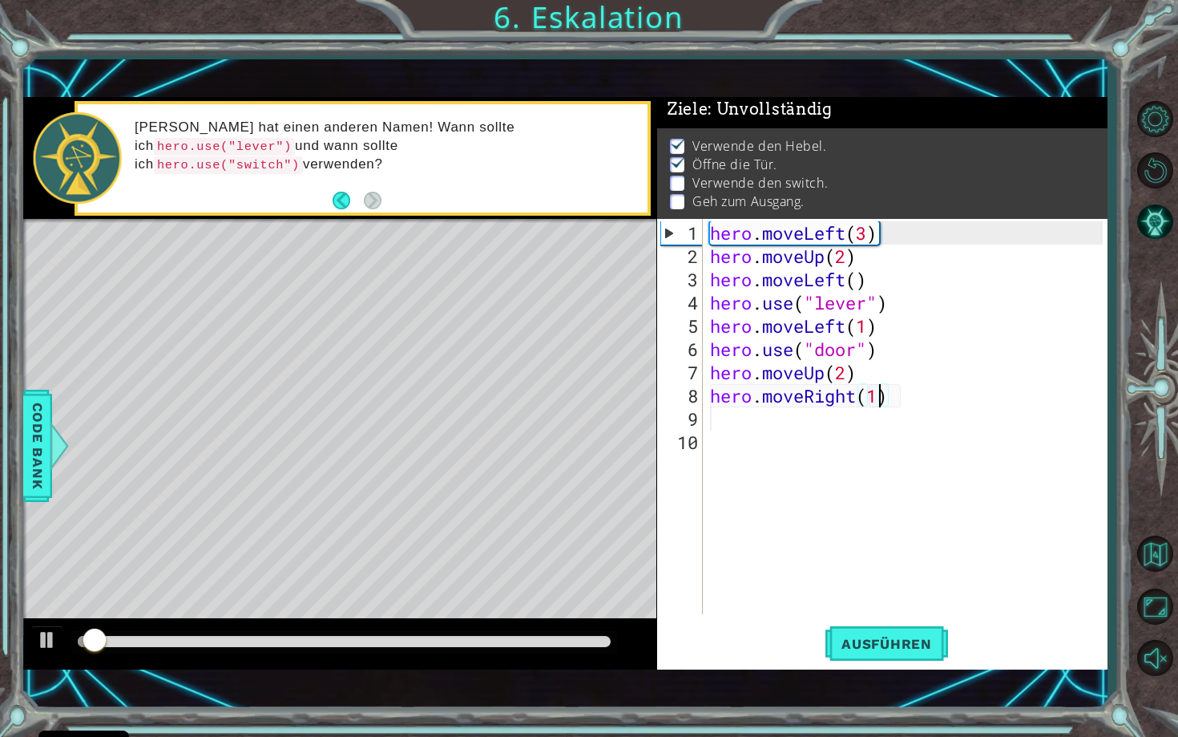
click at [341, 638] on div at bounding box center [344, 641] width 532 height 11
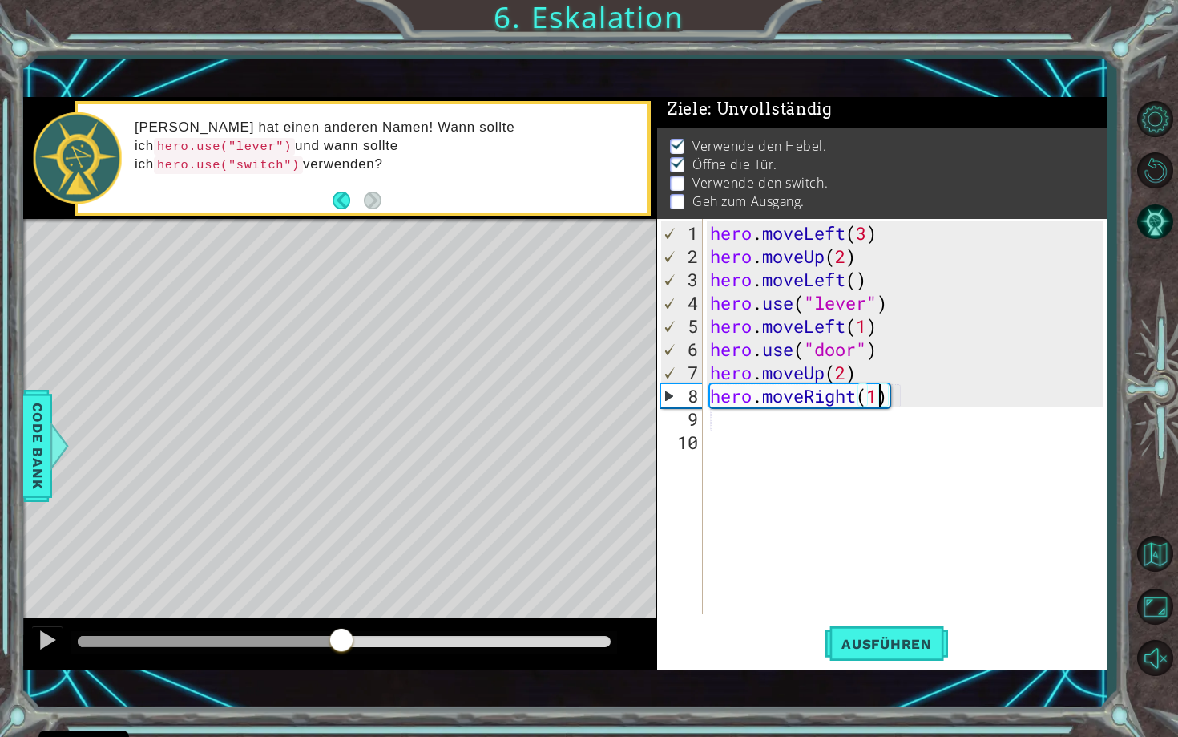
click at [736, 426] on div "hero . moveLeft ( 3 ) hero . moveUp ( 2 ) hero . moveLeft ( ) hero . use ( "lev…" at bounding box center [909, 442] width 404 height 442
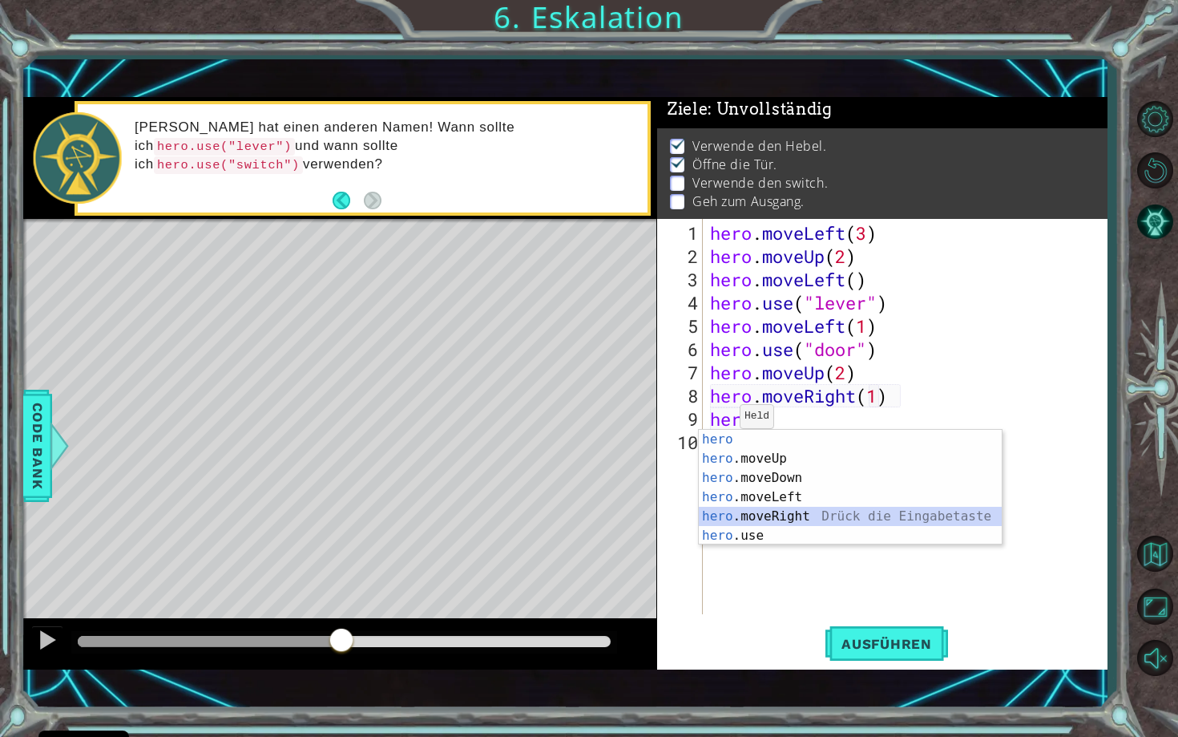
click at [775, 513] on div "hero Drück die Eingabetaste hero .moveUp Drück die Eingabetaste hero .moveDown …" at bounding box center [850, 507] width 303 height 154
type textarea "hero.moveRight(1)"
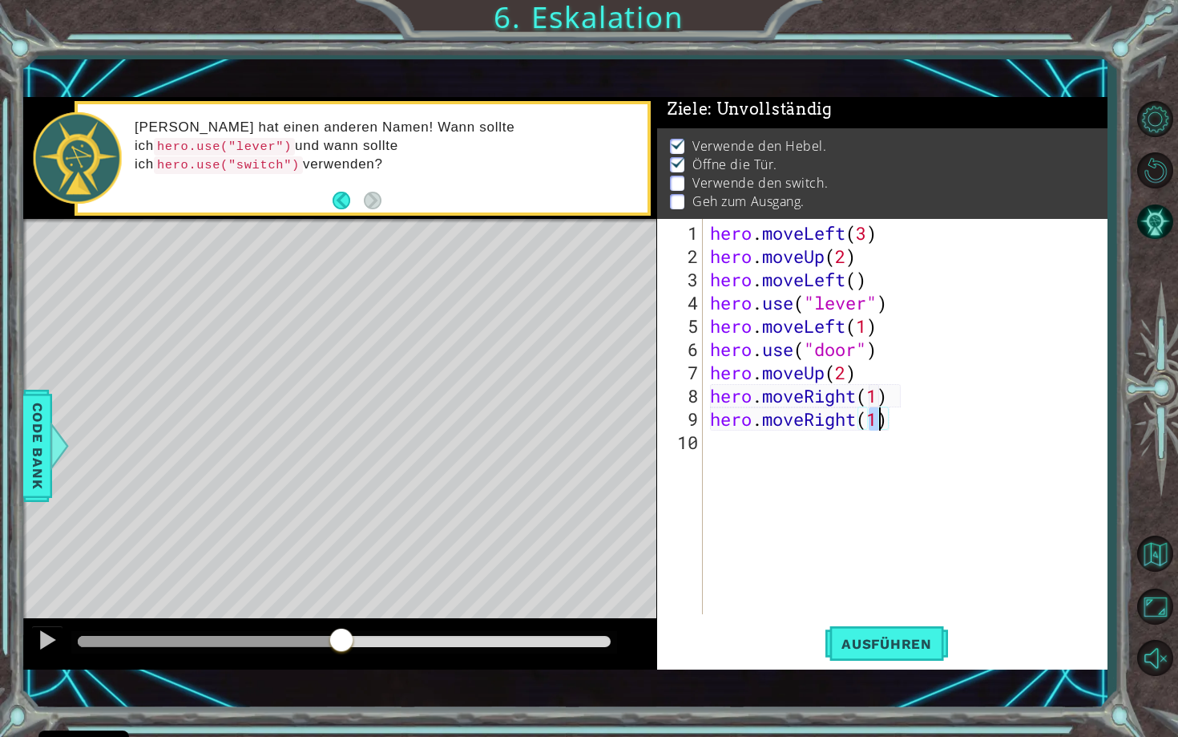
click at [777, 455] on div "hero . moveLeft ( 3 ) hero . moveUp ( 2 ) hero . moveLeft ( ) hero . use ( "lev…" at bounding box center [909, 442] width 404 height 442
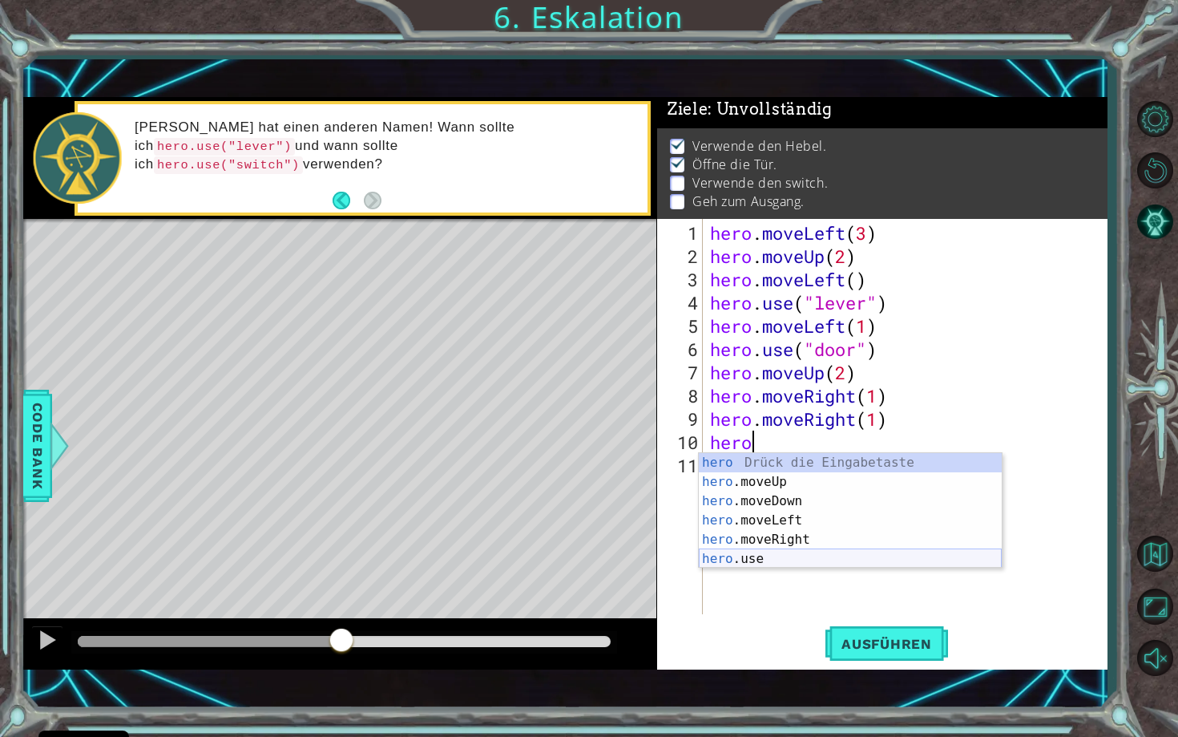
click at [780, 552] on div "hero Drück die Eingabetaste hero .moveUp Drück die Eingabetaste hero .moveDown …" at bounding box center [850, 530] width 303 height 154
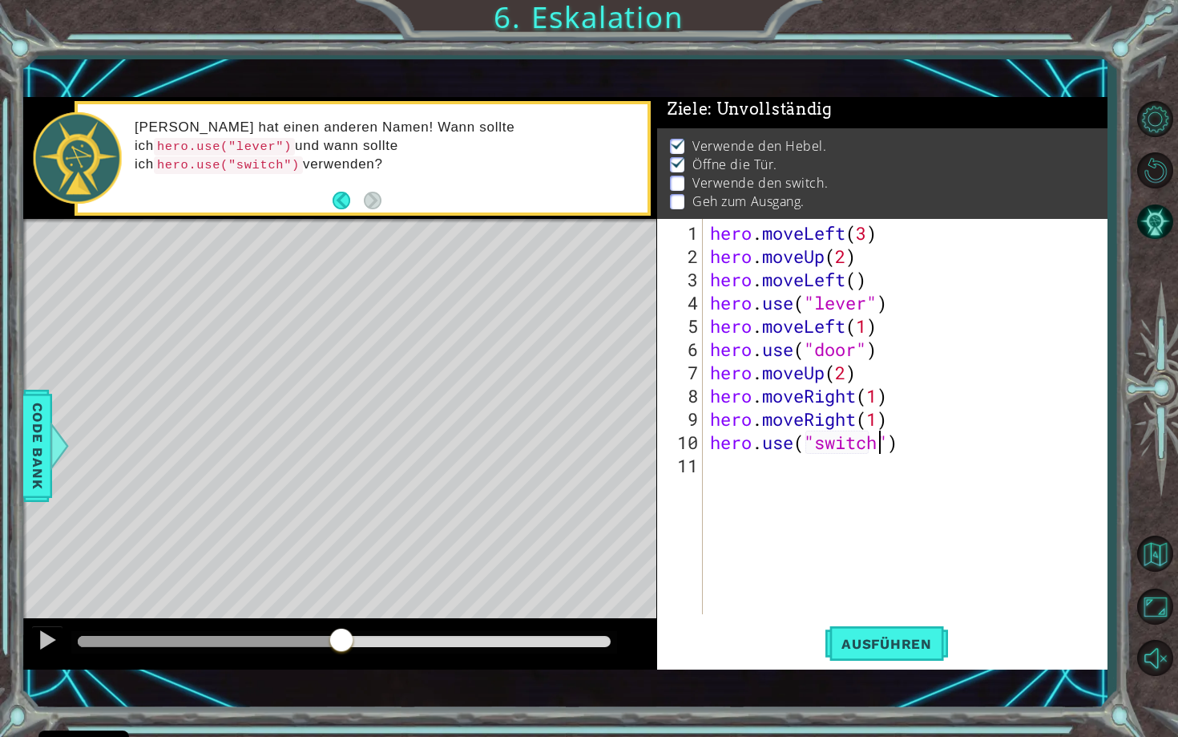
scroll to position [0, 7]
type textarea "hero.use("switch")"
click at [887, 651] on span "Ausführen" at bounding box center [887, 644] width 123 height 16
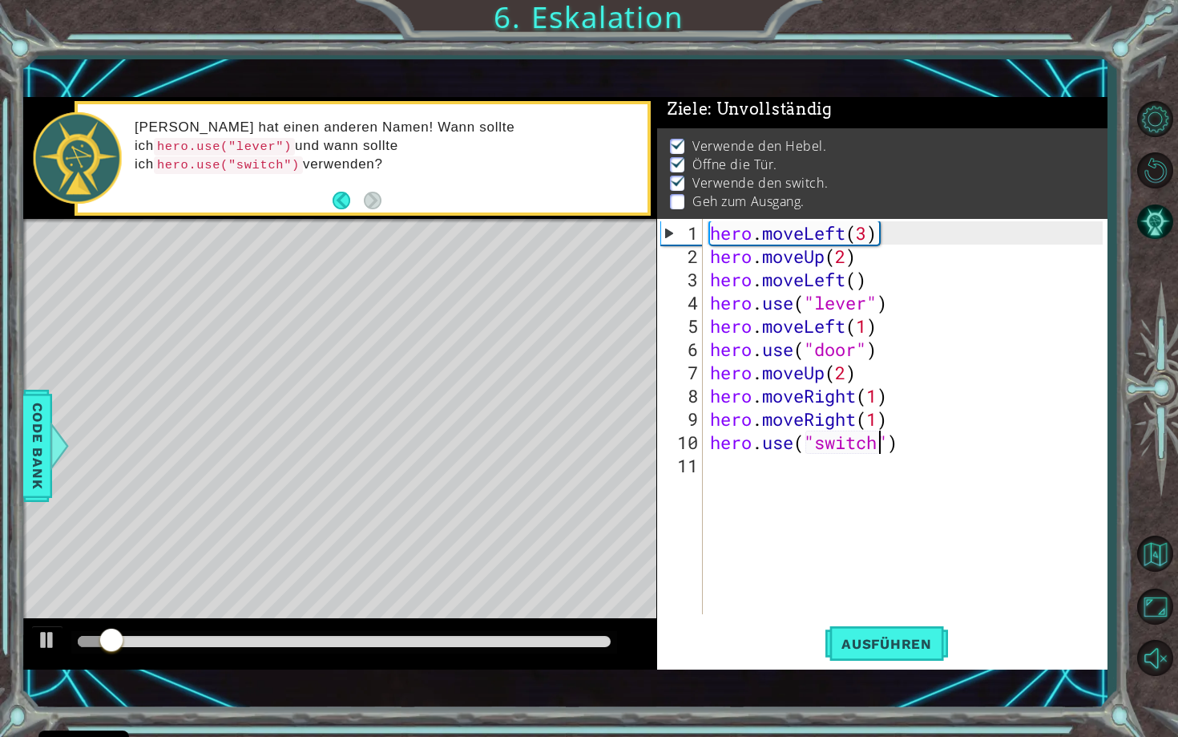
click at [440, 636] on div at bounding box center [344, 641] width 532 height 11
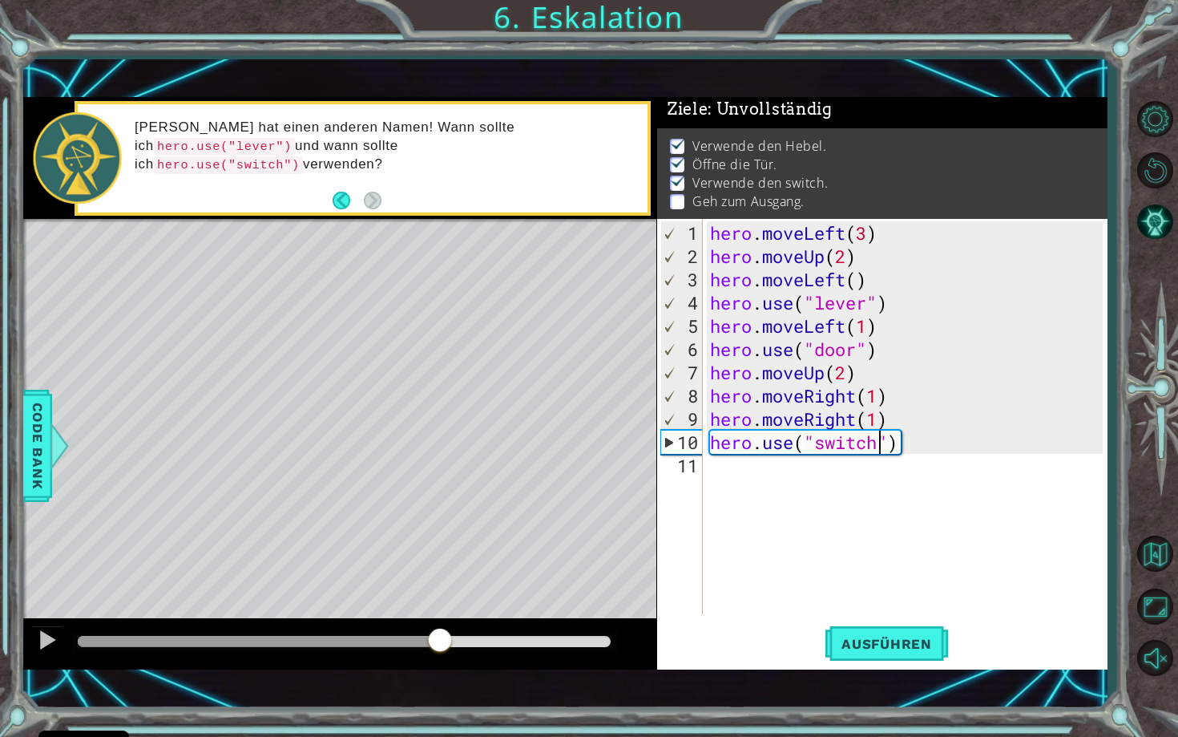
click at [896, 476] on div "hero . moveLeft ( 3 ) hero . moveUp ( 2 ) hero . moveLeft ( ) hero . use ( "lev…" at bounding box center [909, 442] width 404 height 442
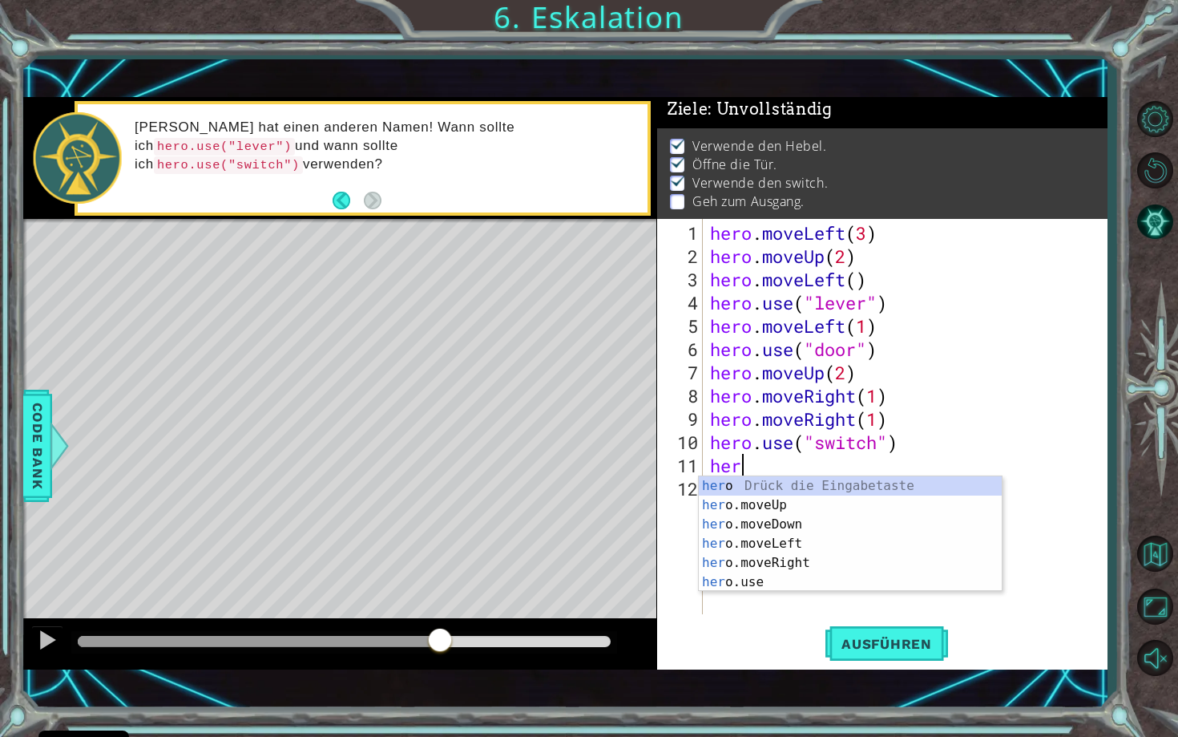
scroll to position [0, 1]
click at [851, 560] on div "hero Drück die Eingabetaste hero .moveUp Drück die Eingabetaste hero .moveDown …" at bounding box center [850, 553] width 303 height 154
type textarea "hero.moveRight(1)"
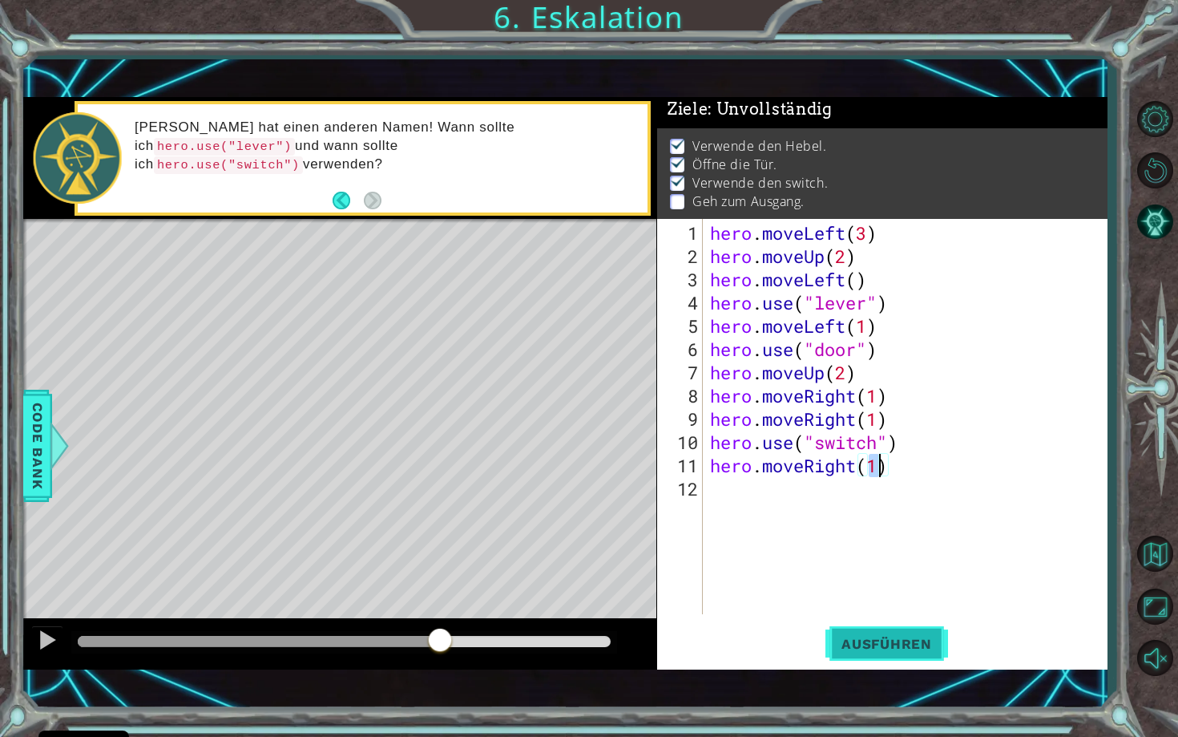
click at [912, 638] on span "Ausführen" at bounding box center [887, 644] width 123 height 16
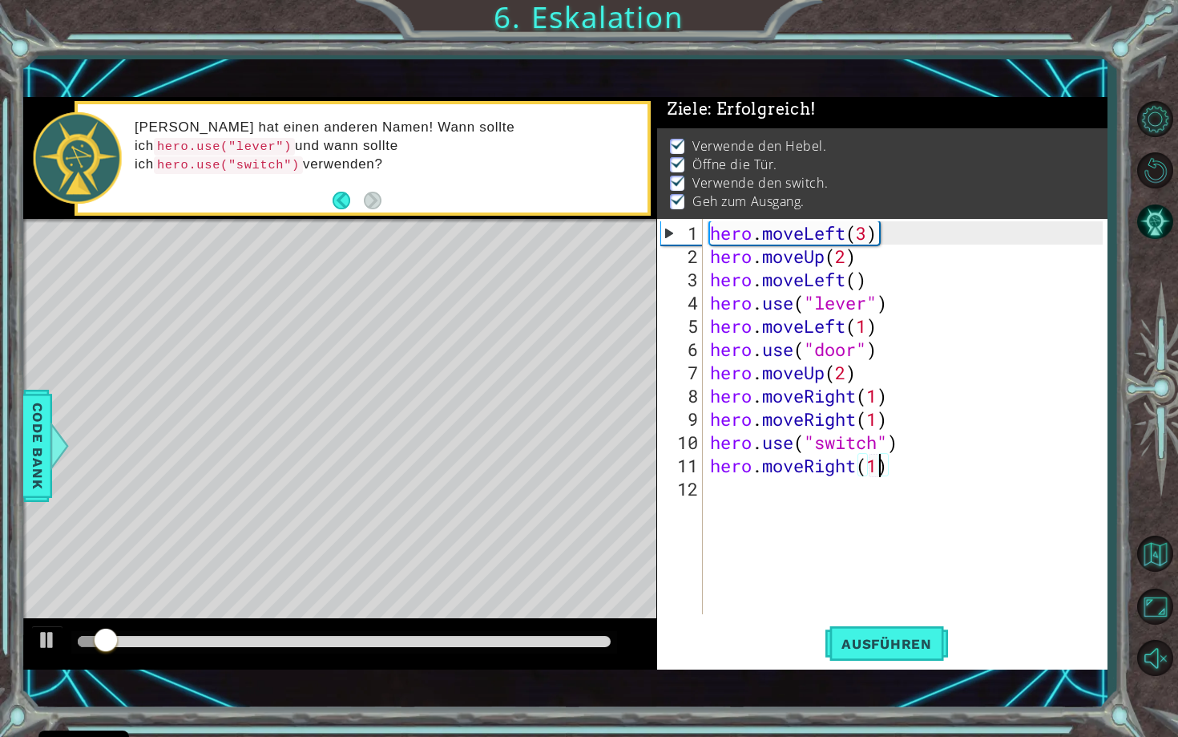
click at [751, 491] on div "hero . moveLeft ( 3 ) hero . moveUp ( 2 ) hero . moveLeft ( ) hero . use ( "lev…" at bounding box center [909, 442] width 404 height 442
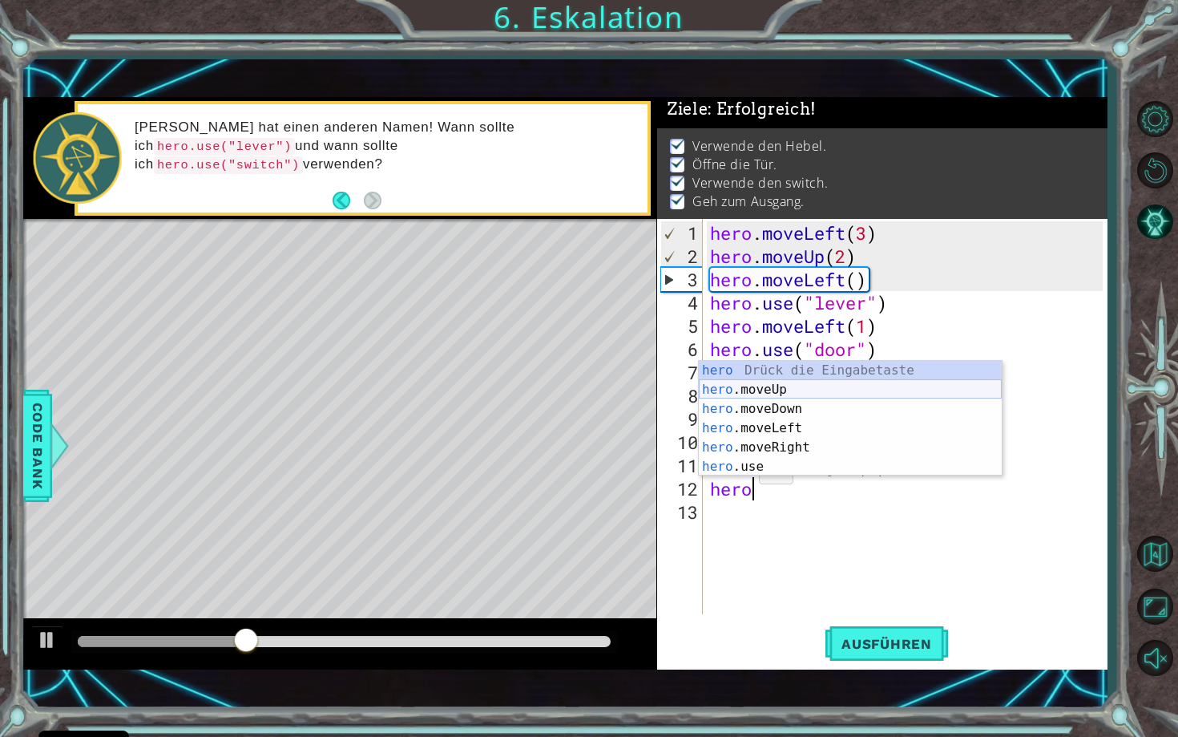
click at [741, 389] on div "hero Drück die Eingabetaste hero .moveUp Drück die Eingabetaste hero .moveDown …" at bounding box center [850, 438] width 303 height 154
type textarea "hero.moveUp(1)"
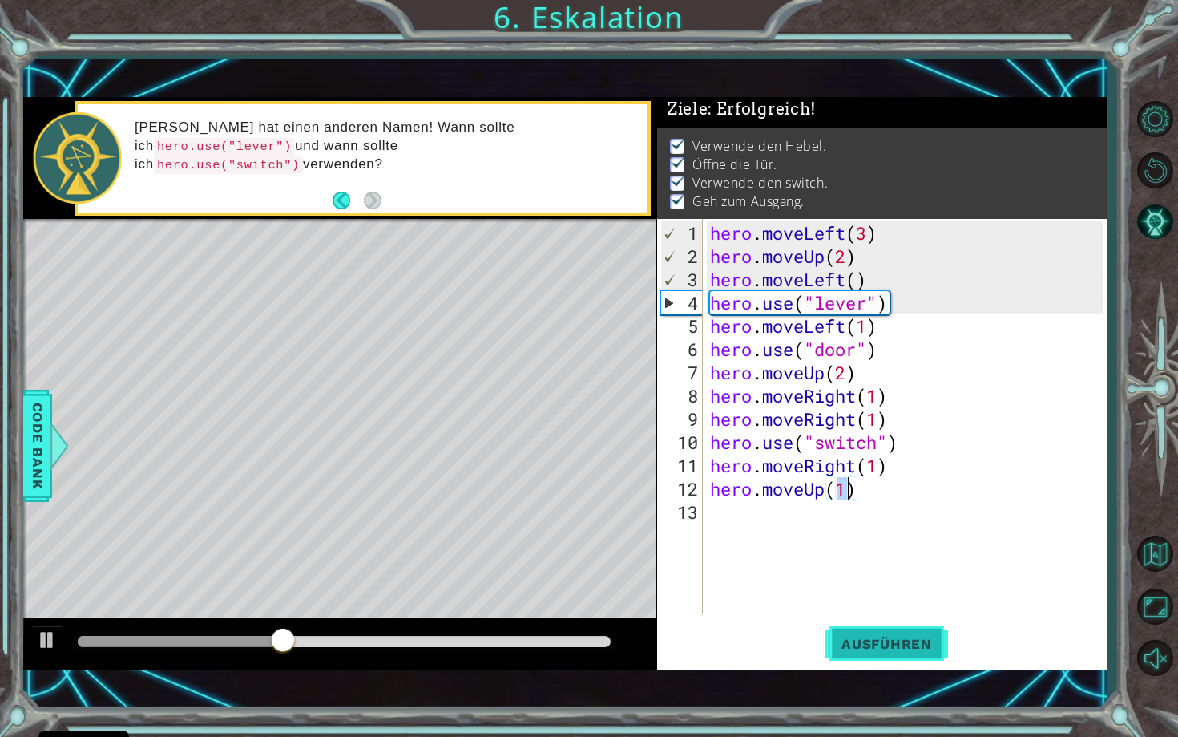
click at [909, 646] on span "Ausführen" at bounding box center [887, 644] width 123 height 16
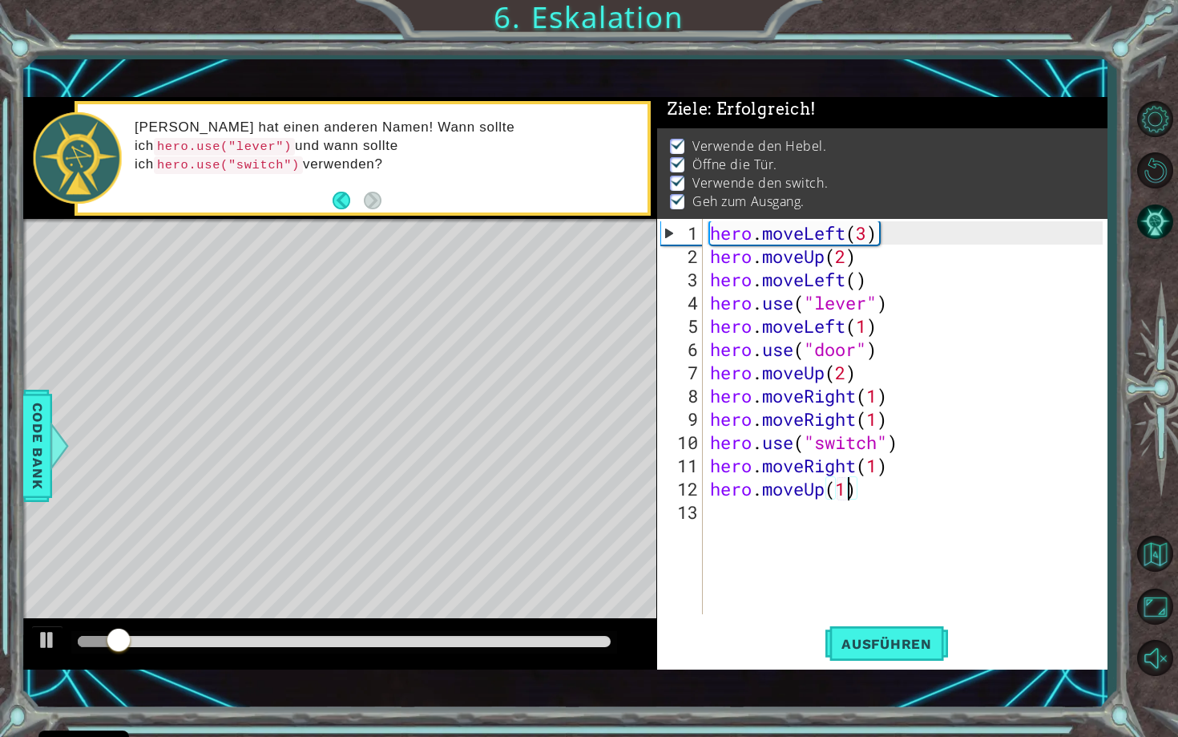
click at [445, 636] on div at bounding box center [344, 641] width 532 height 11
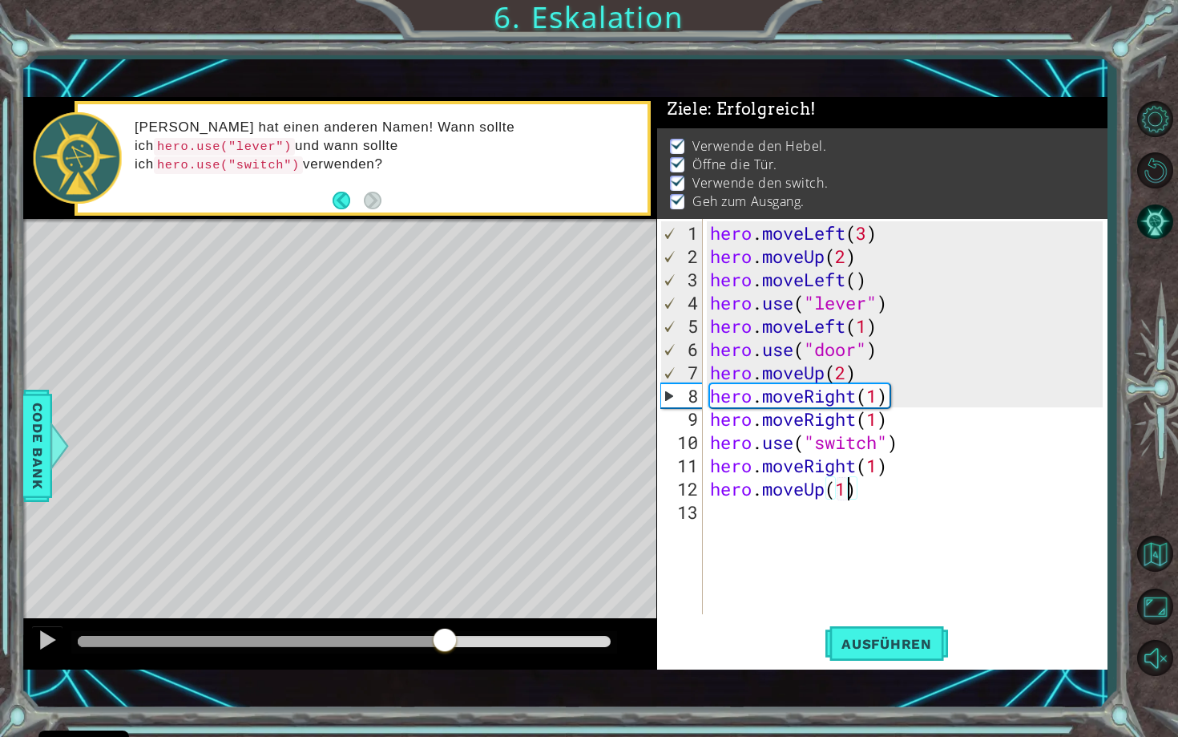
click at [778, 539] on div "hero . moveLeft ( 3 ) hero . moveUp ( 2 ) hero . moveLeft ( ) hero . use ( "lev…" at bounding box center [909, 442] width 404 height 442
click at [943, 460] on div "hero . moveLeft ( 3 ) hero . moveUp ( 2 ) hero . moveLeft ( ) hero . use ( "lev…" at bounding box center [909, 442] width 404 height 442
click at [911, 463] on div "hero . moveLeft ( 3 ) hero . moveUp ( 2 ) hero . moveLeft ( ) hero . use ( "lev…" at bounding box center [909, 442] width 404 height 442
drag, startPoint x: 711, startPoint y: 489, endPoint x: 894, endPoint y: 487, distance: 182.8
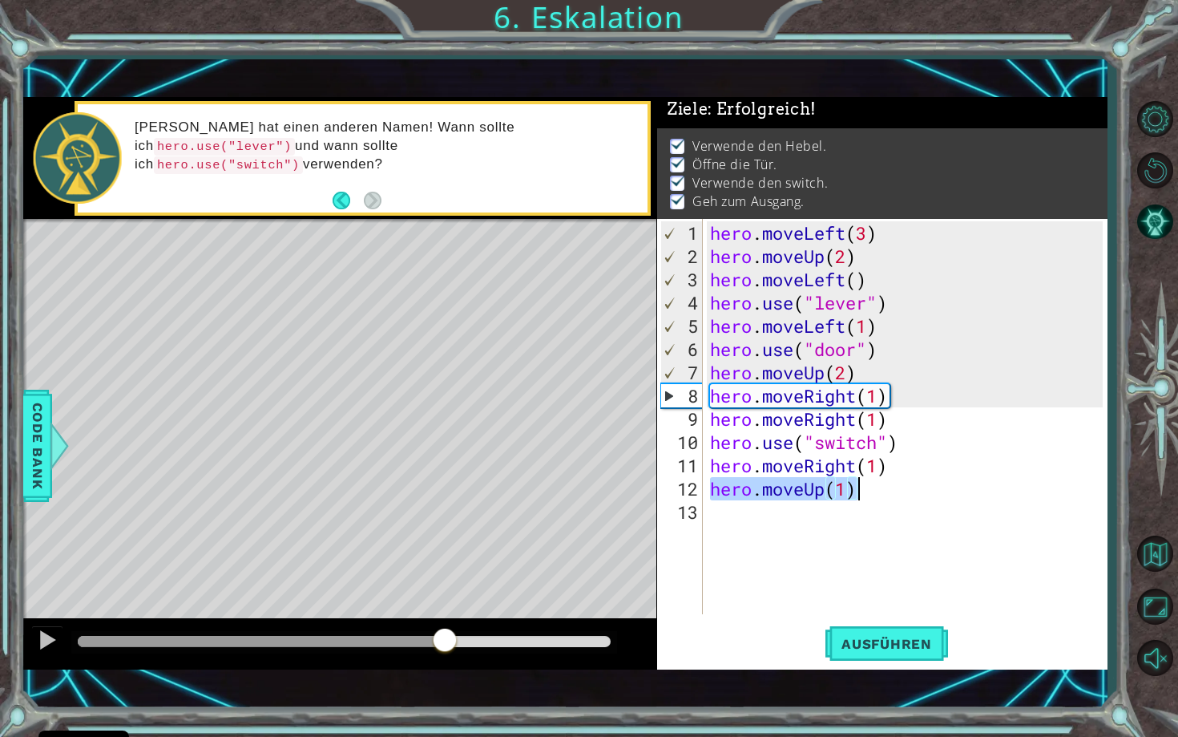
click at [894, 487] on div "hero . moveLeft ( 3 ) hero . moveUp ( 2 ) hero . moveLeft ( ) hero . use ( "lev…" at bounding box center [909, 442] width 404 height 442
type textarea "hero.moveUp(1)"
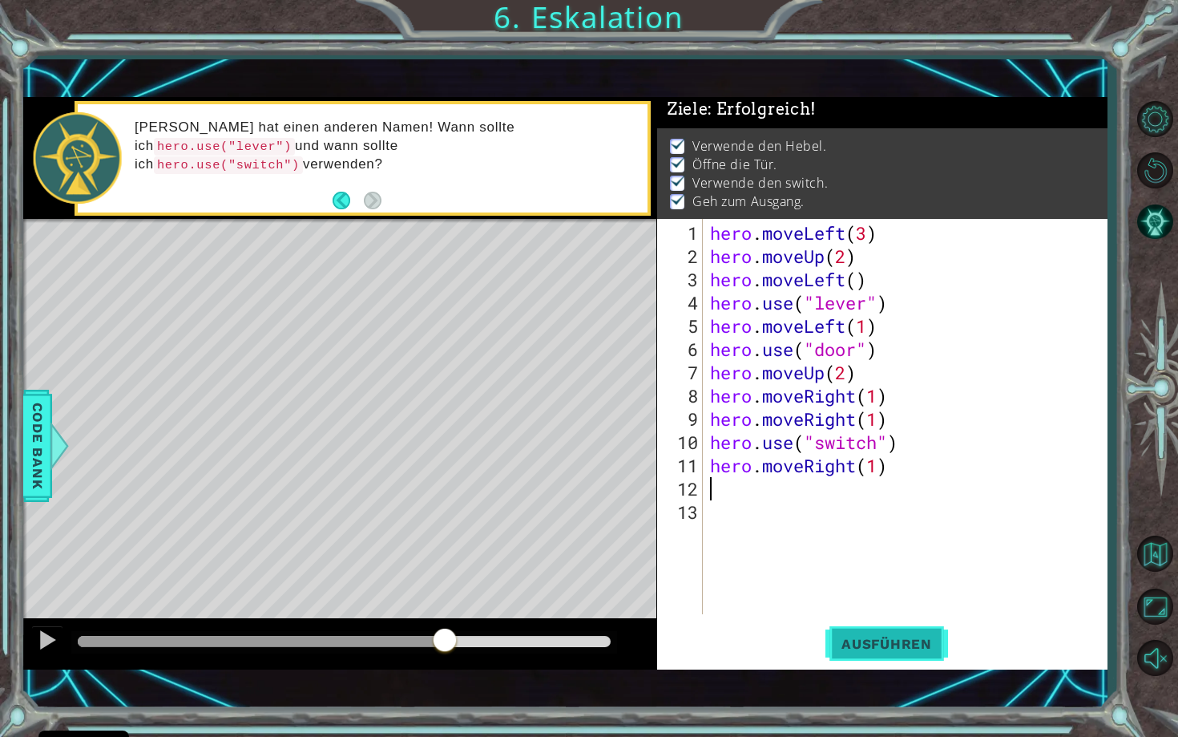
click at [910, 636] on span "Ausführen" at bounding box center [887, 644] width 123 height 16
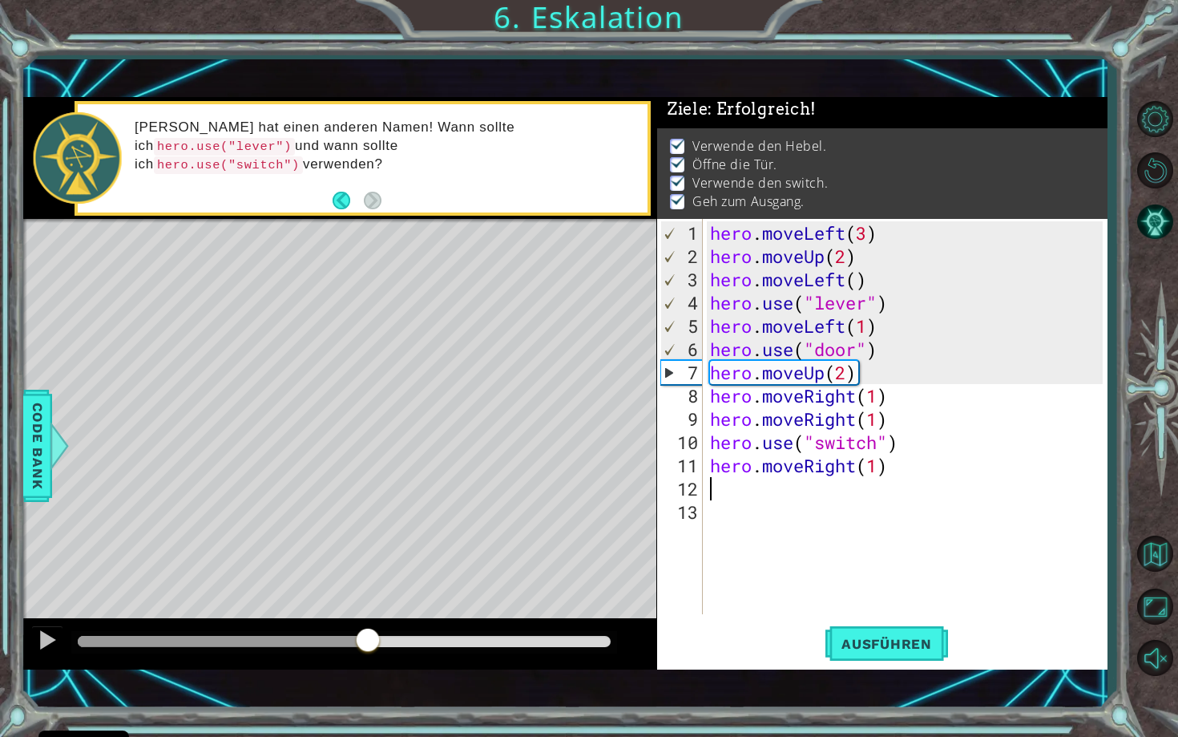
click at [366, 636] on div at bounding box center [344, 641] width 532 height 11
click at [323, 641] on div at bounding box center [223, 641] width 290 height 11
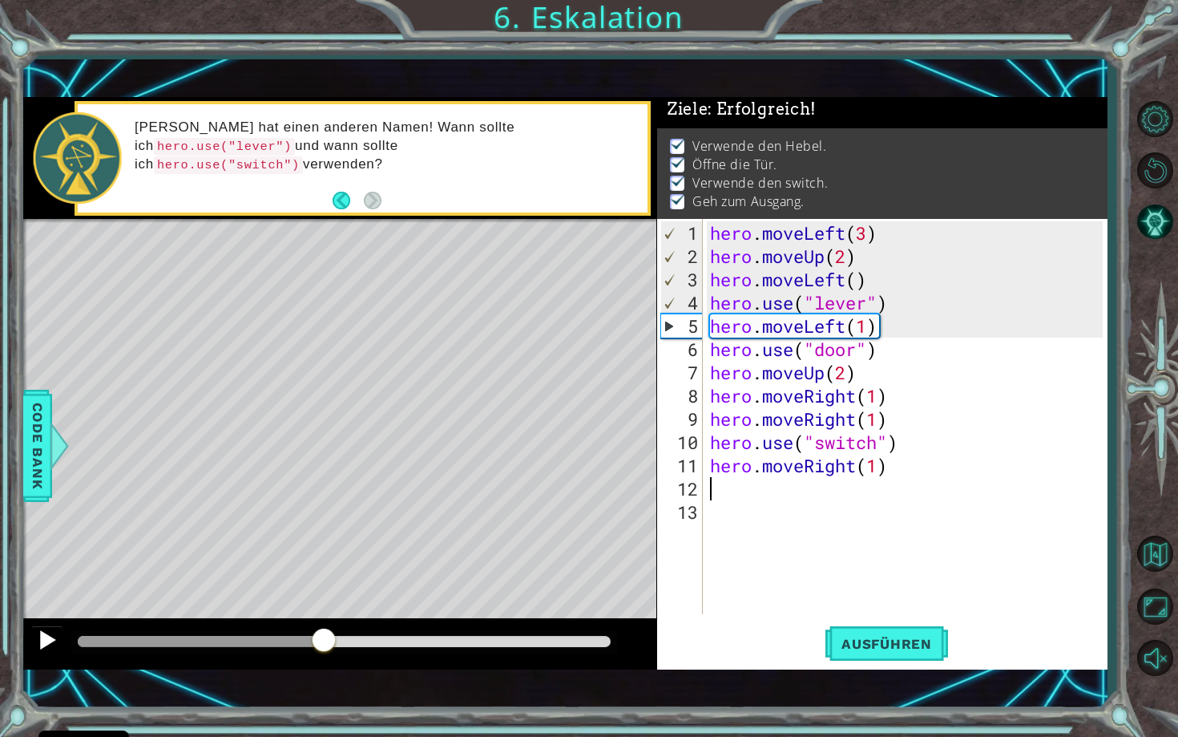
click at [43, 644] on div at bounding box center [47, 639] width 21 height 21
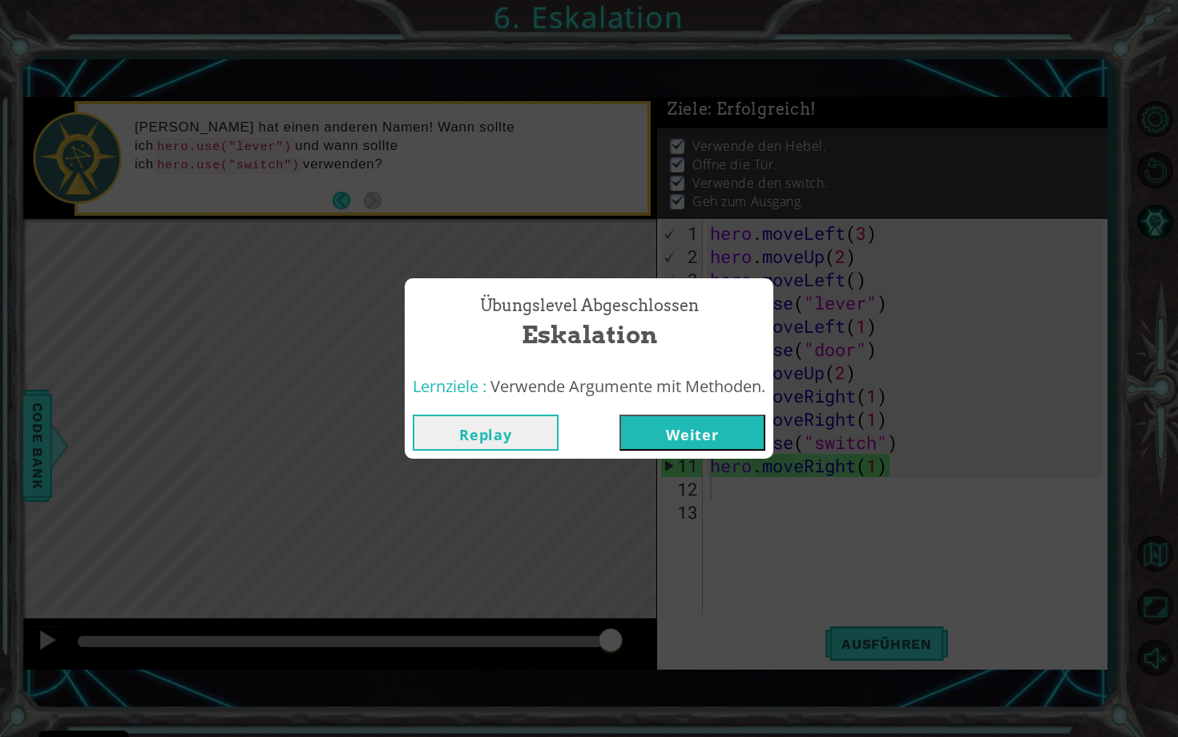
click at [725, 428] on button "Weiter" at bounding box center [693, 432] width 146 height 36
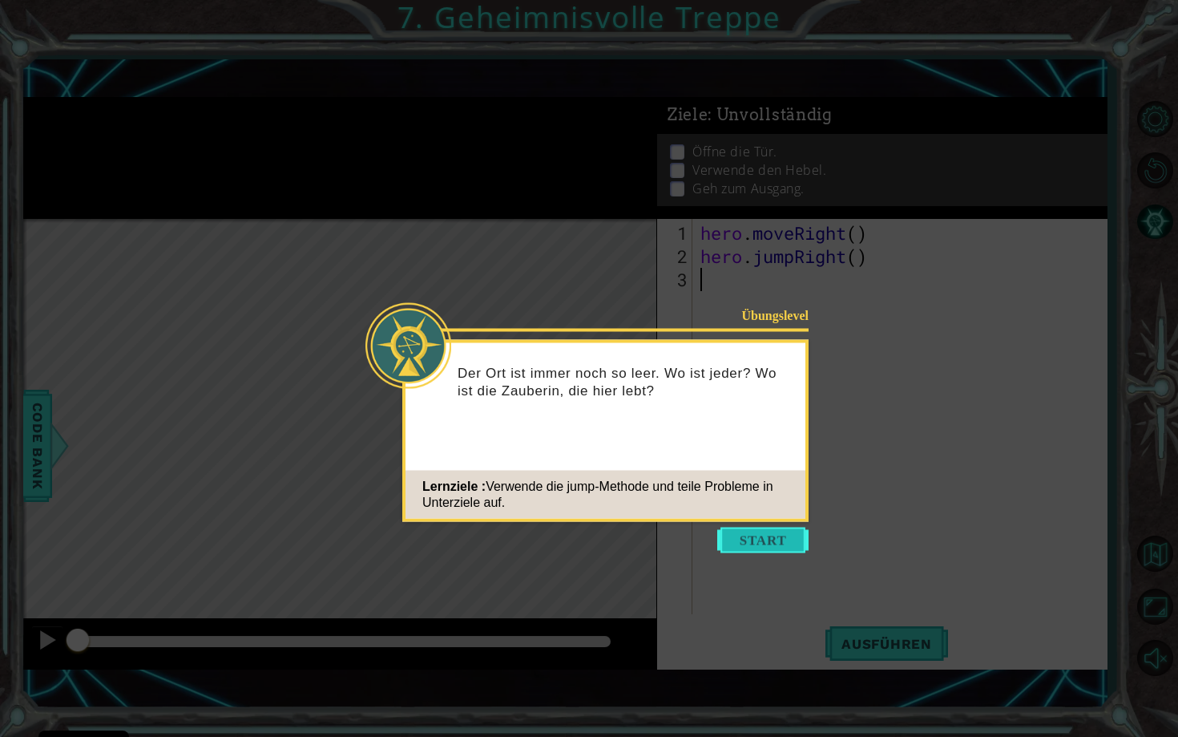
click at [774, 534] on button "Start" at bounding box center [762, 540] width 91 height 26
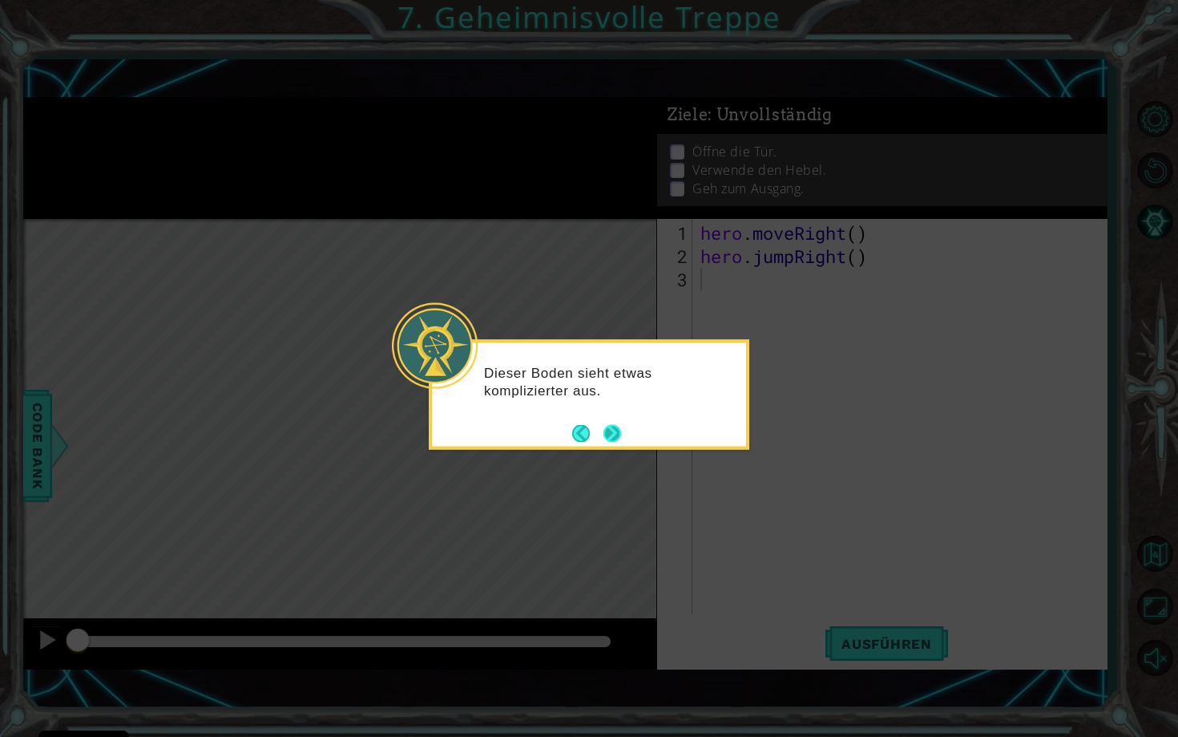
click at [618, 429] on button "Next" at bounding box center [612, 433] width 23 height 23
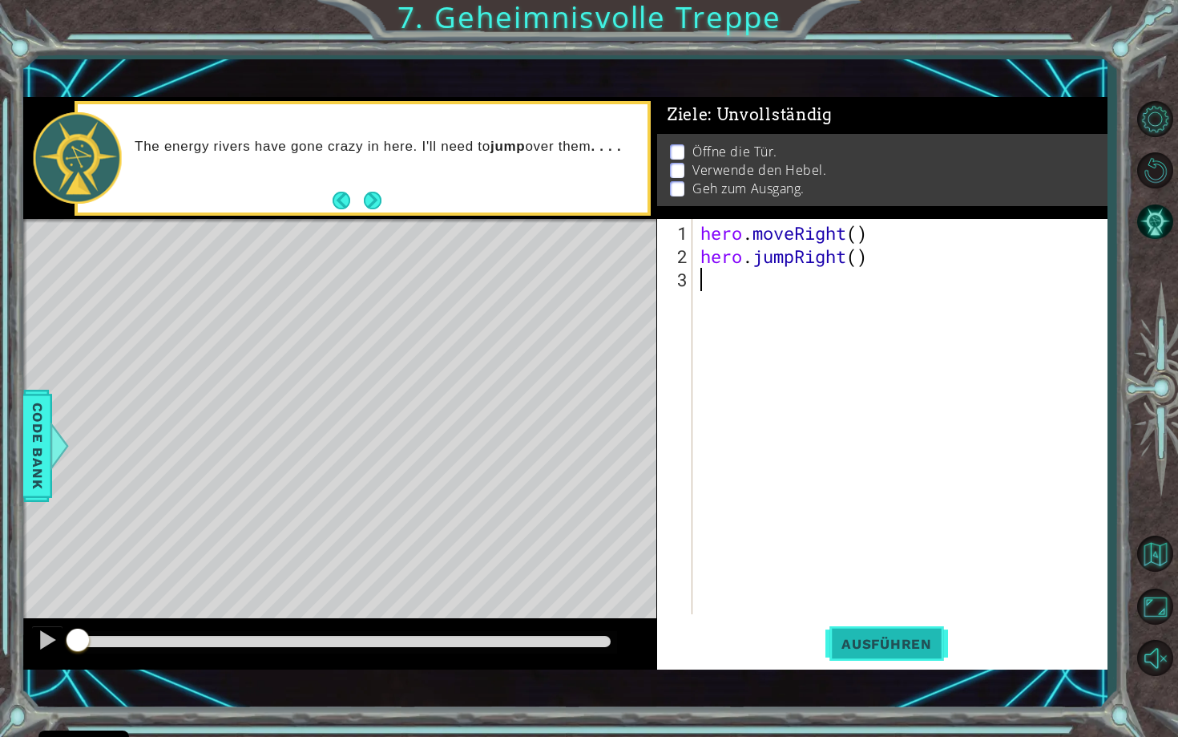
click at [922, 644] on span "Ausführen" at bounding box center [887, 644] width 123 height 16
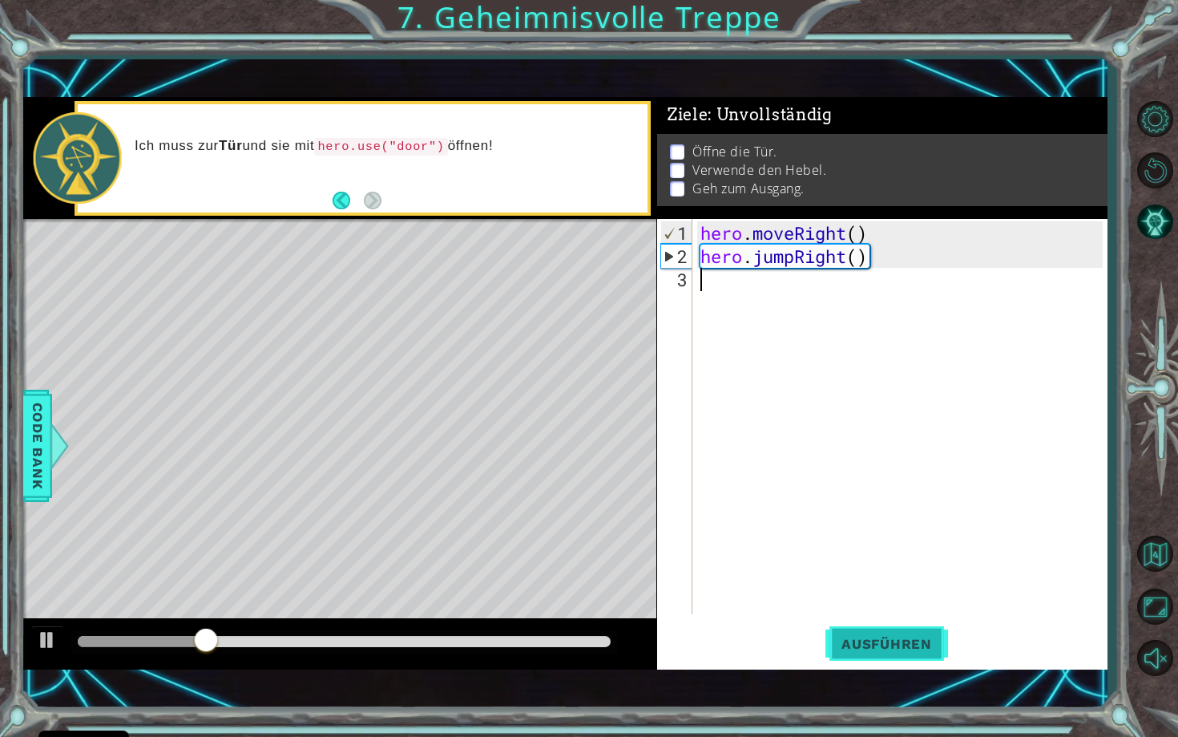
click at [922, 644] on span "Ausführen" at bounding box center [887, 644] width 123 height 16
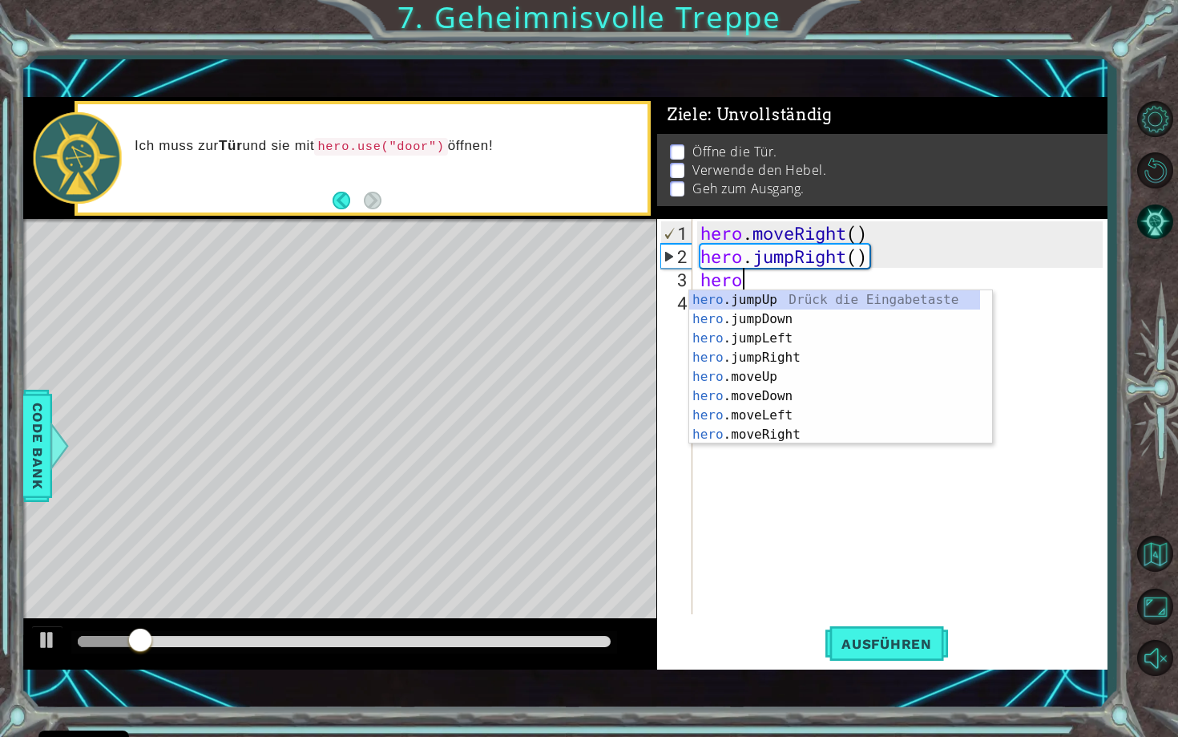
scroll to position [0, 1]
click at [800, 428] on div "hero .jumpUp Drück die Eingabetaste hero .jumpDown Drück die Eingabetaste hero …" at bounding box center [834, 386] width 291 height 192
type textarea "hero.moveRight(1)"
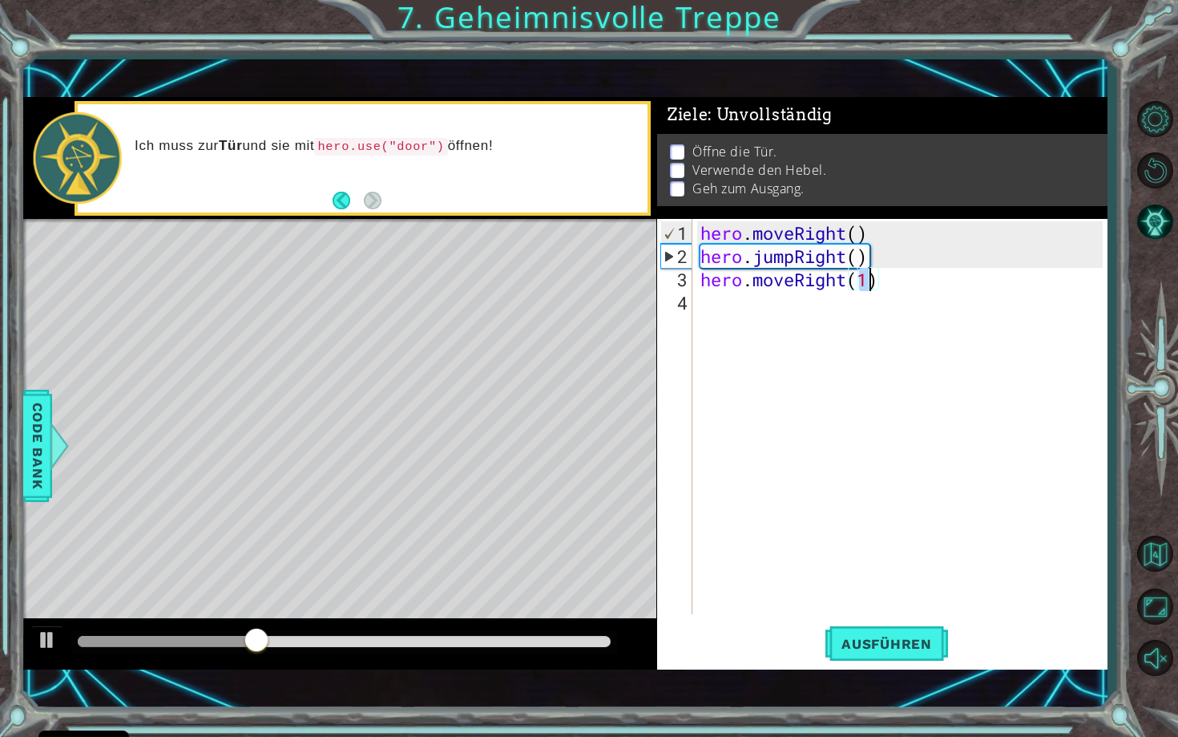
click at [750, 309] on div "hero . moveRight ( ) hero . jumpRight ( ) hero . moveRight ( 1 )" at bounding box center [904, 442] width 414 height 442
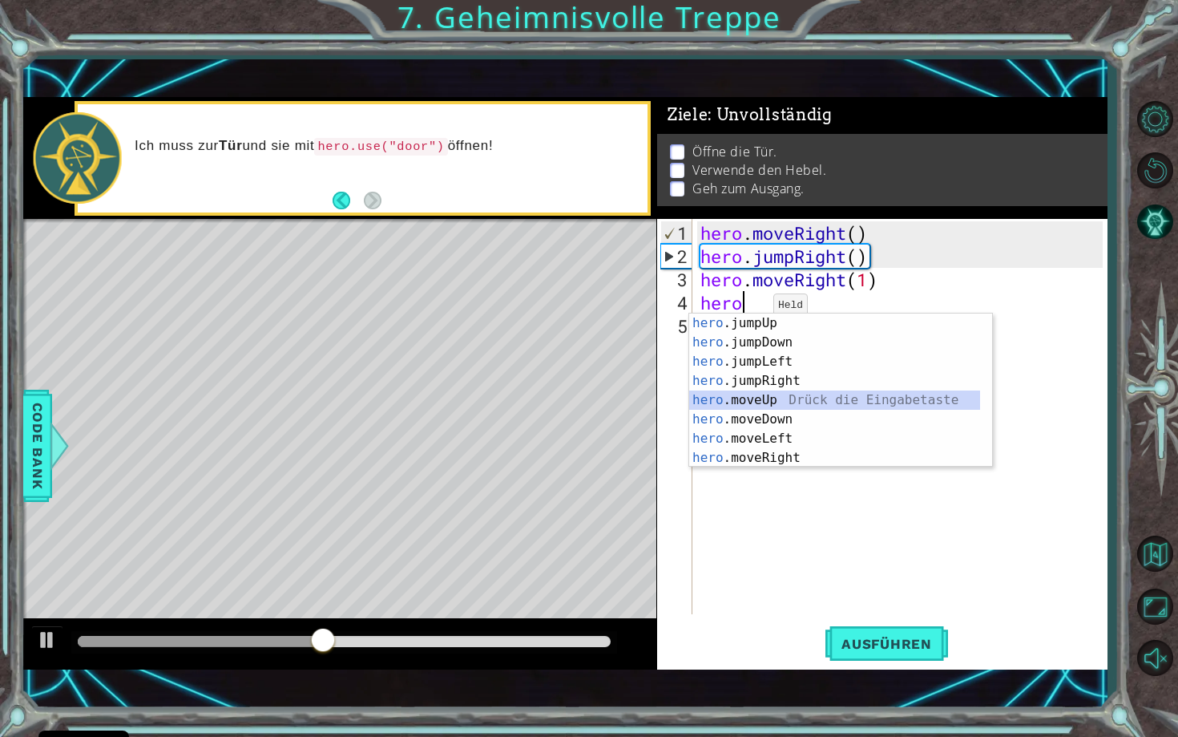
click at [783, 399] on div "hero .jumpUp Drück die Eingabetaste hero .jumpDown Drück die Eingabetaste hero …" at bounding box center [834, 409] width 291 height 192
type textarea "hero.moveUp(1)"
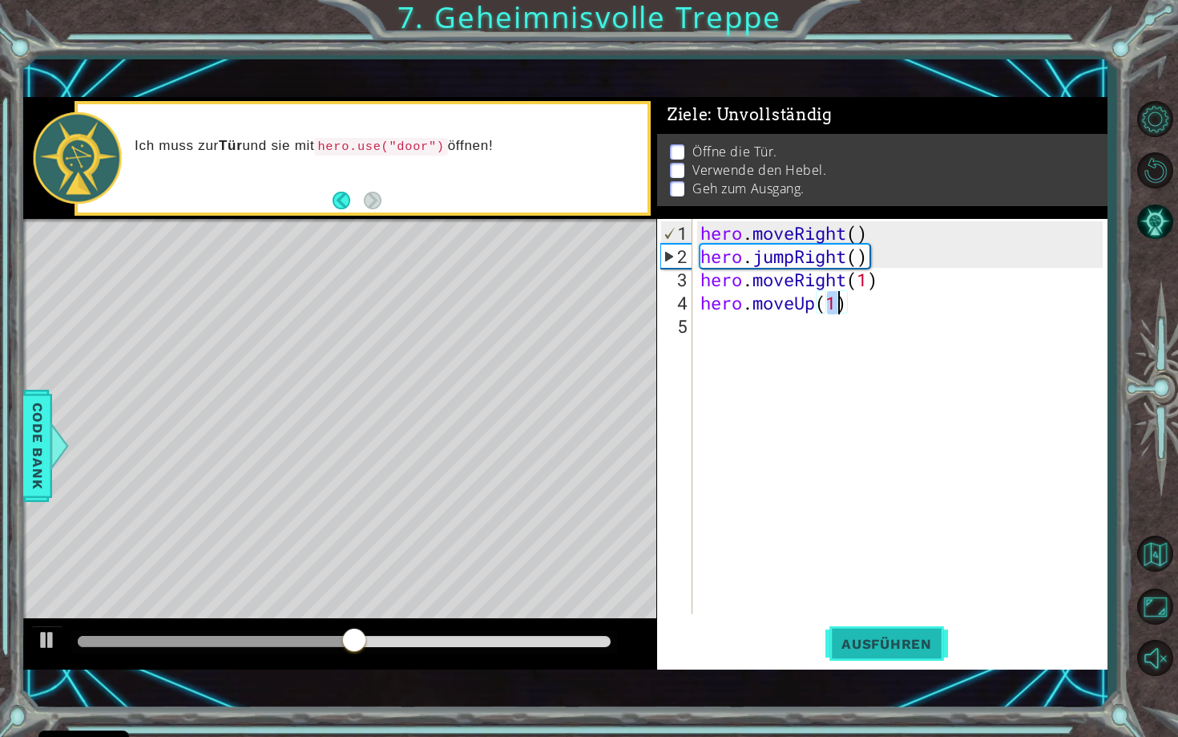
click at [916, 645] on span "Ausführen" at bounding box center [887, 644] width 123 height 16
click at [167, 641] on div at bounding box center [344, 641] width 532 height 11
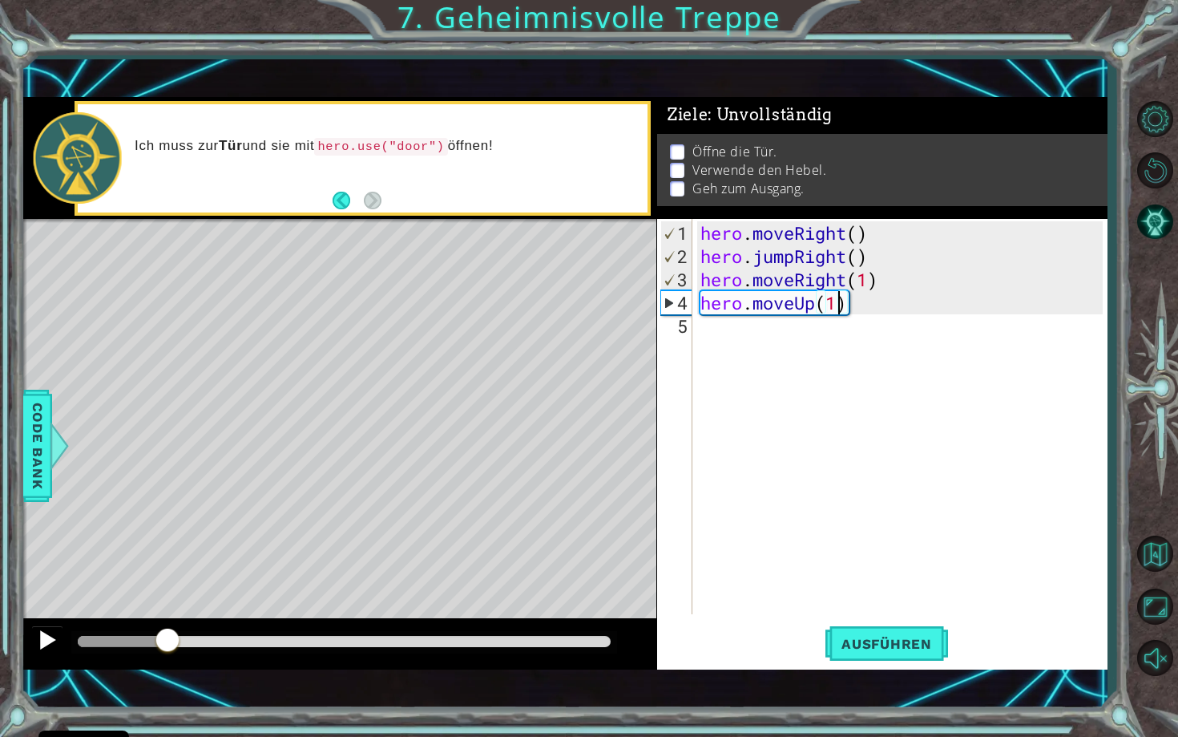
click at [43, 636] on div at bounding box center [47, 639] width 21 height 21
click at [745, 328] on div "hero . moveRight ( ) hero . jumpRight ( ) hero . moveRight ( 1 ) hero . moveUp …" at bounding box center [904, 442] width 414 height 442
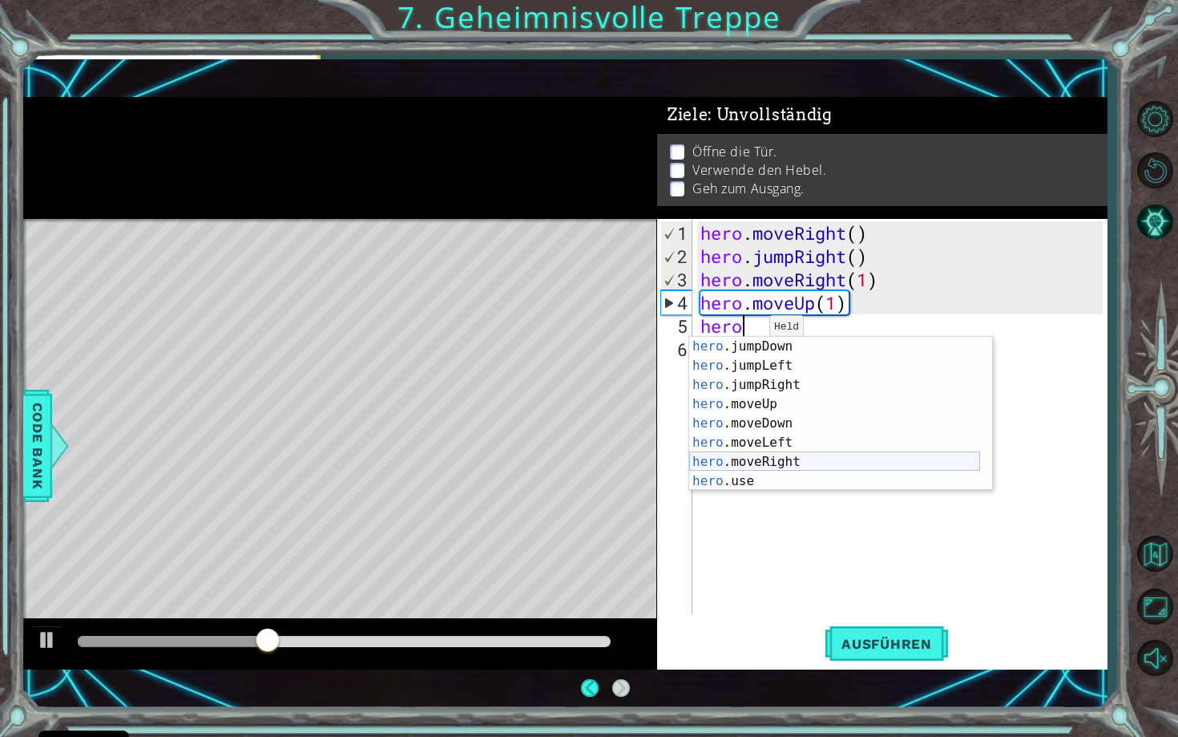
scroll to position [0, 0]
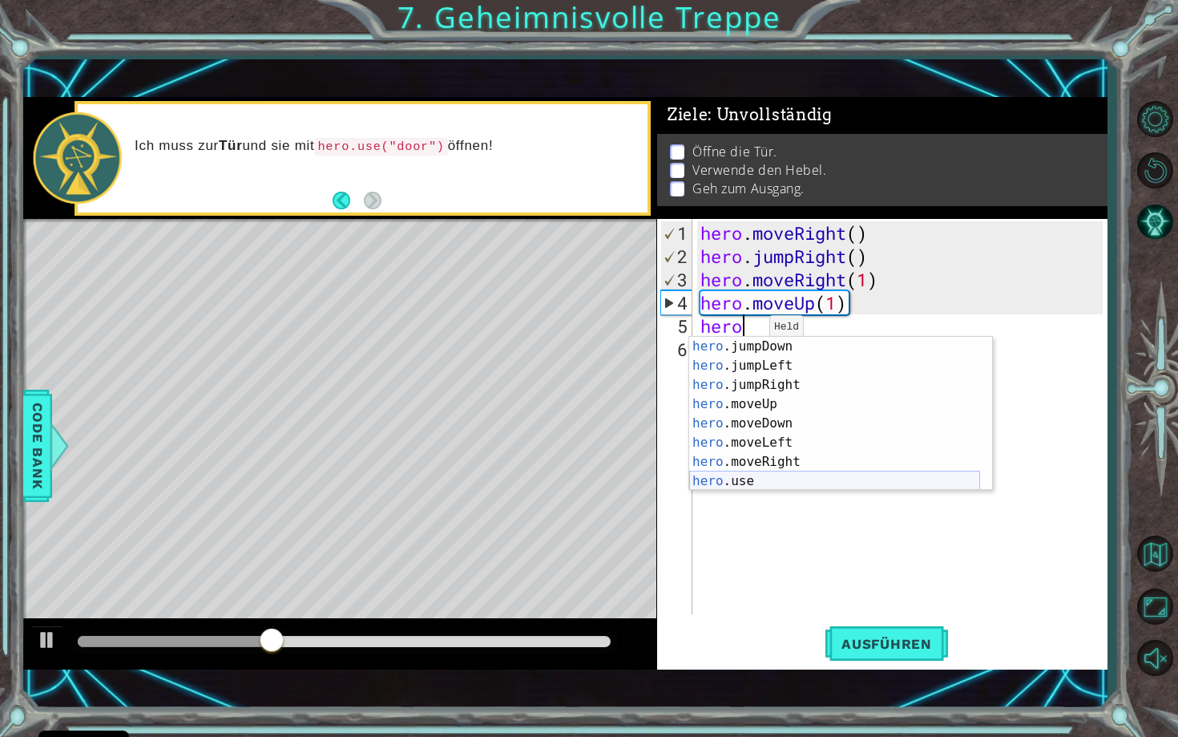
click at [772, 476] on div "hero .jumpDown Drück die Eingabetaste hero .jumpLeft Drück die Eingabetaste her…" at bounding box center [834, 433] width 291 height 192
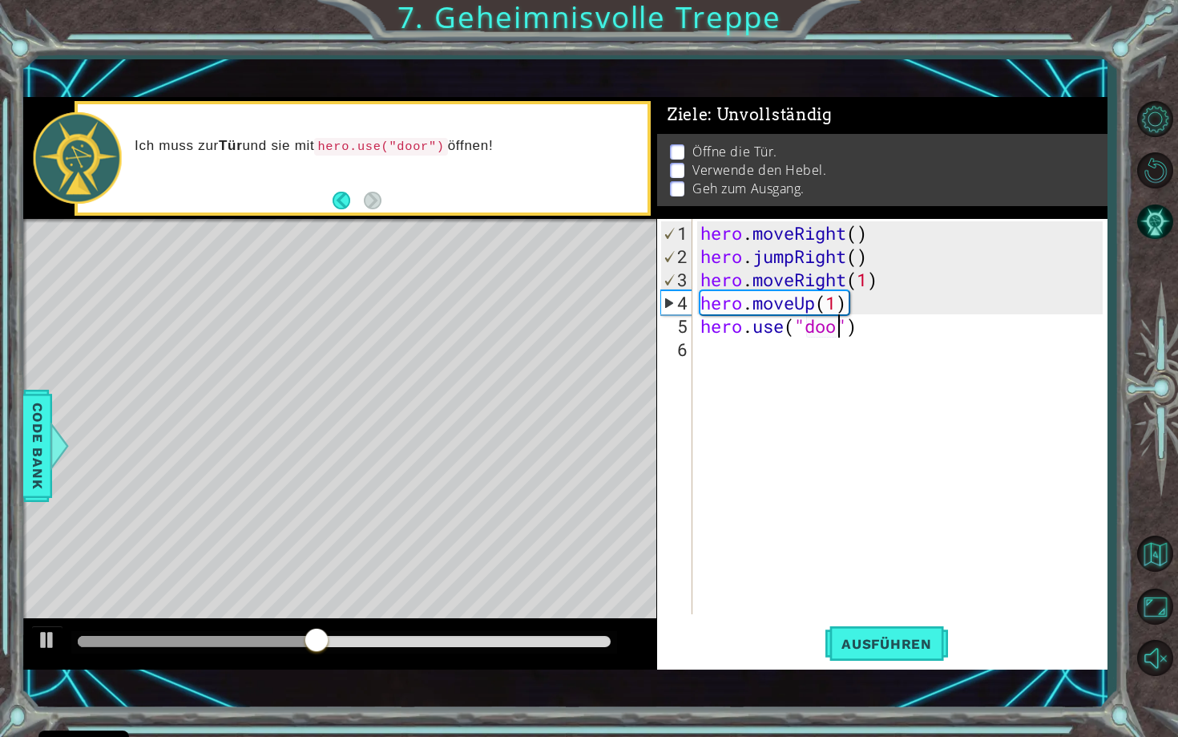
type textarea "hero.use("door")"
click at [770, 352] on div "hero . moveRight ( ) hero . jumpRight ( ) hero . moveRight ( 1 ) hero . moveUp …" at bounding box center [904, 442] width 414 height 442
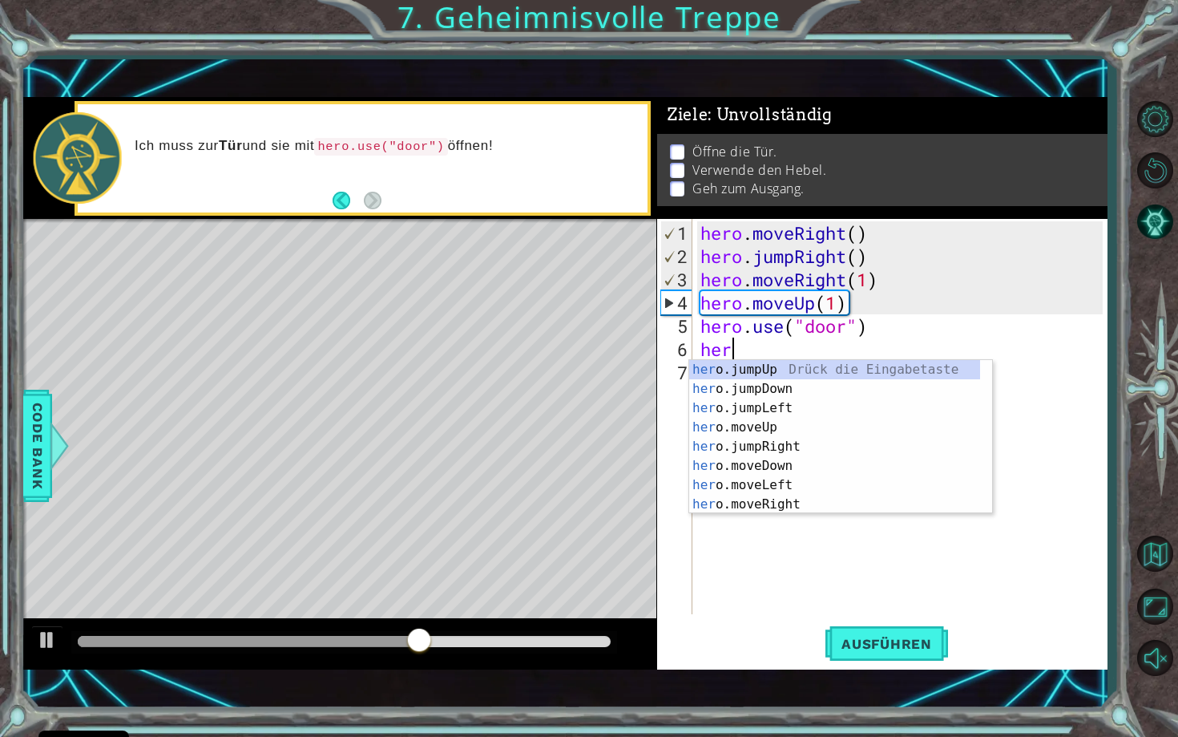
scroll to position [0, 1]
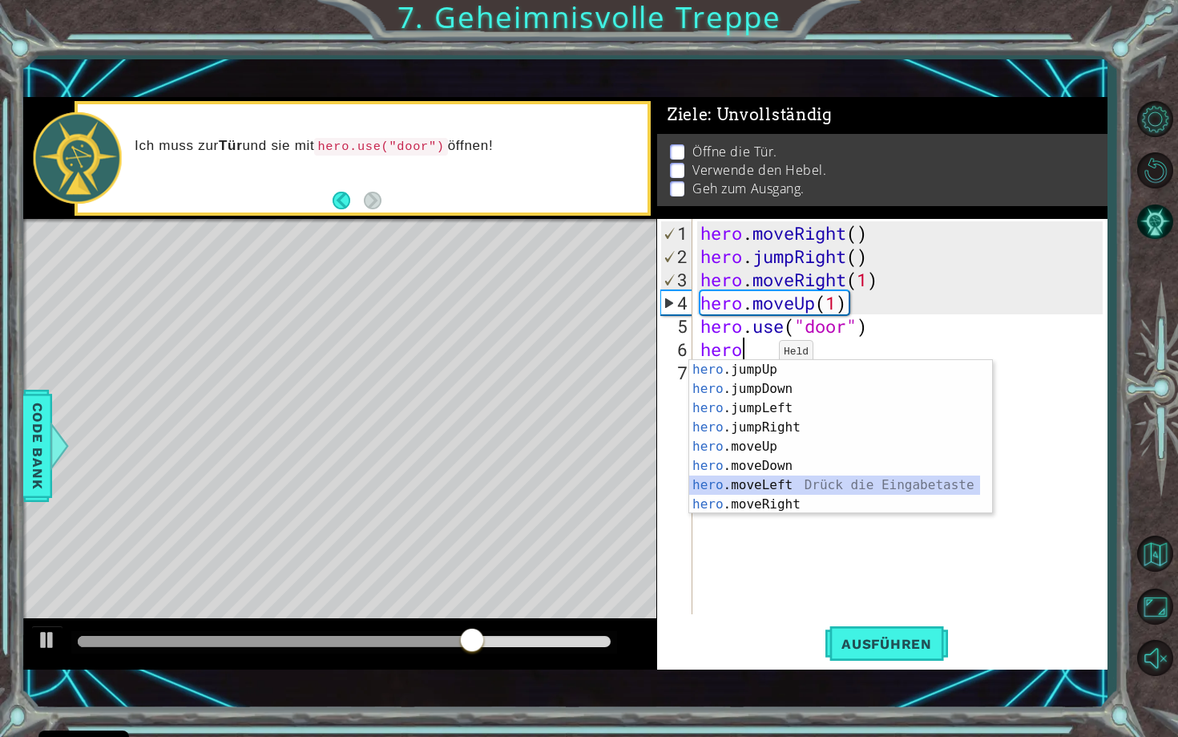
click at [778, 479] on div "hero .jumpUp Drück die Eingabetaste hero .jumpDown Drück die Eingabetaste hero …" at bounding box center [834, 456] width 291 height 192
type textarea "hero.moveLeft(1)"
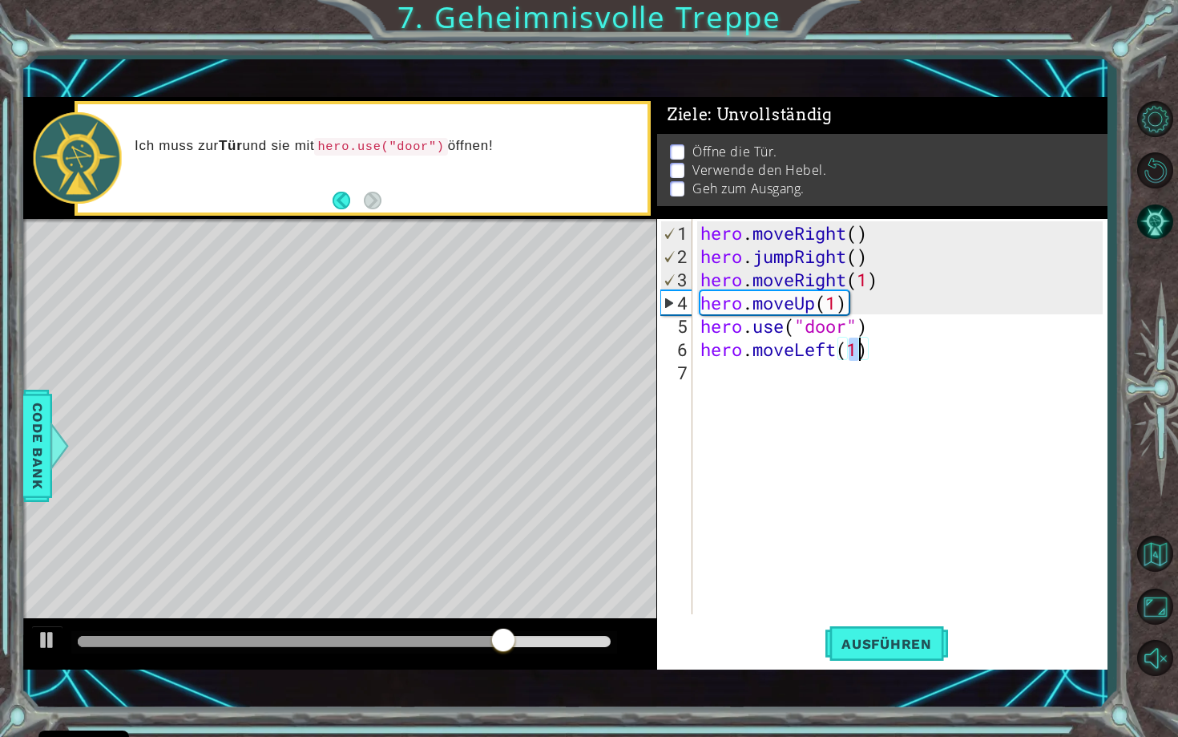
click at [752, 376] on div "hero . moveRight ( ) hero . jumpRight ( ) hero . moveRight ( 1 ) hero . moveUp …" at bounding box center [904, 442] width 414 height 442
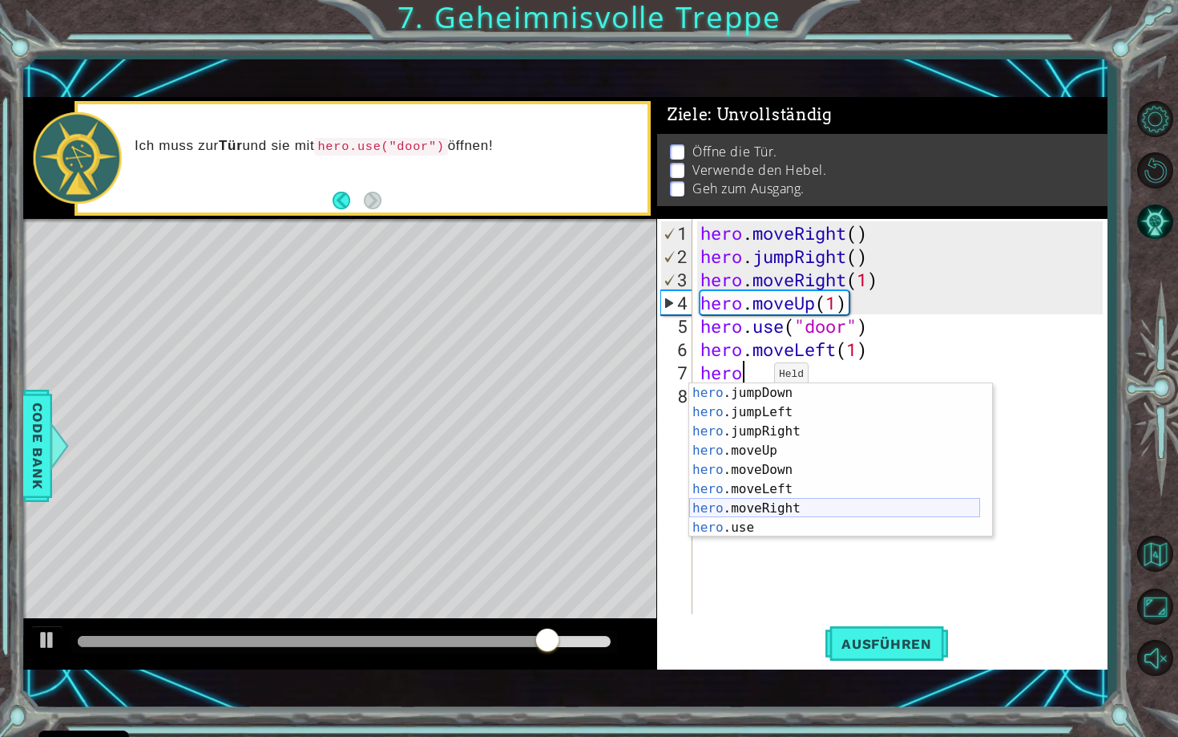
scroll to position [19, 0]
click at [766, 518] on div "hero .jumpDown Drück die Eingabetaste hero .jumpLeft Drück die Eingabetaste her…" at bounding box center [834, 479] width 291 height 192
type textarea "hero.moveRight(1)"
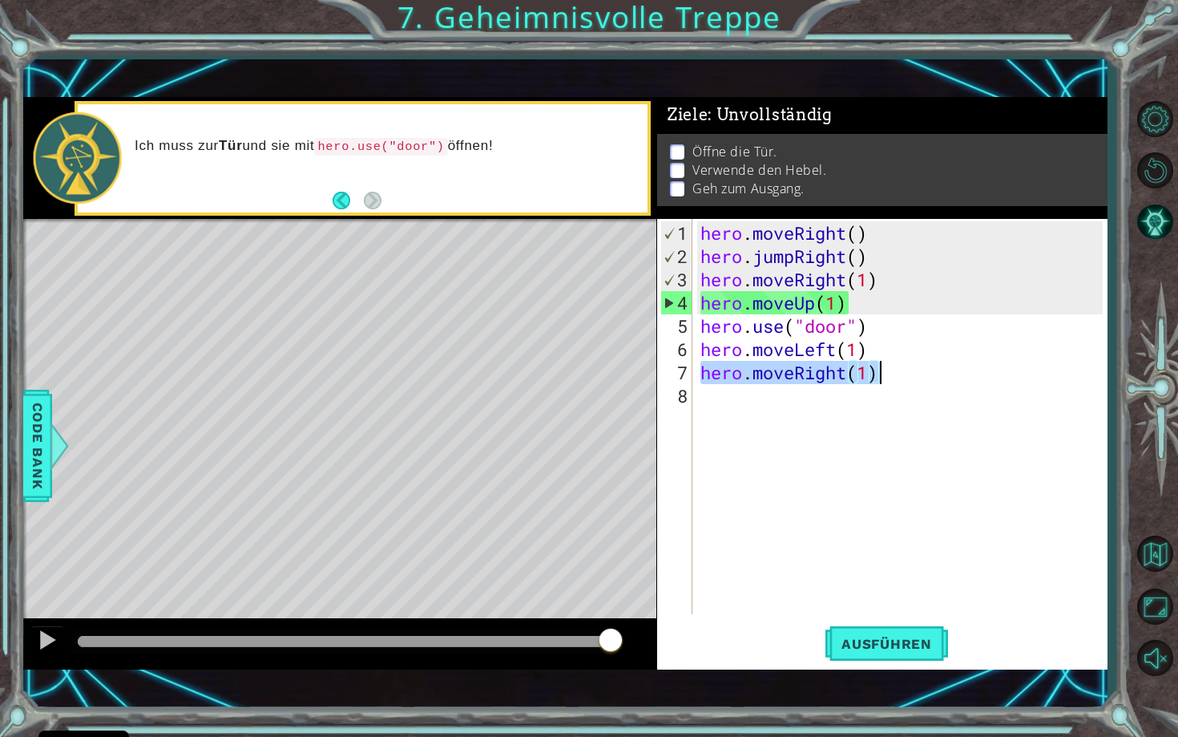
drag, startPoint x: 700, startPoint y: 372, endPoint x: 959, endPoint y: 375, distance: 258.9
click at [959, 375] on div "hero . moveRight ( ) hero . jumpRight ( ) hero . moveRight ( 1 ) hero . moveUp …" at bounding box center [904, 442] width 414 height 442
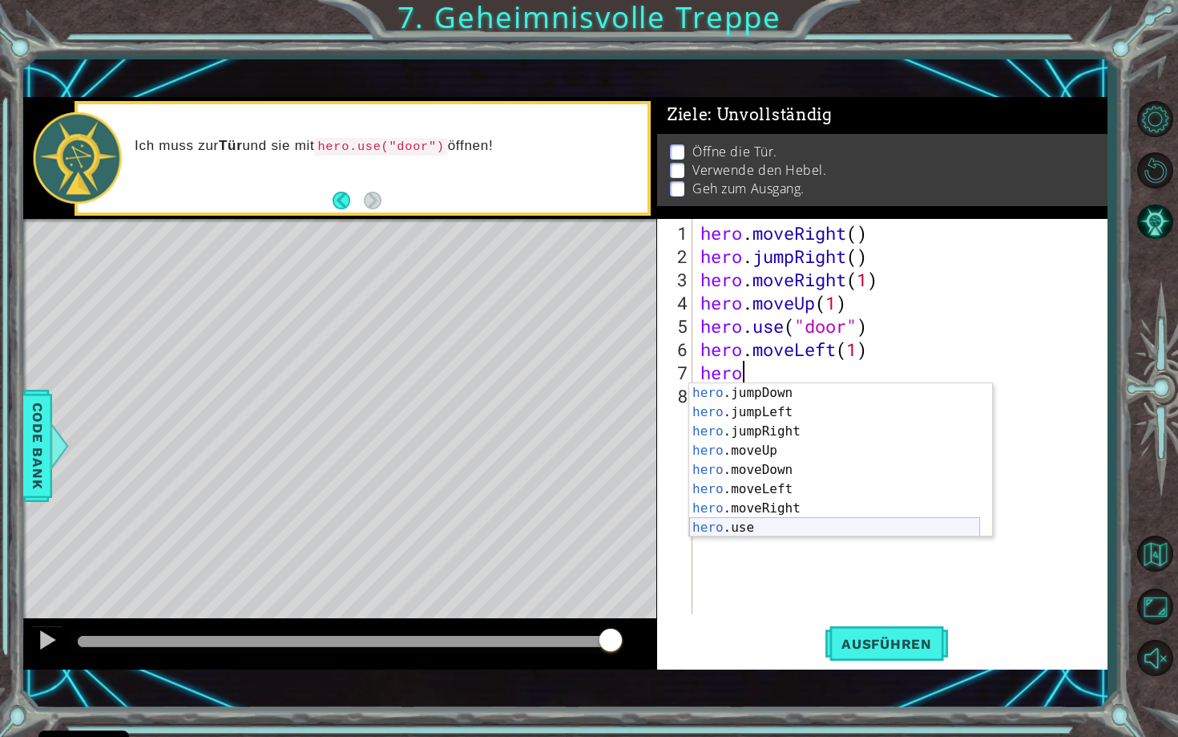
click at [765, 520] on div "hero .jumpDown Drück die Eingabetaste hero .jumpLeft Drück die Eingabetaste her…" at bounding box center [834, 479] width 291 height 192
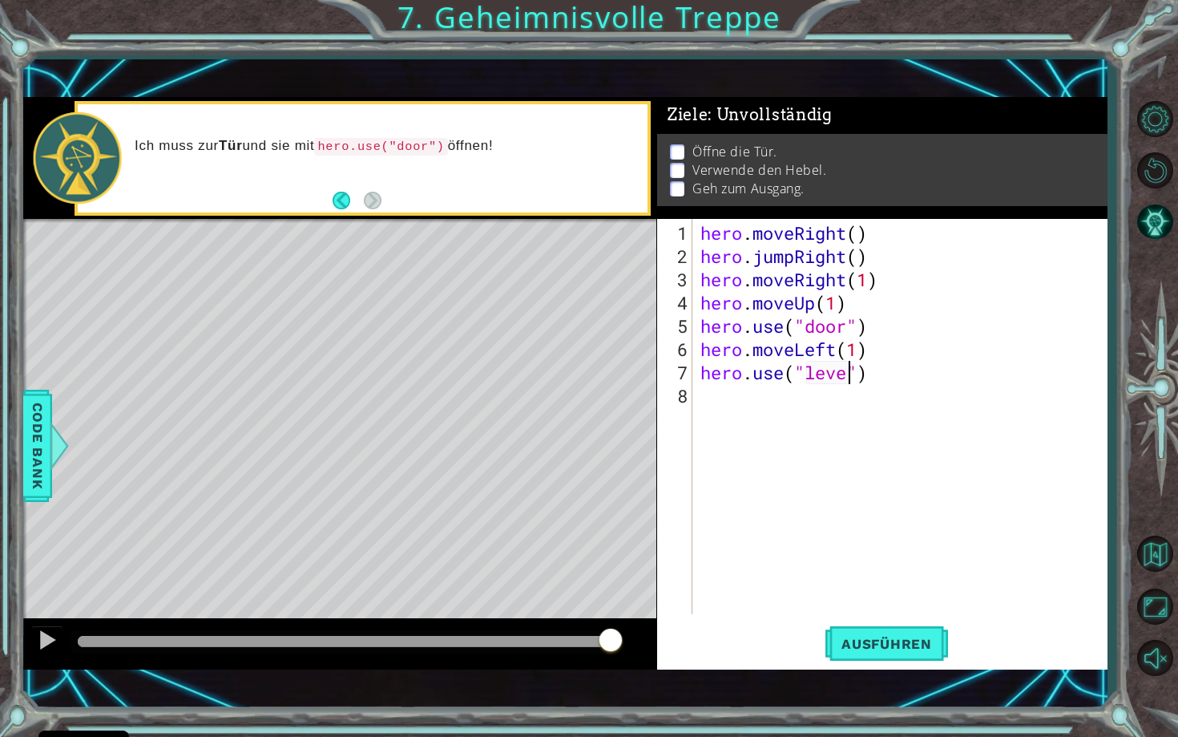
scroll to position [0, 6]
type textarea "hero.use("lever")"
click at [903, 378] on div "hero . moveRight ( ) hero . jumpRight ( ) hero . moveRight ( 1 ) hero . moveUp …" at bounding box center [904, 442] width 414 height 442
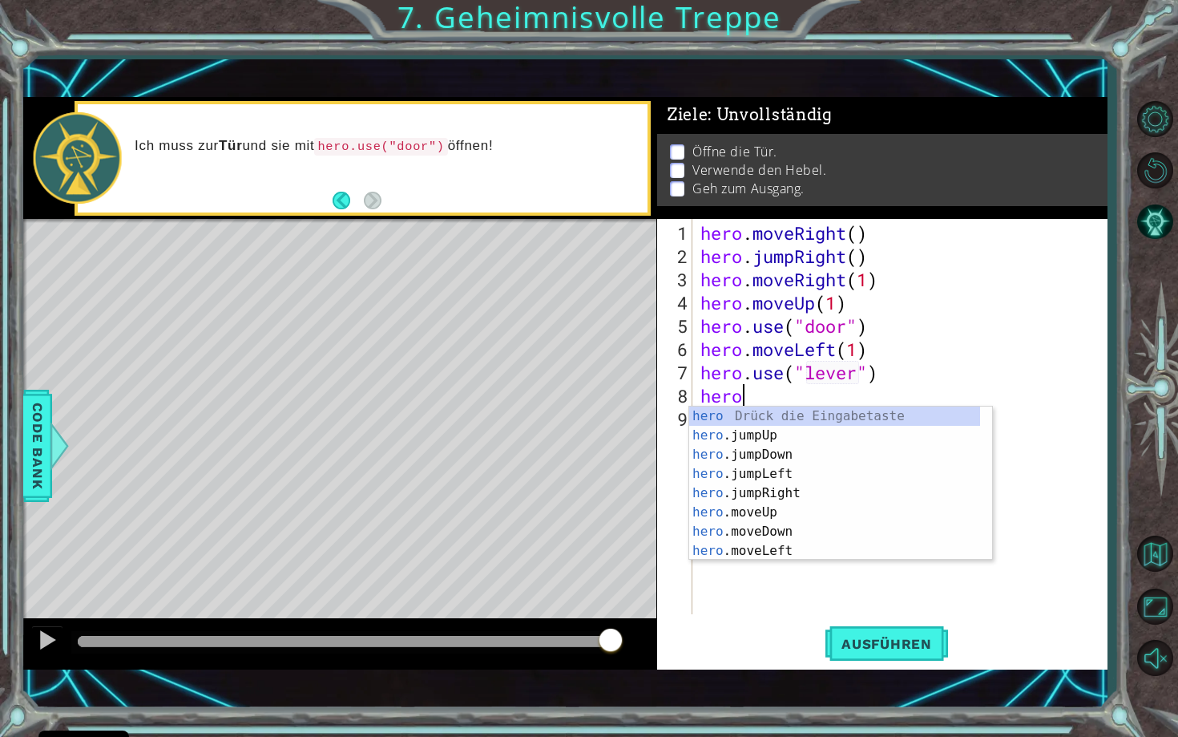
scroll to position [0, 1]
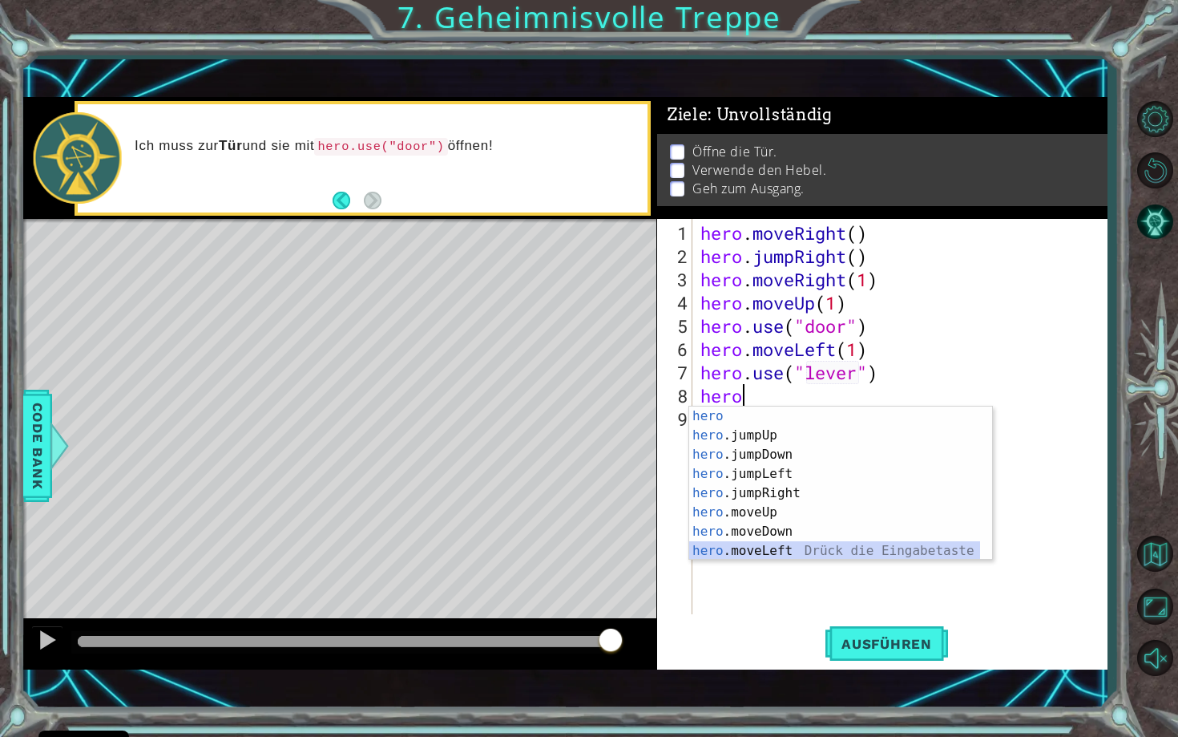
click at [802, 548] on div "hero Drück die Eingabetaste hero .jumpUp Drück die Eingabetaste hero .jumpDown …" at bounding box center [834, 502] width 291 height 192
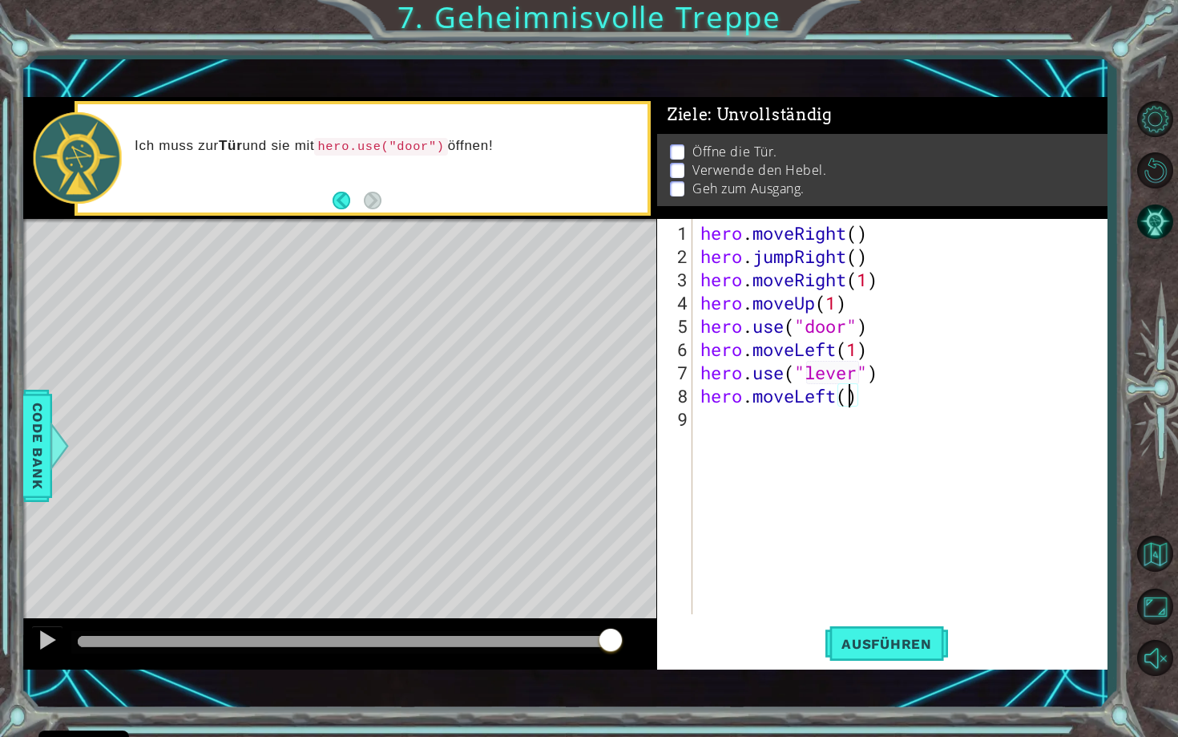
scroll to position [0, 6]
type textarea "hero.moveLeft(2)"
click at [764, 416] on div "hero . moveRight ( ) hero . jumpRight ( ) hero . moveRight ( 1 ) hero . moveUp …" at bounding box center [904, 442] width 414 height 442
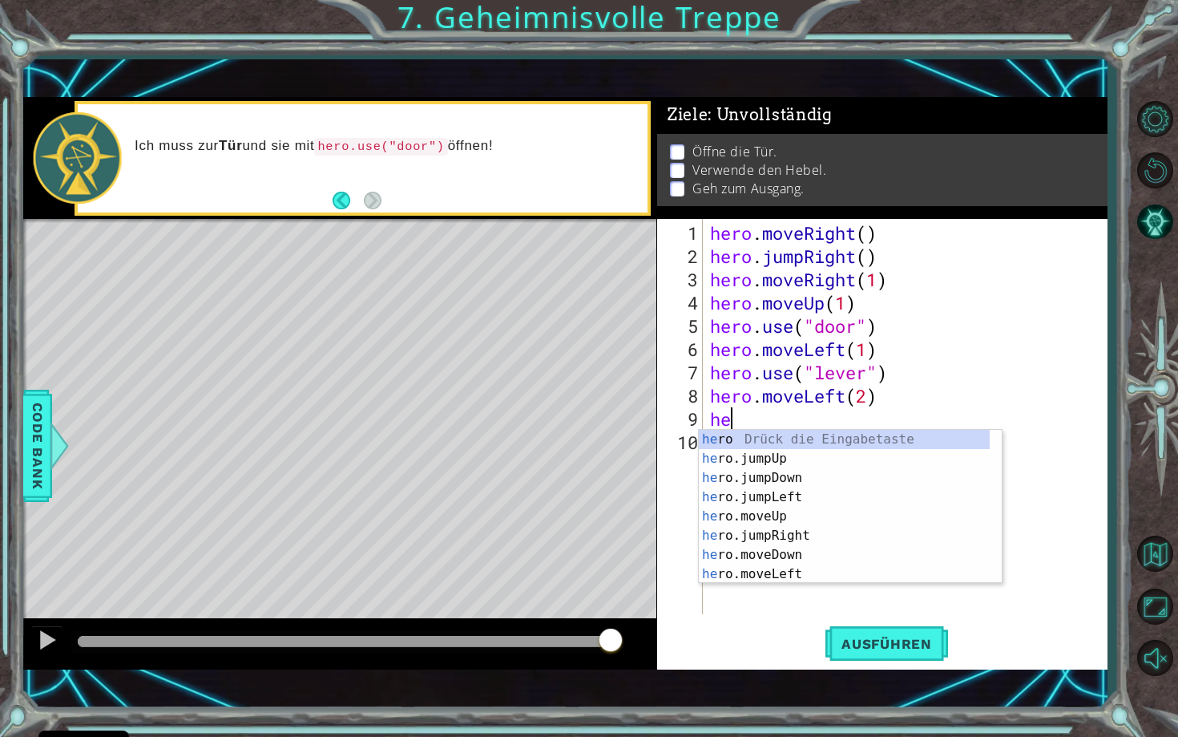
type textarea "hero"
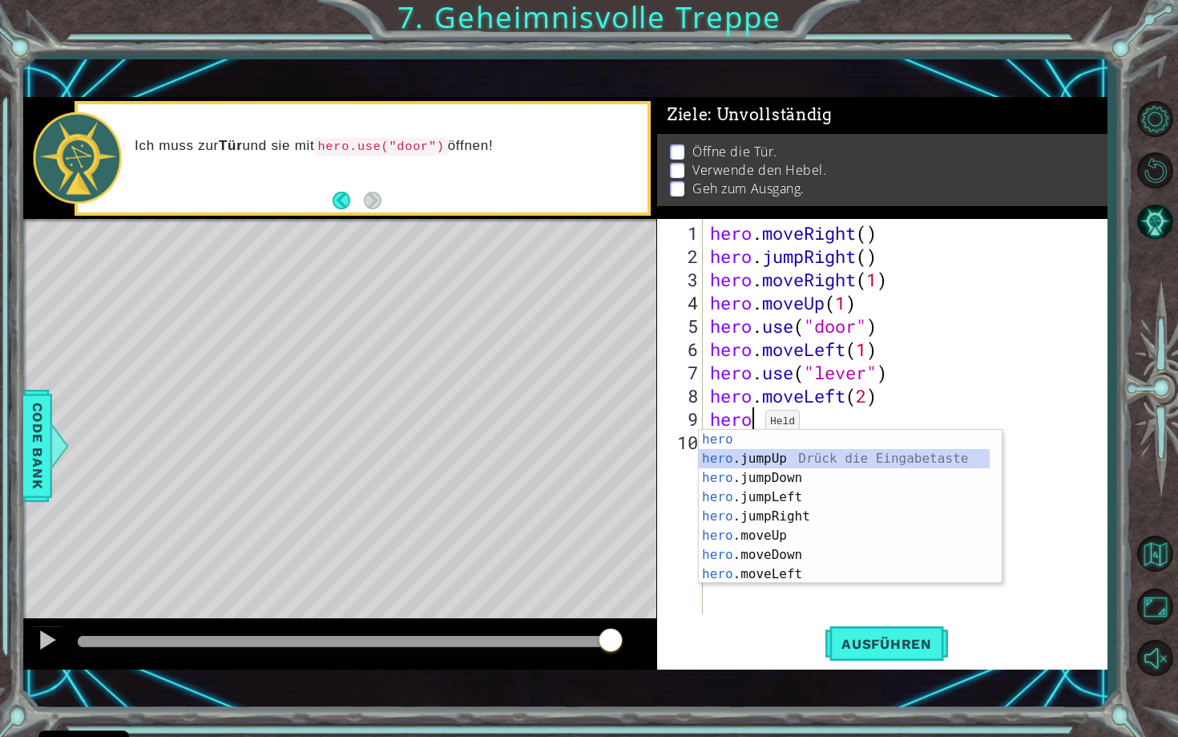
click at [790, 457] on div "hero Drück die Eingabetaste hero .jumpUp Drück die Eingabetaste hero .jumpDown …" at bounding box center [844, 526] width 291 height 192
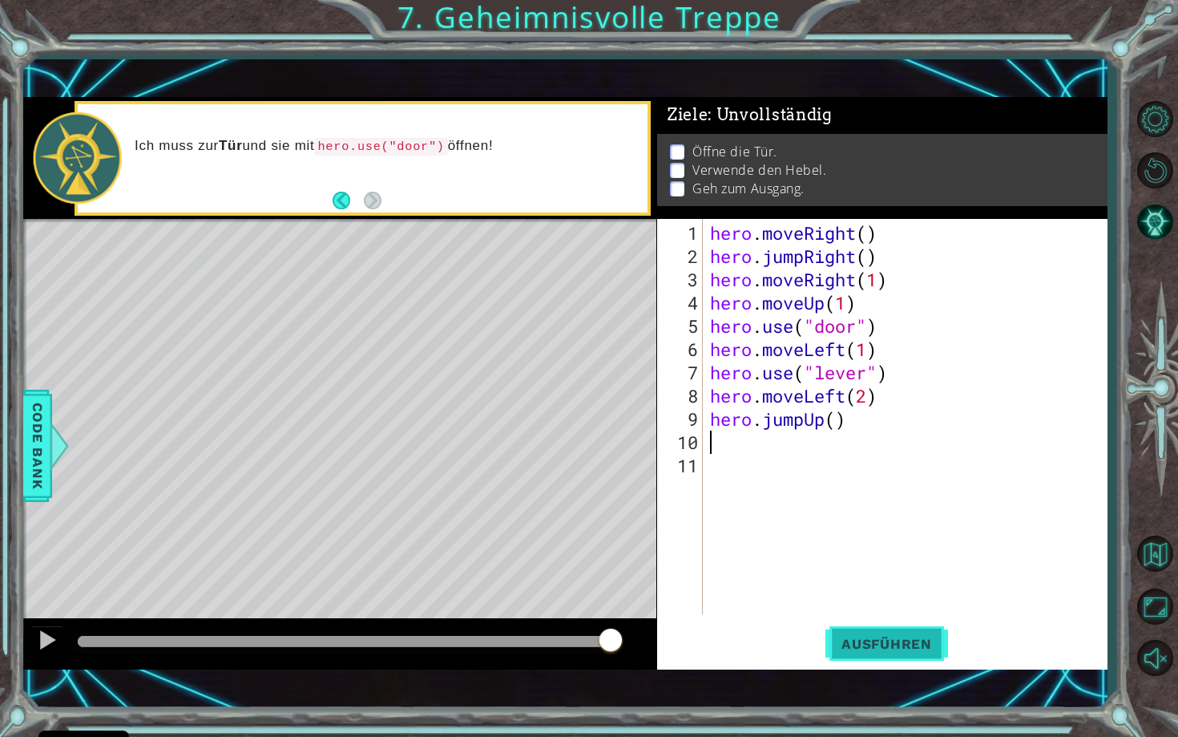
click at [891, 637] on span "Ausführen" at bounding box center [887, 644] width 123 height 16
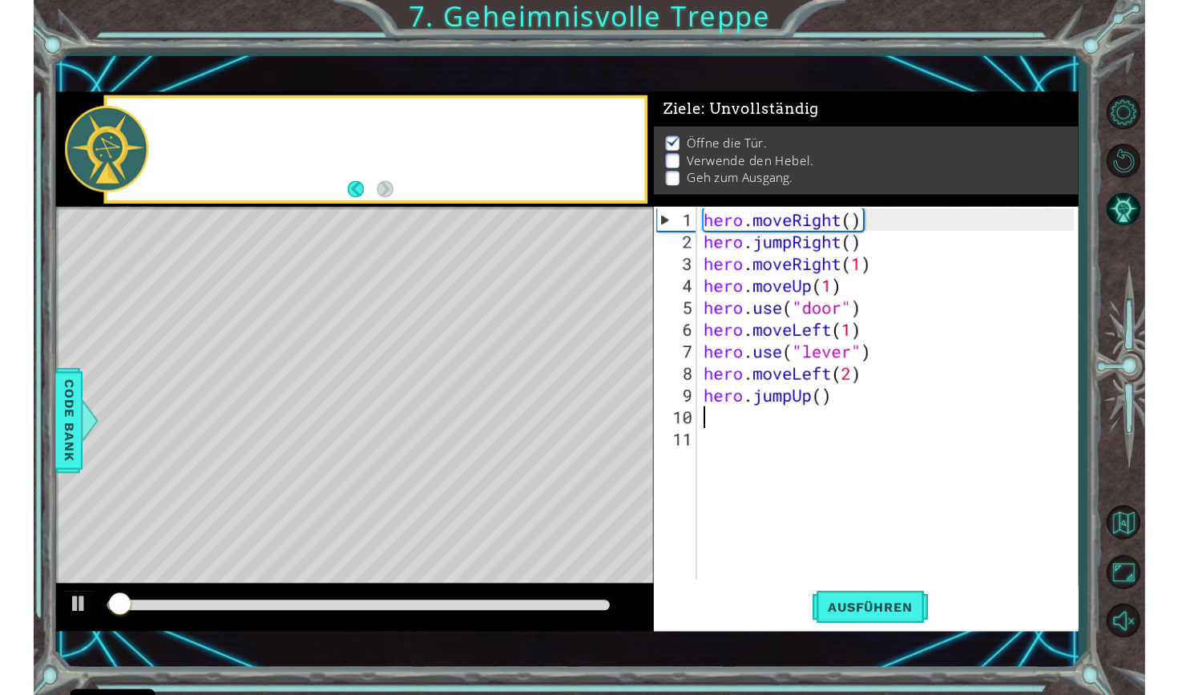
scroll to position [3, 0]
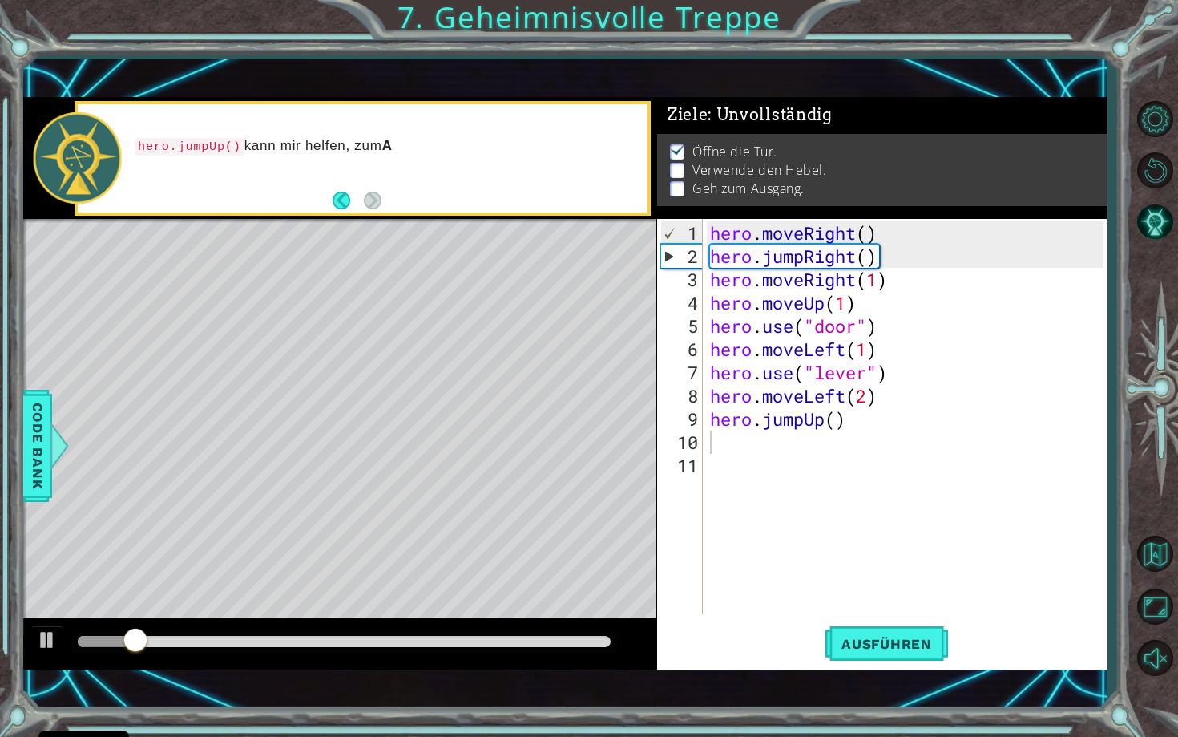
click at [309, 632] on div at bounding box center [343, 642] width 545 height 22
click at [351, 638] on div at bounding box center [344, 641] width 532 height 11
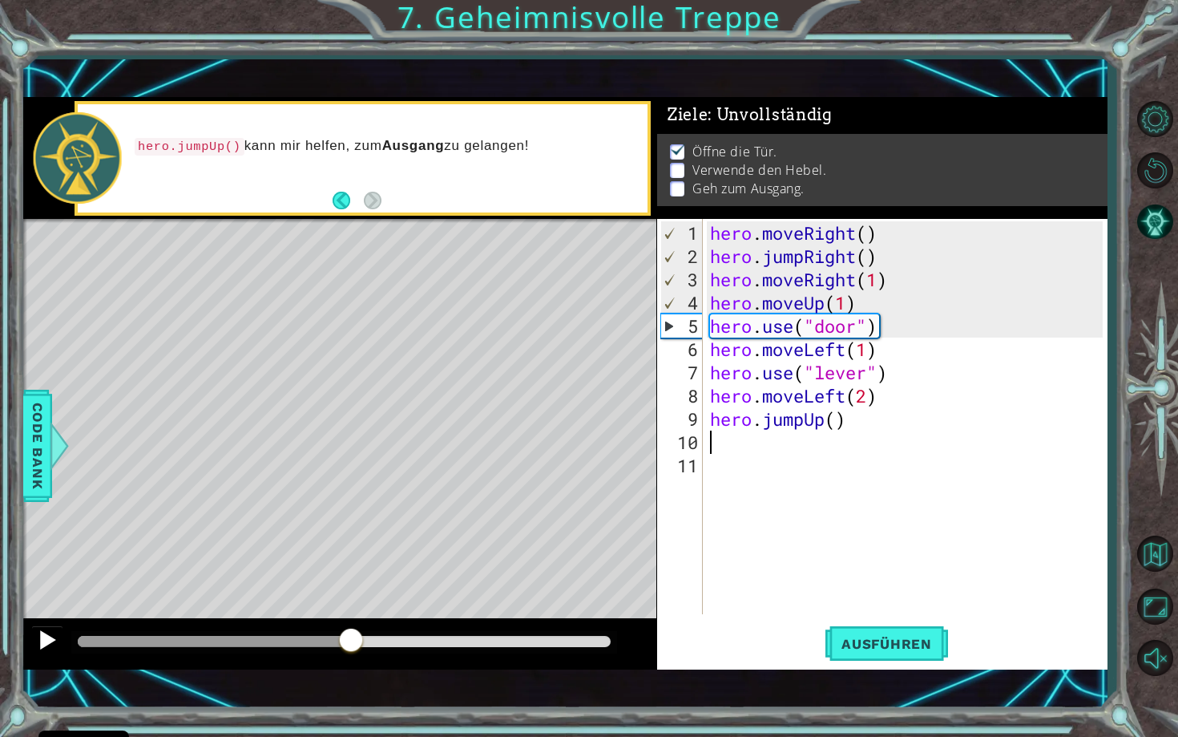
click at [44, 632] on div at bounding box center [47, 639] width 21 height 21
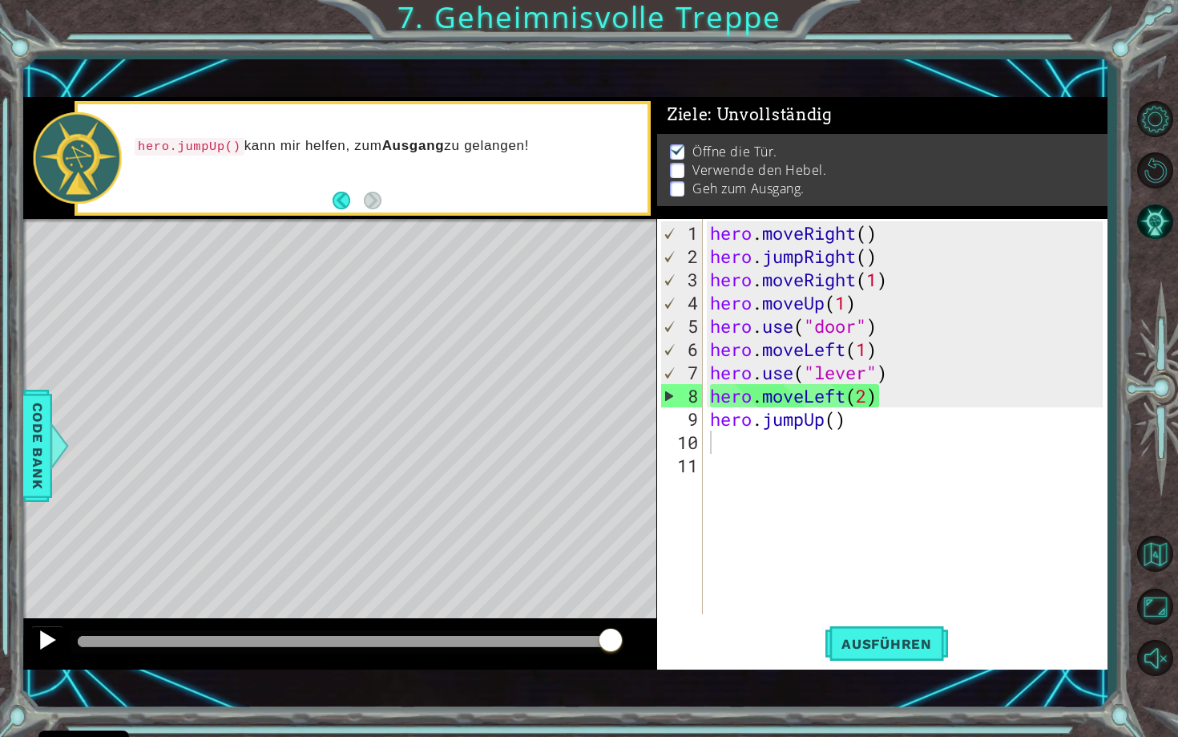
click at [38, 645] on div at bounding box center [47, 639] width 21 height 21
